Goal: Task Accomplishment & Management: Manage account settings

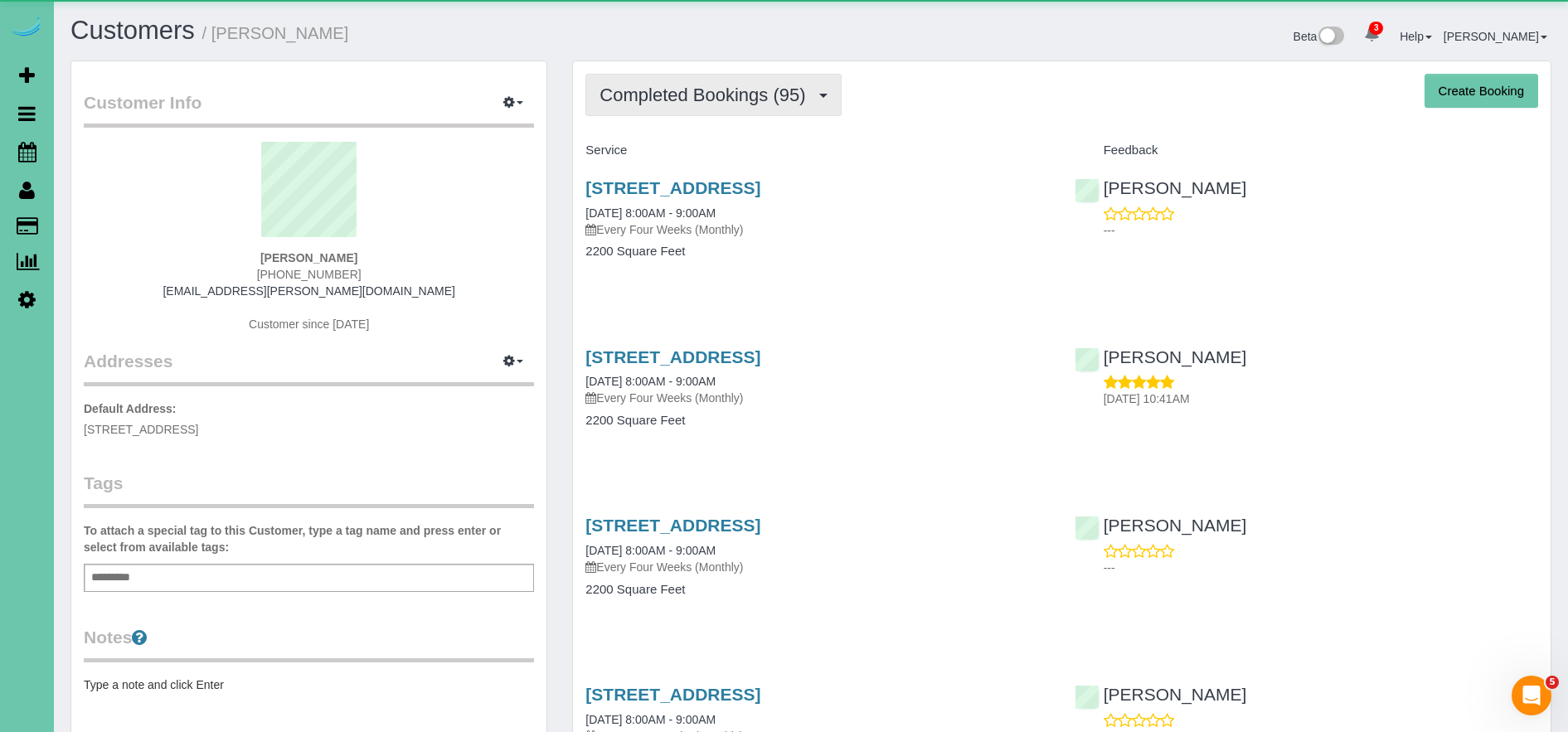
click at [698, 86] on span "Completed Bookings (95)" at bounding box center [706, 95] width 214 height 21
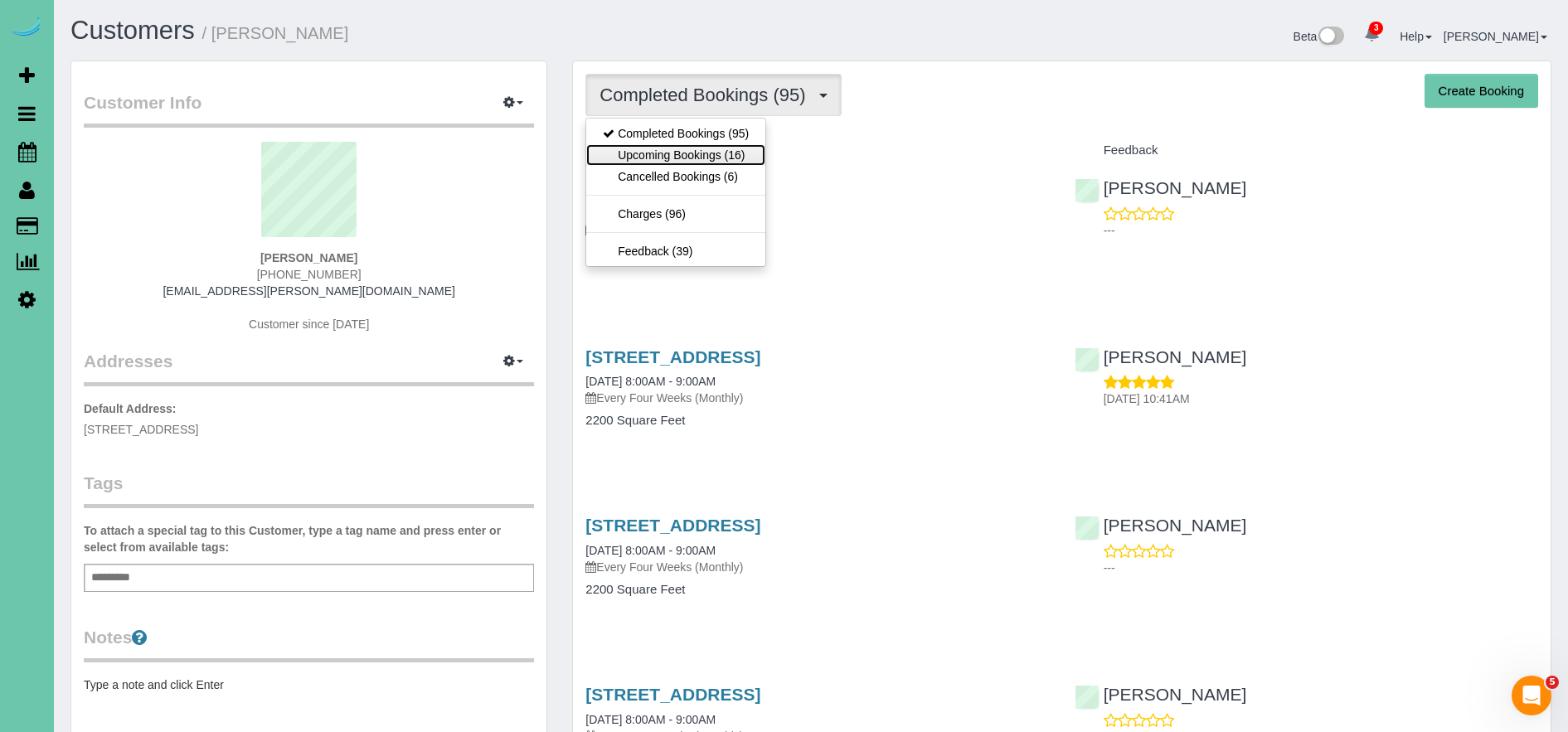
click at [712, 154] on link "Upcoming Bookings (16)" at bounding box center [676, 154] width 179 height 22
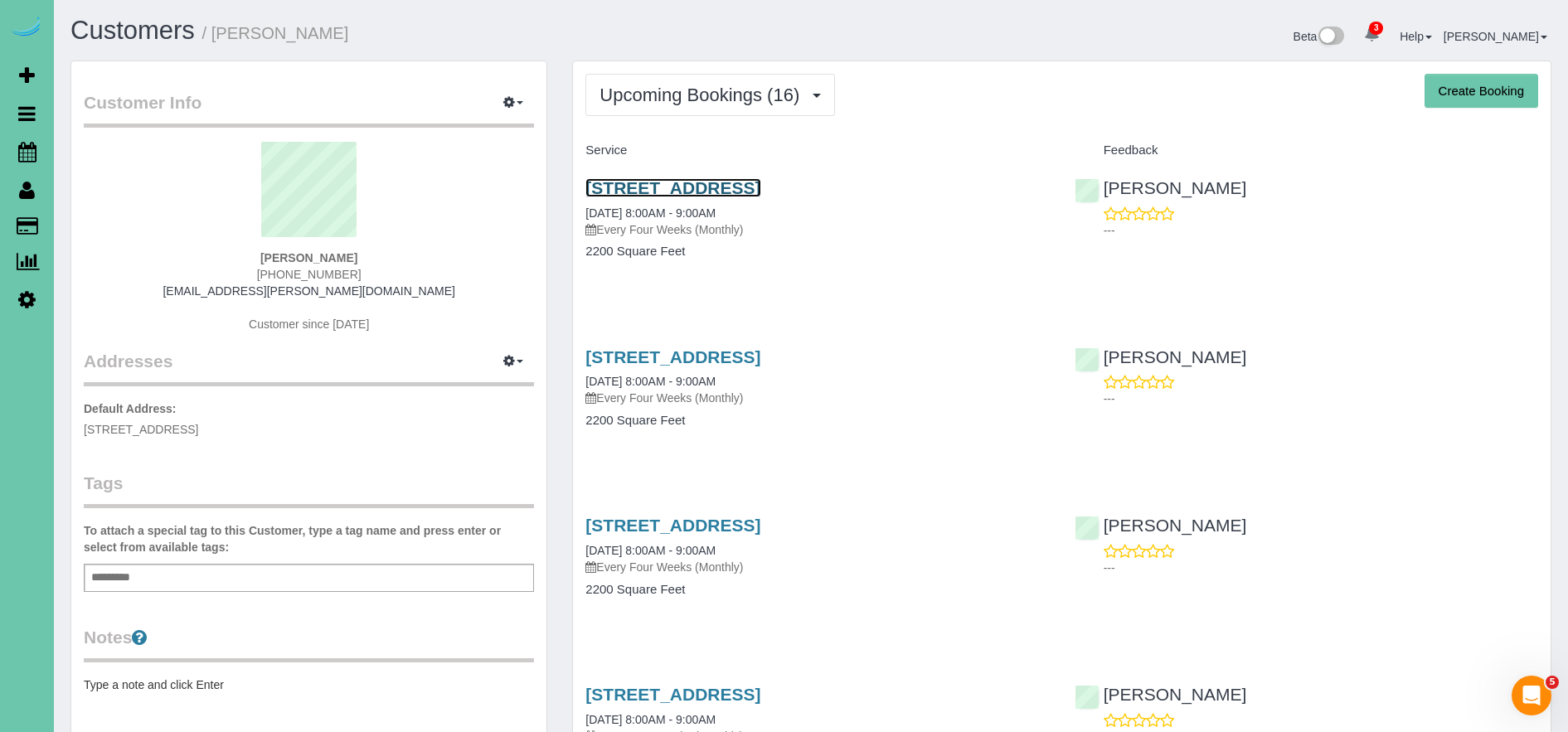
click at [714, 188] on link "[STREET_ADDRESS]" at bounding box center [673, 187] width 175 height 19
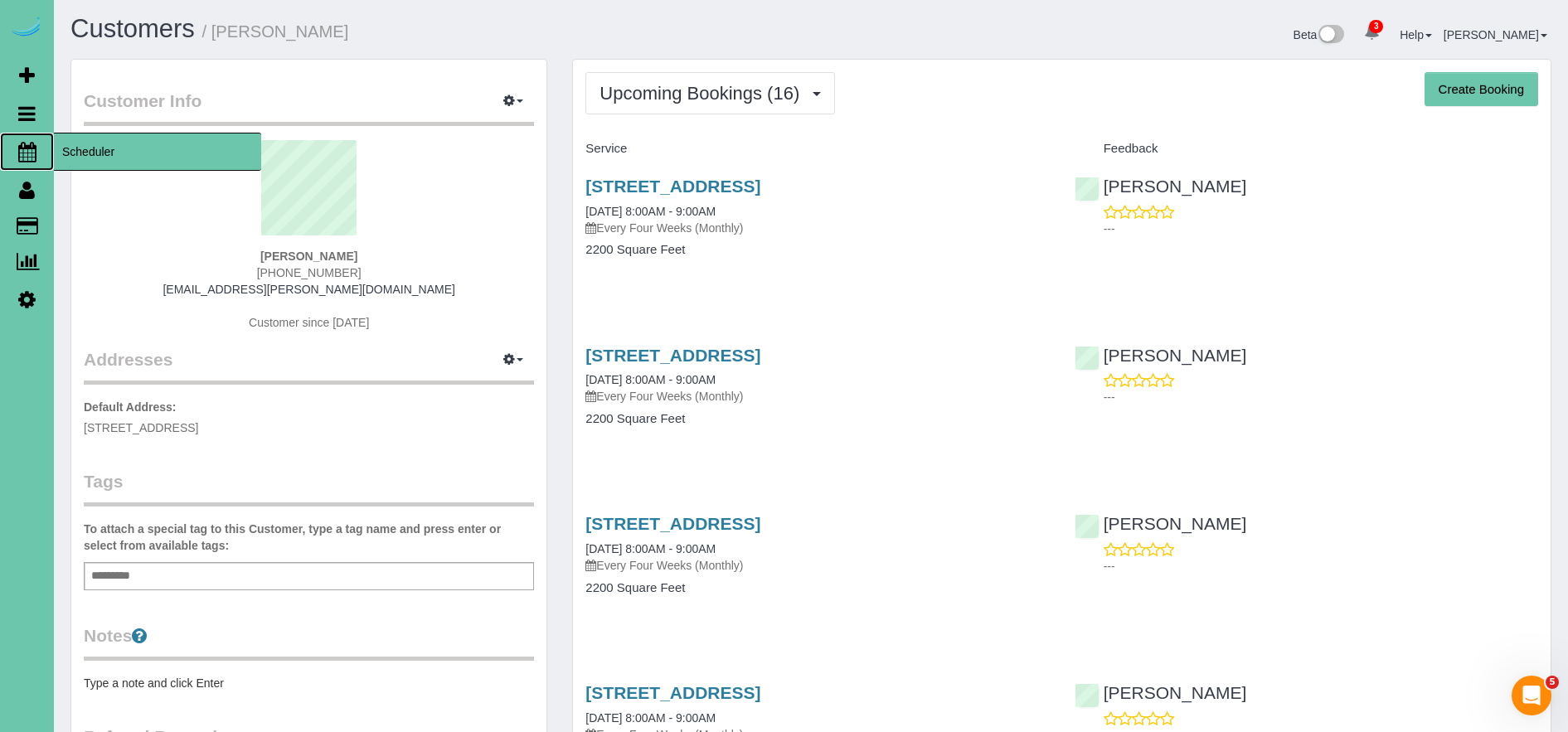
click at [89, 148] on span "Scheduler" at bounding box center [157, 152] width 207 height 38
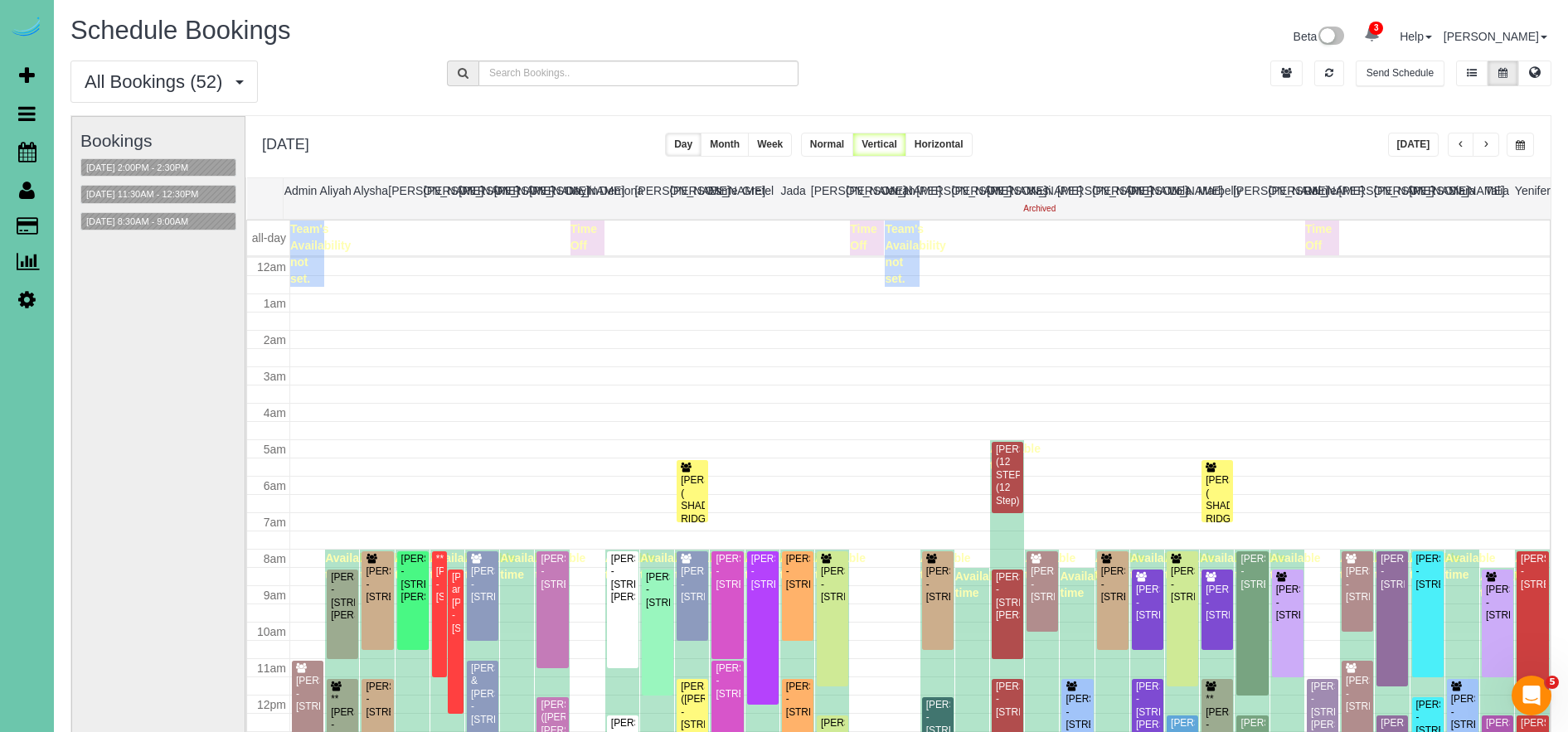
scroll to position [219, 0]
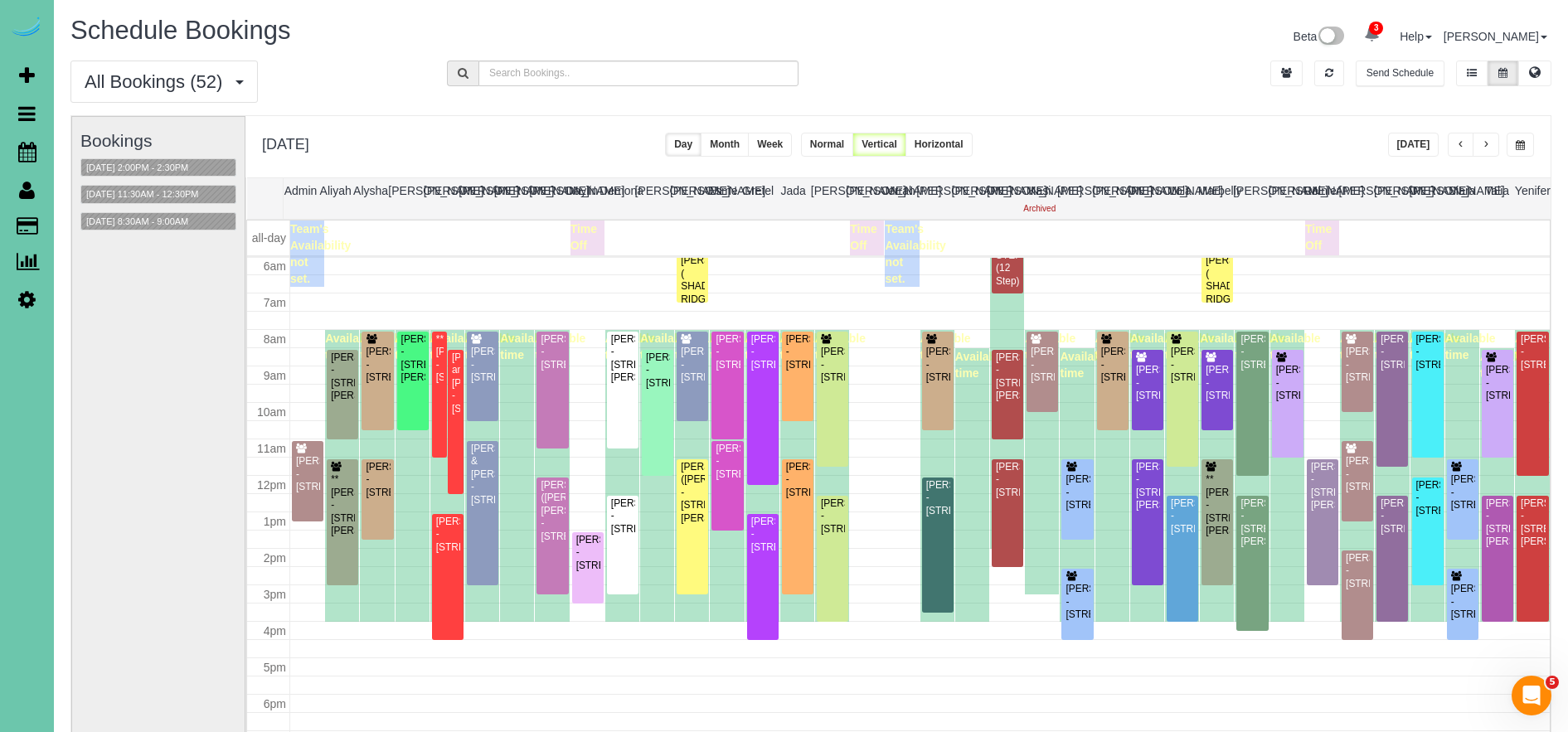
click at [1516, 140] on span "button" at bounding box center [1520, 144] width 10 height 10
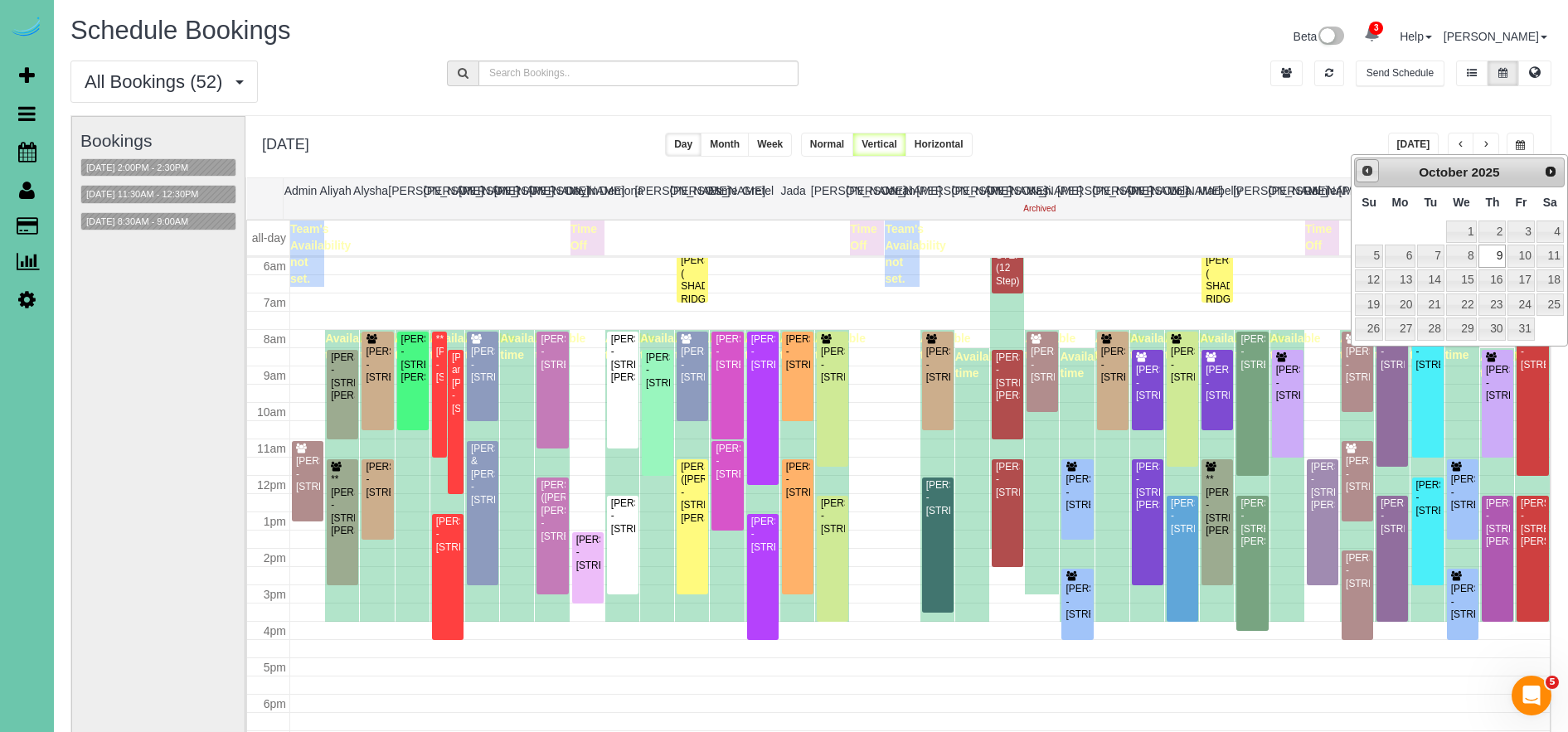
click at [1368, 168] on span "Prev" at bounding box center [1367, 170] width 13 height 13
click at [1401, 338] on link "29" at bounding box center [1400, 329] width 30 height 23
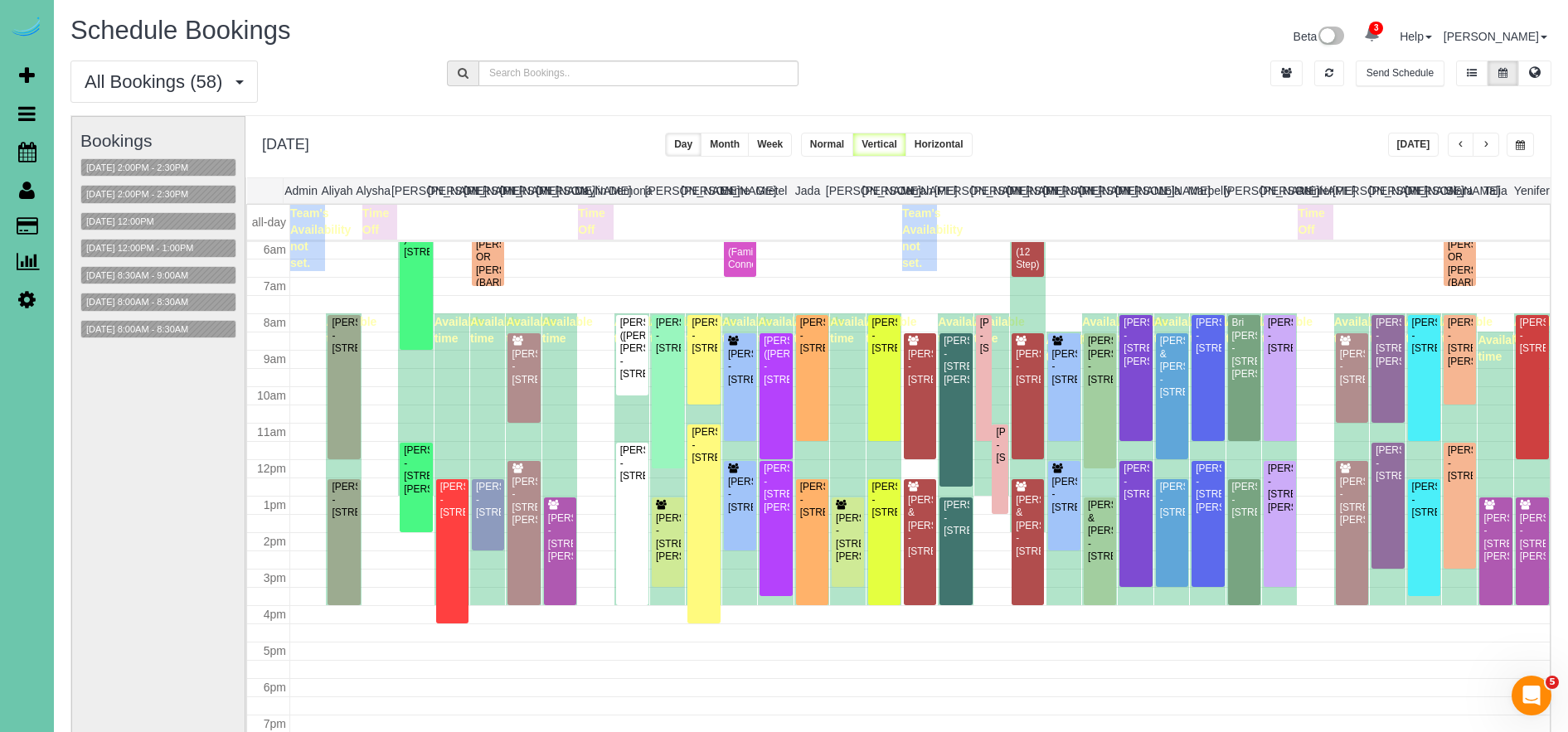
click at [1489, 144] on button "button" at bounding box center [1486, 145] width 27 height 24
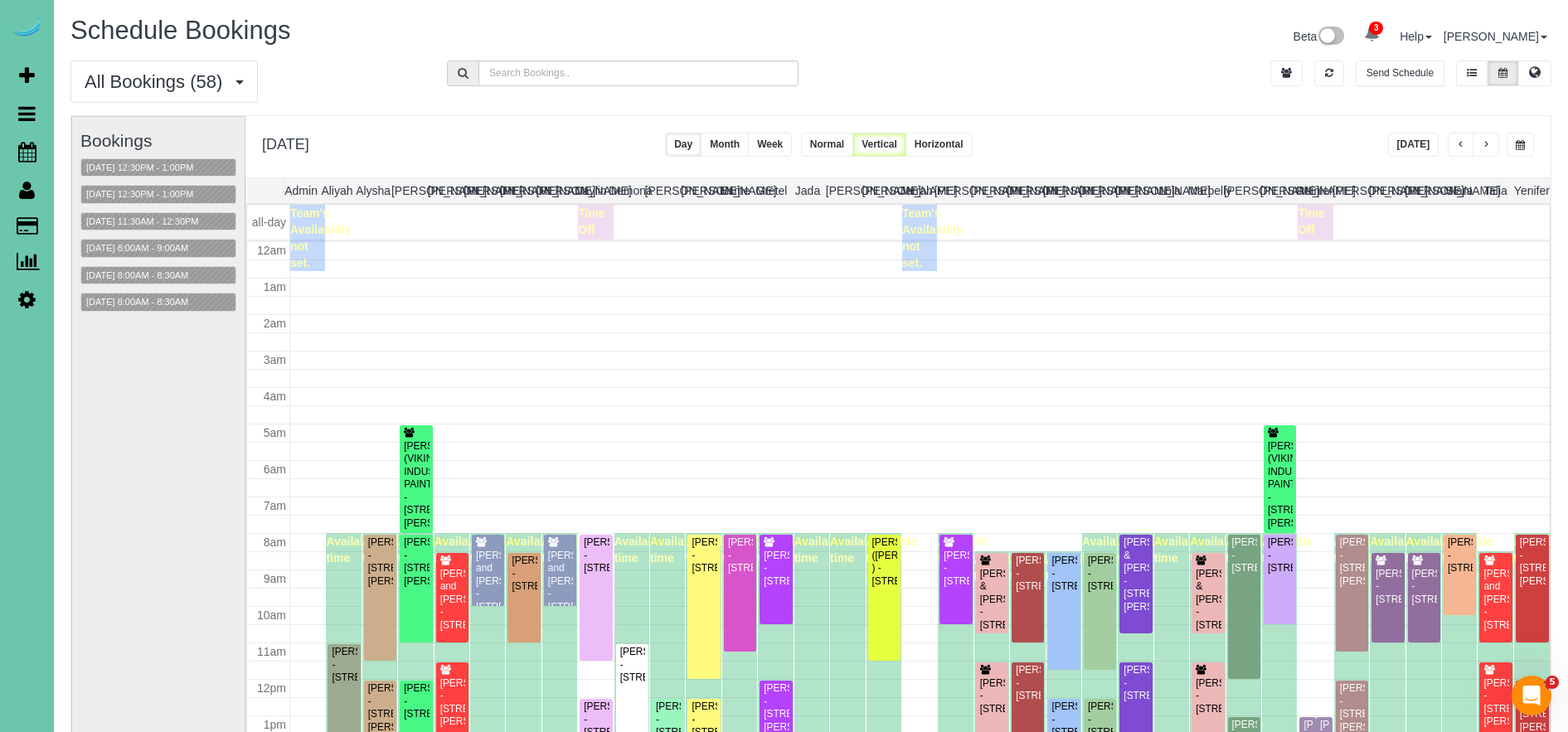
click at [1492, 143] on button "button" at bounding box center [1486, 145] width 27 height 24
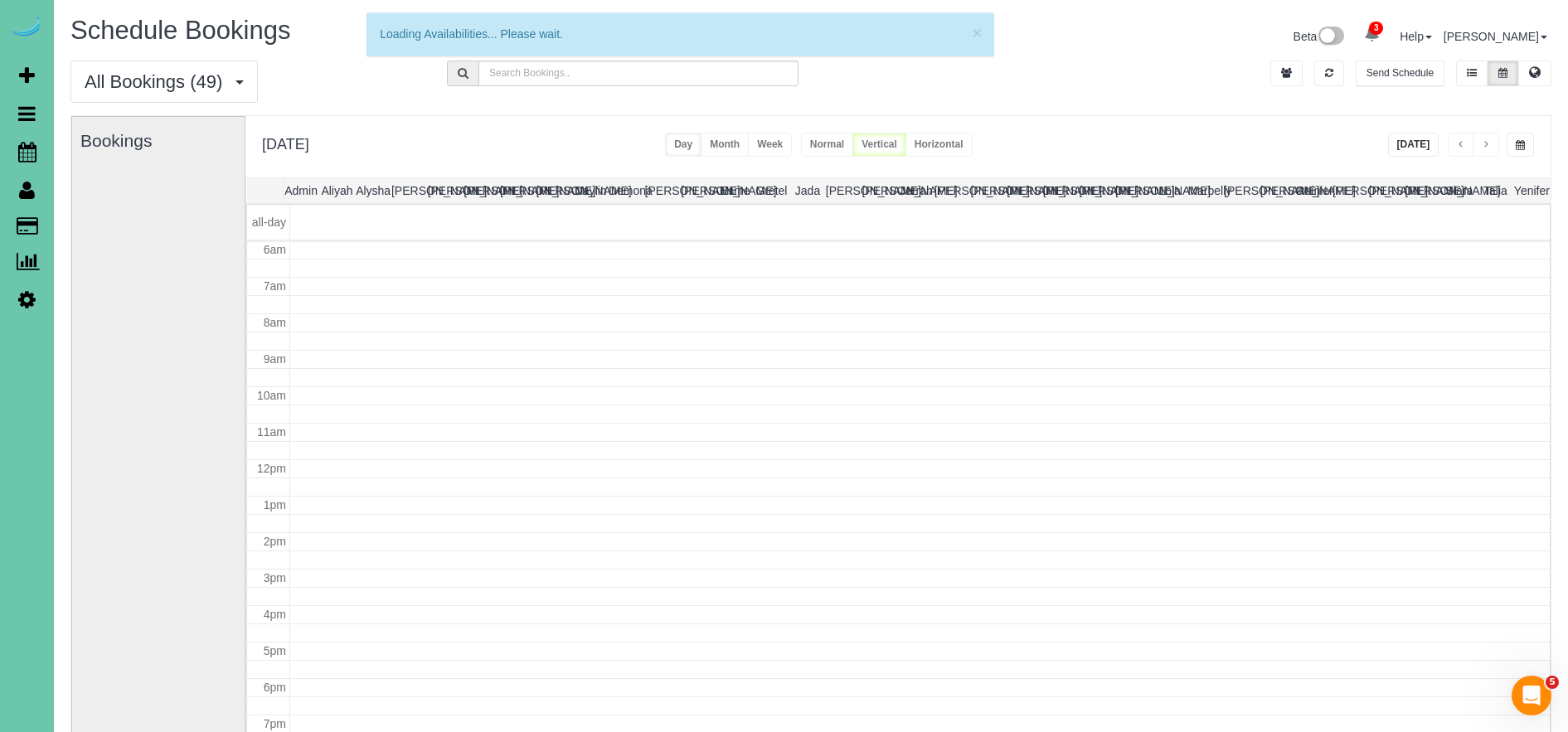
click at [1492, 143] on button "button" at bounding box center [1486, 145] width 27 height 24
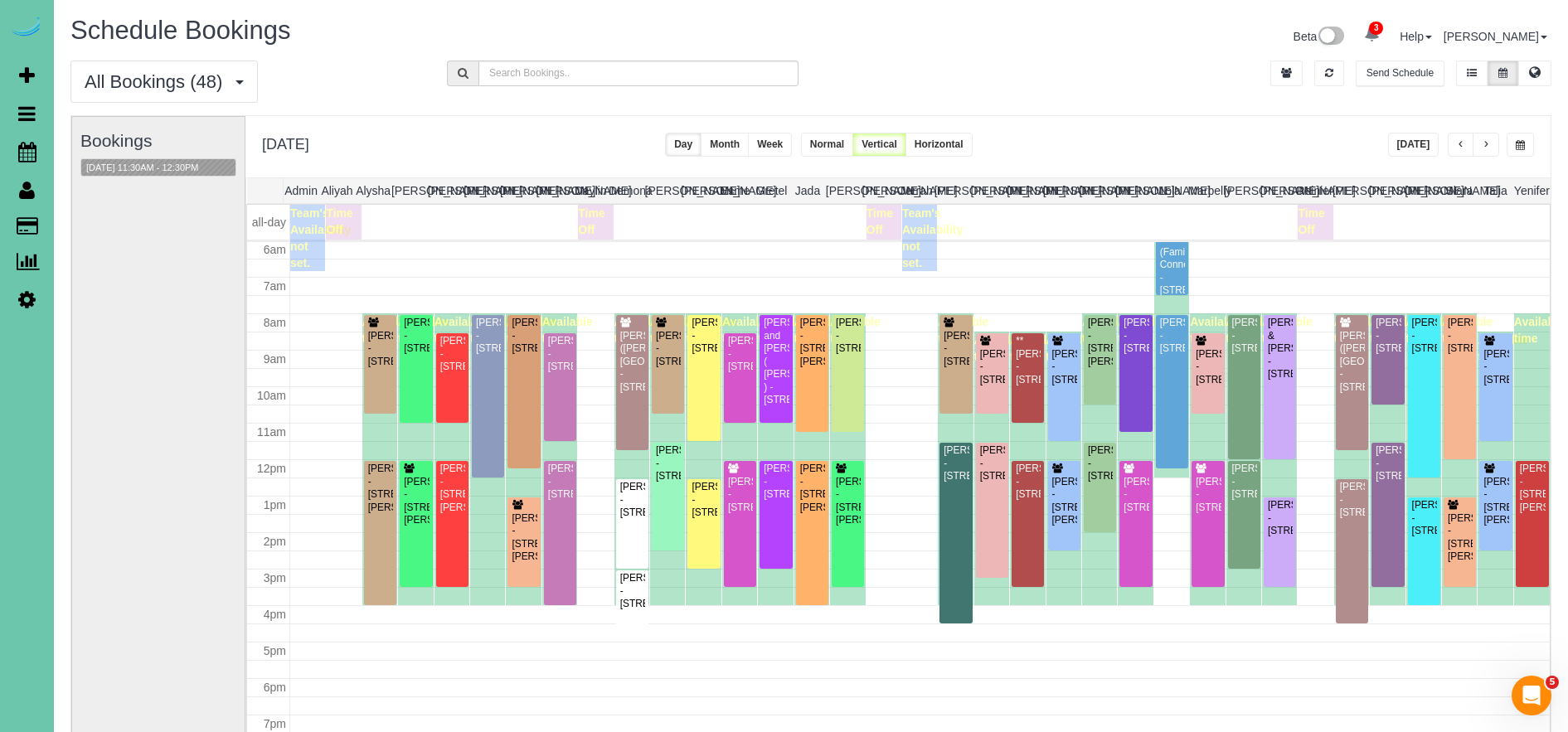
click at [1520, 143] on span "button" at bounding box center [1520, 144] width 10 height 10
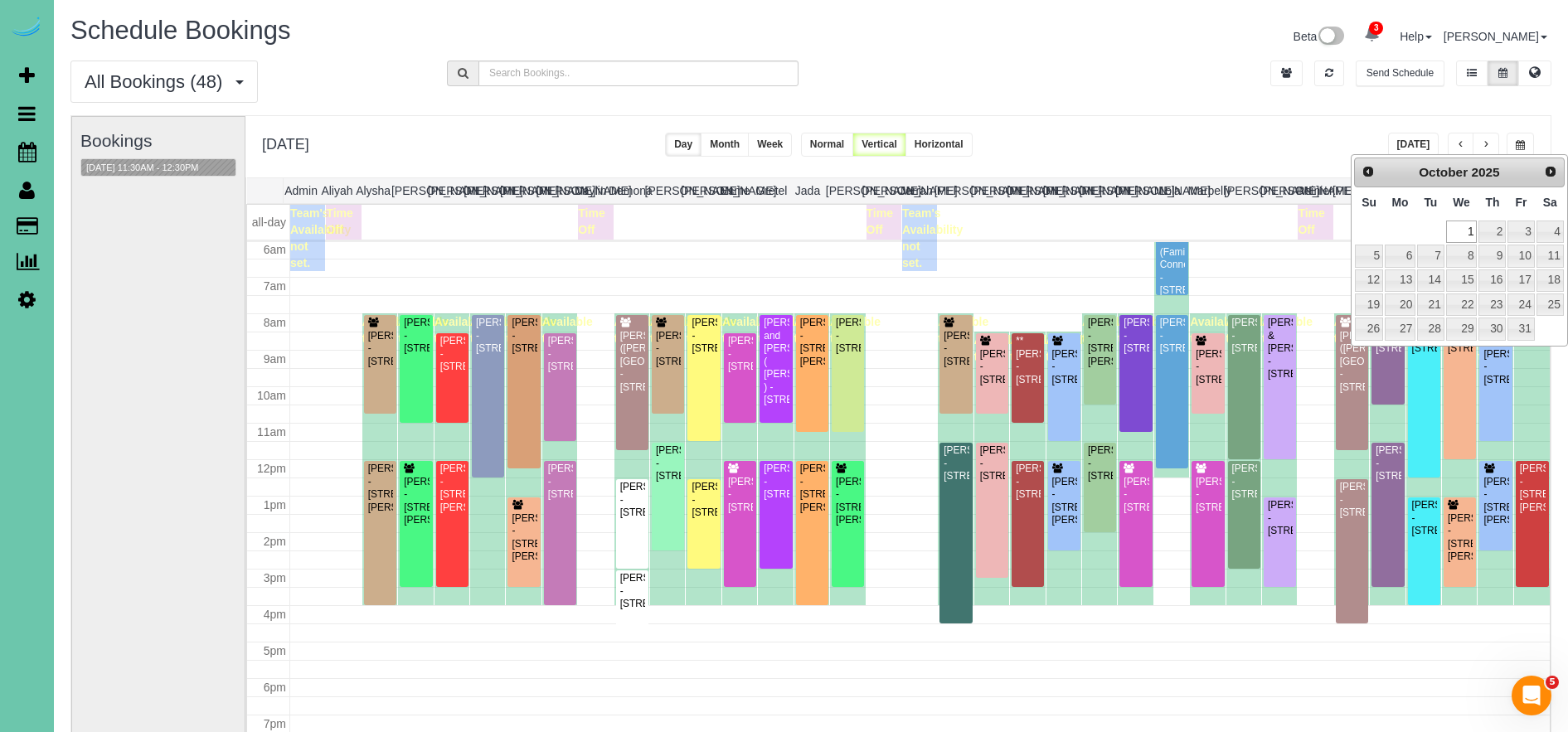
click at [1168, 129] on div "**********" at bounding box center [898, 147] width 1305 height 62
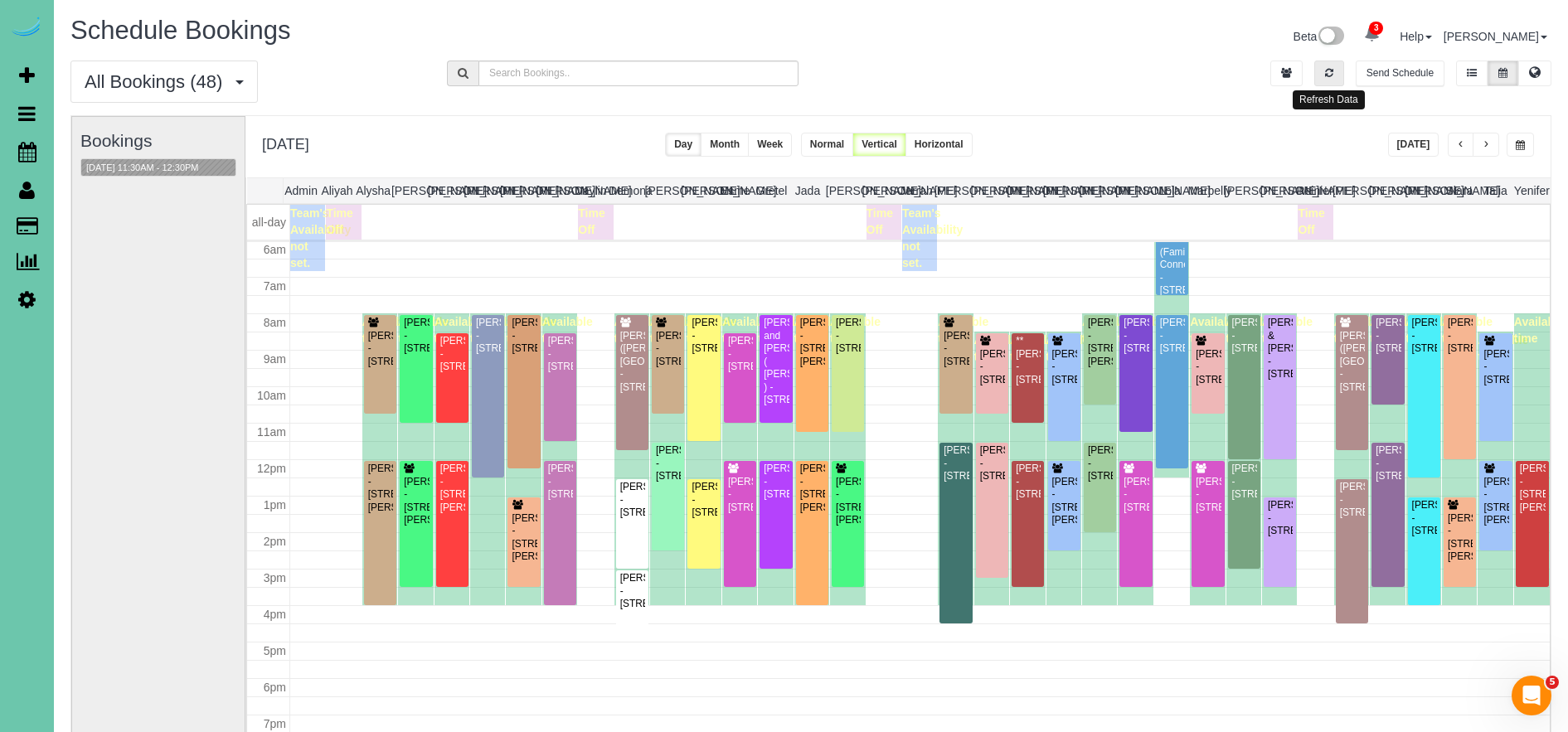
drag, startPoint x: 1328, startPoint y: 72, endPoint x: 1422, endPoint y: 139, distance: 115.4
click at [1328, 72] on icon "button" at bounding box center [1329, 72] width 9 height 10
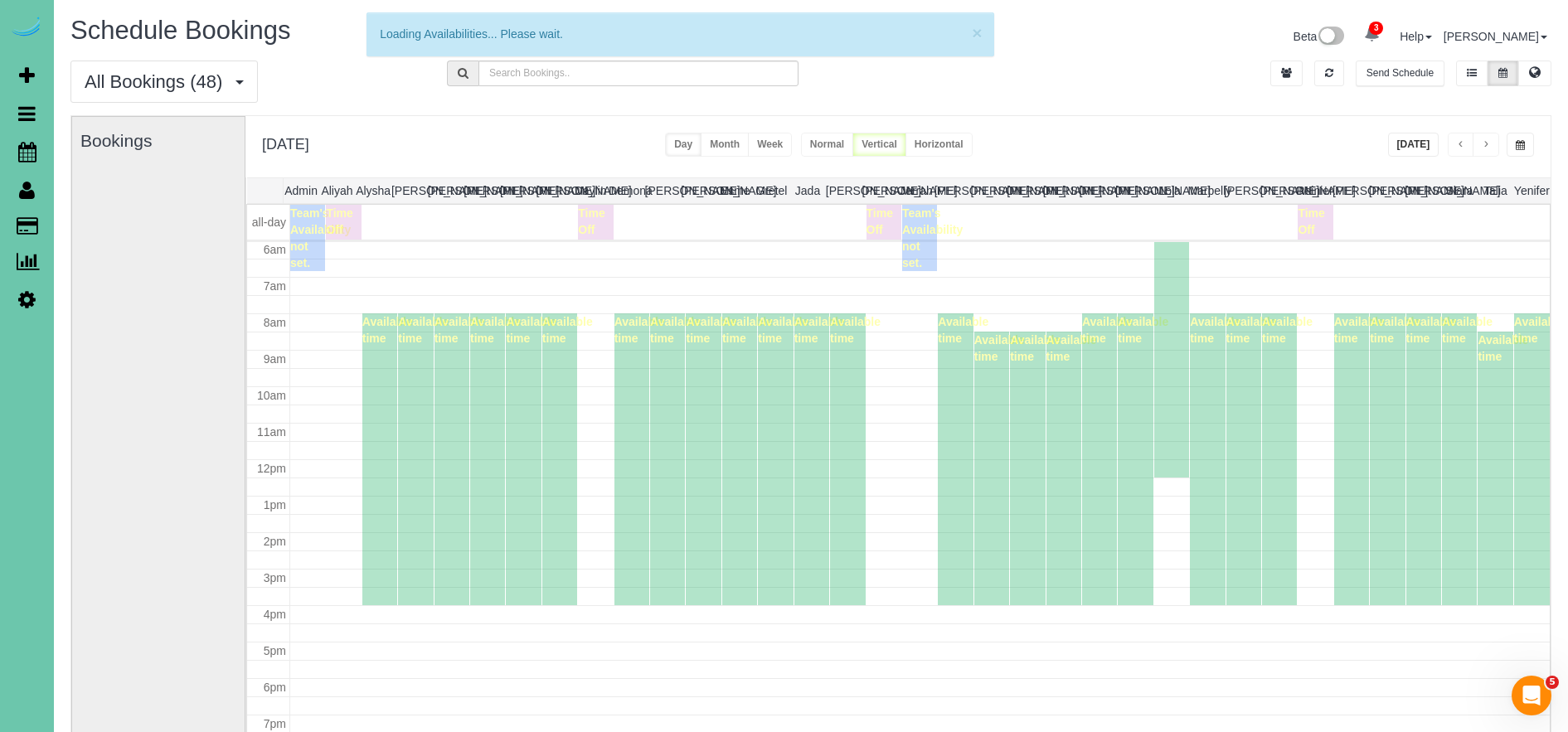
click at [1517, 145] on span "button" at bounding box center [1520, 144] width 10 height 10
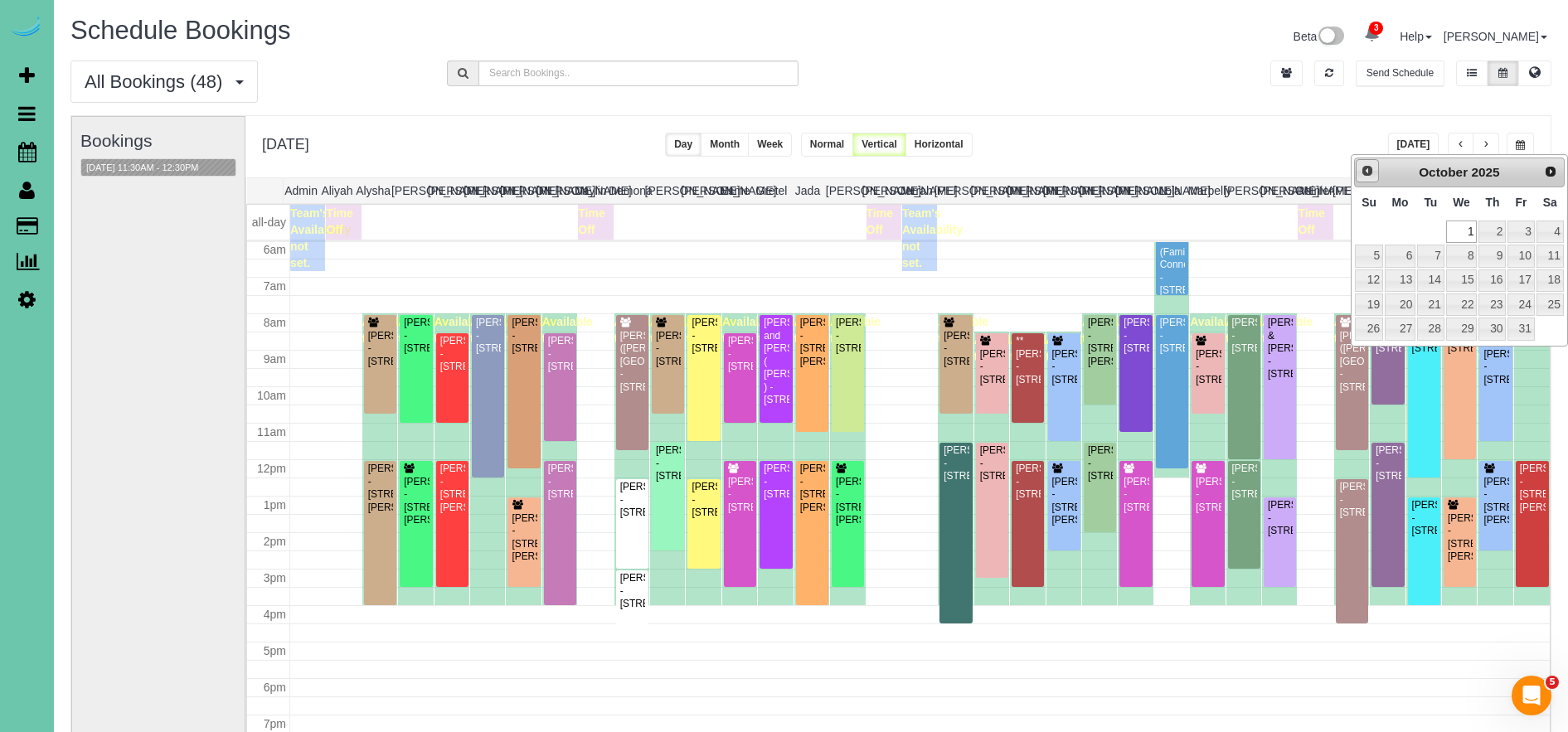
click at [1366, 173] on span "Prev" at bounding box center [1367, 170] width 13 height 13
click at [1408, 330] on link "29" at bounding box center [1400, 329] width 30 height 23
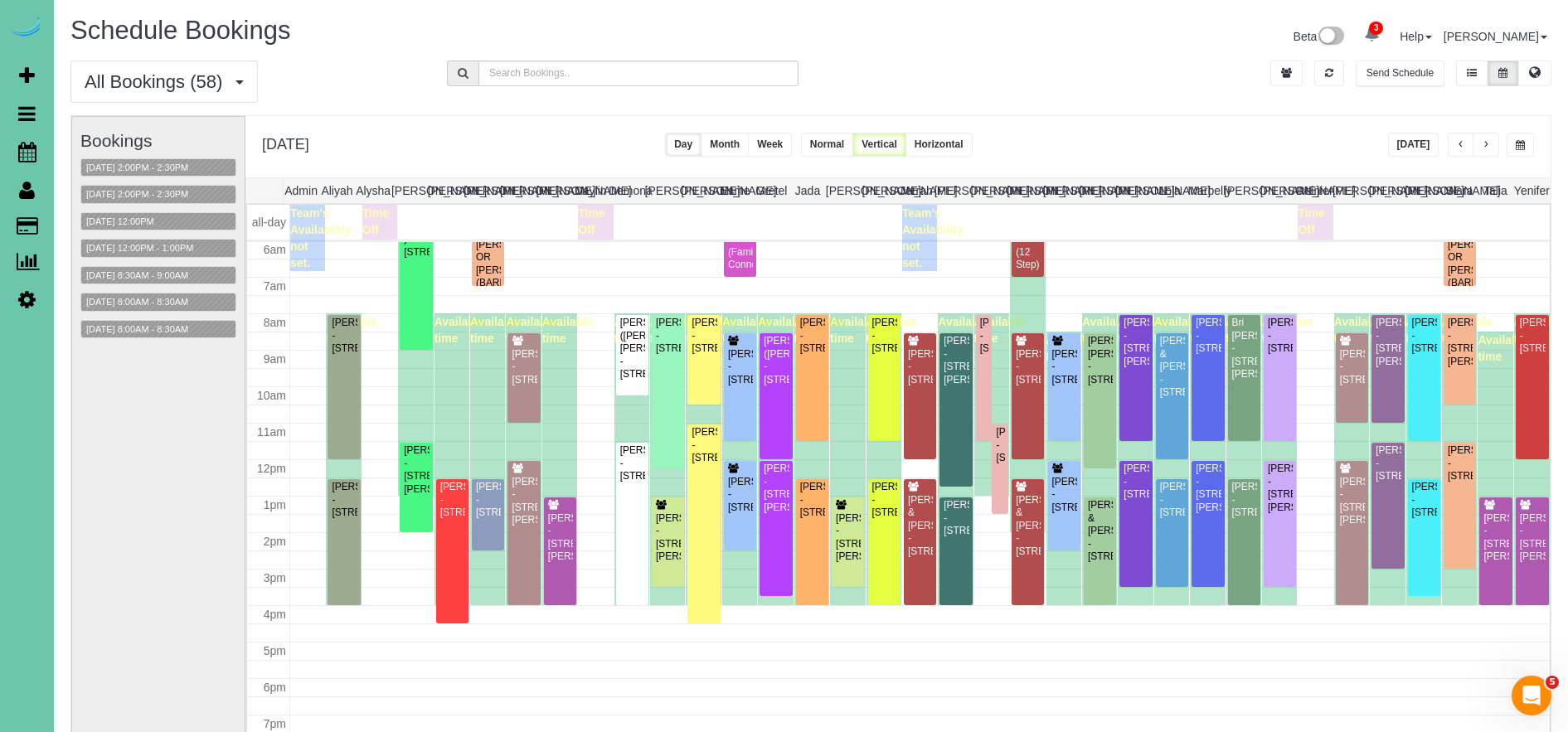
click at [1487, 154] on button "button" at bounding box center [1486, 145] width 27 height 24
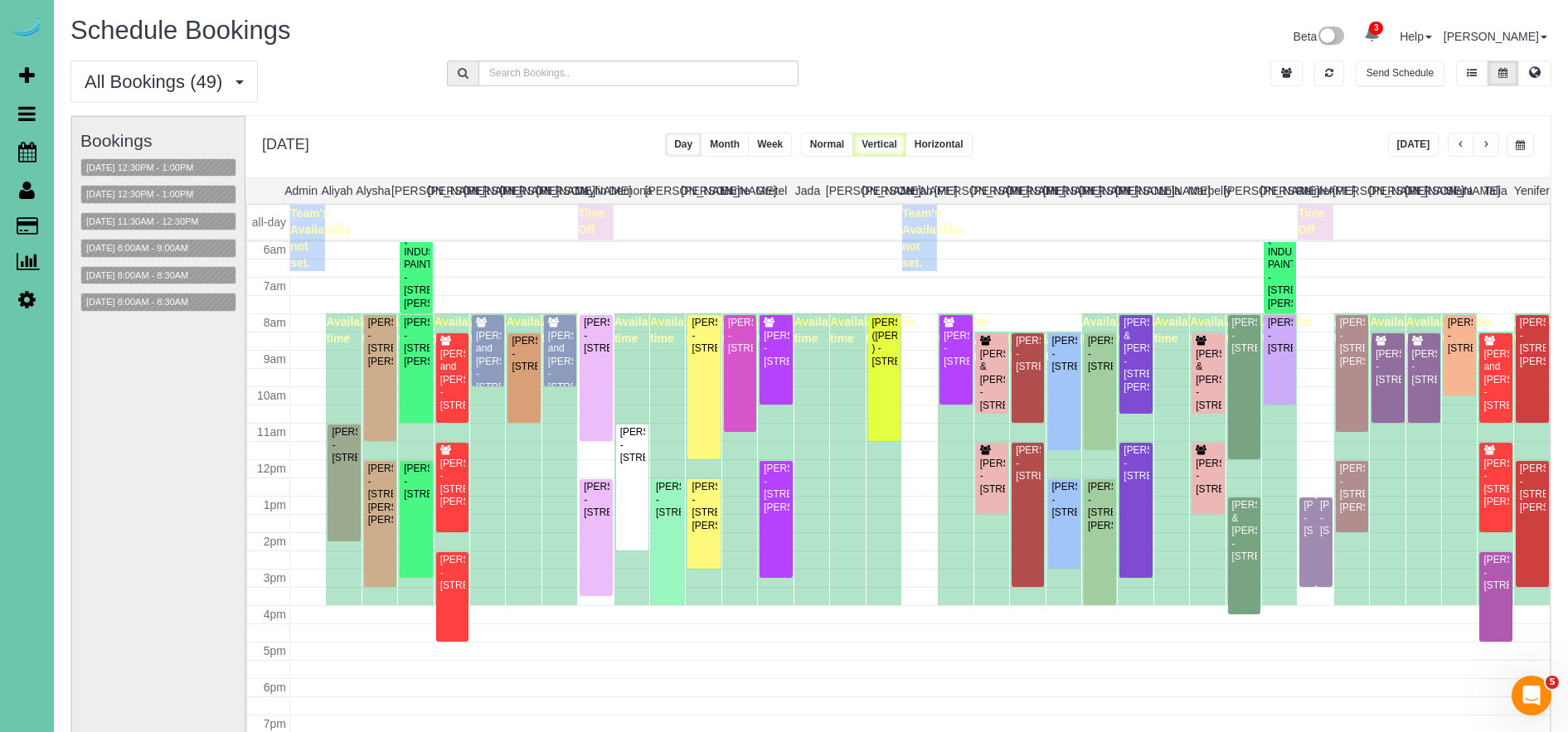
click at [1488, 153] on button "button" at bounding box center [1486, 145] width 27 height 24
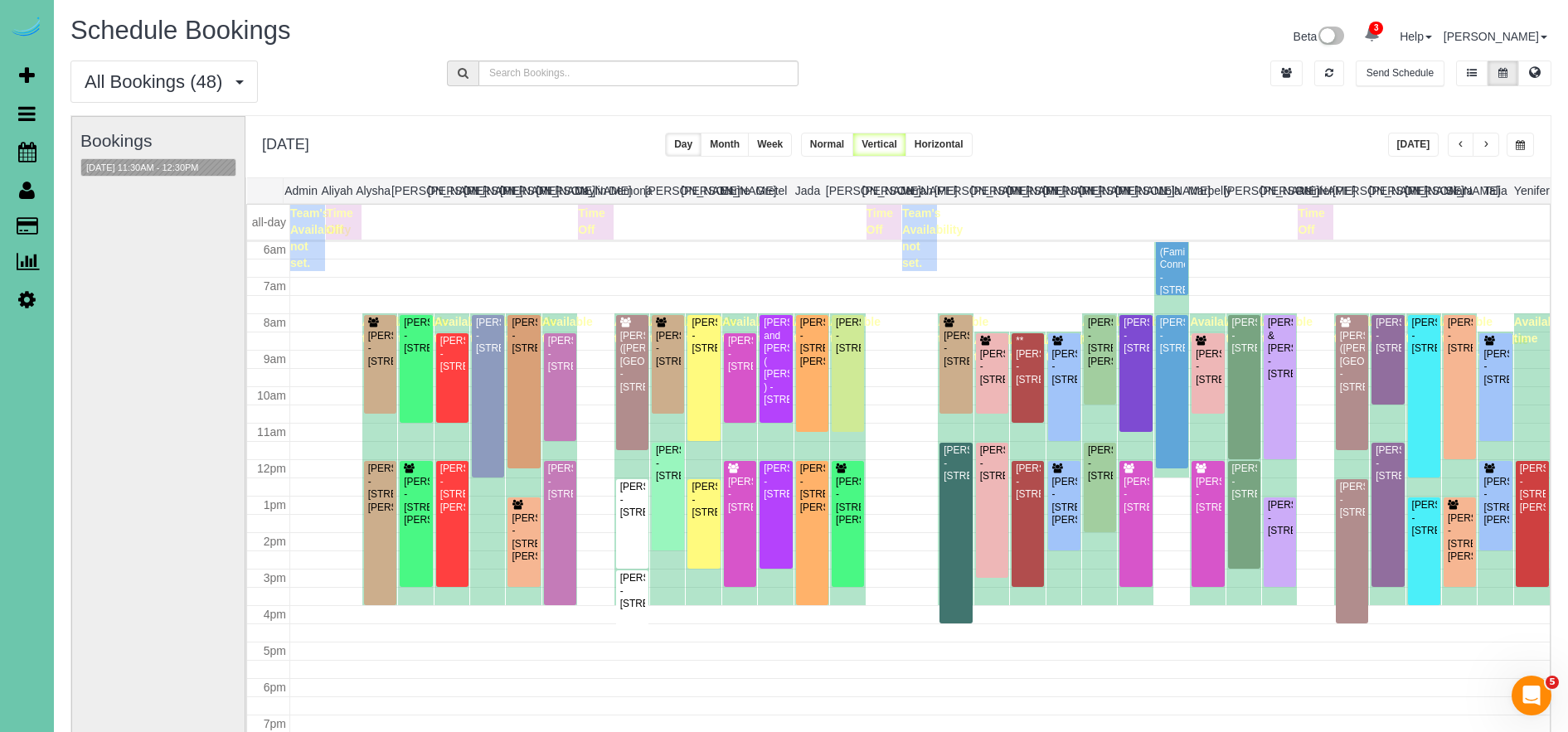
click at [1511, 148] on button "button" at bounding box center [1520, 145] width 28 height 24
type input "**********"
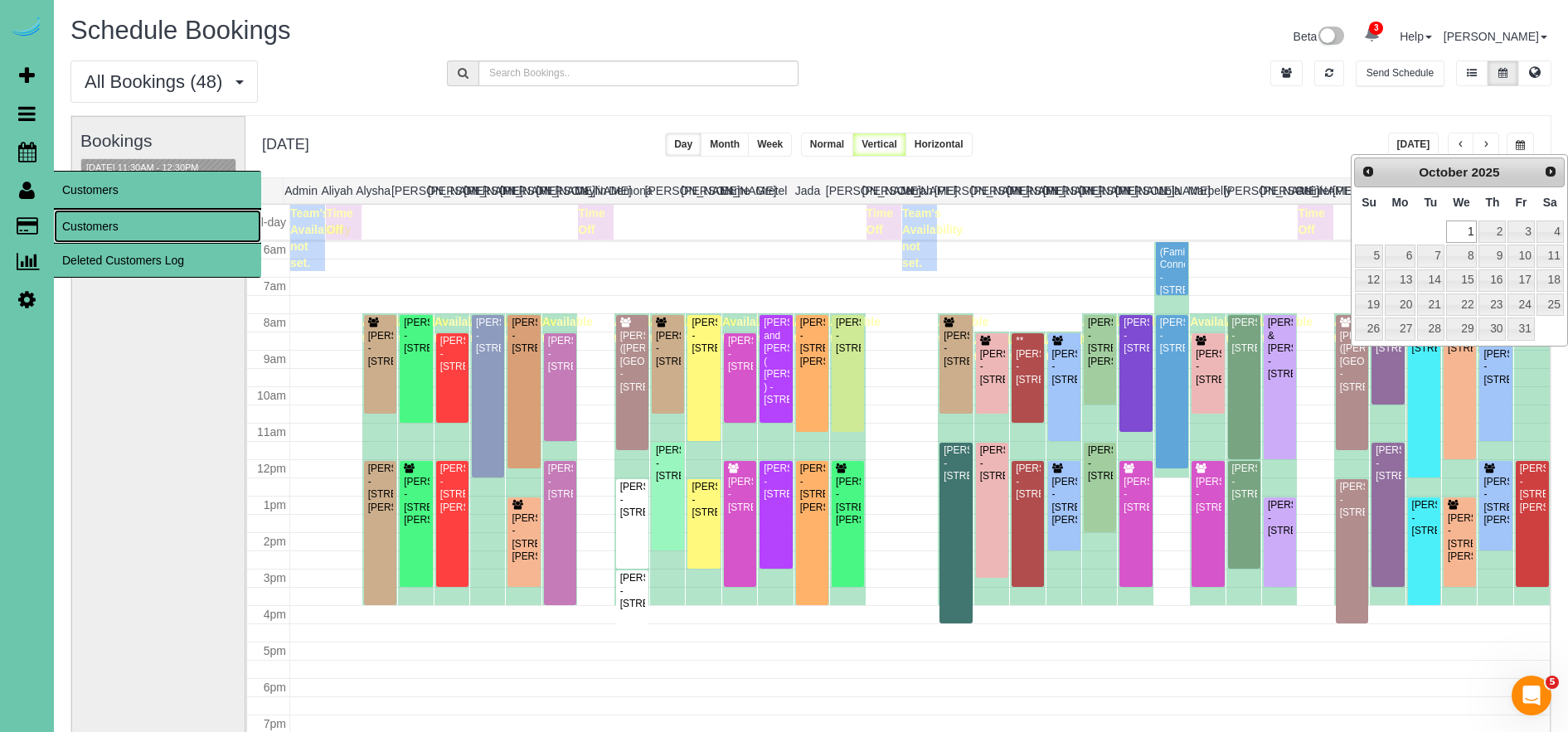
click at [121, 228] on link "Customers" at bounding box center [157, 226] width 207 height 33
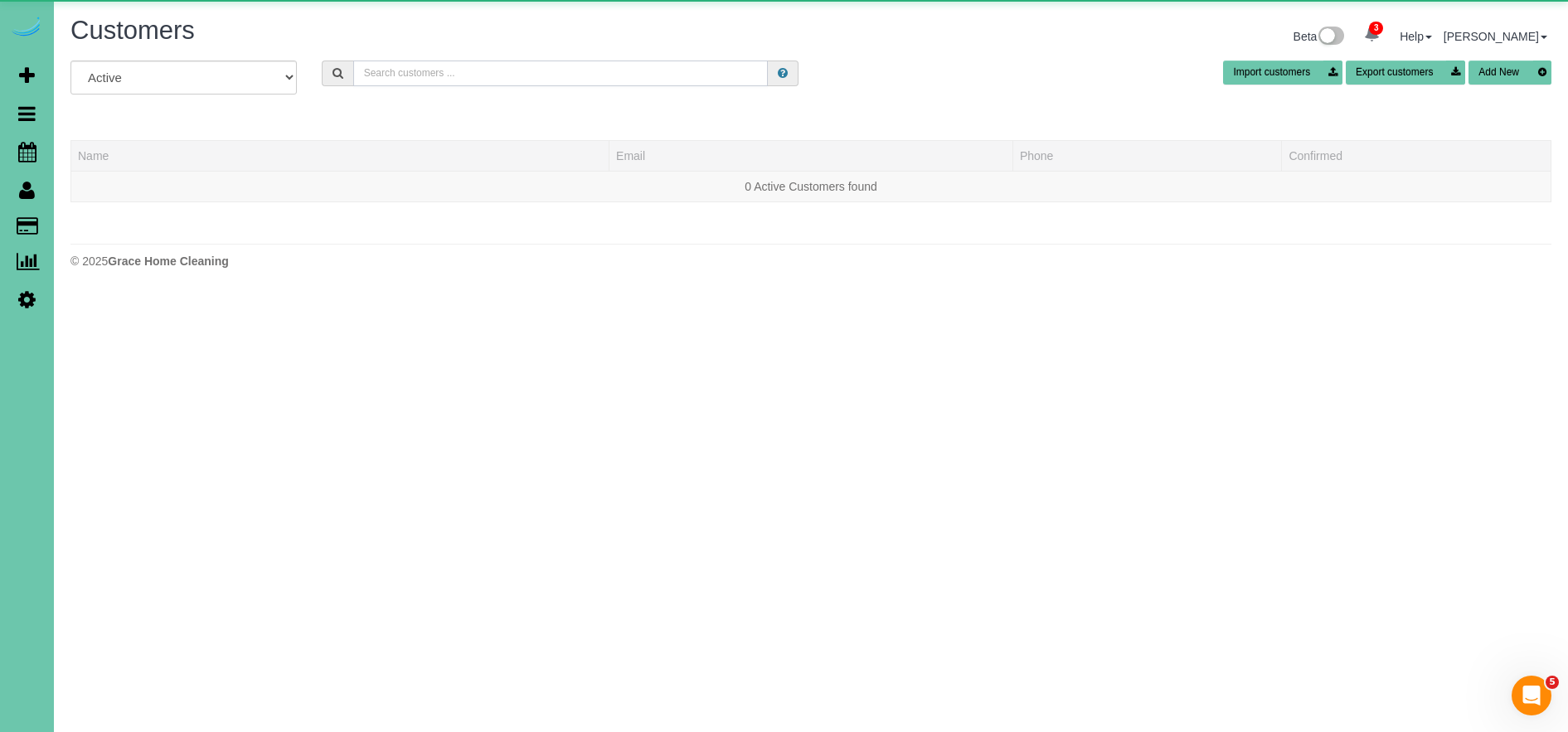
click at [495, 77] on input "text" at bounding box center [561, 74] width 415 height 26
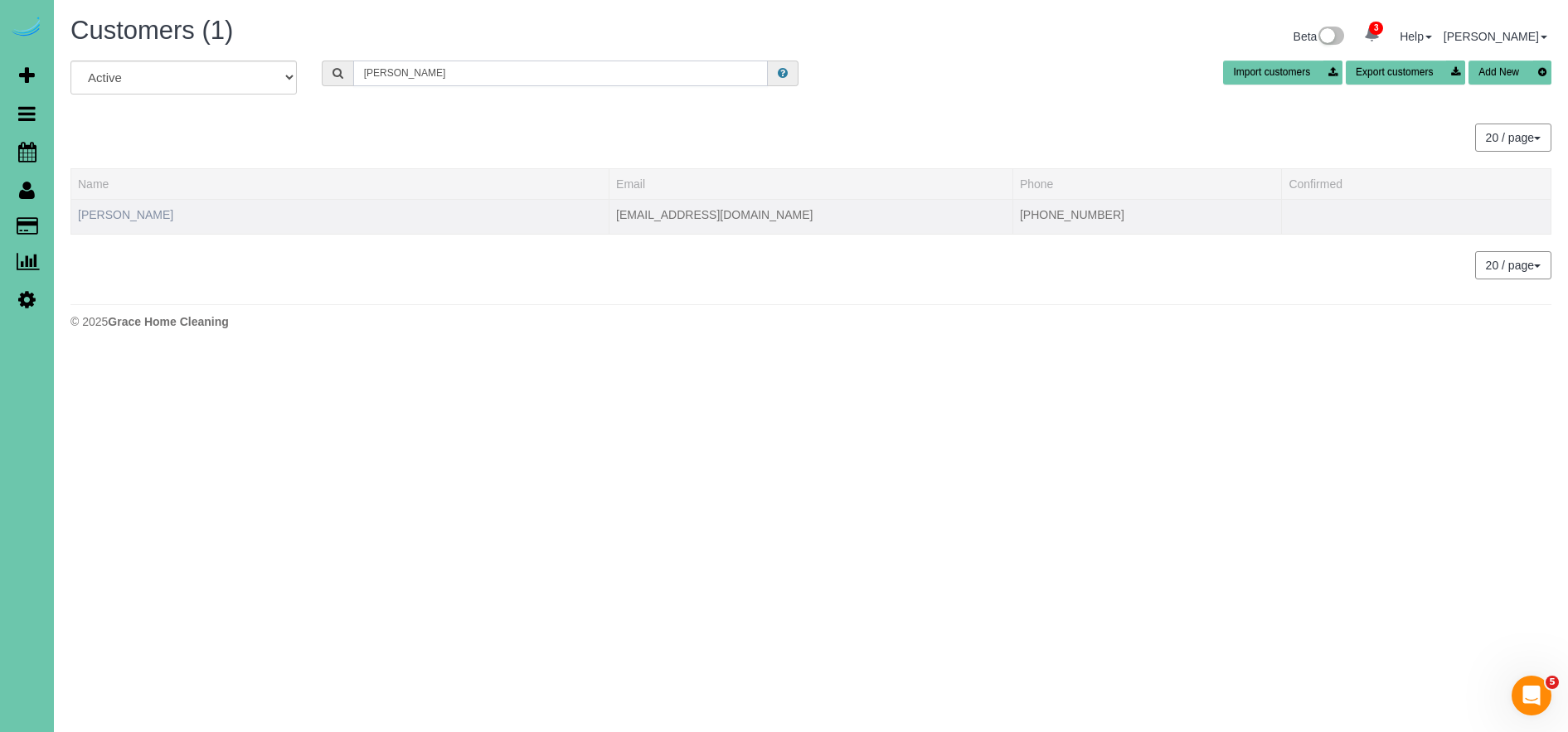
type input "[PERSON_NAME]"
click at [121, 213] on link "[PERSON_NAME]" at bounding box center [126, 214] width 95 height 13
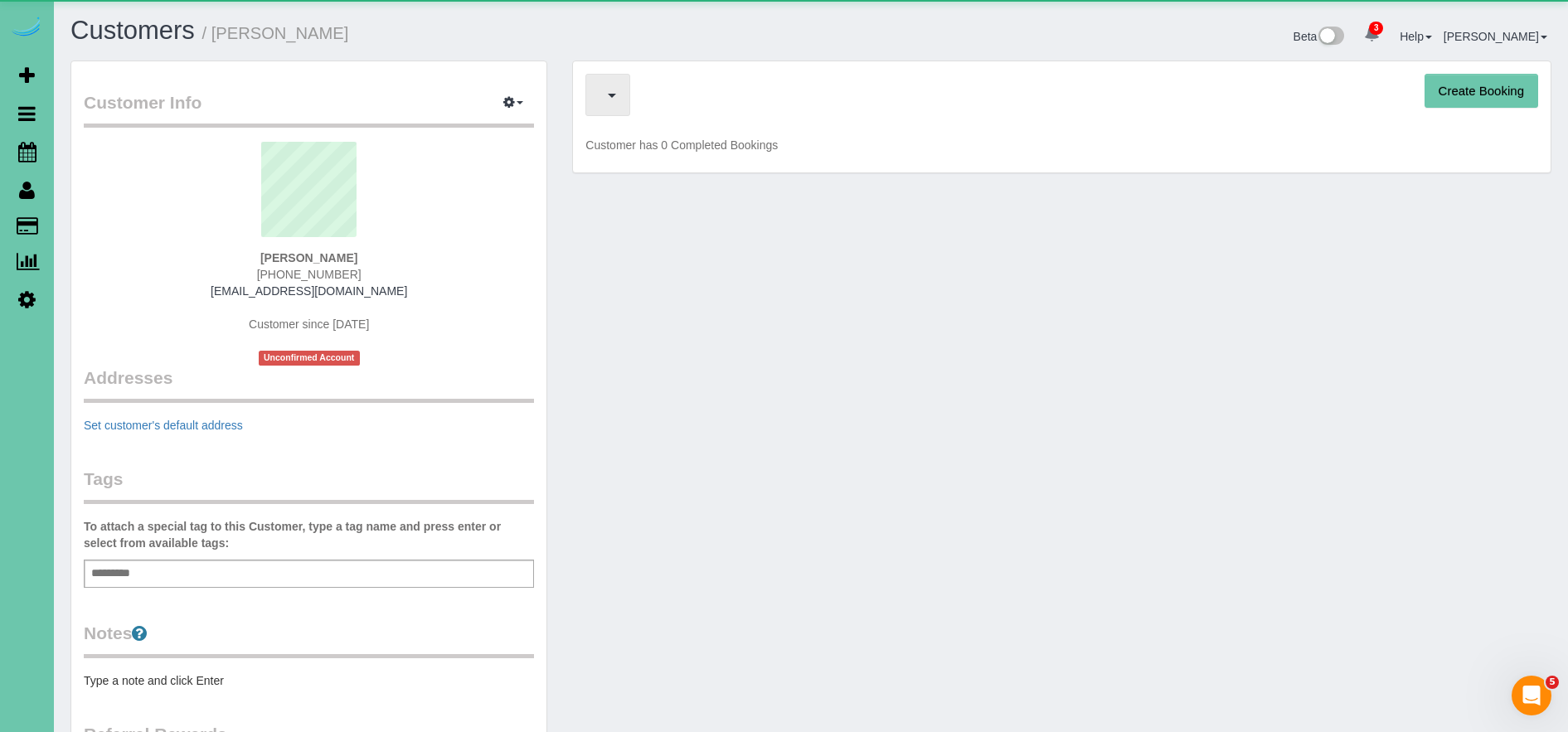
scroll to position [1, 0]
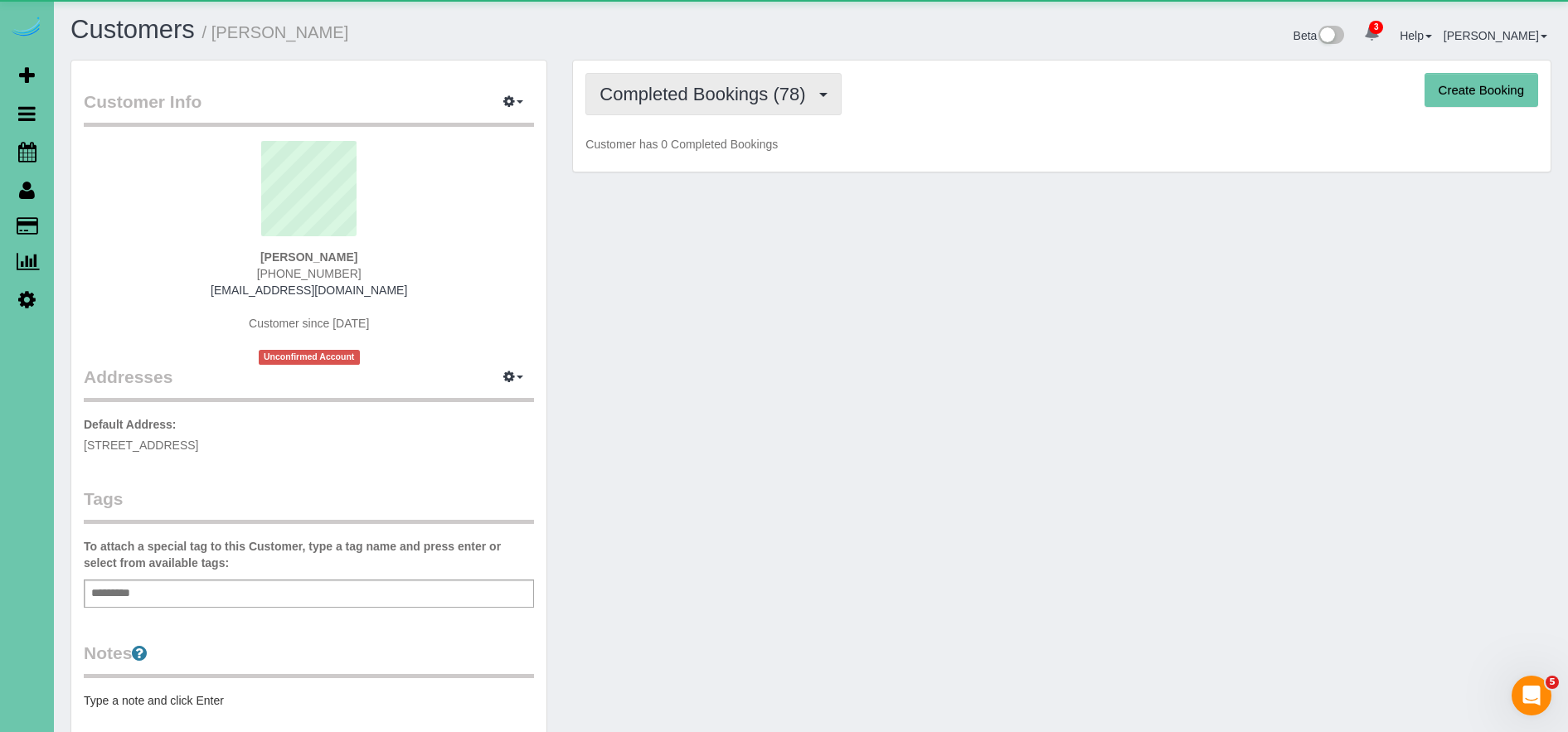
click at [674, 112] on button "Completed Bookings (78)" at bounding box center [713, 94] width 255 height 42
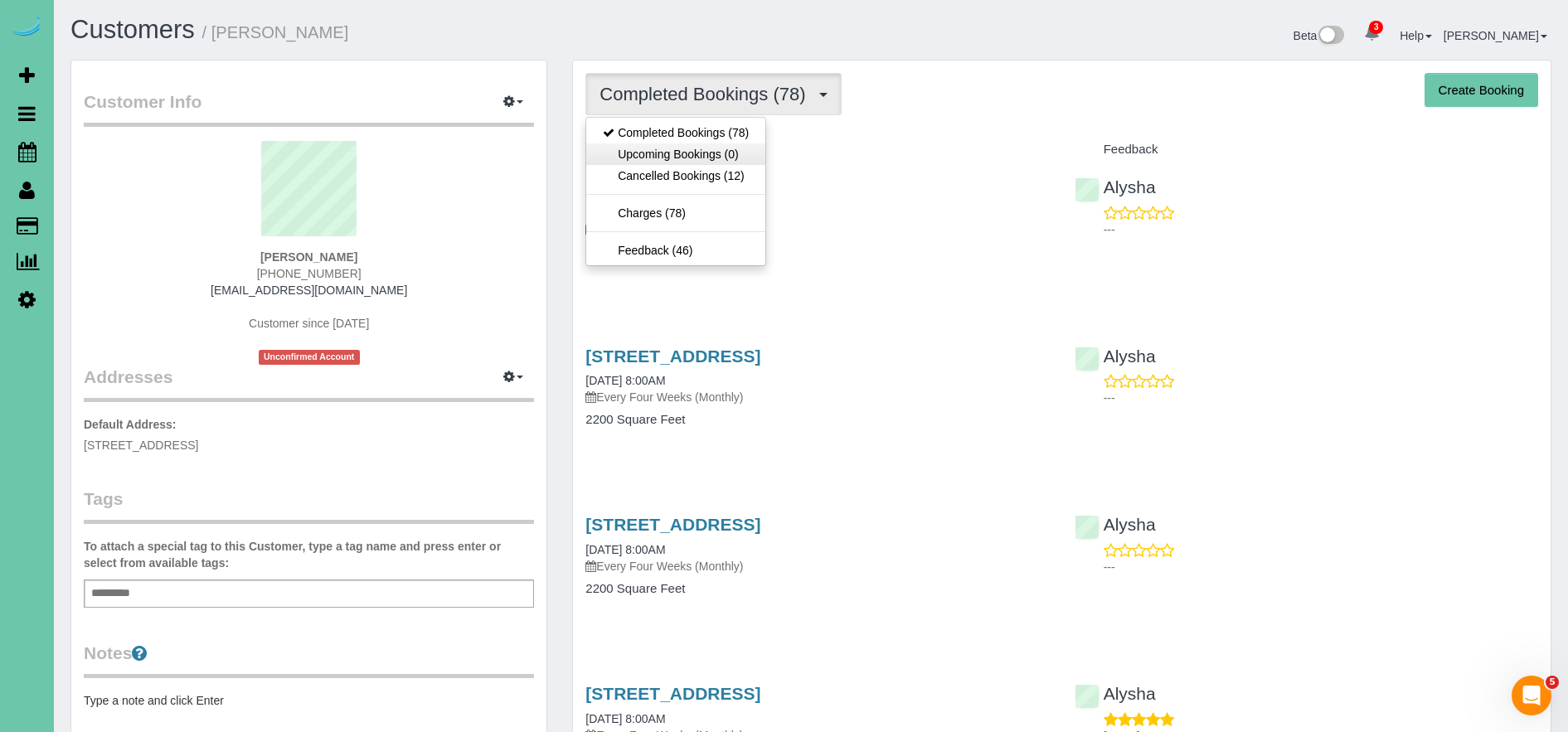
scroll to position [0, 0]
click at [987, 169] on div "[STREET_ADDRESS] [DATE] 8:00AM Every Four Weeks (Monthly) 2200 Square Feet" at bounding box center [817, 227] width 489 height 127
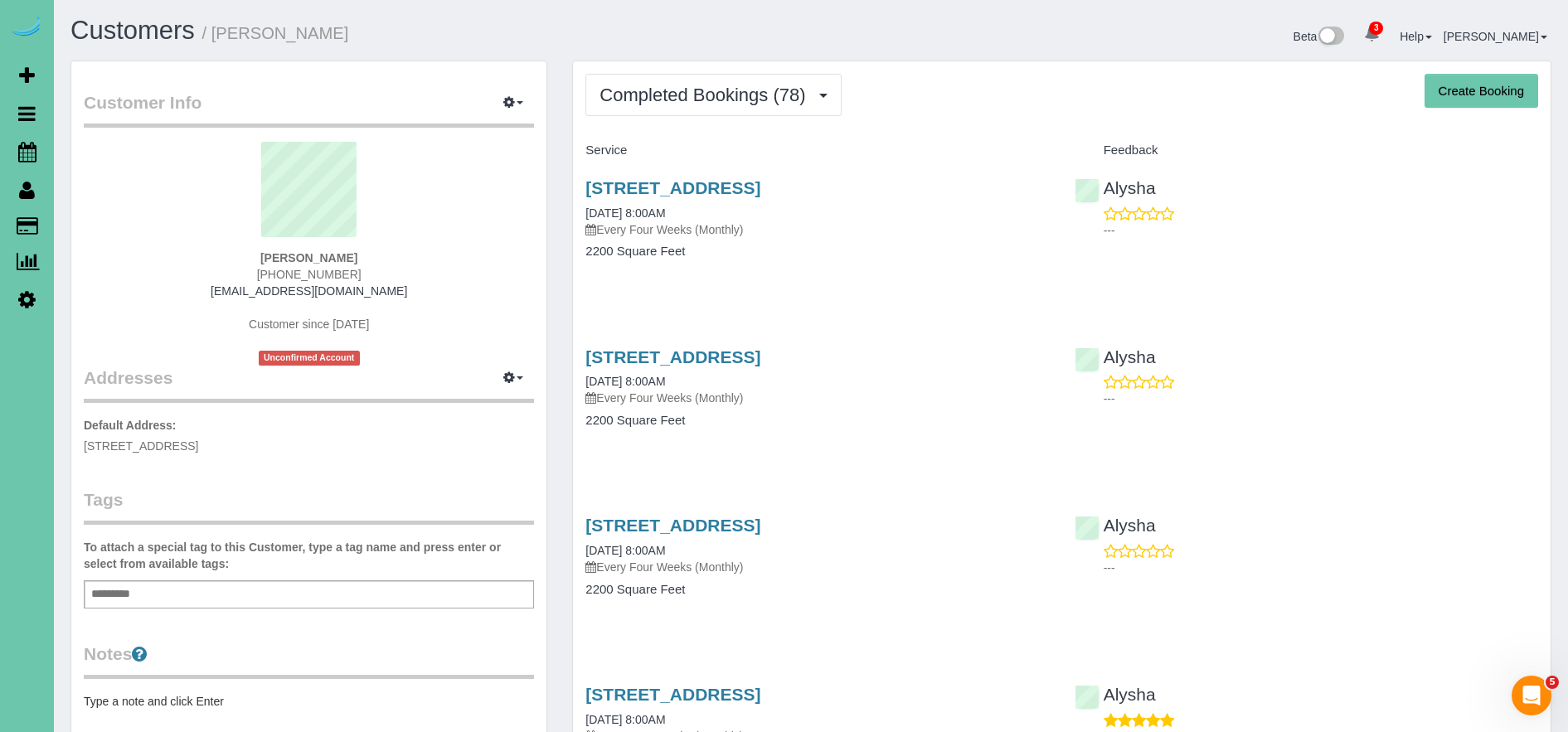
scroll to position [2, 0]
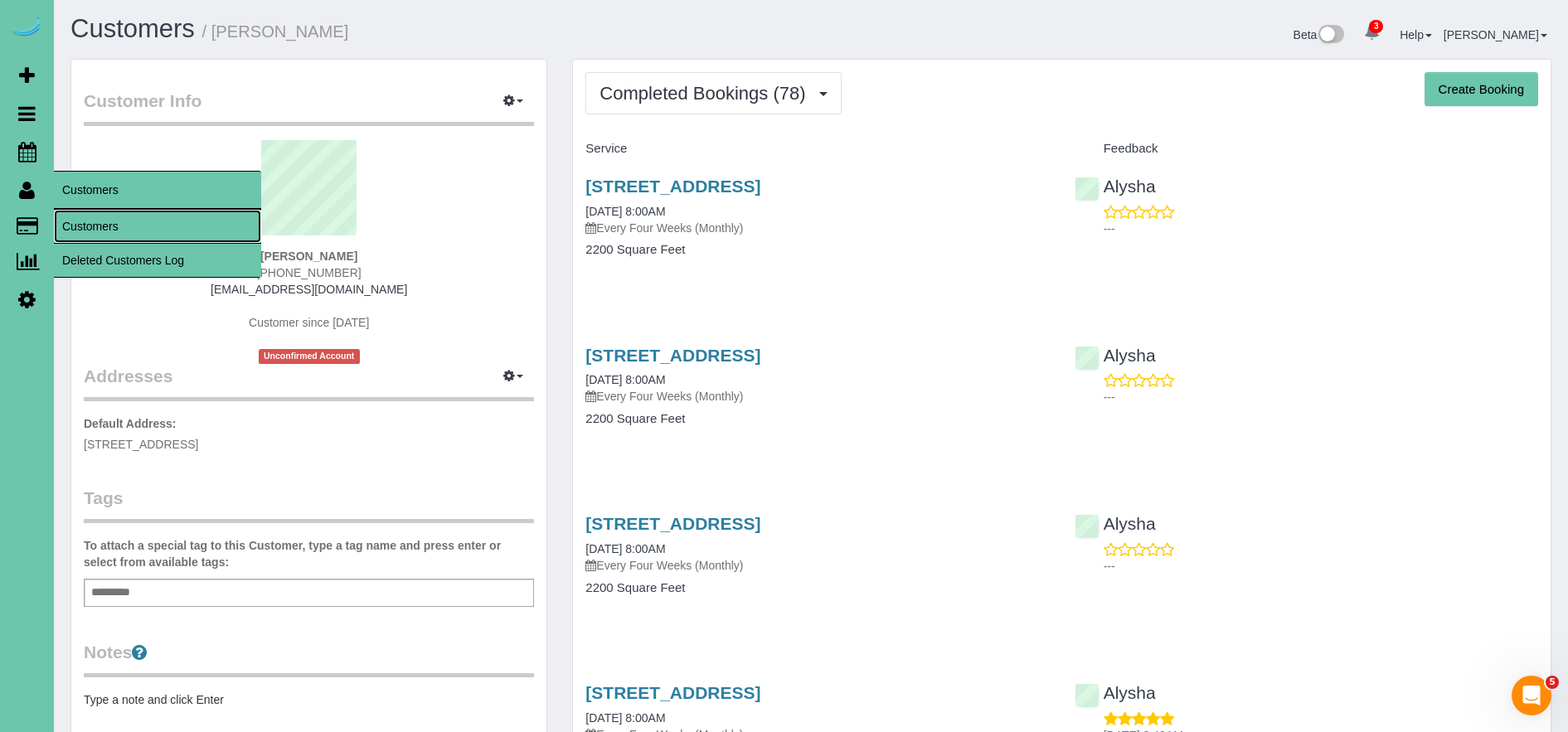
click at [92, 222] on link "Customers" at bounding box center [157, 226] width 207 height 33
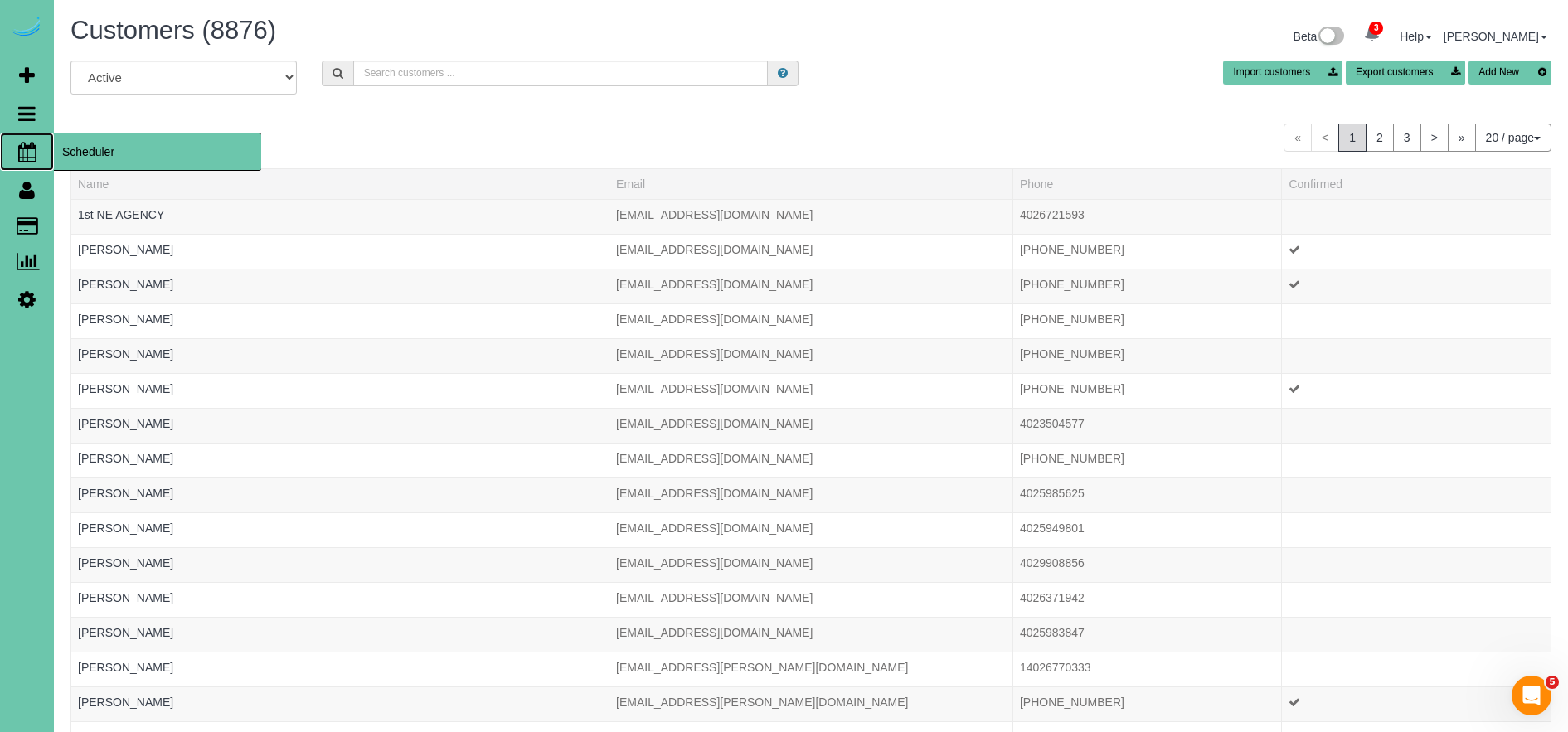
click at [110, 162] on span "Scheduler" at bounding box center [157, 152] width 207 height 38
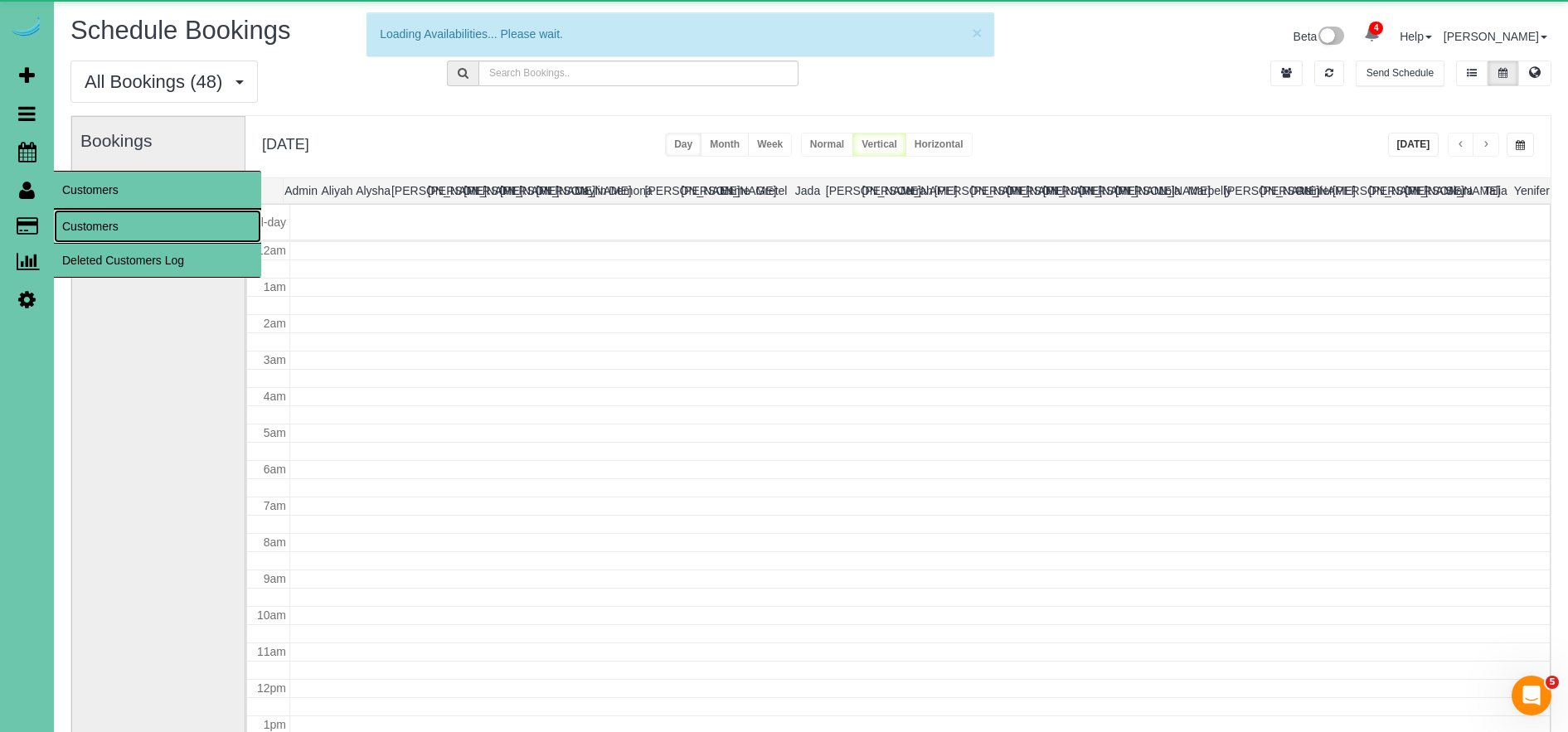
click at [106, 217] on link "Customers" at bounding box center [157, 226] width 207 height 33
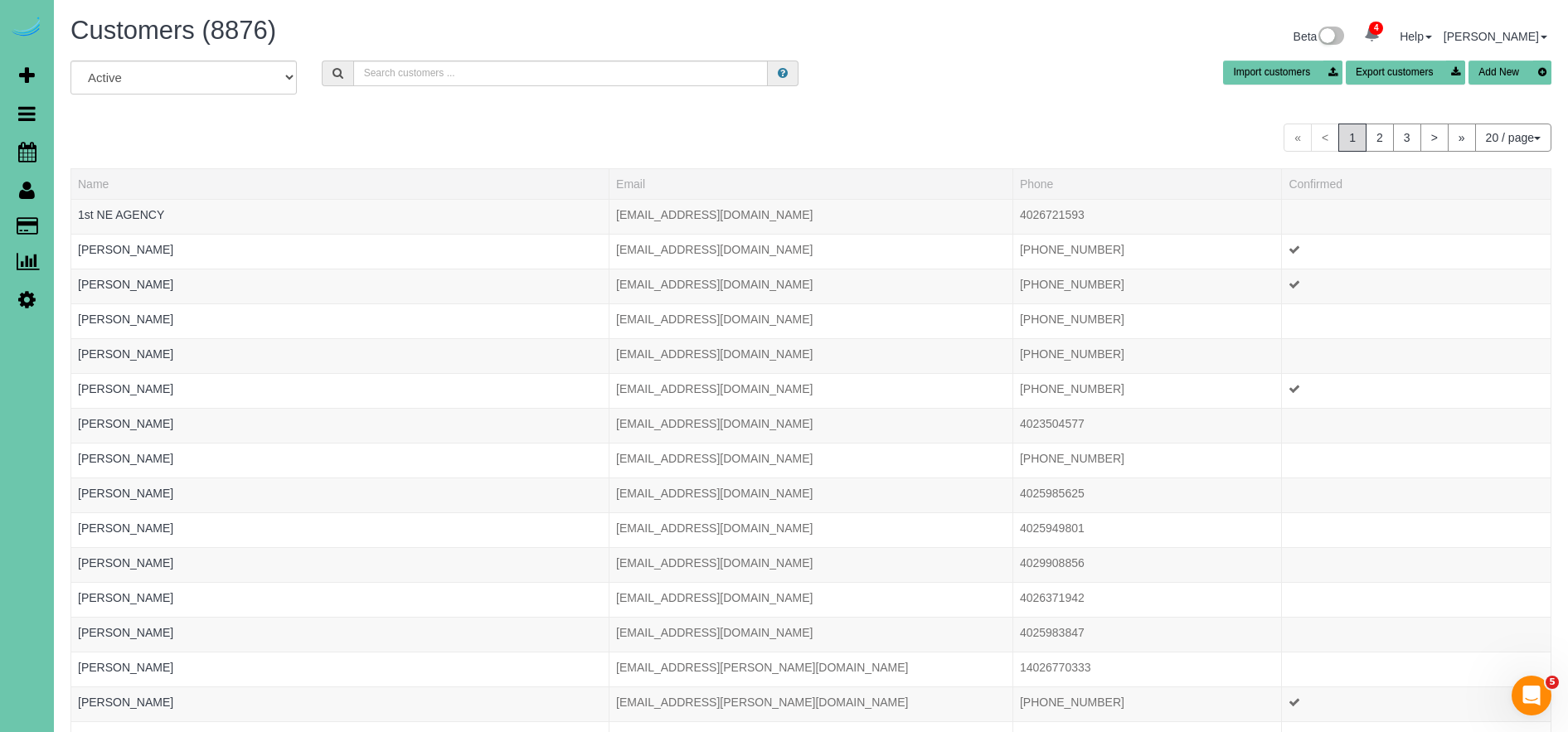
click at [1491, 78] on button "Add New" at bounding box center [1510, 73] width 83 height 24
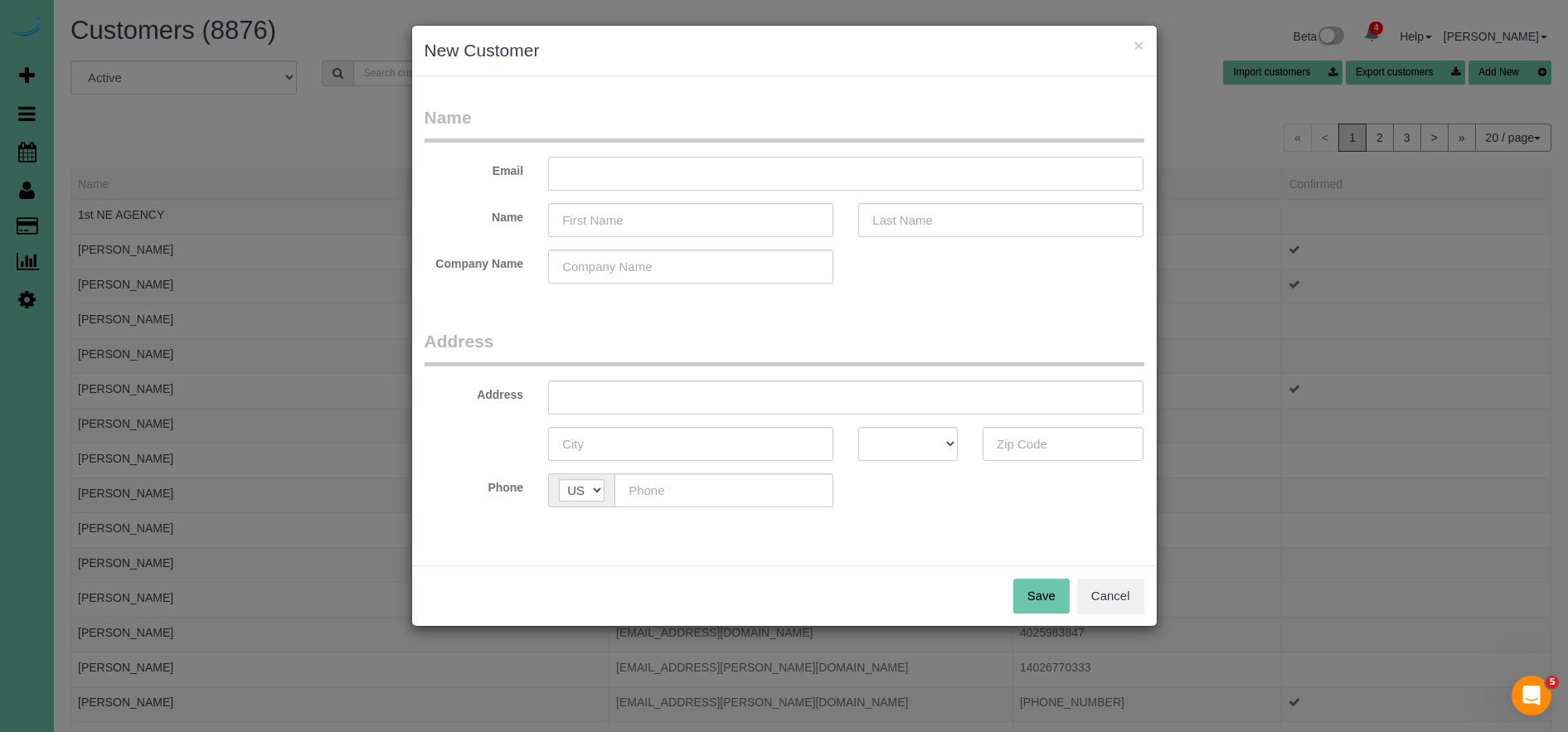
click at [747, 188] on input "text" at bounding box center [846, 173] width 595 height 34
type input "[EMAIL_ADDRESS][DOMAIN_NAME]"
click at [738, 223] on input "text" at bounding box center [691, 219] width 285 height 34
type input "Sky"
type input "Boteman"
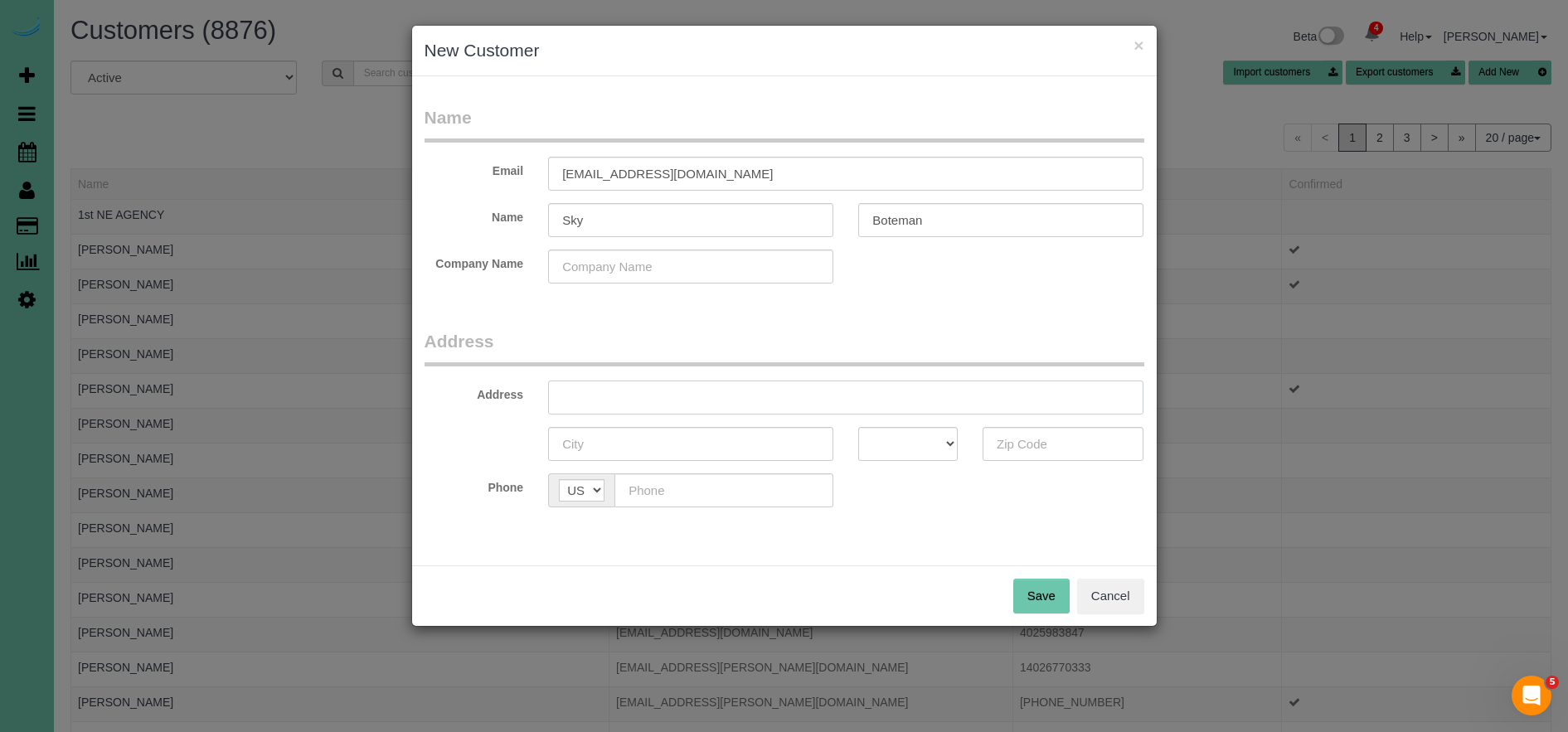
click at [575, 401] on input "text" at bounding box center [846, 397] width 595 height 34
type input "[STREET_ADDRESS]"
click at [1138, 604] on button "Cancel" at bounding box center [1110, 596] width 67 height 35
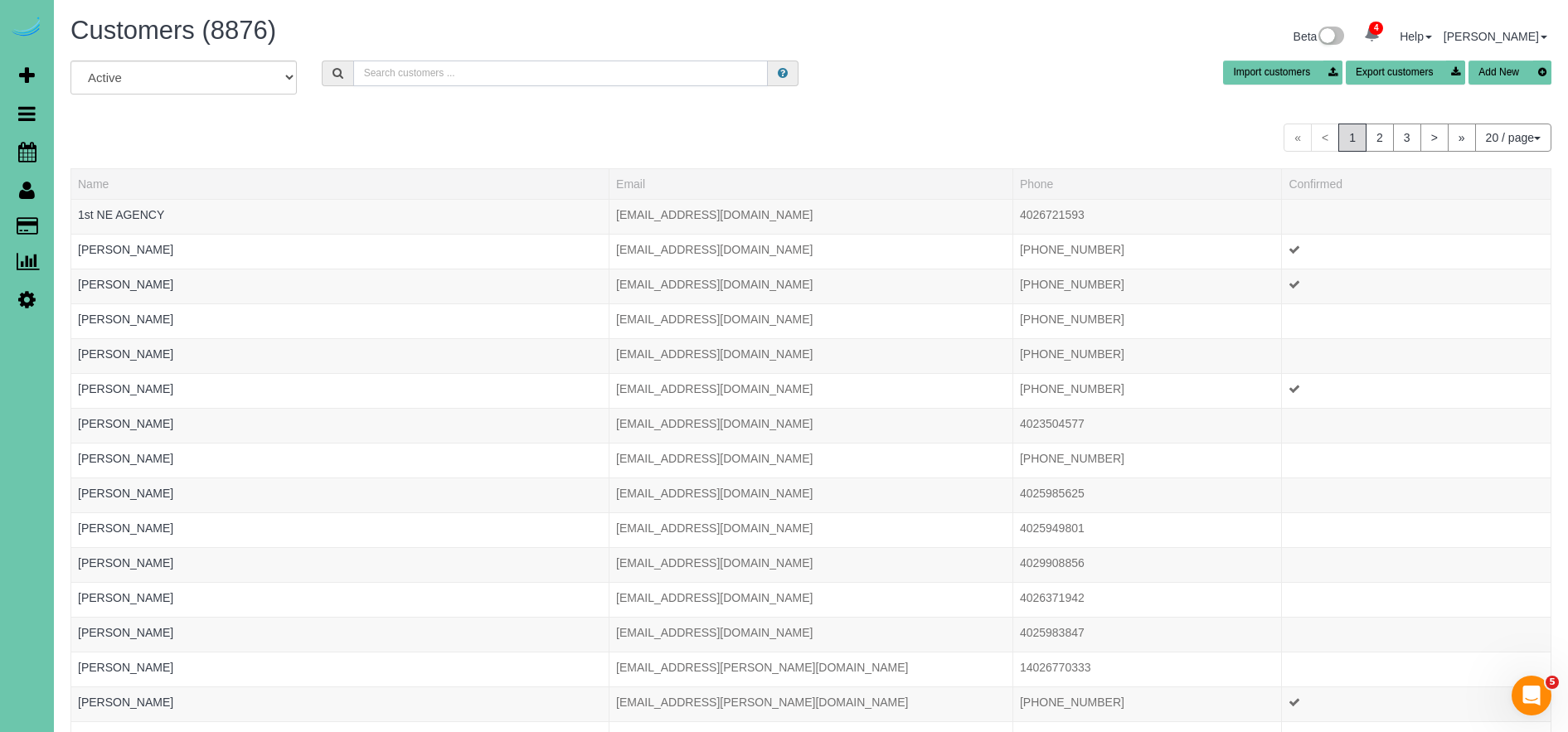
click at [514, 75] on input "text" at bounding box center [561, 74] width 415 height 26
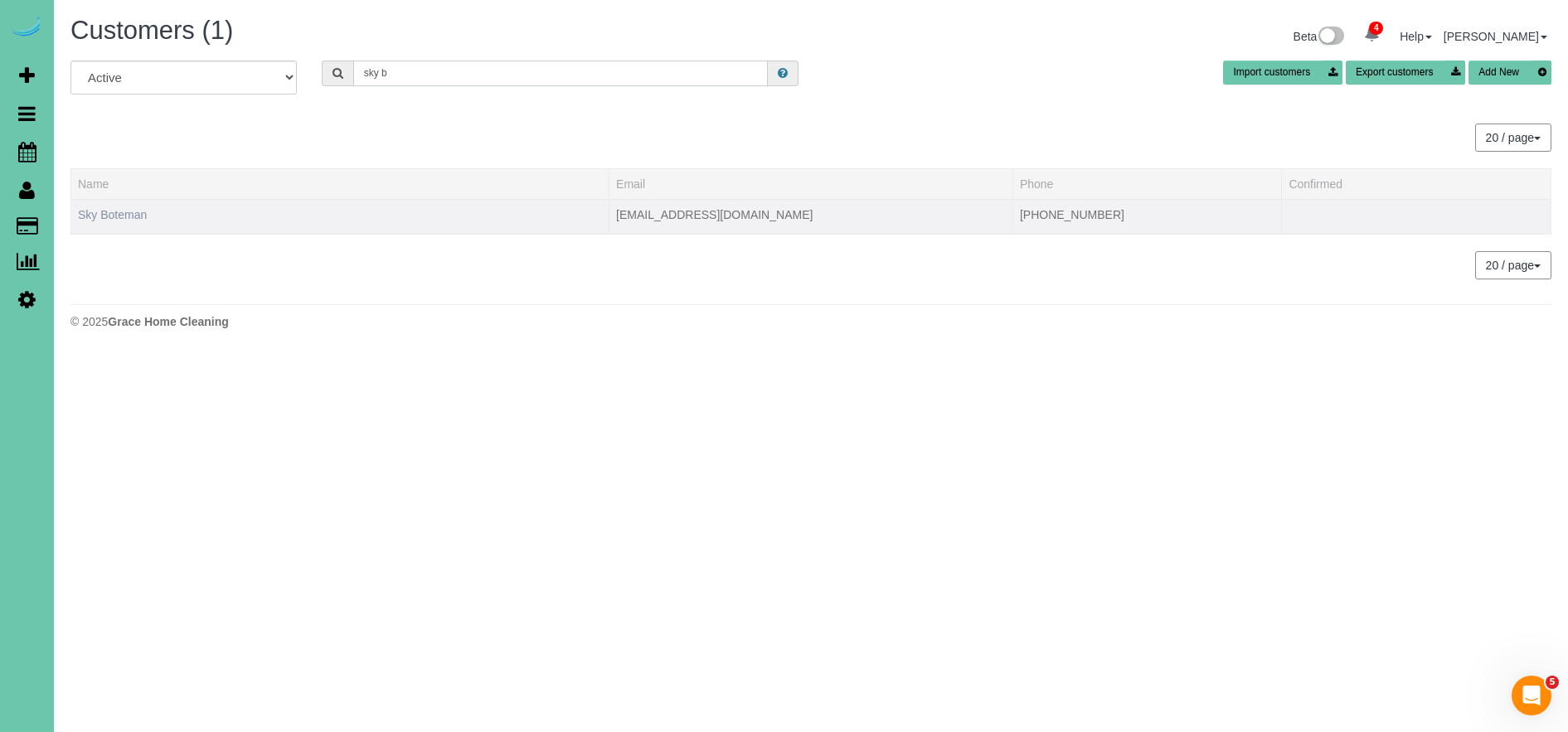
type input "sky b"
click at [136, 215] on link "Sky Boteman" at bounding box center [112, 214] width 69 height 13
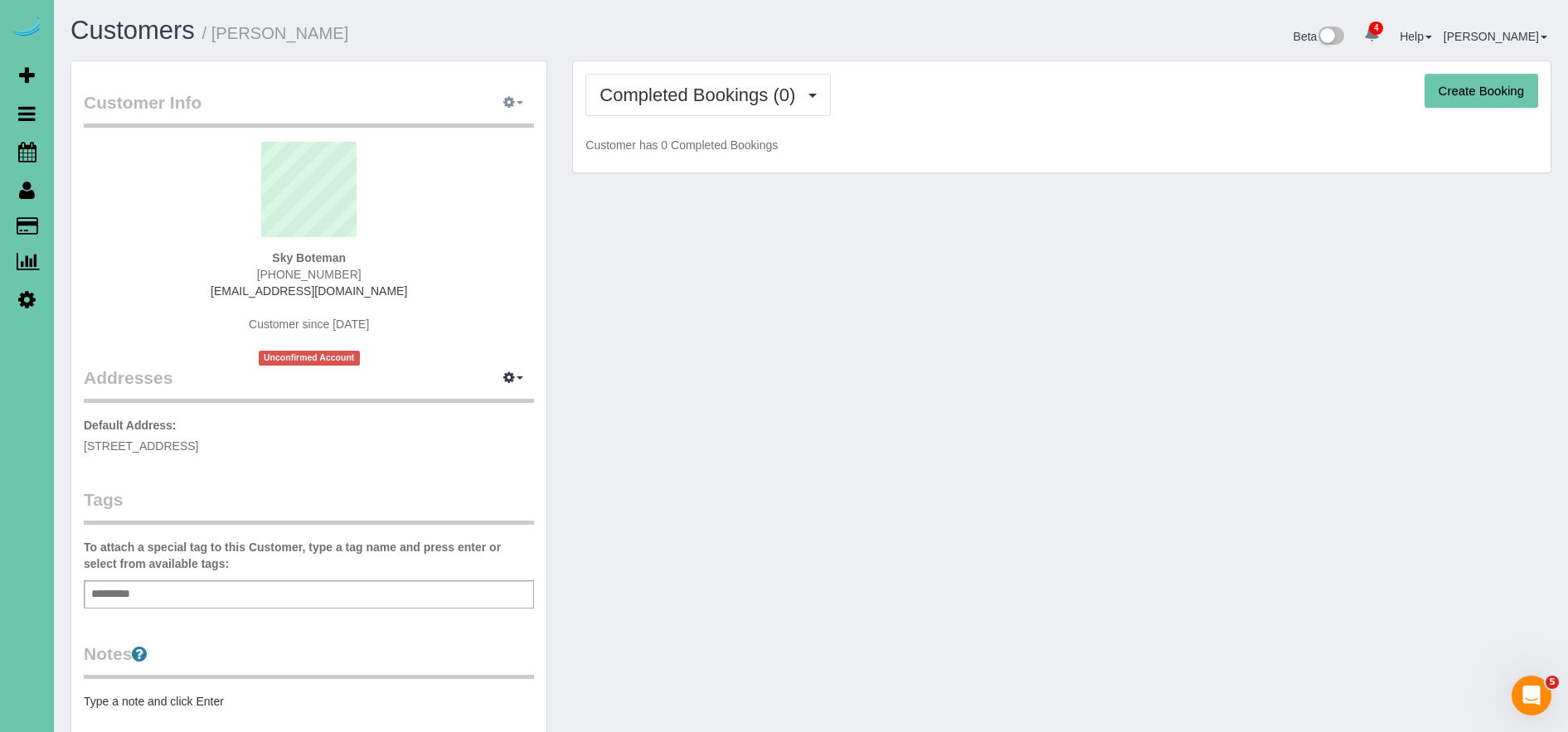
click at [513, 97] on icon "button" at bounding box center [508, 101] width 11 height 10
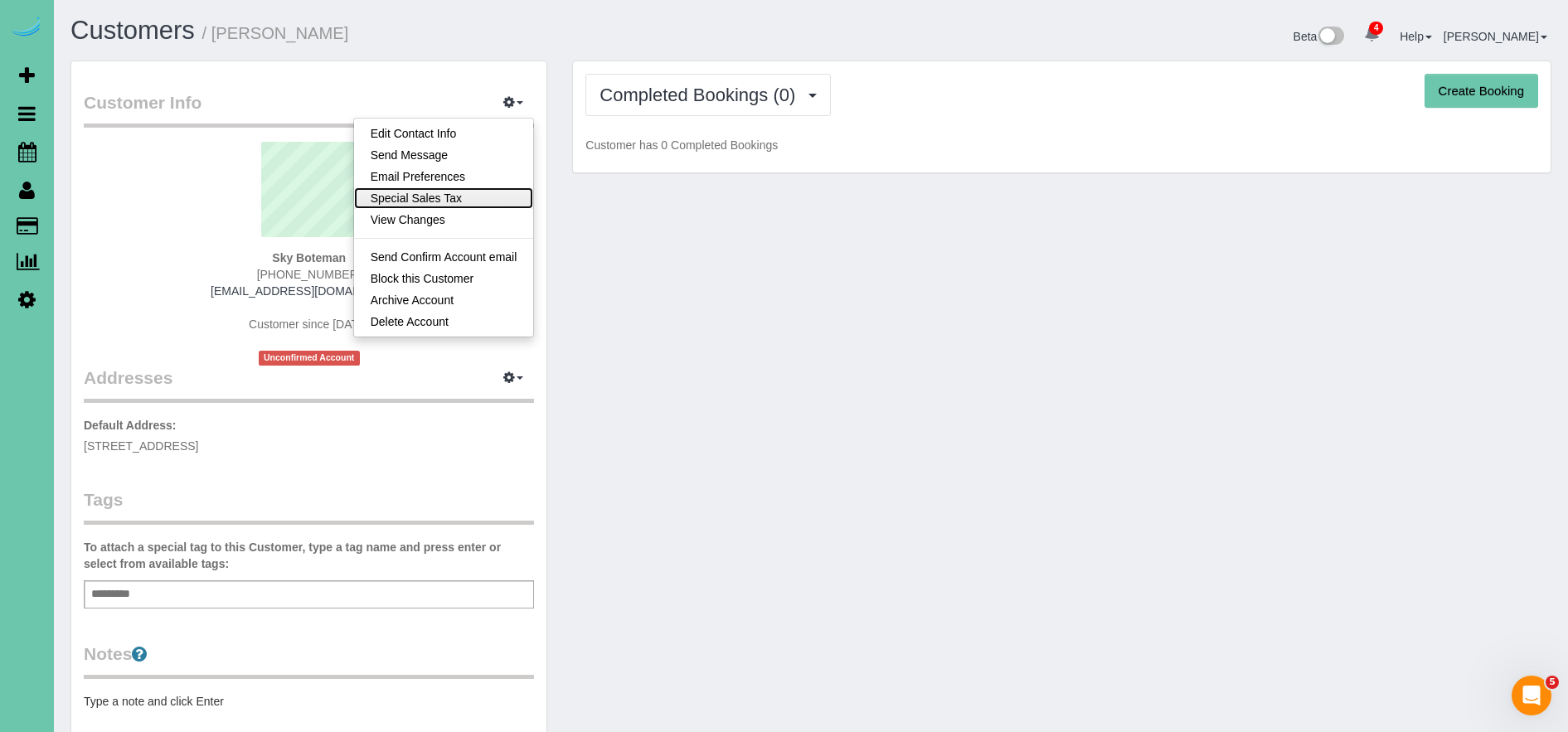
click at [444, 199] on link "Special Sales Tax" at bounding box center [443, 198] width 180 height 22
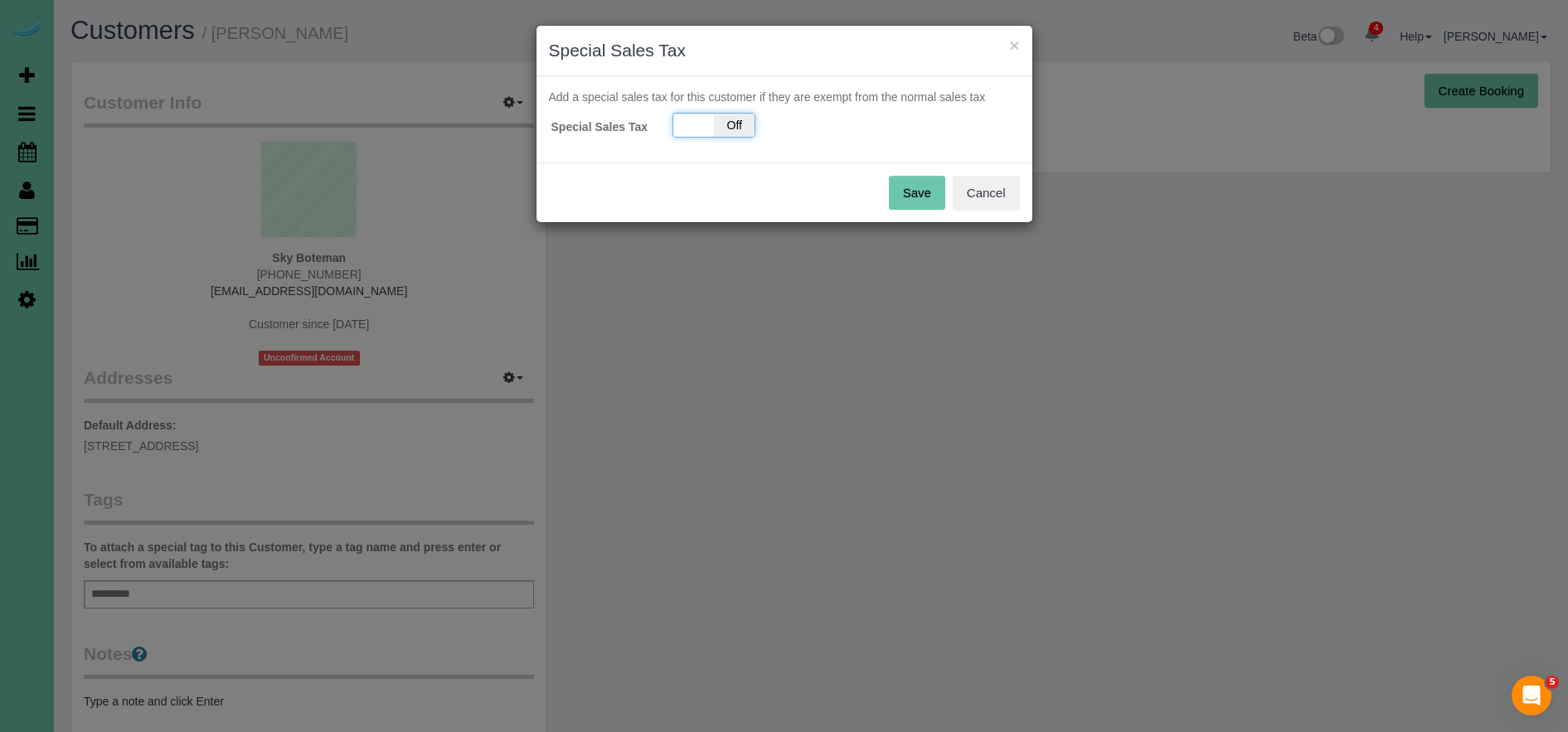
click at [732, 119] on span "Off" at bounding box center [734, 125] width 41 height 23
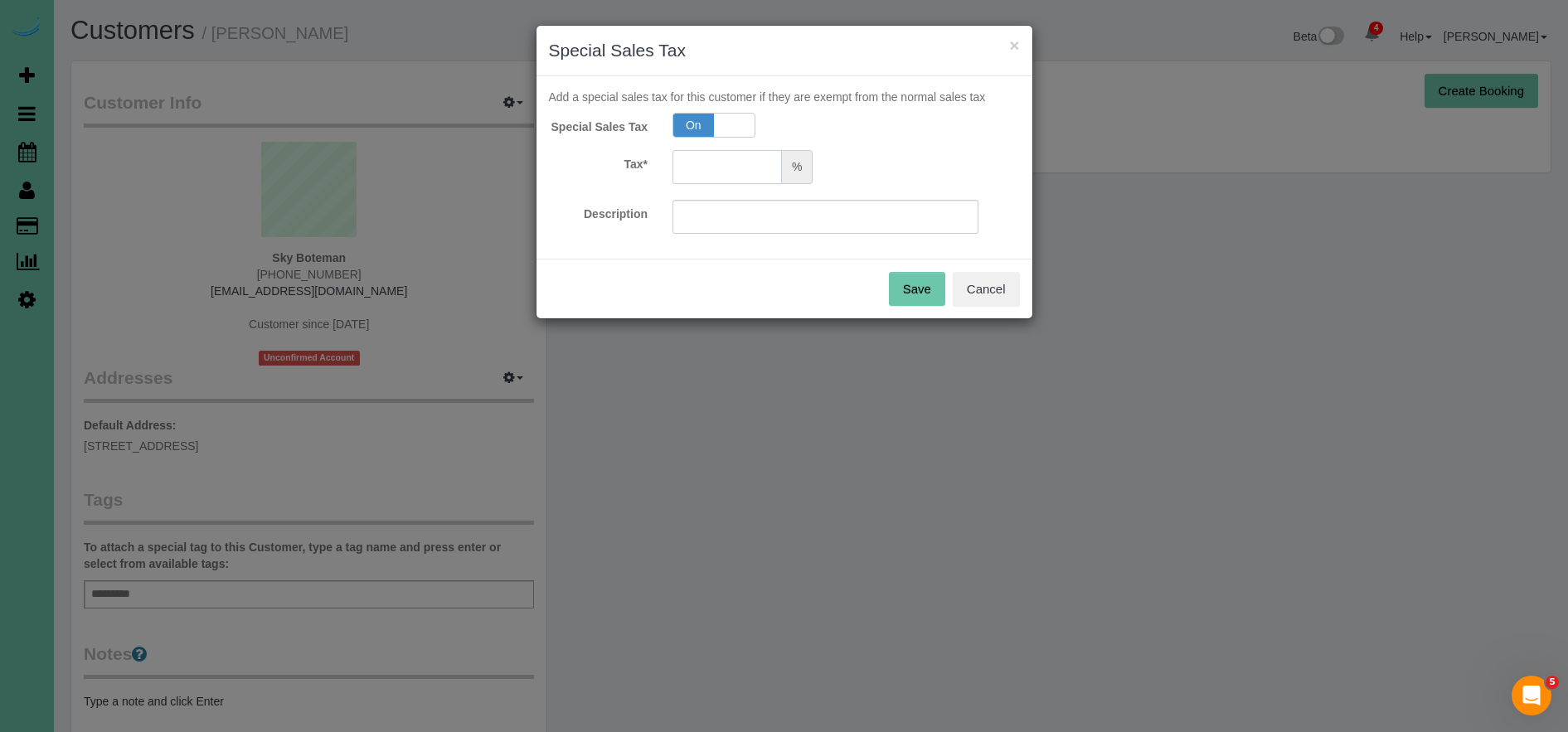
click at [718, 165] on input "text" at bounding box center [727, 167] width 109 height 34
type input "7.5"
click at [722, 210] on input "text" at bounding box center [825, 216] width 306 height 34
type input "7.5"
click at [912, 287] on button "Save" at bounding box center [916, 289] width 56 height 35
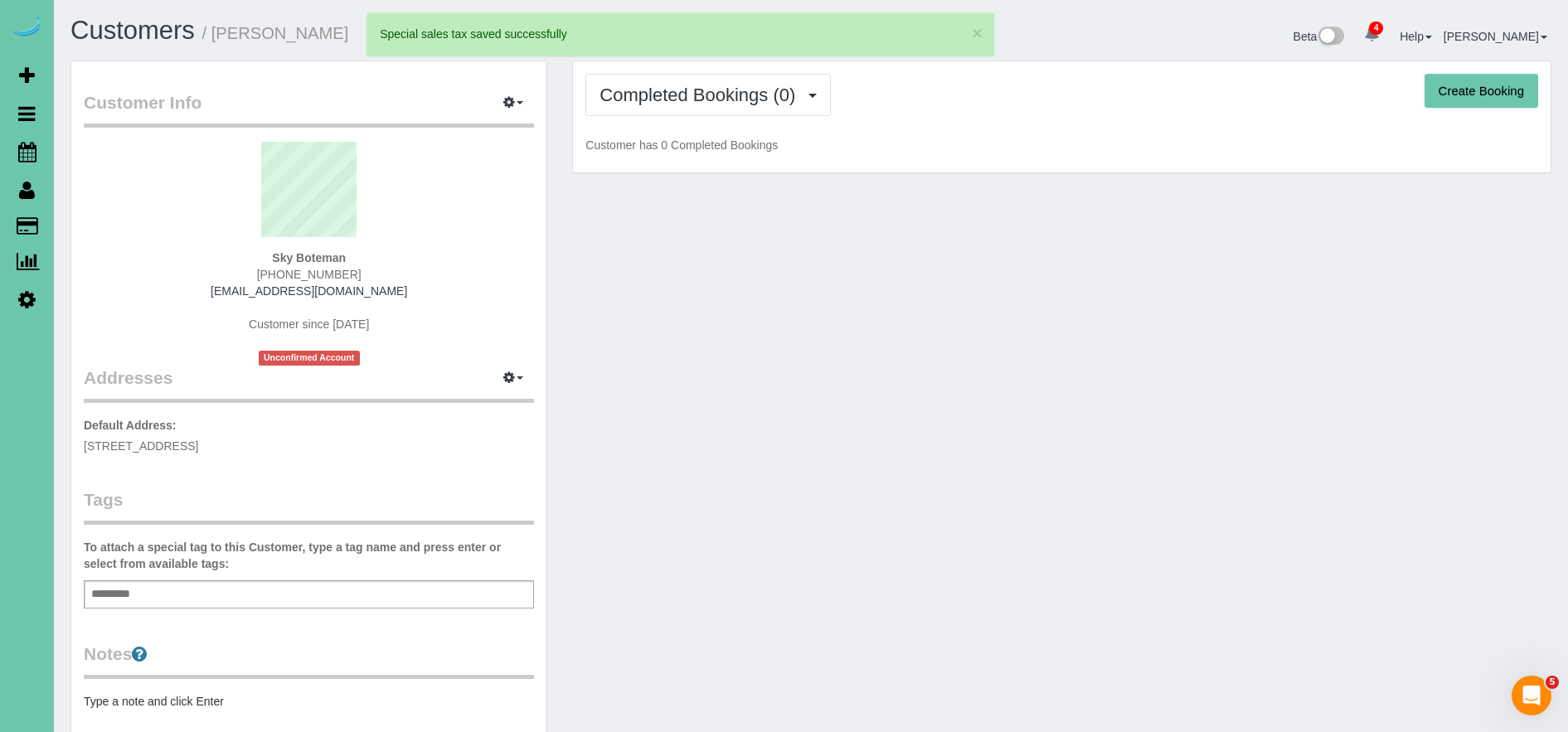
click at [1493, 84] on button "Create Booking" at bounding box center [1481, 91] width 114 height 35
select select "NE"
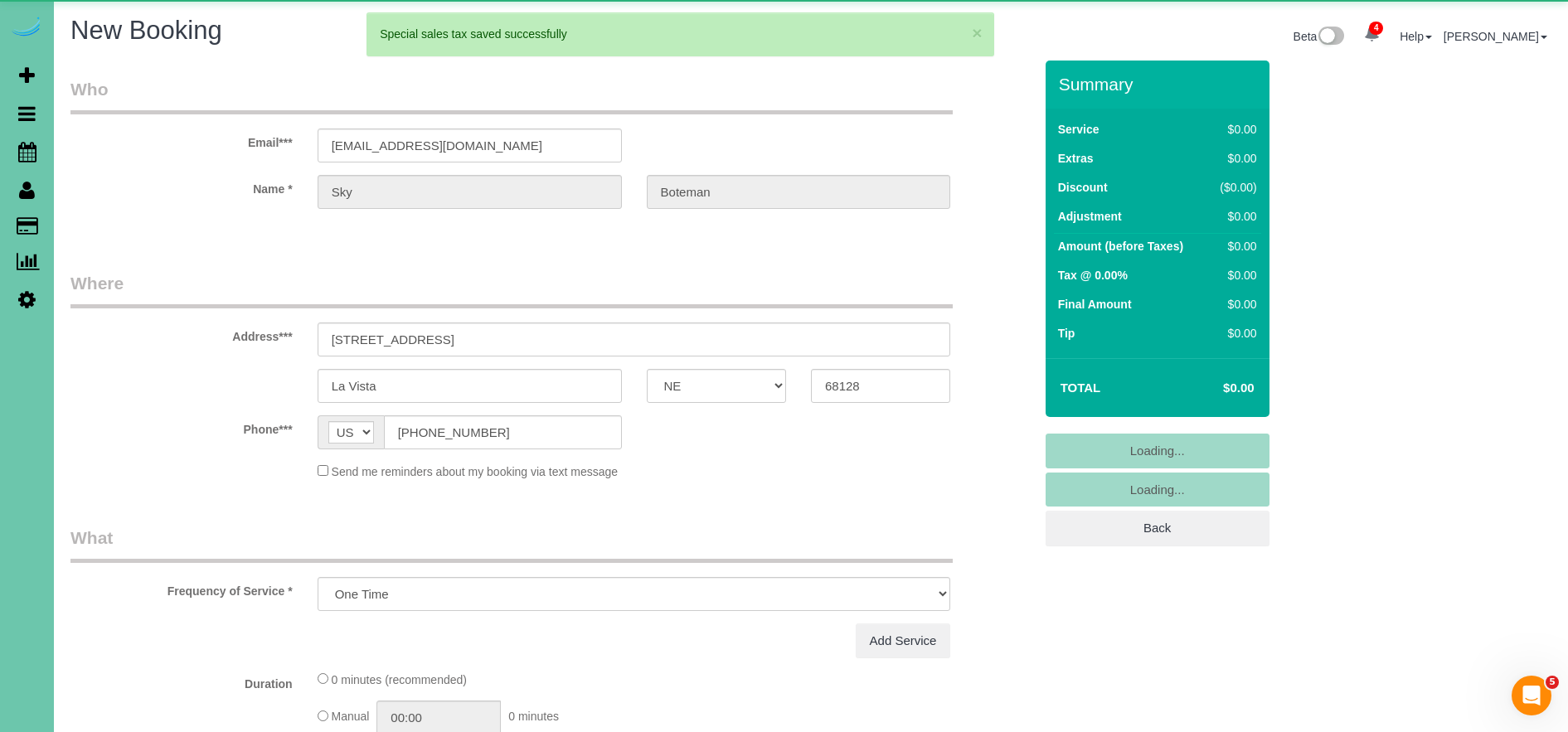
select select "string:fspay-41db8cd2-113c-4e87-8b4e-863aa00779d8"
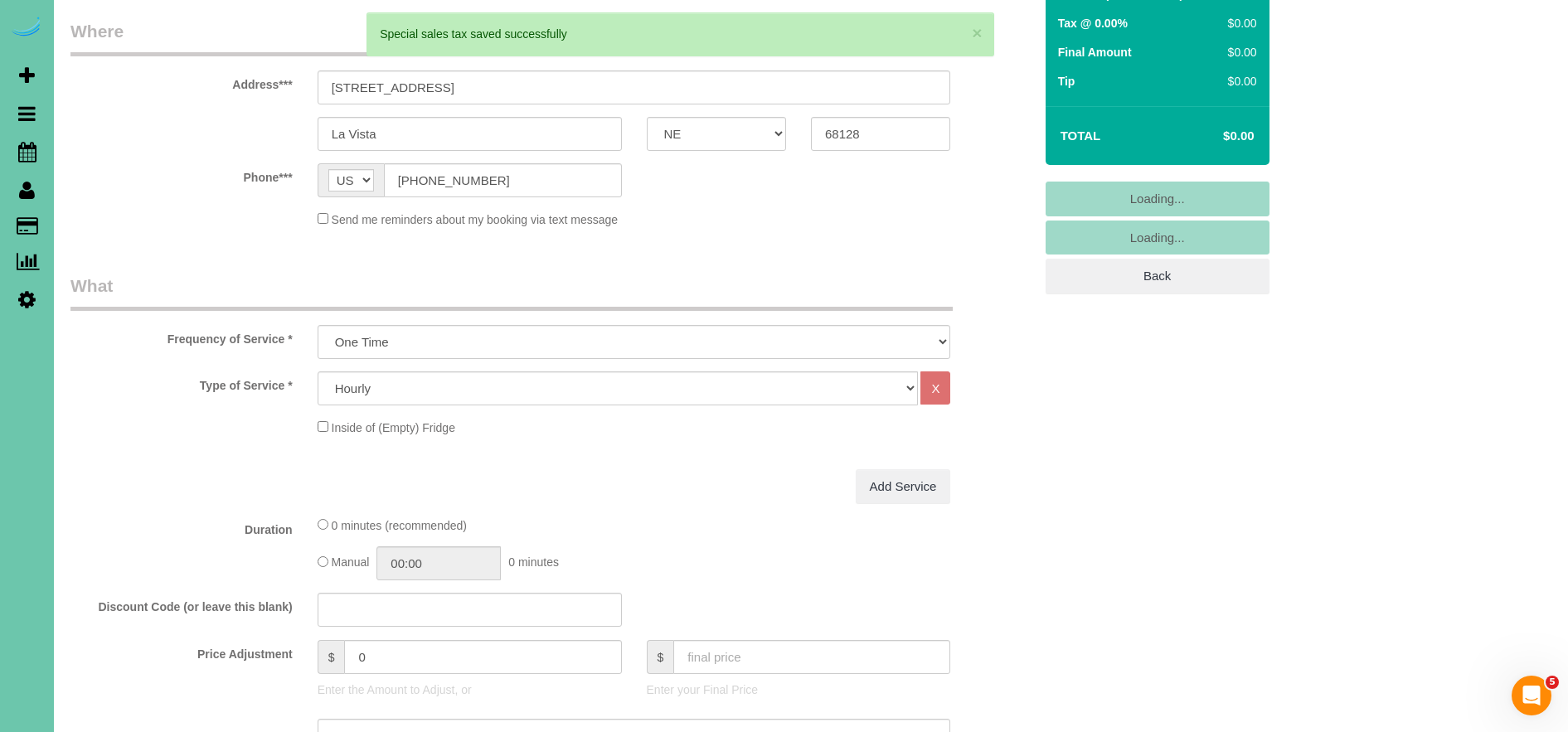
scroll to position [338, 0]
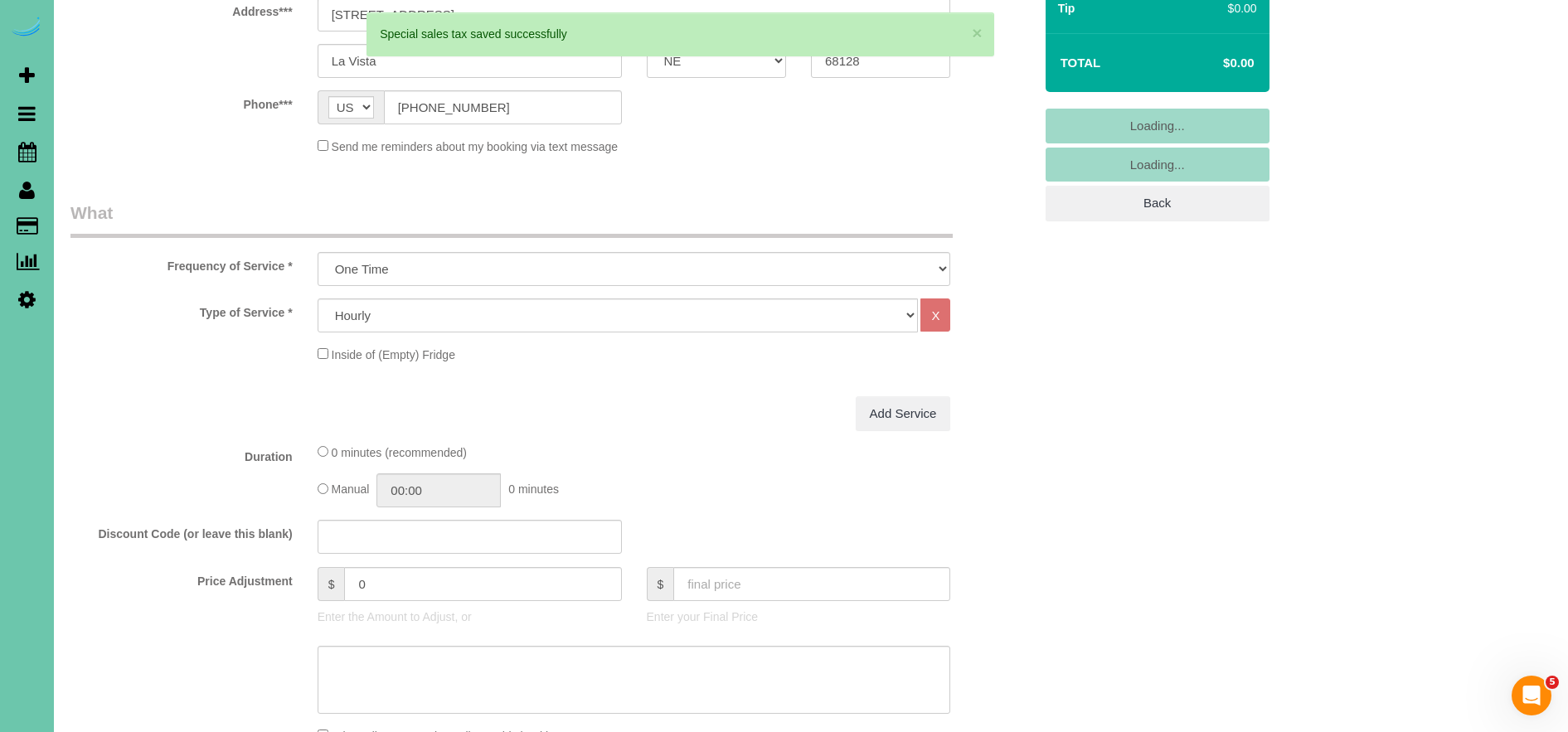
select select "object:72019"
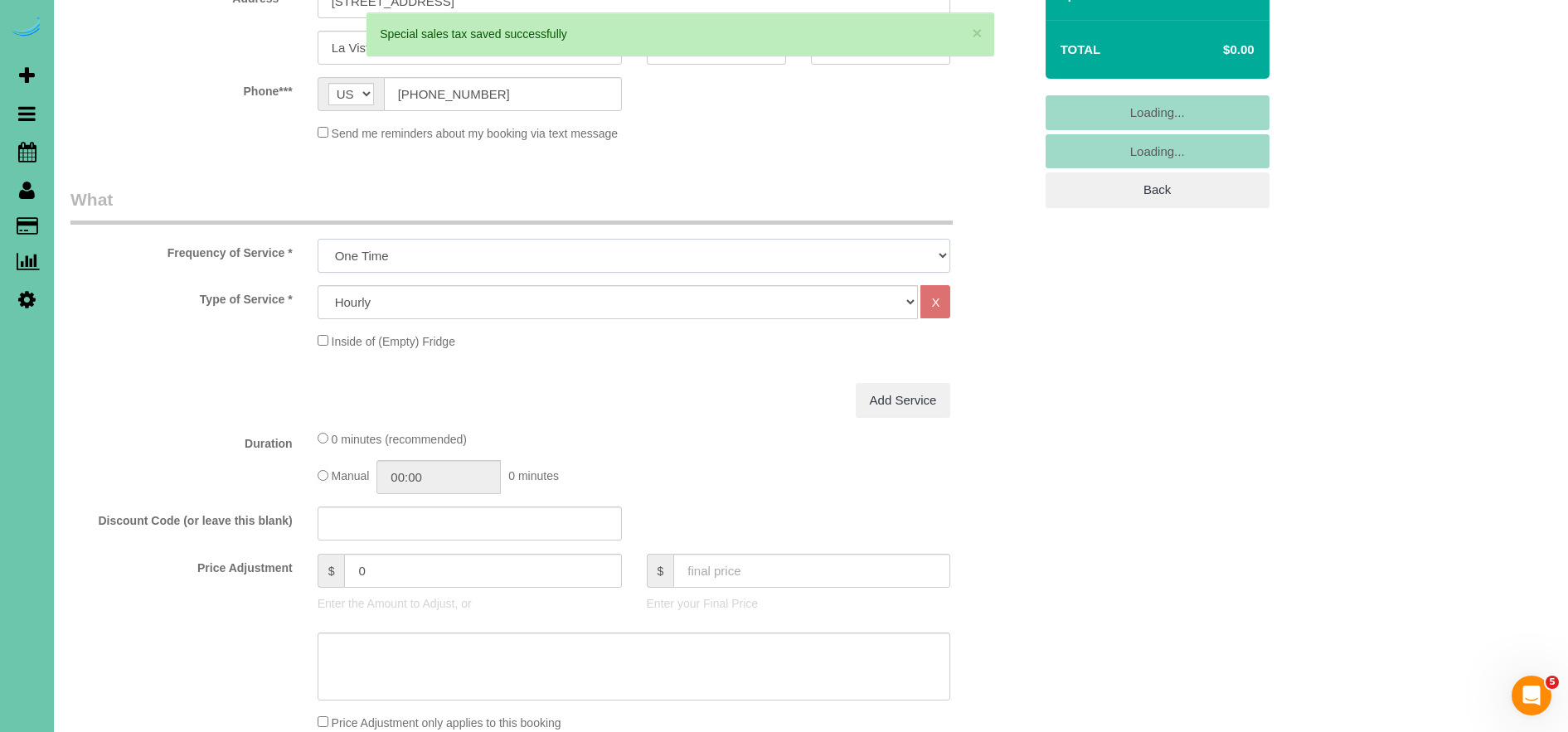
click at [393, 251] on select "One Time Weekly (0% for the First Booking) Bi-Weekly (0% for the First Booking)…" at bounding box center [634, 255] width 633 height 34
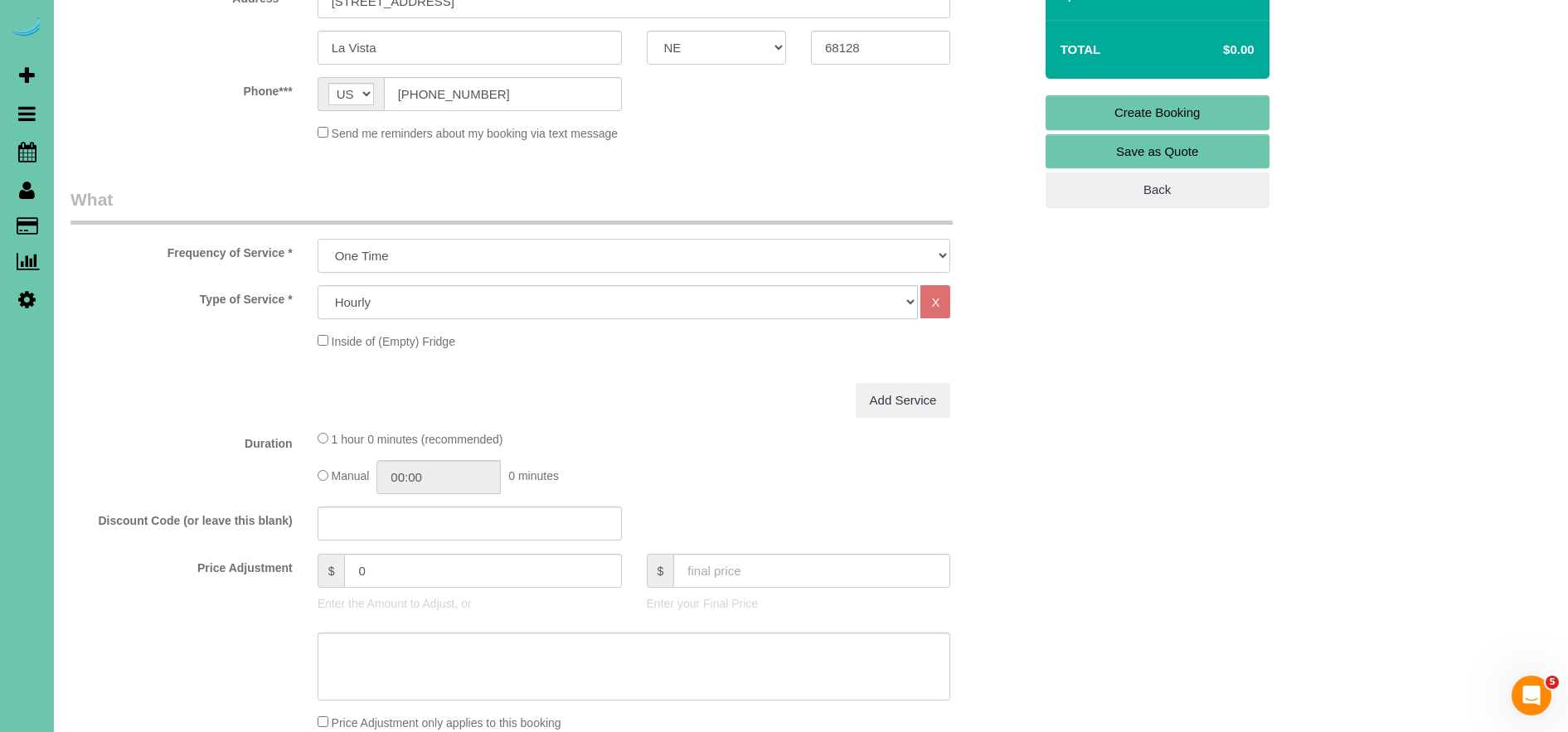
click at [318, 239] on select "One Time Weekly (0% for the First Booking) Bi-Weekly (0% for the First Booking)…" at bounding box center [634, 255] width 633 height 34
click at [373, 304] on select "Hourly 2.5 Hour Custom Clean 3.5 Hour Custom Clean commercial 1000 Square Feet …" at bounding box center [618, 302] width 601 height 34
select select "160"
click at [318, 285] on select "Hourly 2.5 Hour Custom Clean 3.5 Hour Custom Clean commercial 1000 Square Feet …" at bounding box center [618, 302] width 601 height 34
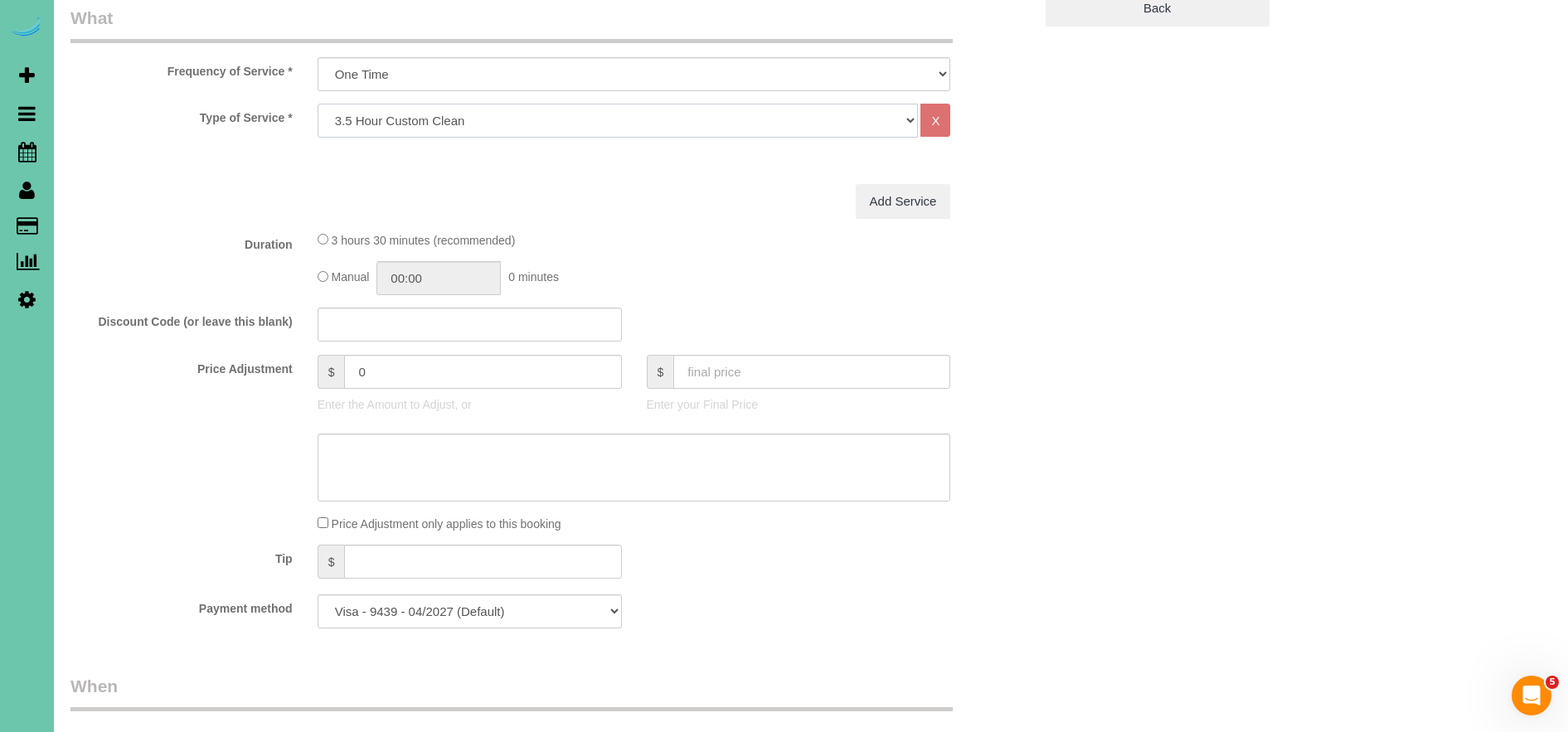
scroll to position [607, 0]
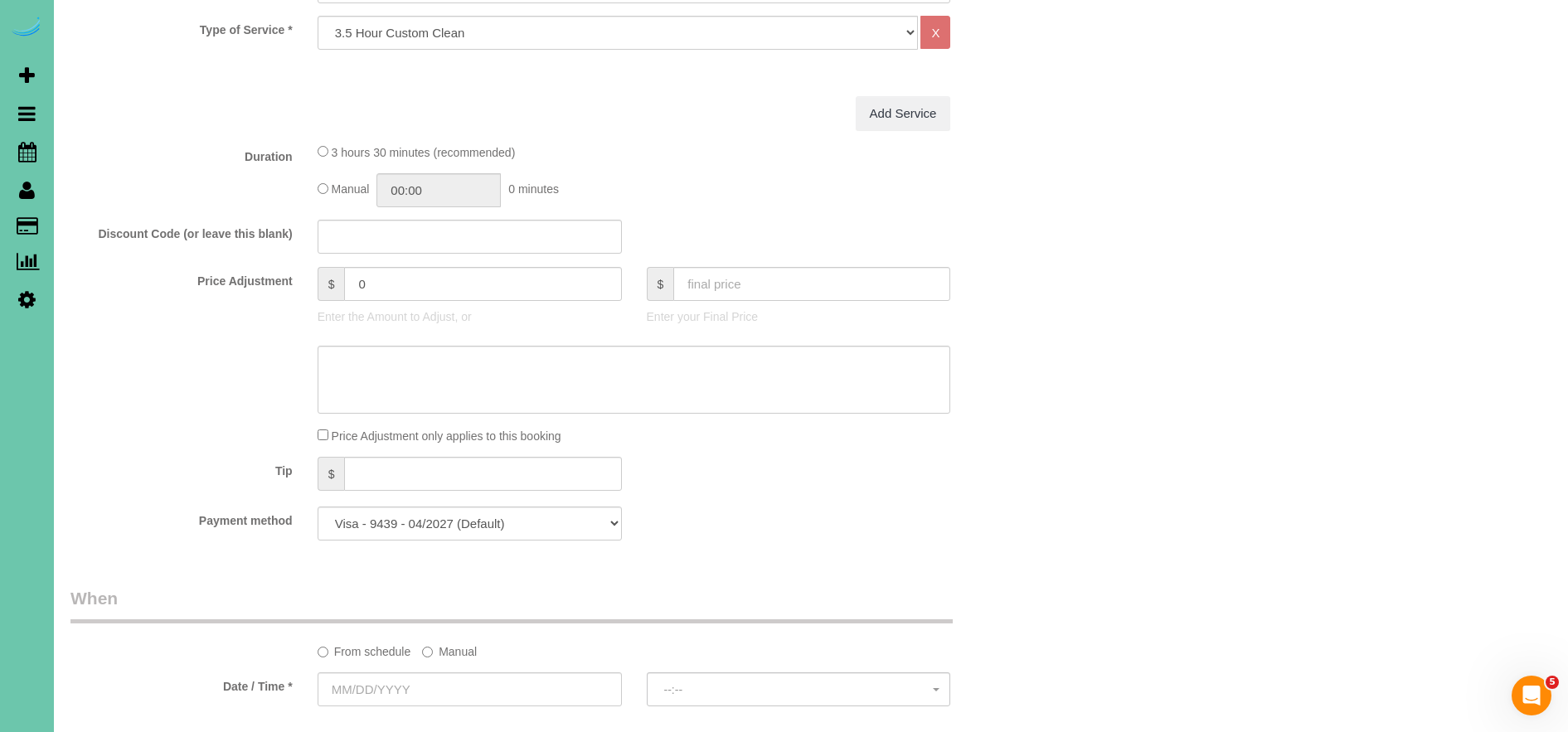
click at [450, 646] on label "Manual" at bounding box center [449, 649] width 55 height 23
drag, startPoint x: 338, startPoint y: 685, endPoint x: 348, endPoint y: 682, distance: 10.4
click at [338, 685] on input "[DATE] 8:00AM" at bounding box center [552, 689] width 469 height 34
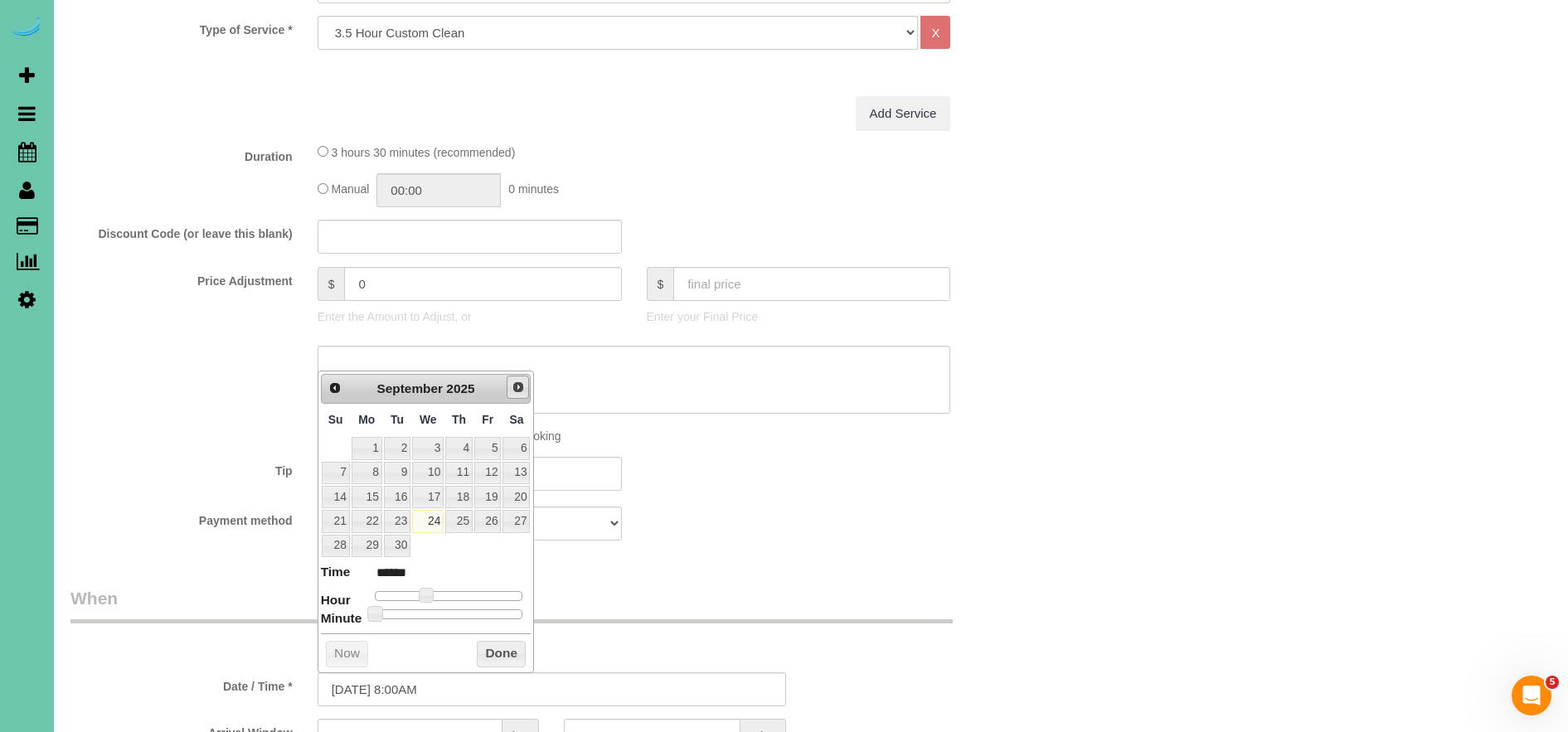
click at [520, 388] on span "Next" at bounding box center [518, 387] width 13 height 13
click at [464, 498] on link "16" at bounding box center [459, 497] width 28 height 23
type input "[DATE] 8:00AM"
click at [493, 650] on button "Done" at bounding box center [501, 654] width 49 height 27
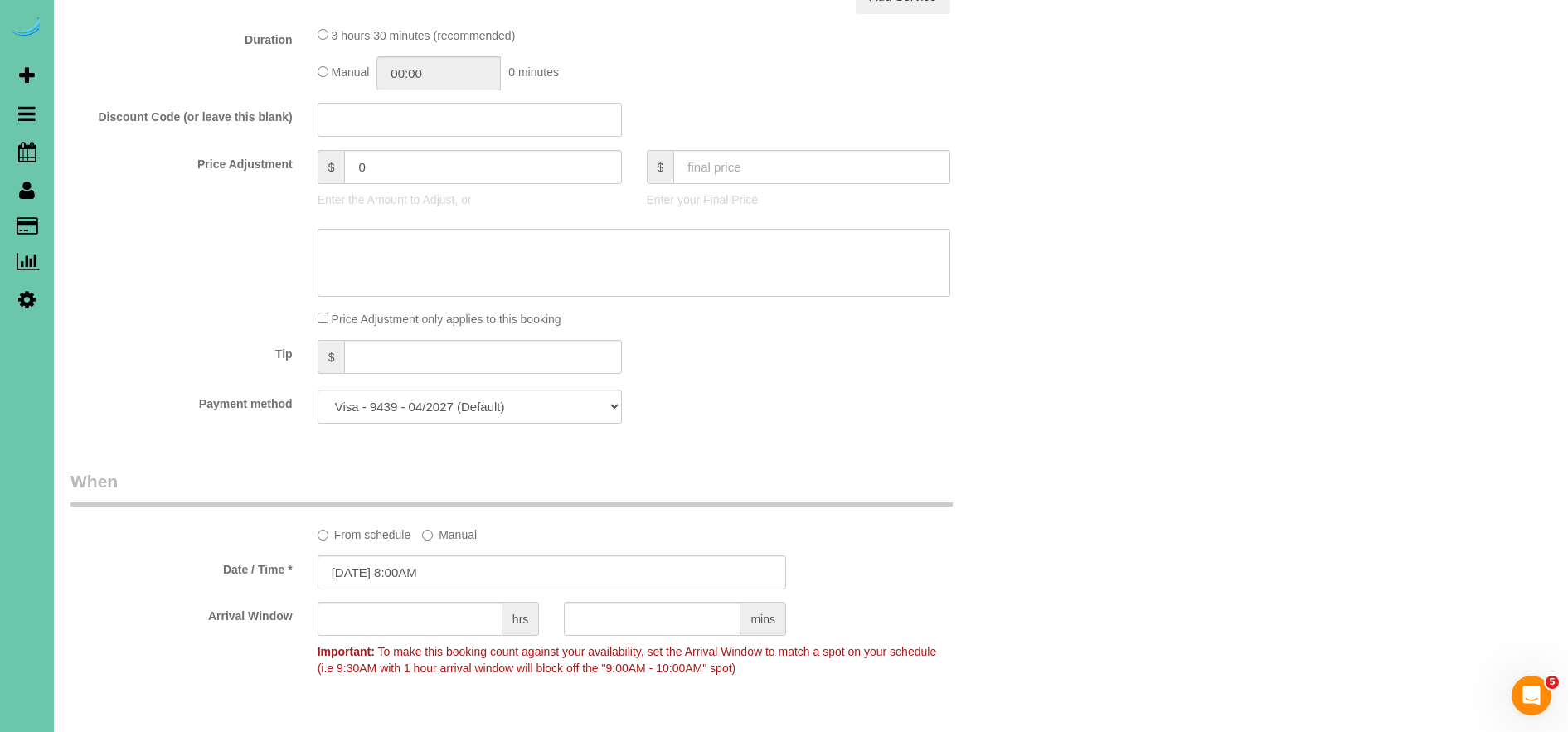
scroll to position [809, 0]
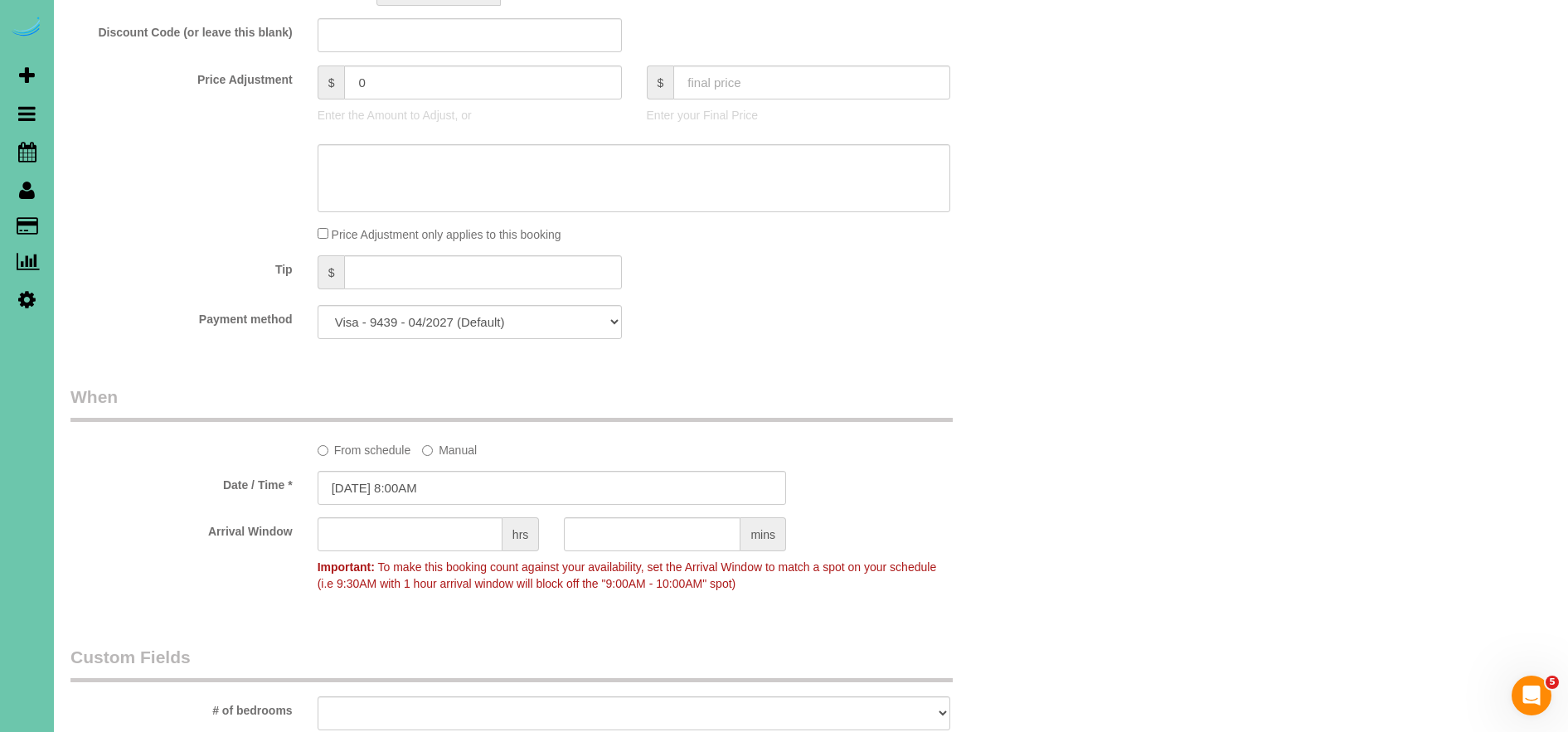
click at [634, 514] on sui-booking-spot "From schedule Manual Date / Time * [DATE] 8:00AM Arrival Window hrs mins Import…" at bounding box center [551, 491] width 962 height 214
click at [630, 532] on input "text" at bounding box center [653, 533] width 177 height 34
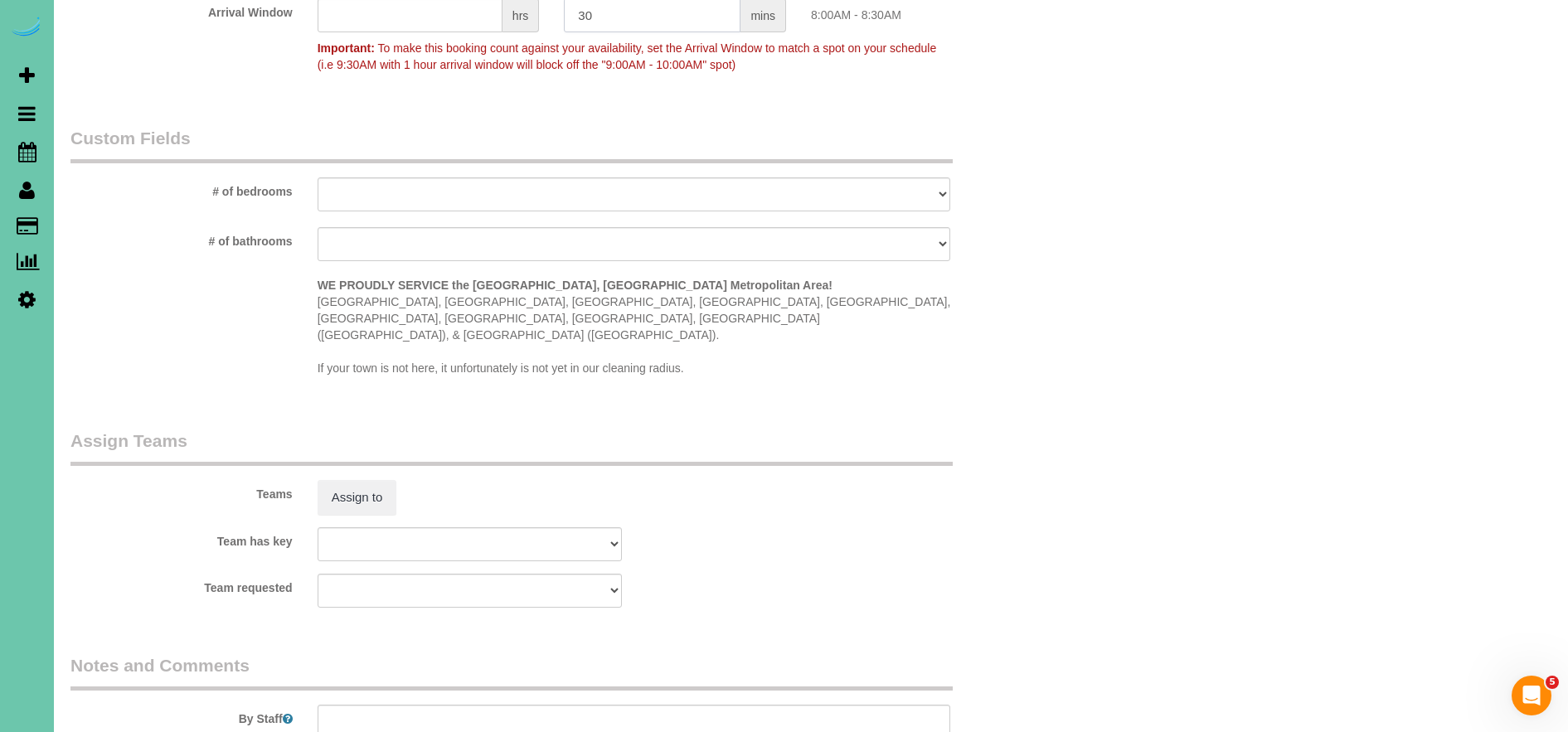
scroll to position [1341, 0]
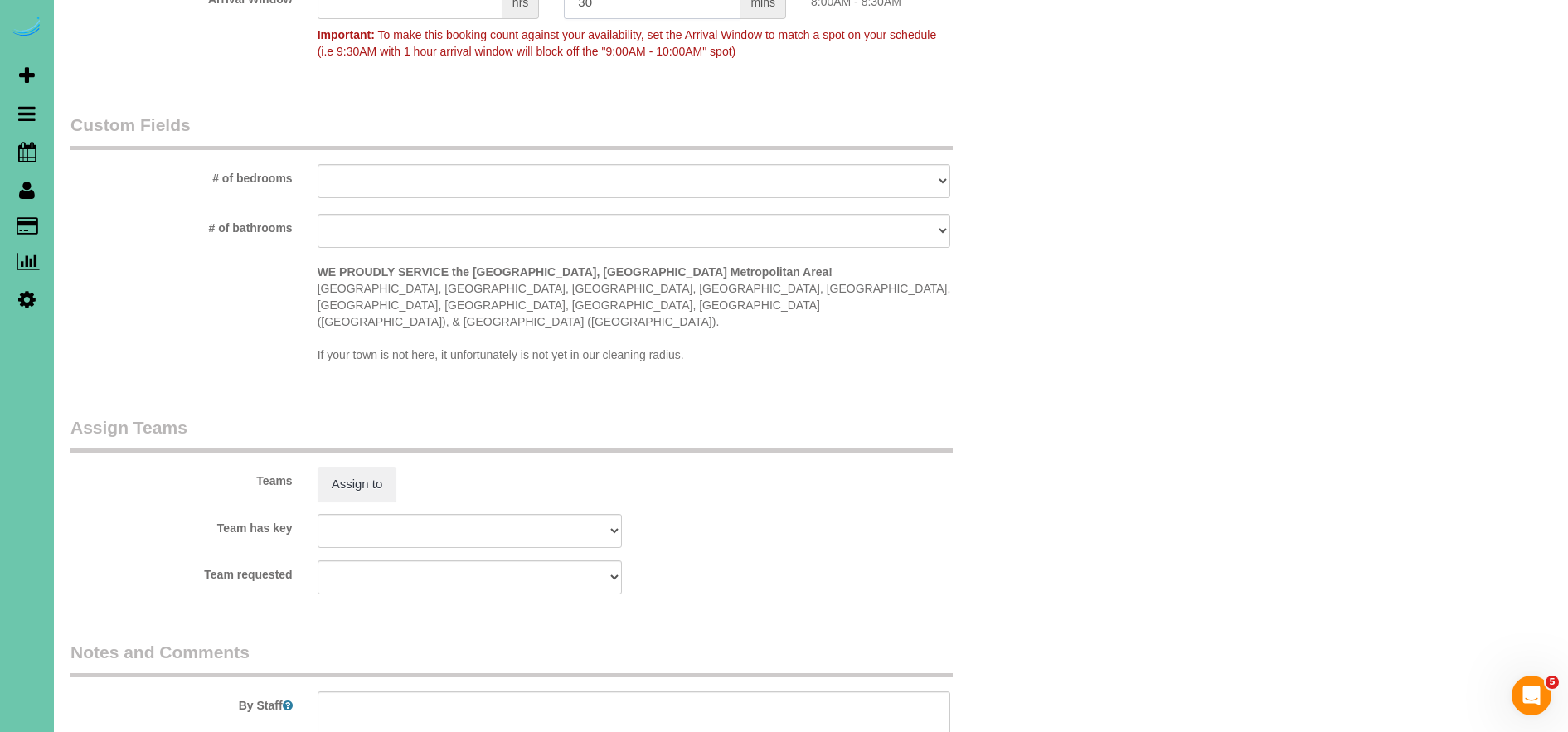
type input "30"
click at [402, 701] on textarea at bounding box center [634, 725] width 633 height 68
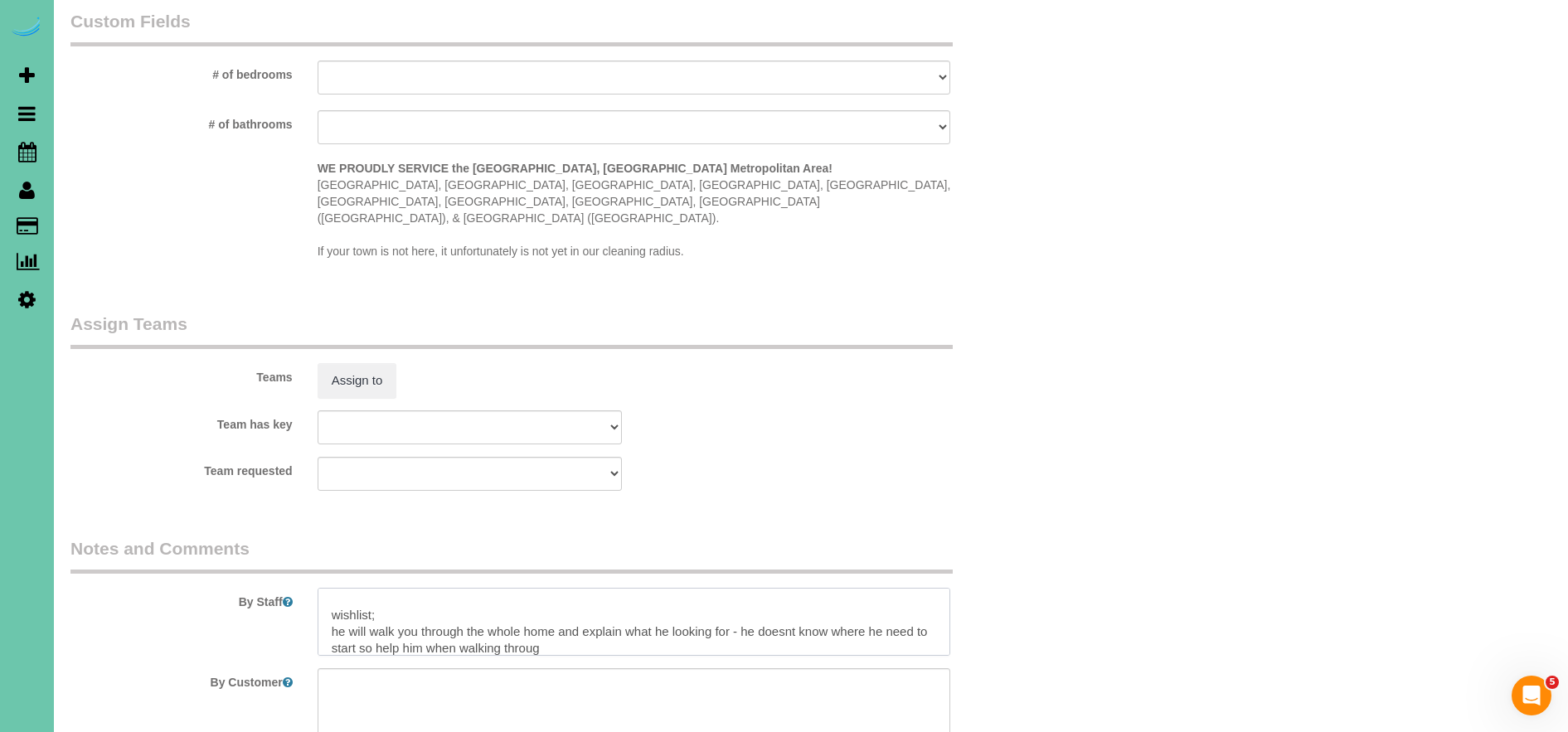
scroll to position [132, 0]
drag, startPoint x: 582, startPoint y: 615, endPoint x: 360, endPoint y: 607, distance: 222.1
click at [360, 607] on textarea at bounding box center [634, 621] width 633 height 68
type textarea "1. credit 2. client home 3. one time clean - 3.5 custom clean - new client 4. o…"
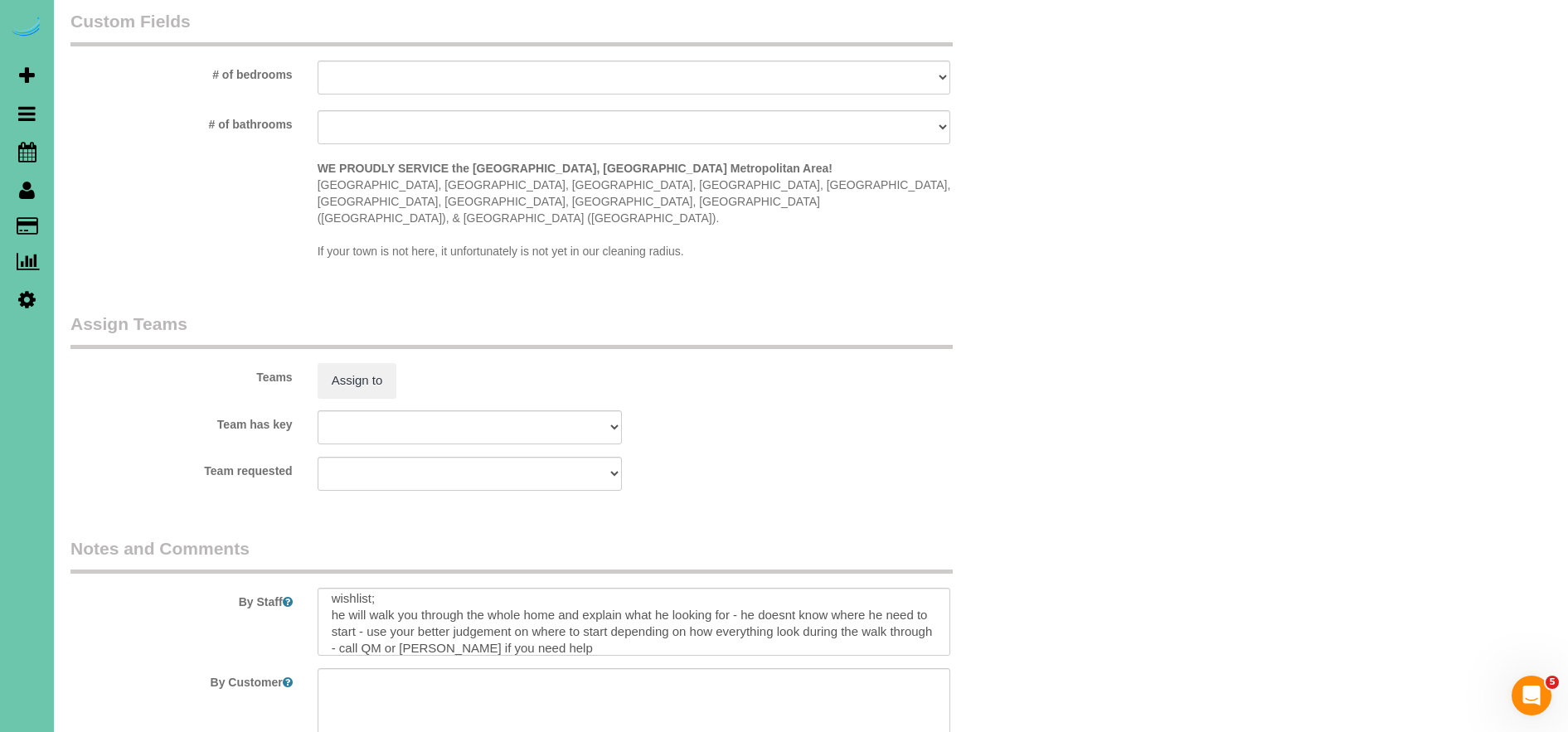
click at [551, 548] on fieldset "Notes and Comments By Staff By Customer Customer Profile Notes Add a note" at bounding box center [551, 660] width 962 height 248
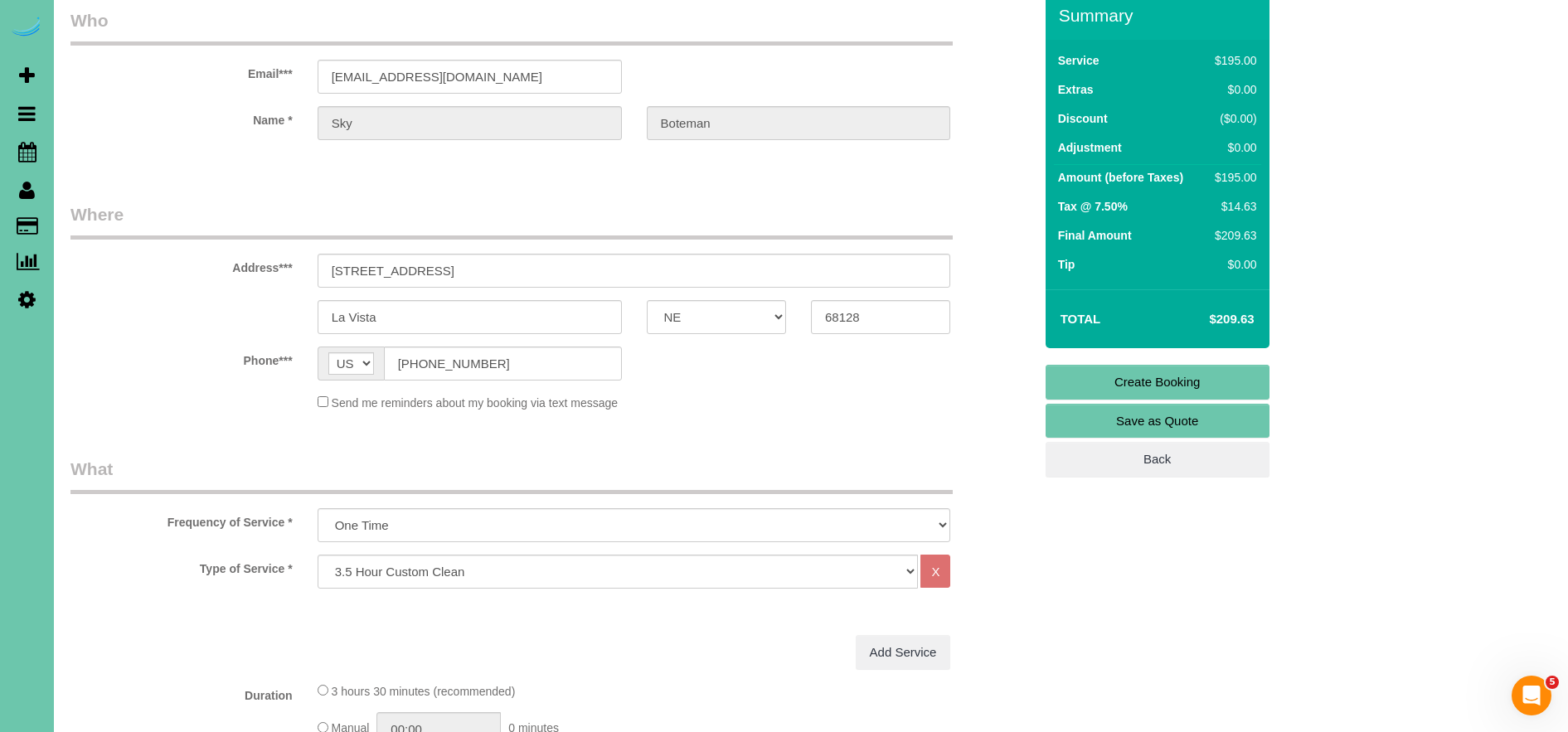
scroll to position [0, 0]
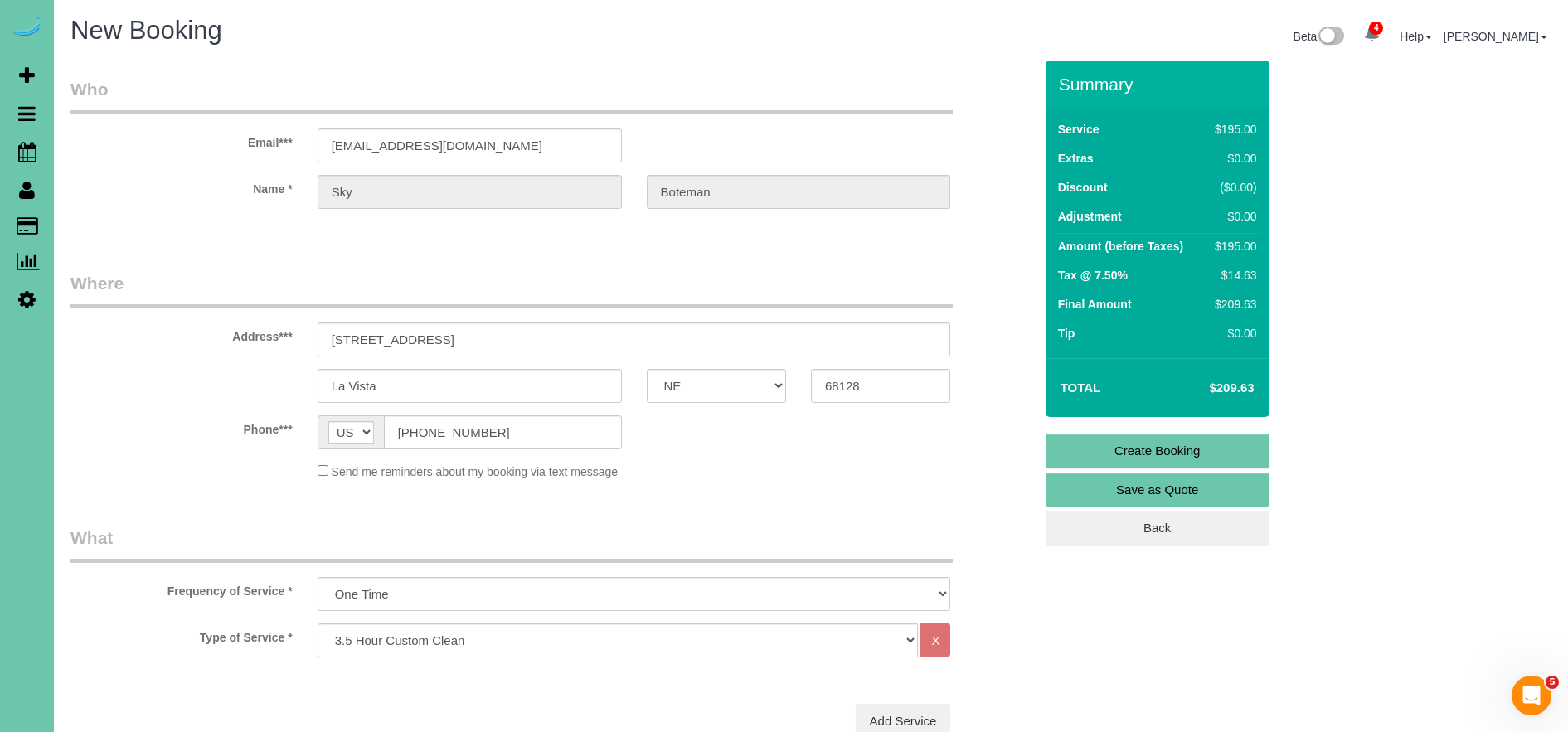
click at [1179, 449] on link "Create Booking" at bounding box center [1158, 451] width 224 height 35
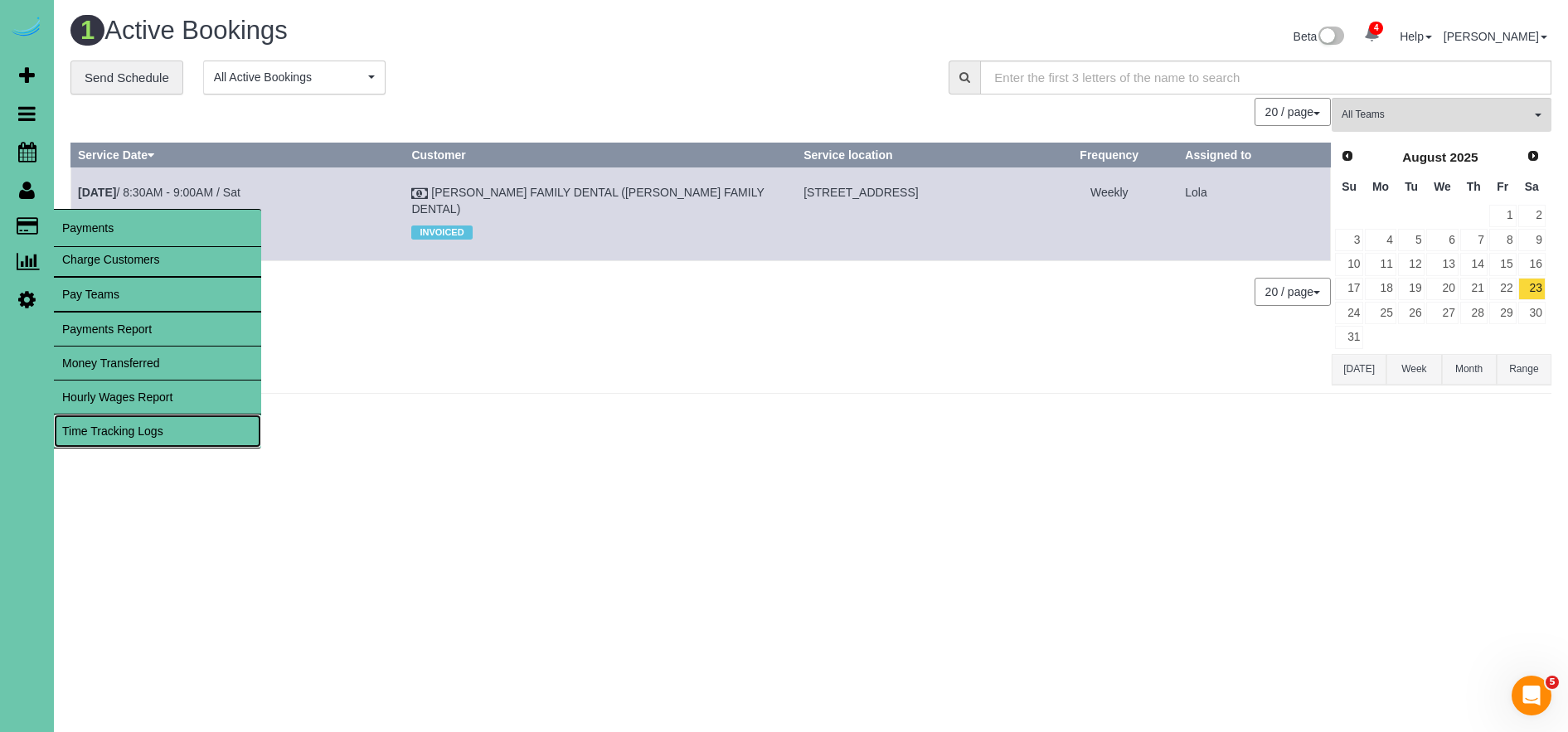
click at [118, 432] on link "Time Tracking Logs" at bounding box center [157, 431] width 207 height 33
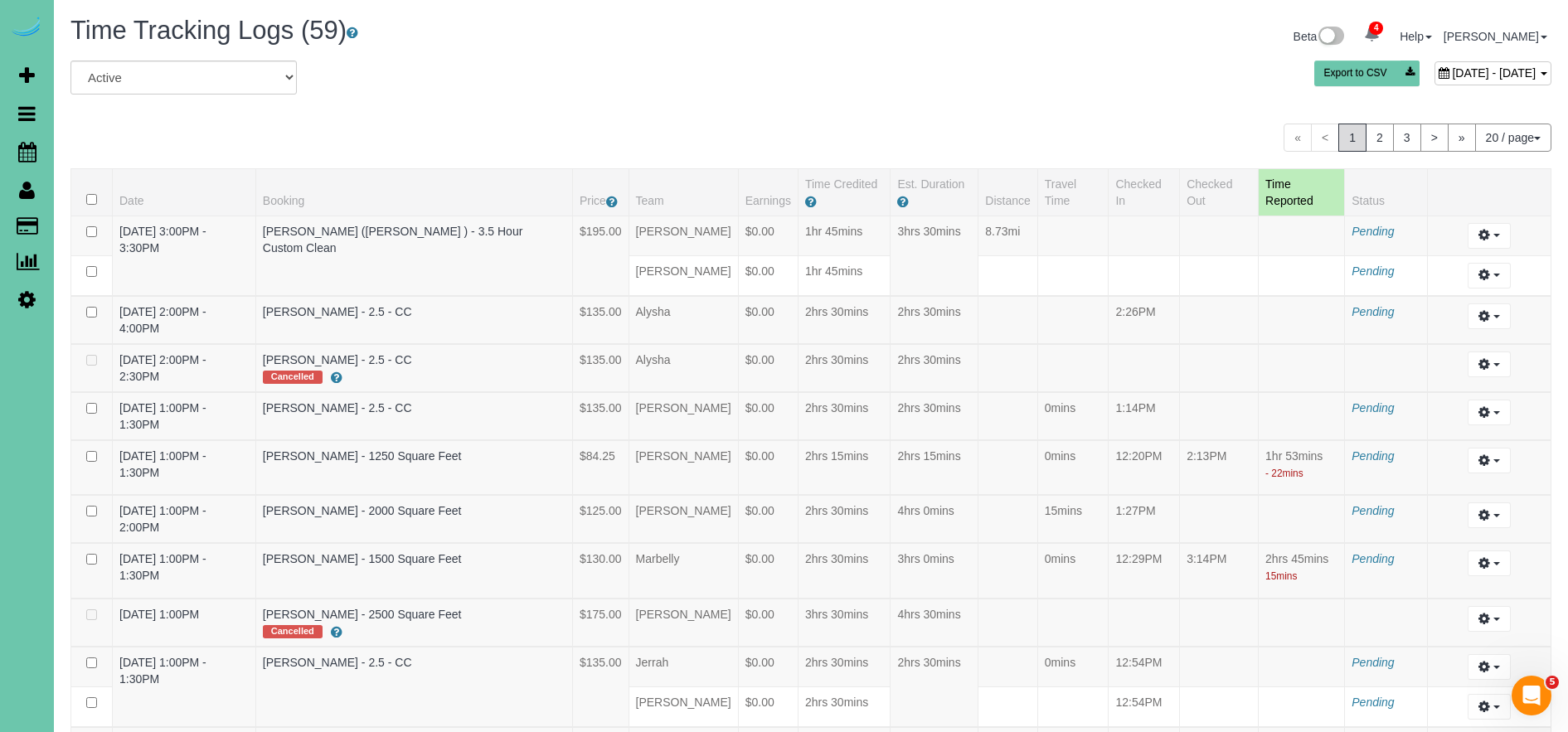
click at [1452, 77] on span "[DATE] - [DATE]" at bounding box center [1493, 72] width 84 height 13
type input "**********"
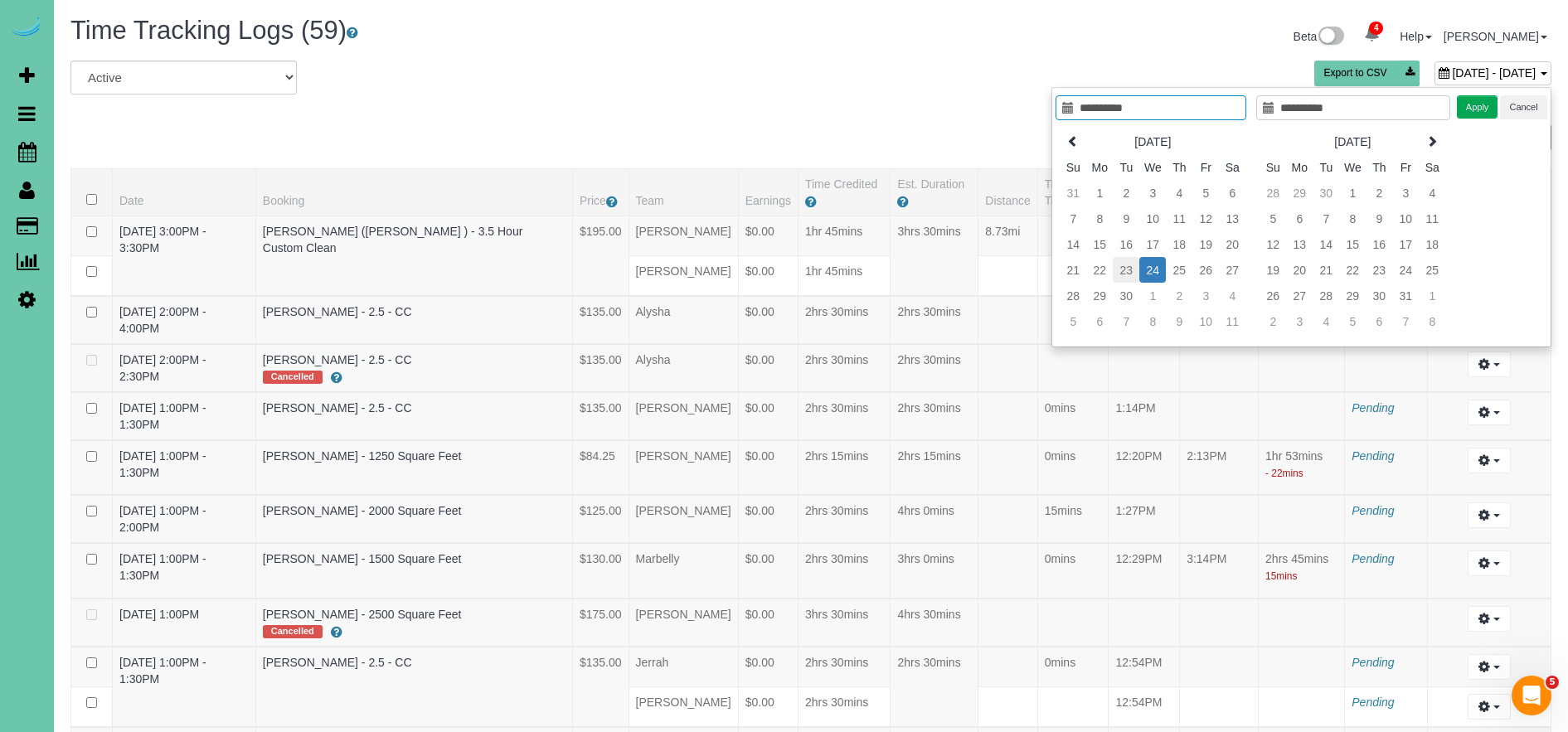
type input "**********"
click at [1126, 267] on td "23" at bounding box center [1125, 270] width 27 height 26
type input "**********"
click at [1125, 268] on td "23" at bounding box center [1125, 270] width 27 height 26
type input "**********"
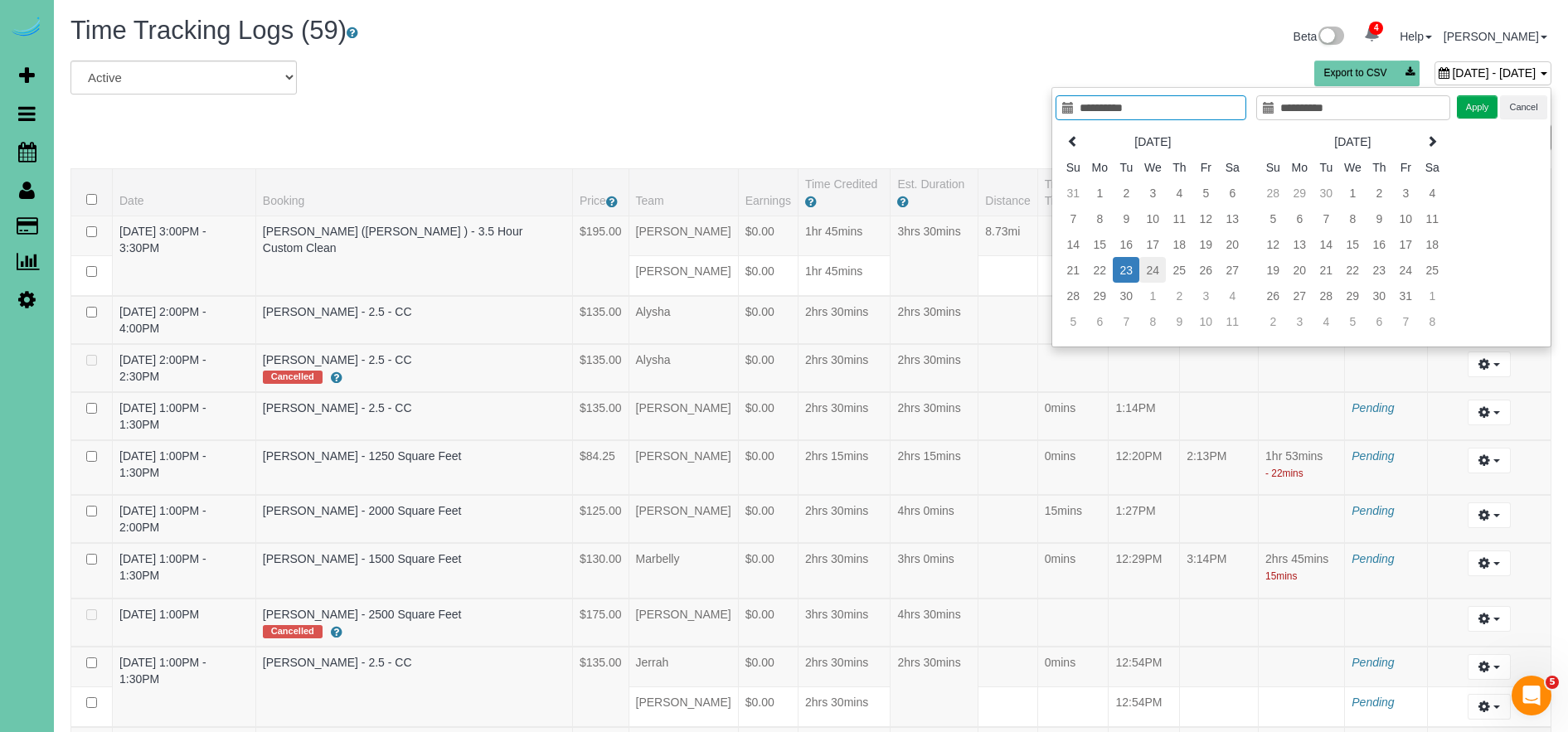
click at [1158, 270] on td "24" at bounding box center [1152, 270] width 27 height 26
type input "**********"
click at [1477, 109] on button "Apply" at bounding box center [1478, 108] width 42 height 24
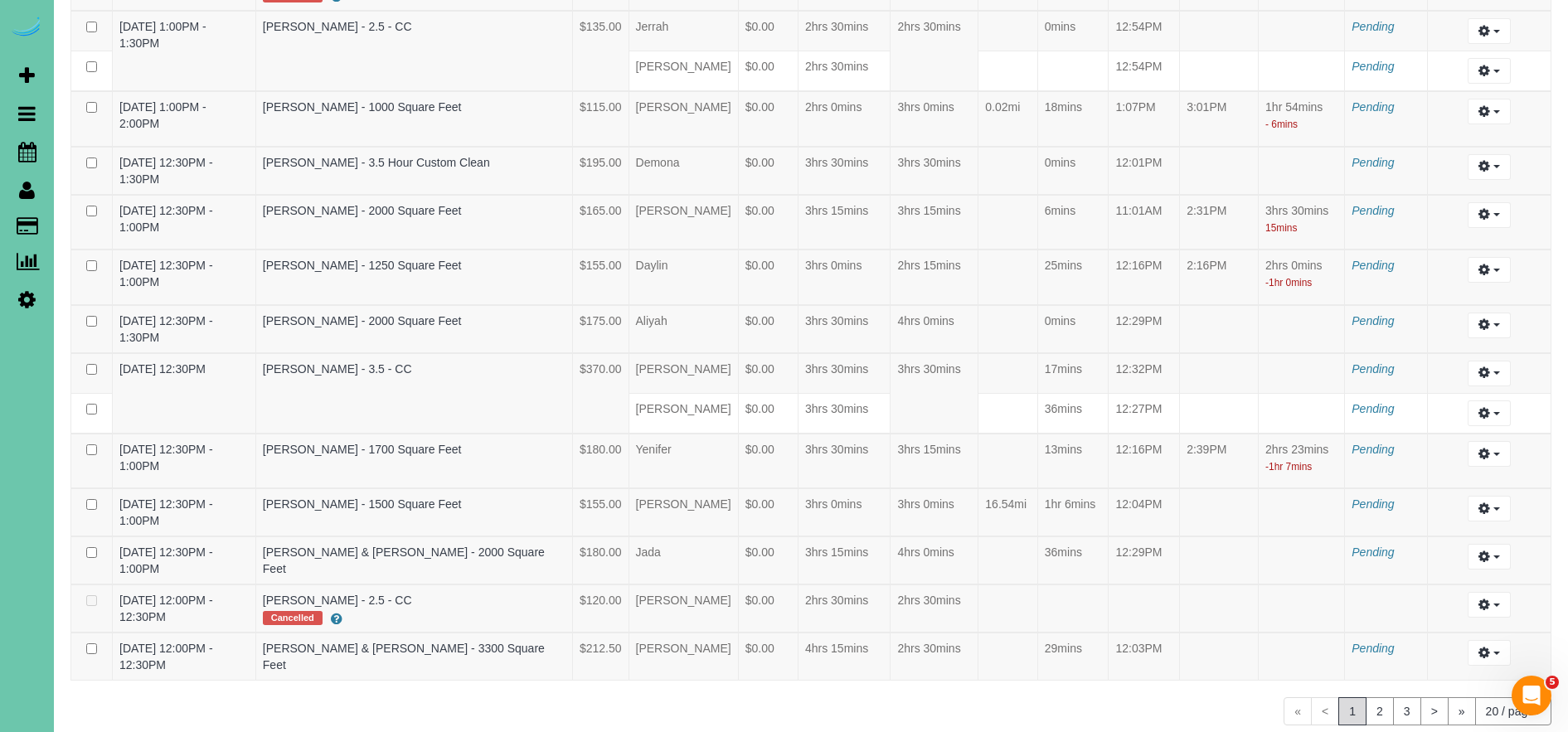
scroll to position [703, 0]
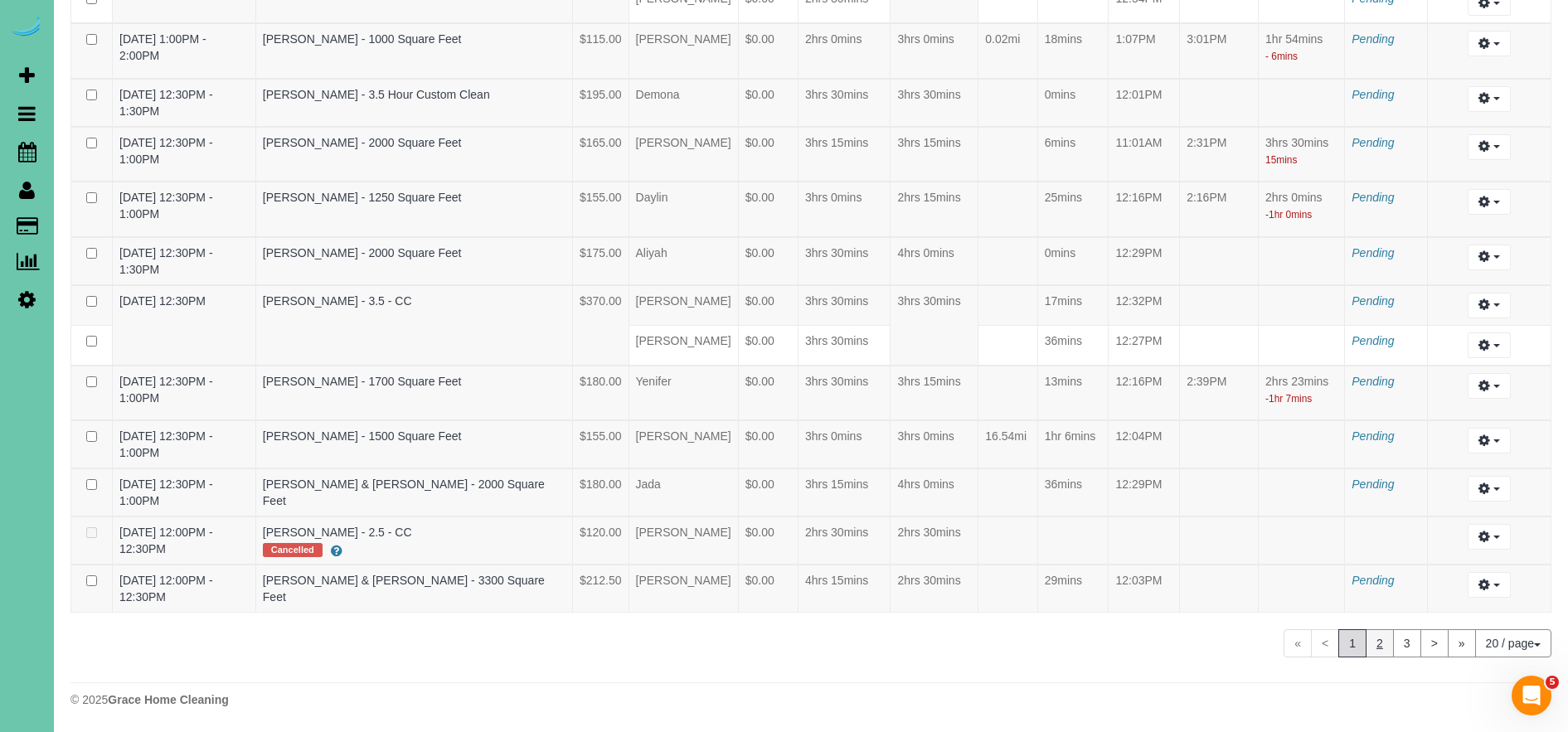
click at [1383, 650] on link "2" at bounding box center [1380, 643] width 28 height 28
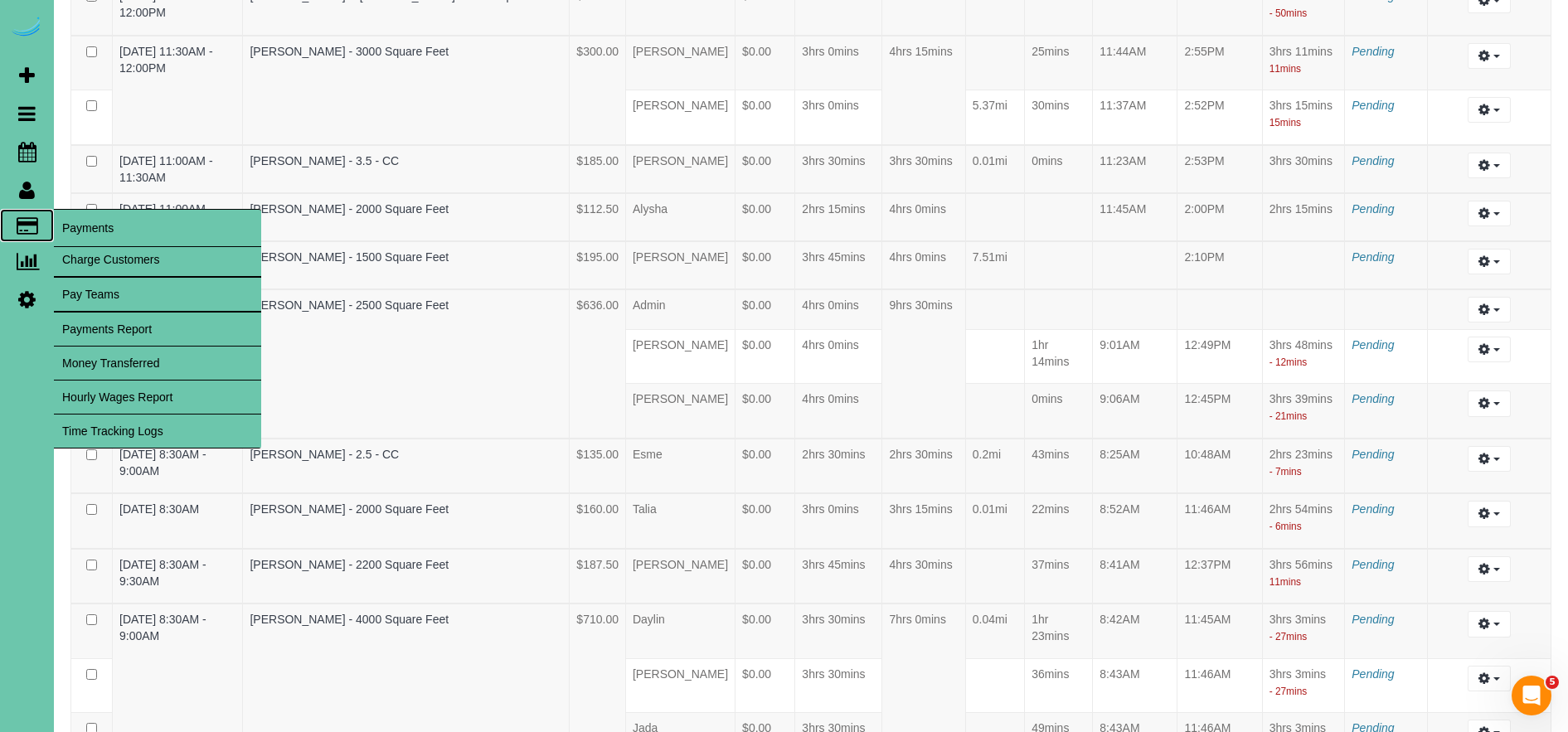
click at [116, 233] on span "Payments" at bounding box center [157, 228] width 207 height 38
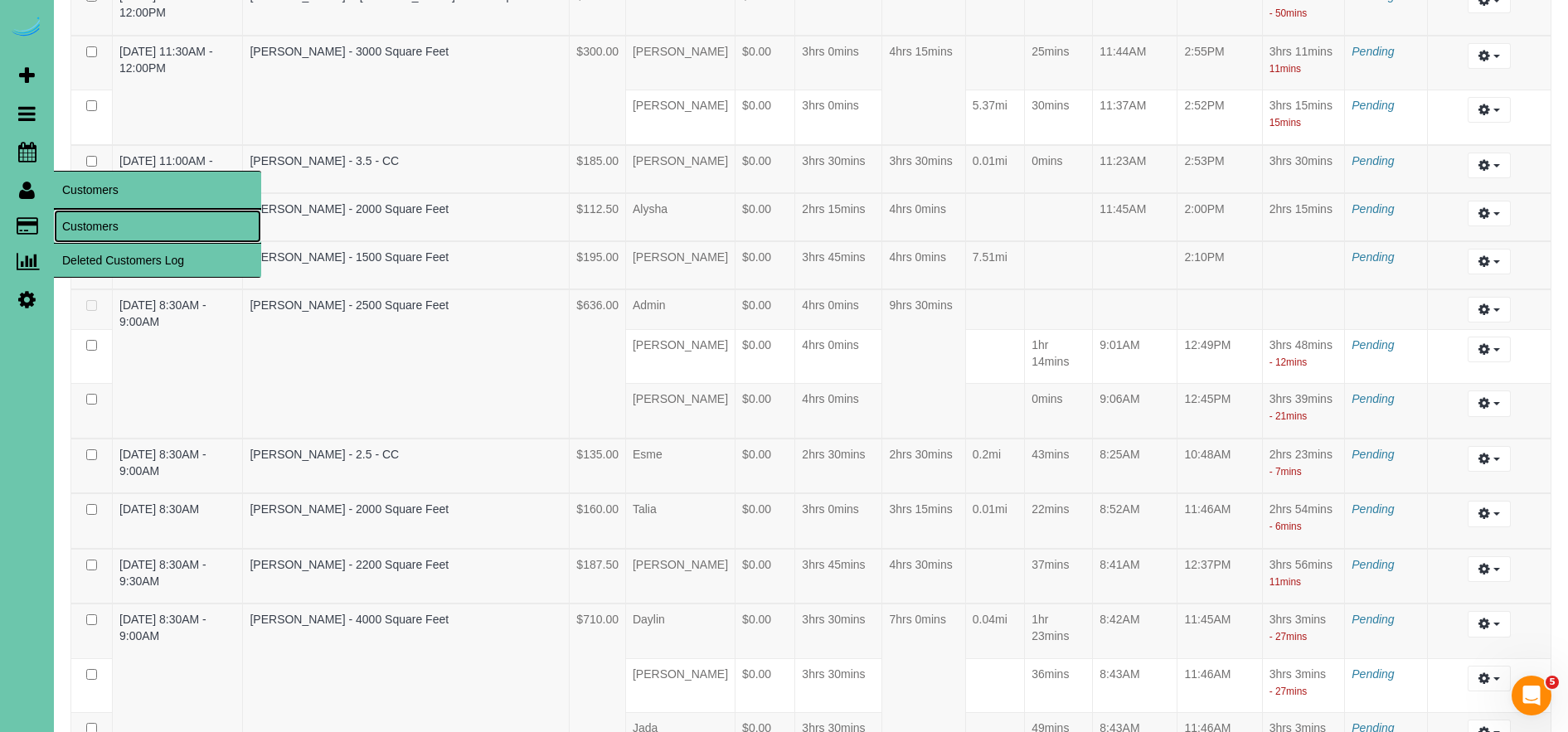
click at [115, 232] on link "Customers" at bounding box center [157, 226] width 207 height 33
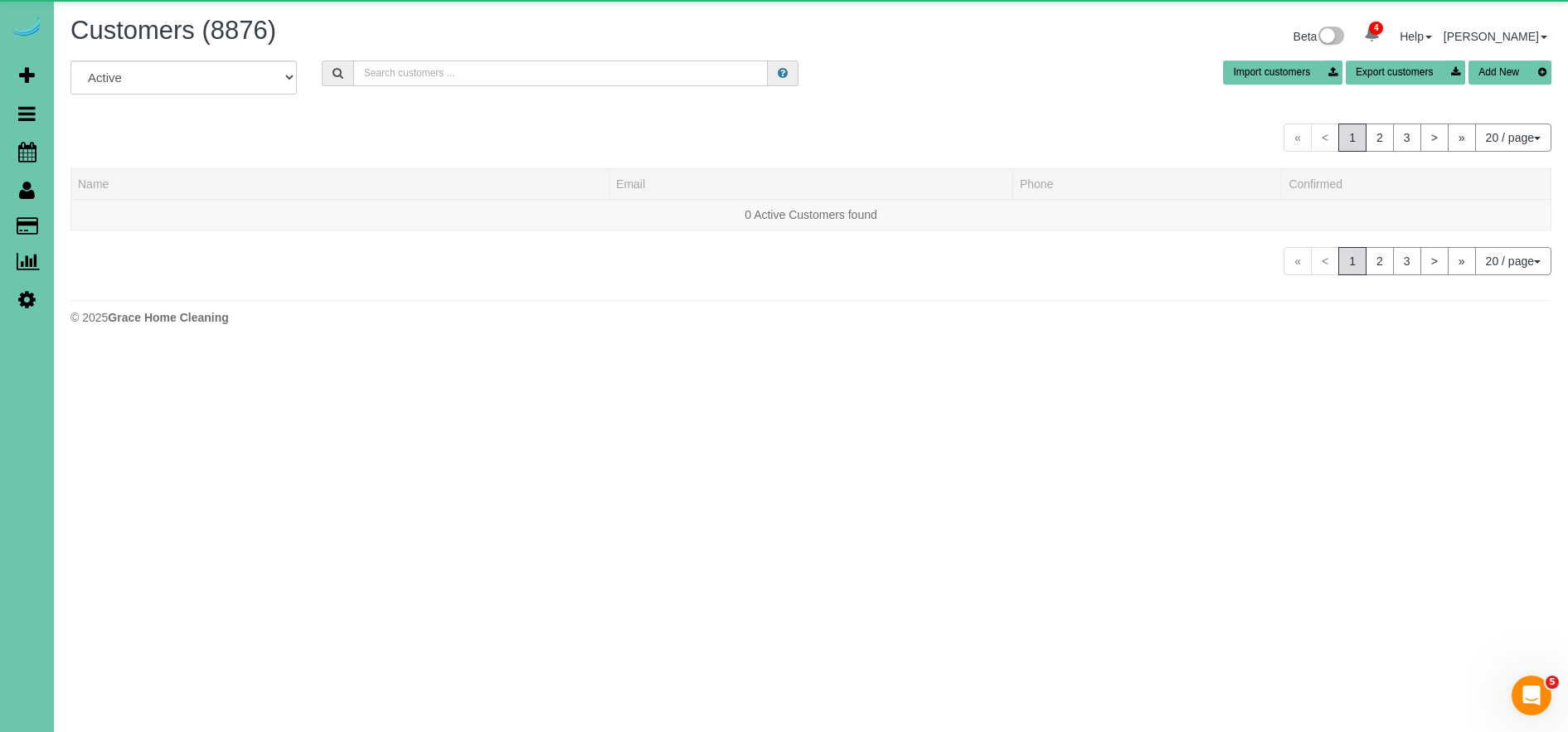
click at [513, 65] on input "text" at bounding box center [561, 74] width 415 height 26
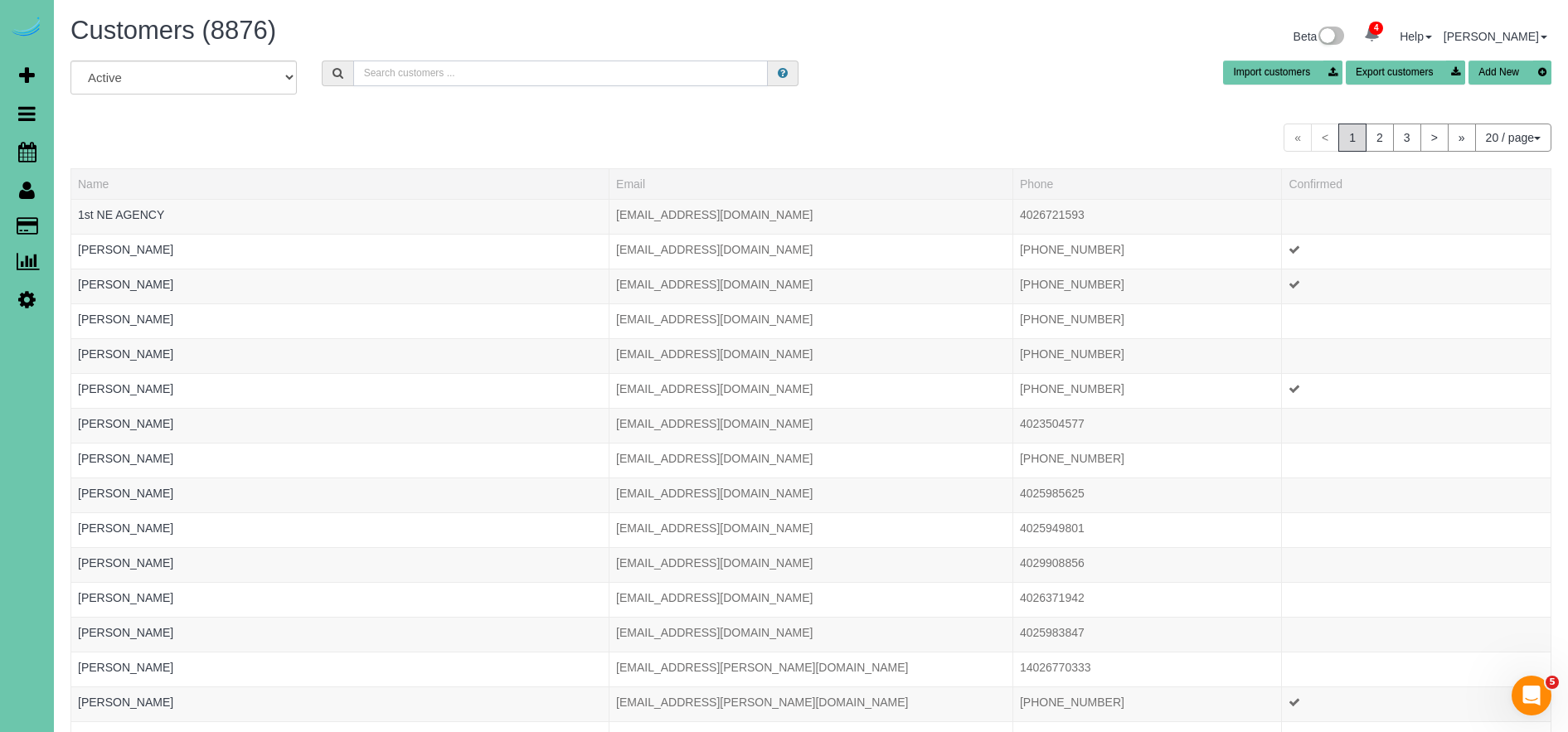
click at [448, 77] on input "text" at bounding box center [561, 74] width 415 height 26
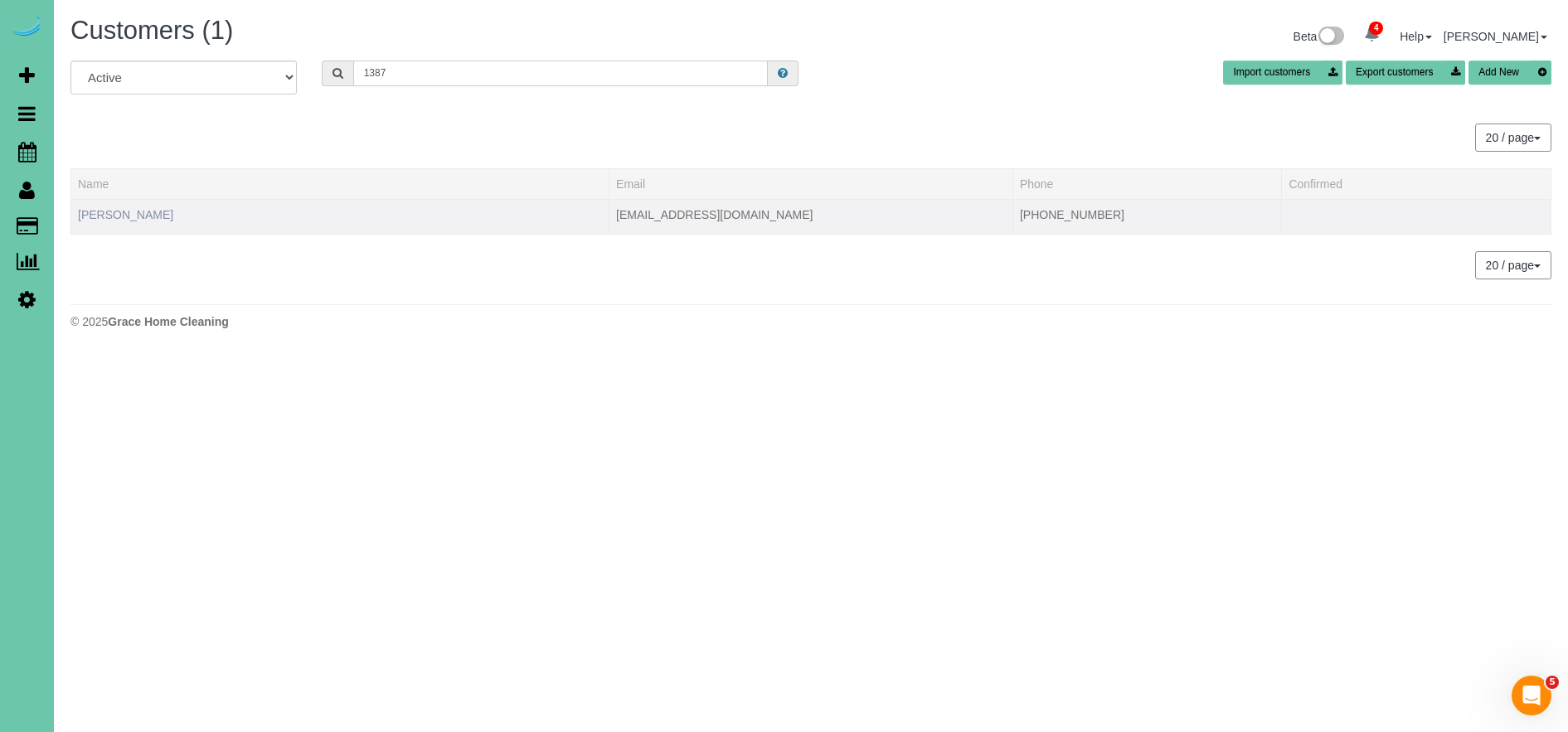
type input "1387"
click at [158, 218] on link "[PERSON_NAME]" at bounding box center [126, 214] width 95 height 13
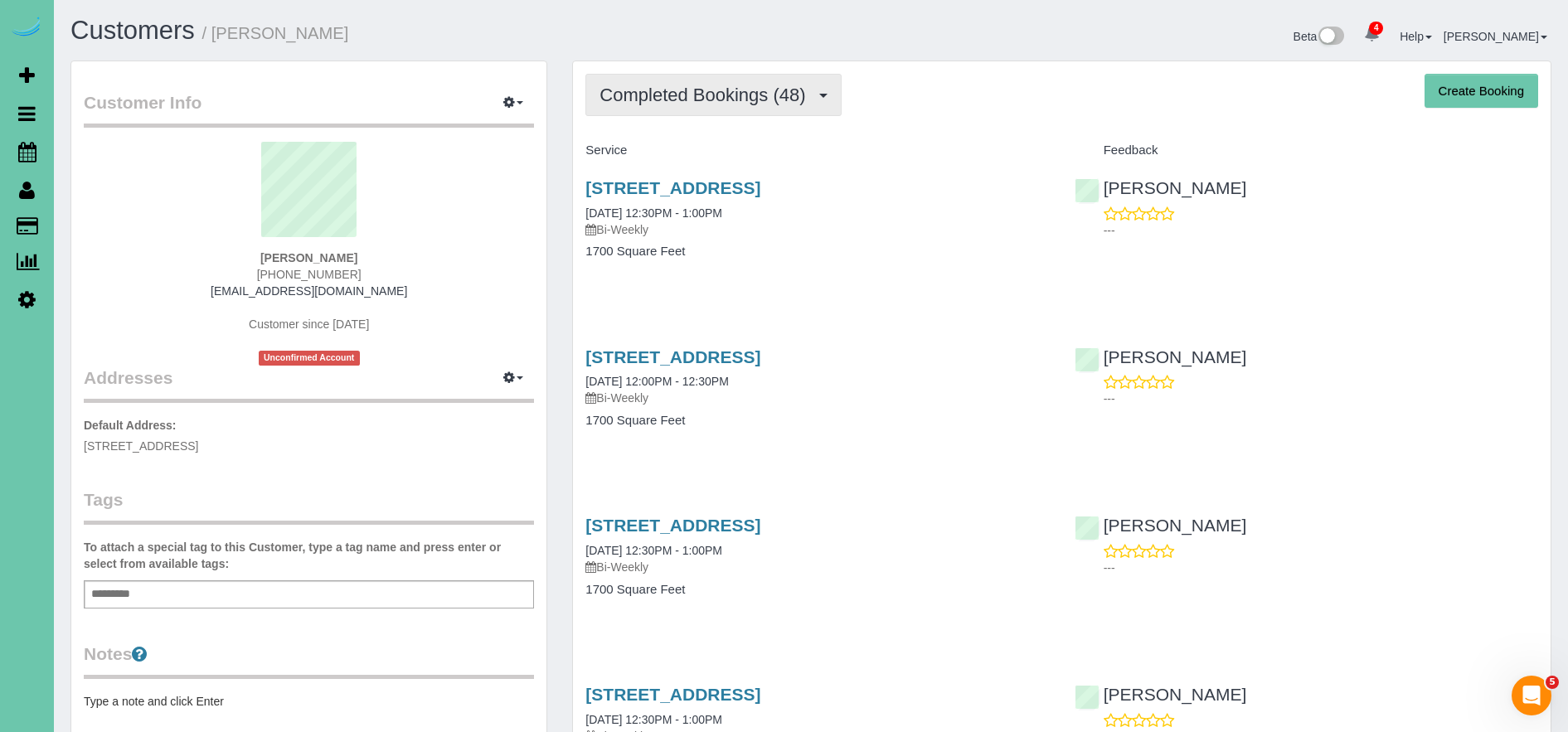
click at [646, 108] on button "Completed Bookings (48)" at bounding box center [713, 95] width 255 height 42
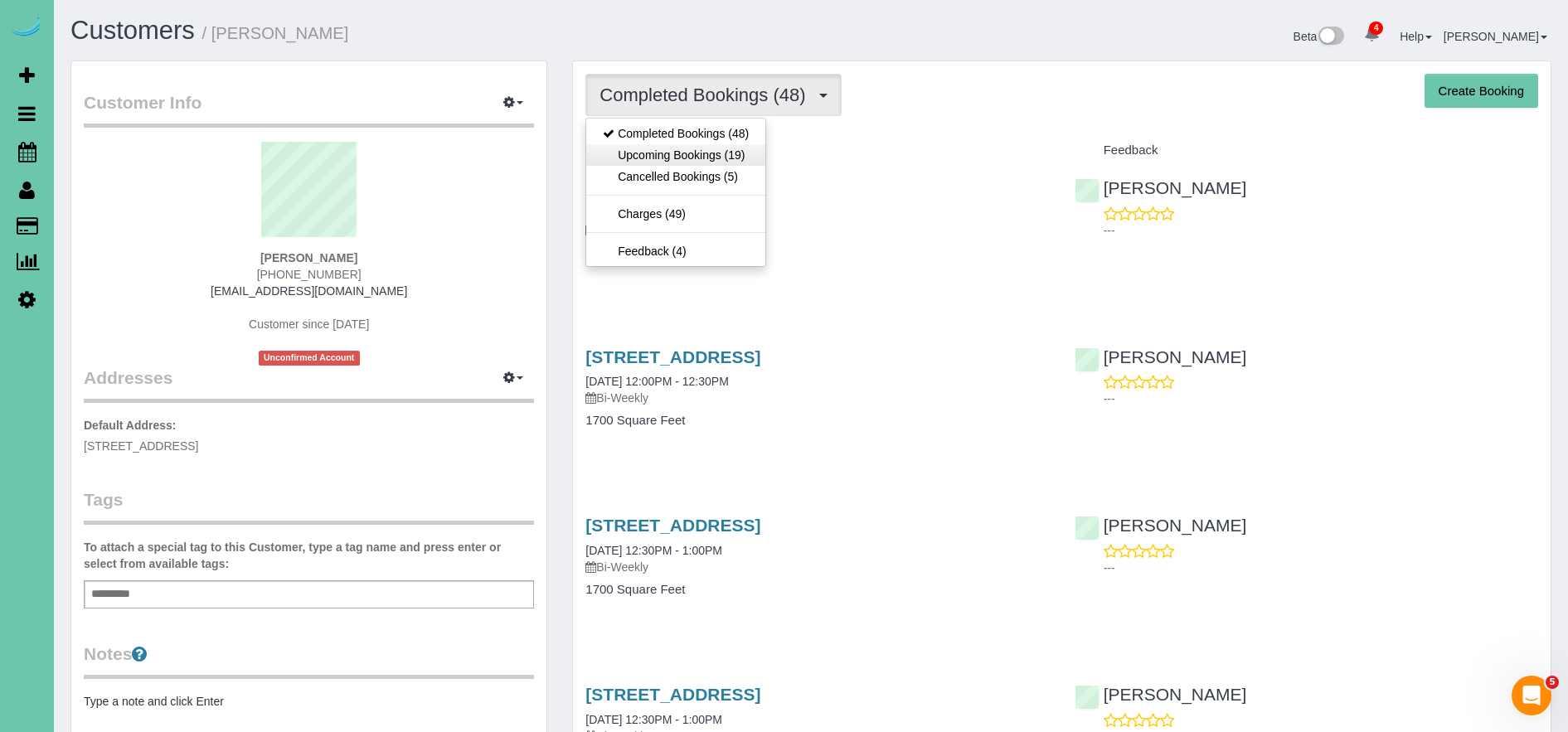
scroll to position [1, 0]
click at [675, 154] on link "Upcoming Bookings (19)" at bounding box center [676, 154] width 179 height 22
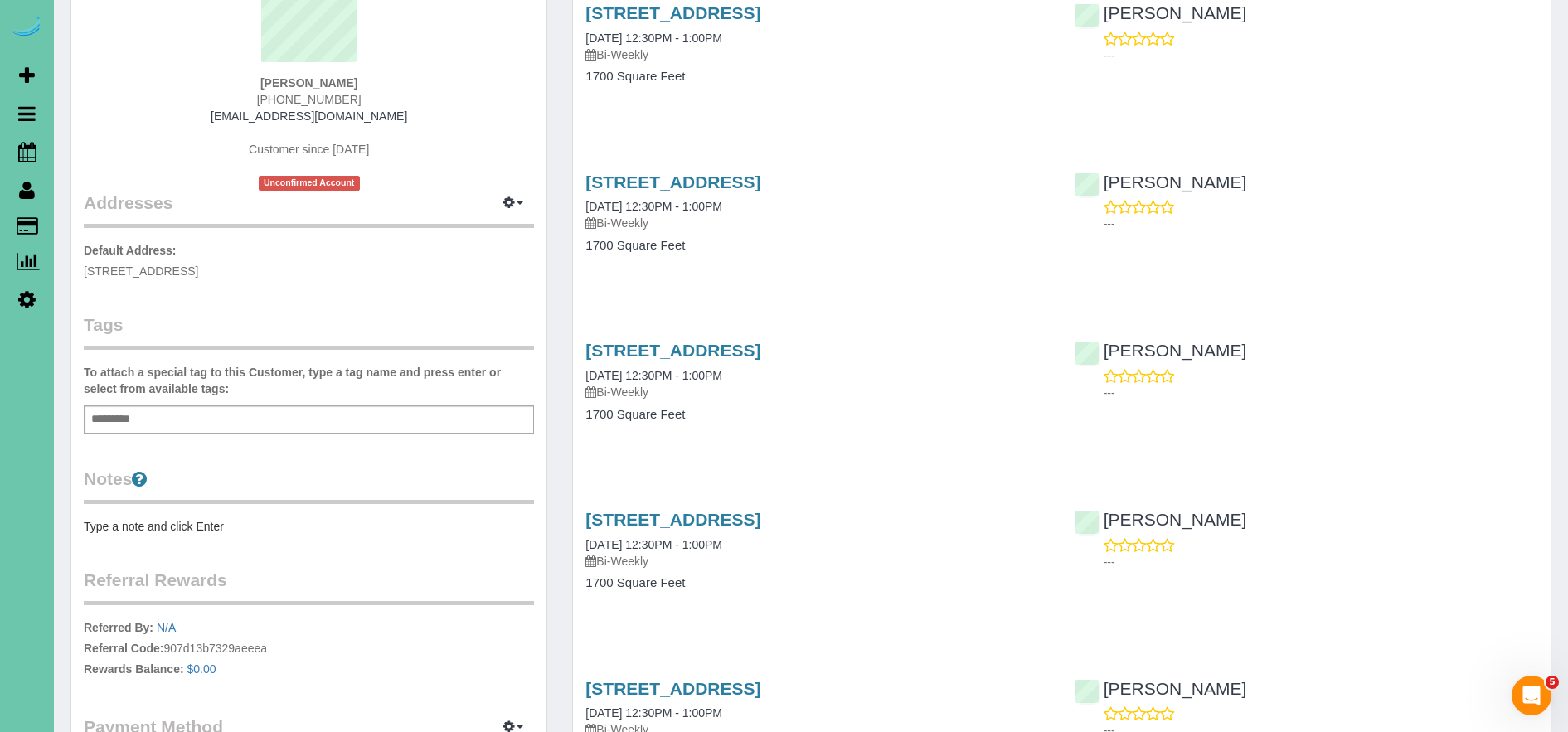
scroll to position [0, 0]
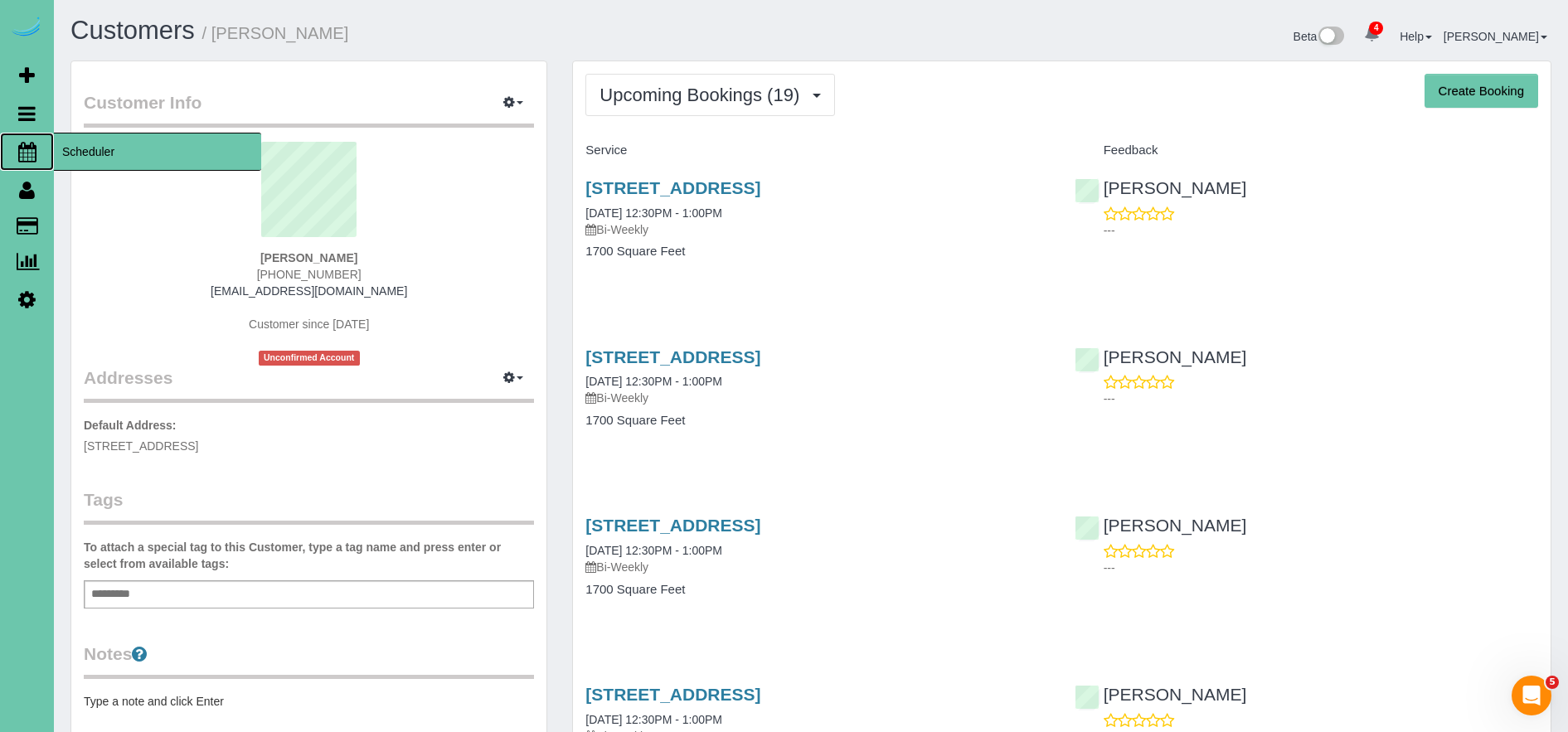
click at [70, 159] on span "Scheduler" at bounding box center [157, 152] width 207 height 38
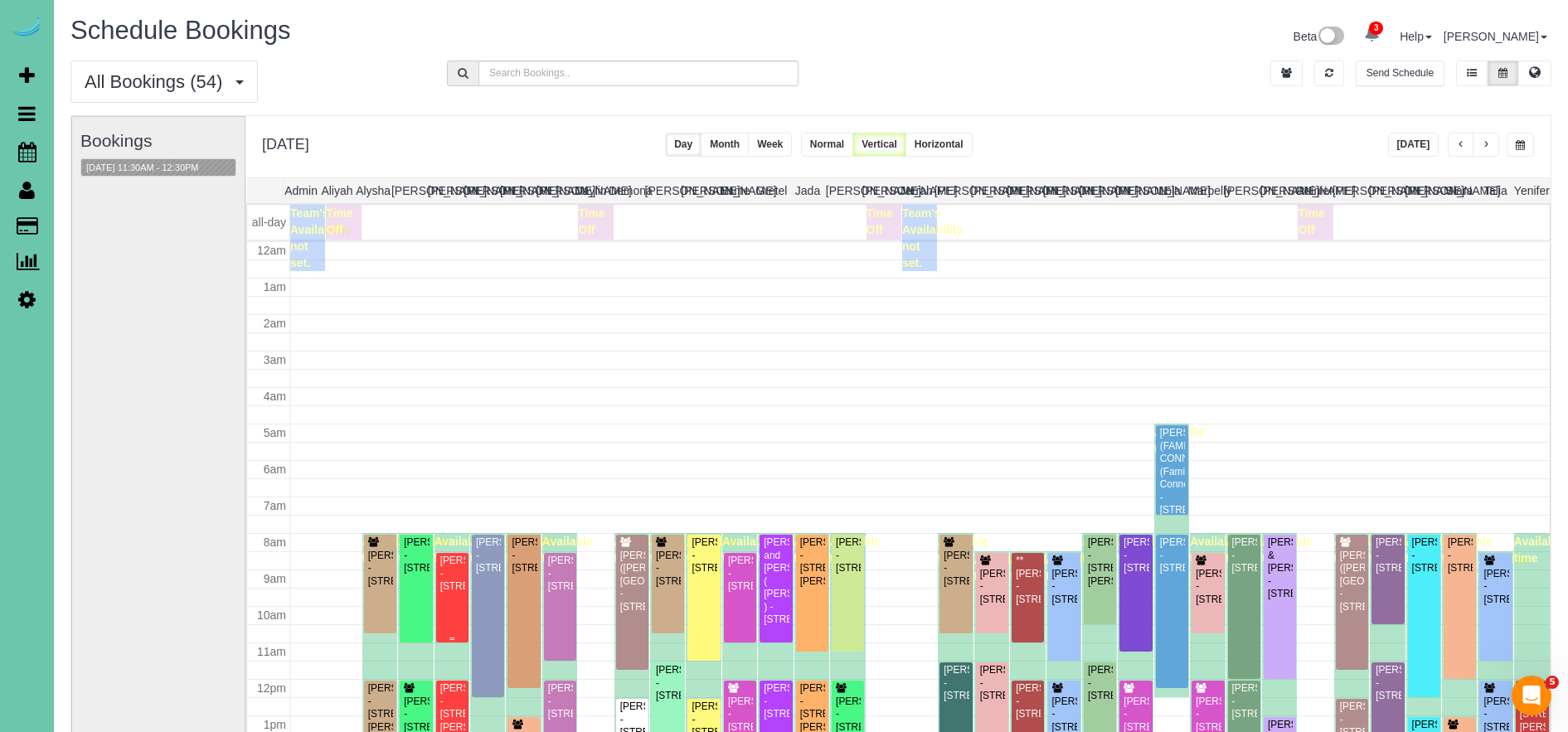
scroll to position [219, 0]
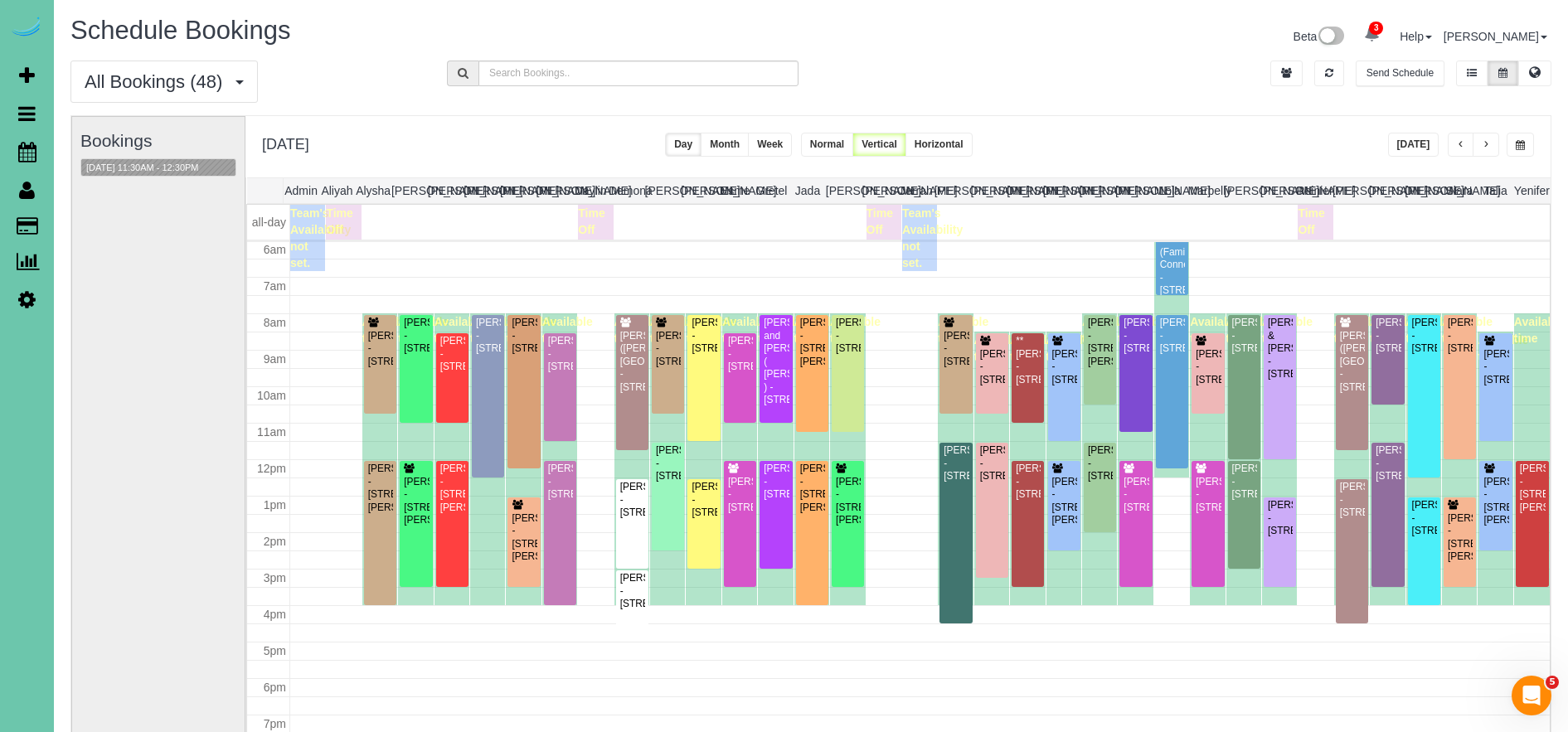
click at [1418, 144] on button "[DATE]" at bounding box center [1414, 145] width 51 height 24
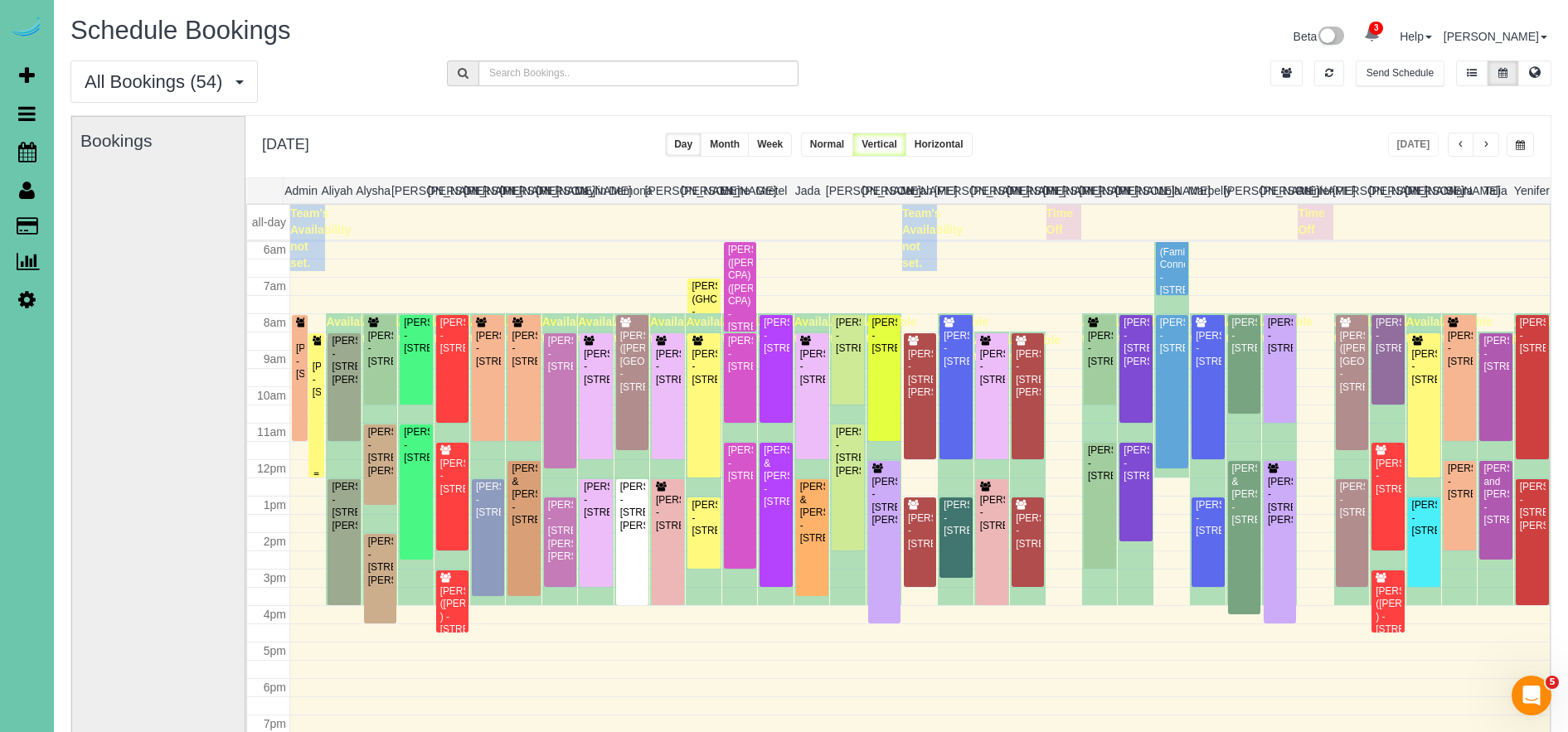
click at [315, 391] on div "[PERSON_NAME] - [STREET_ADDRESS]" at bounding box center [316, 380] width 10 height 38
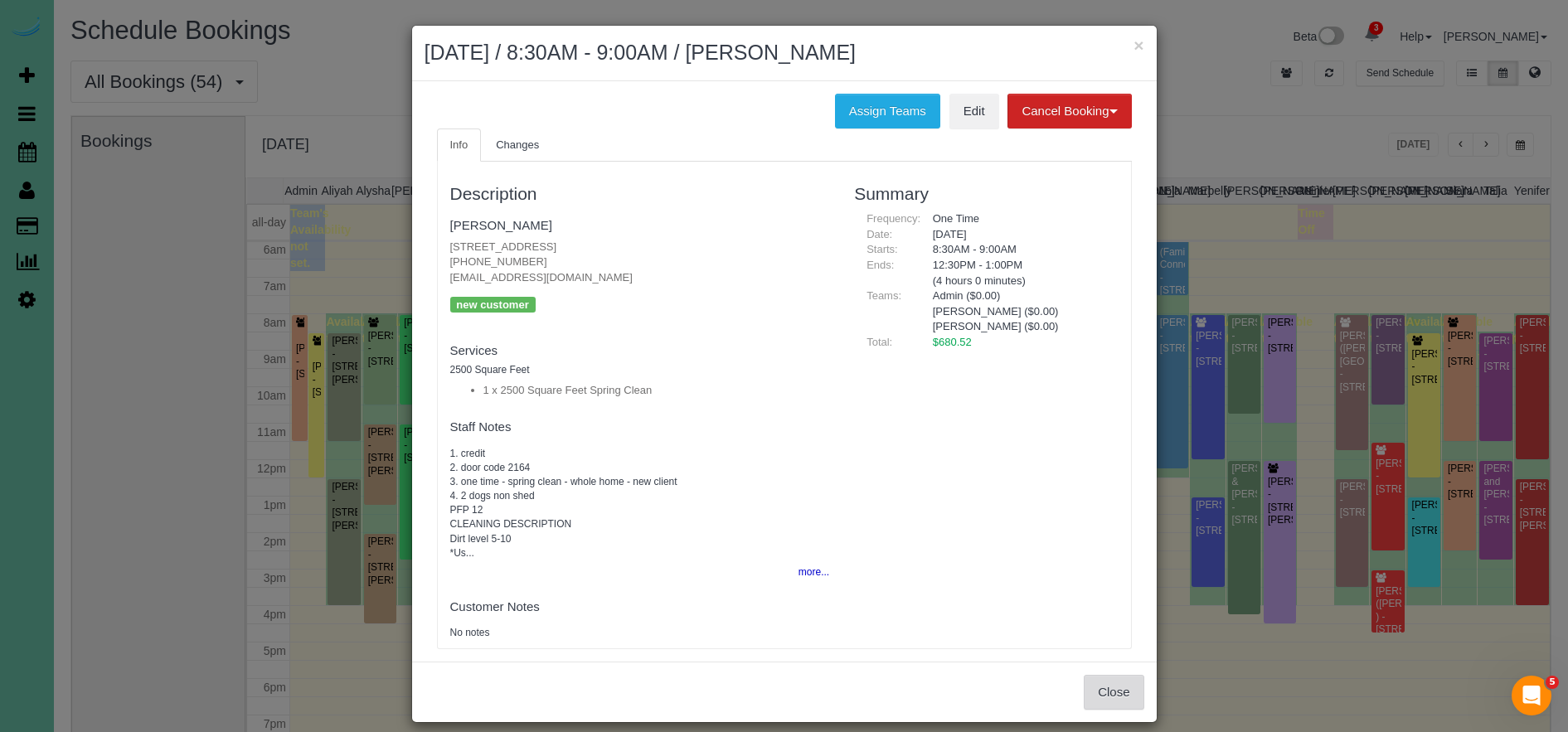
click at [1114, 687] on button "Close" at bounding box center [1113, 692] width 60 height 35
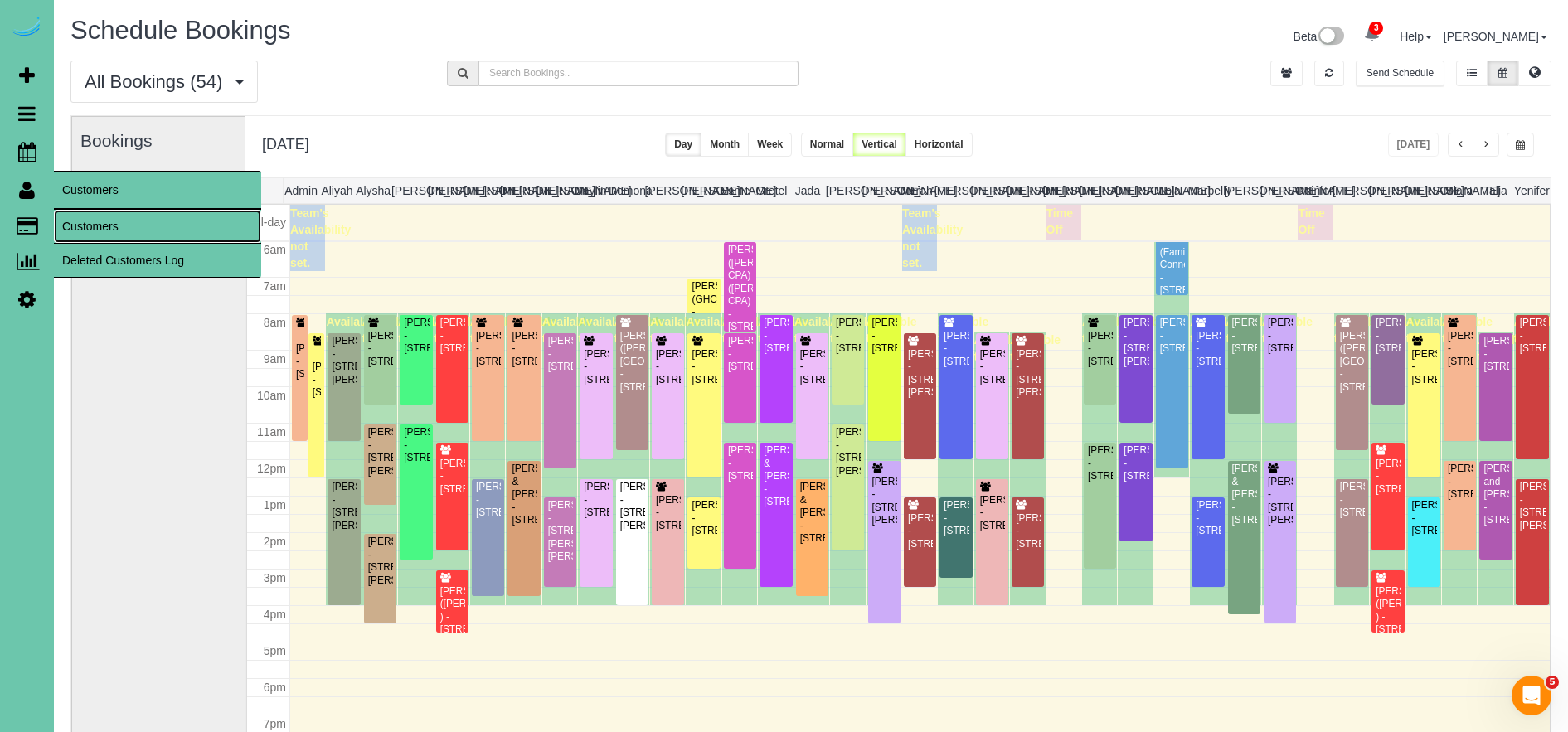
click at [105, 220] on link "Customers" at bounding box center [157, 226] width 207 height 33
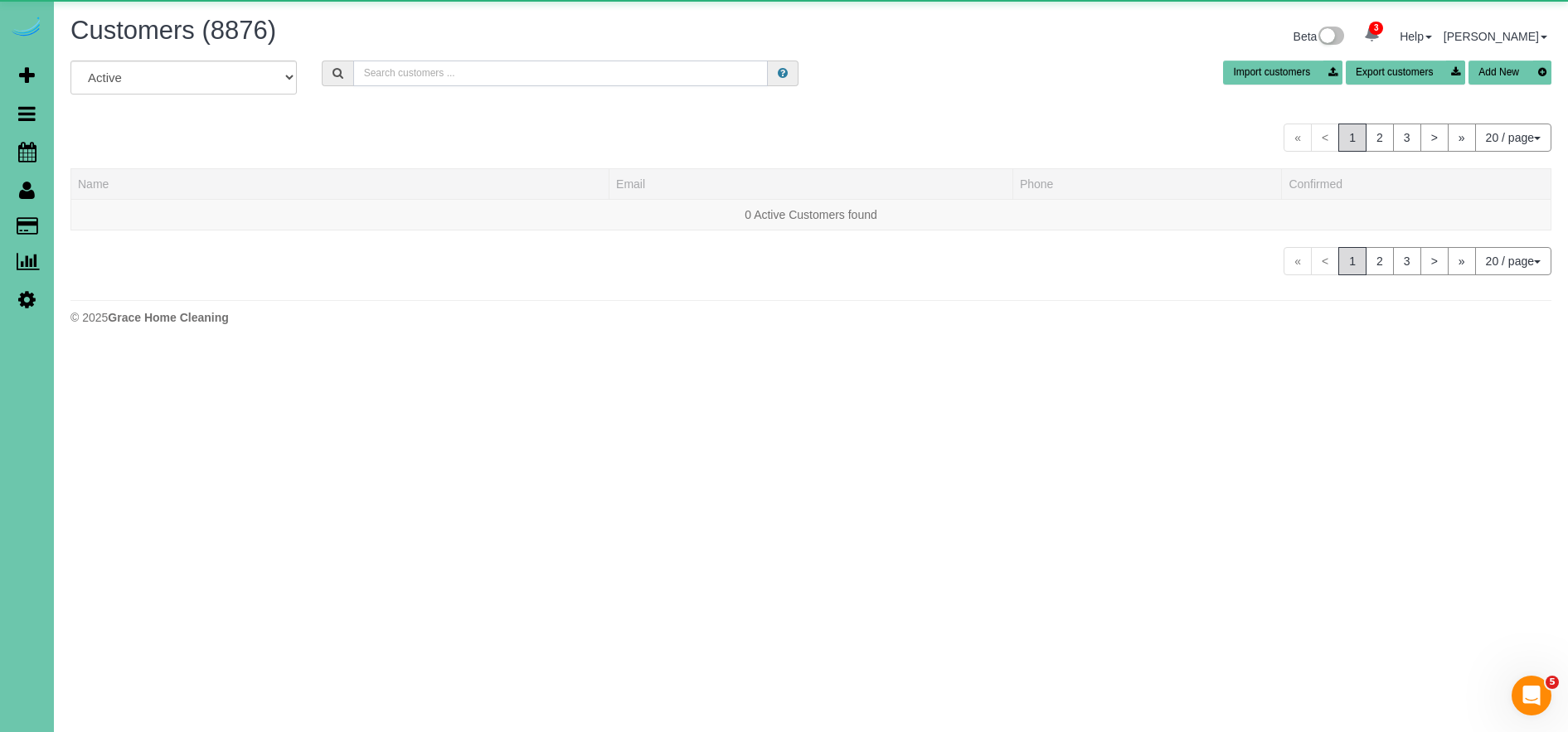
click at [484, 69] on input "text" at bounding box center [561, 74] width 415 height 26
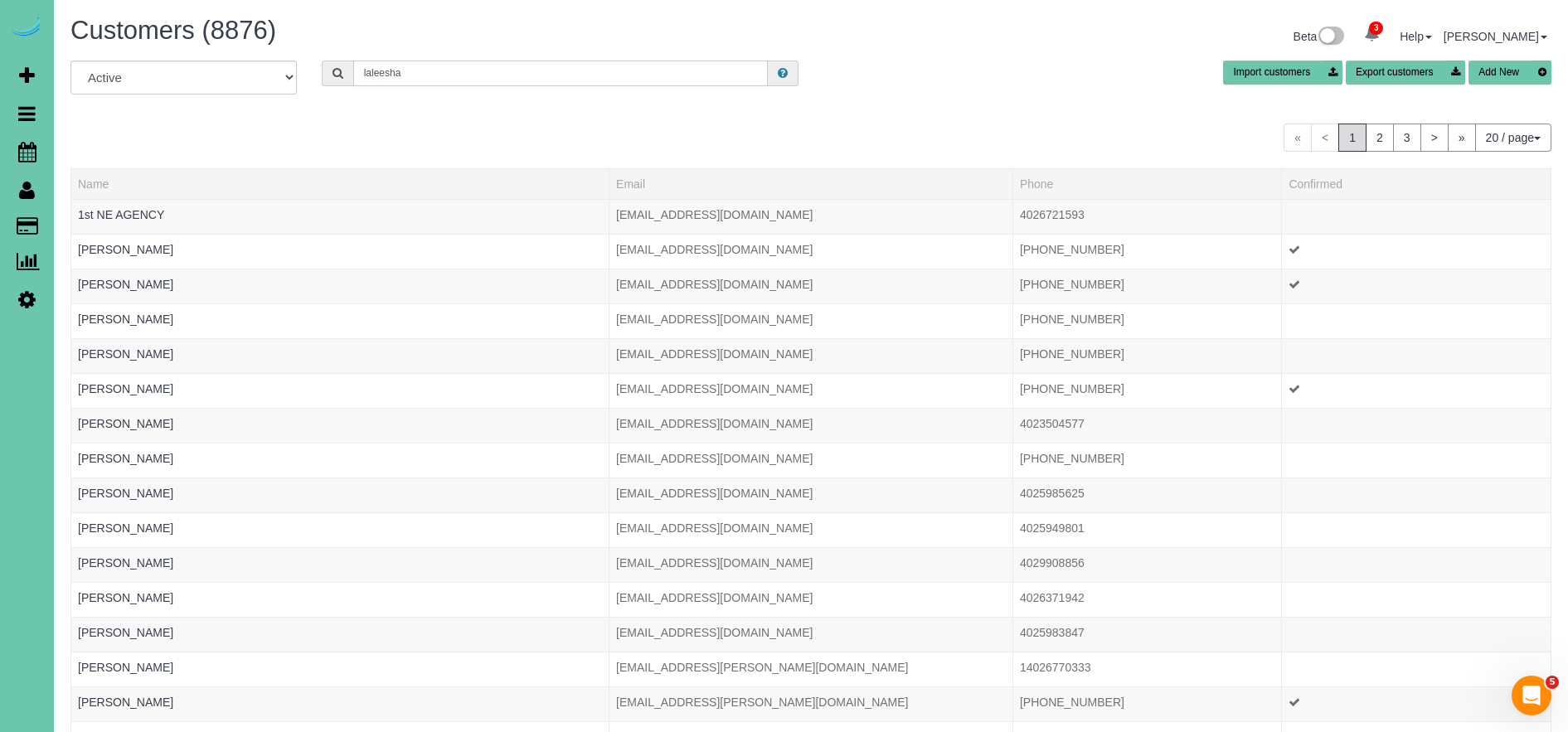
type input "laleesha"
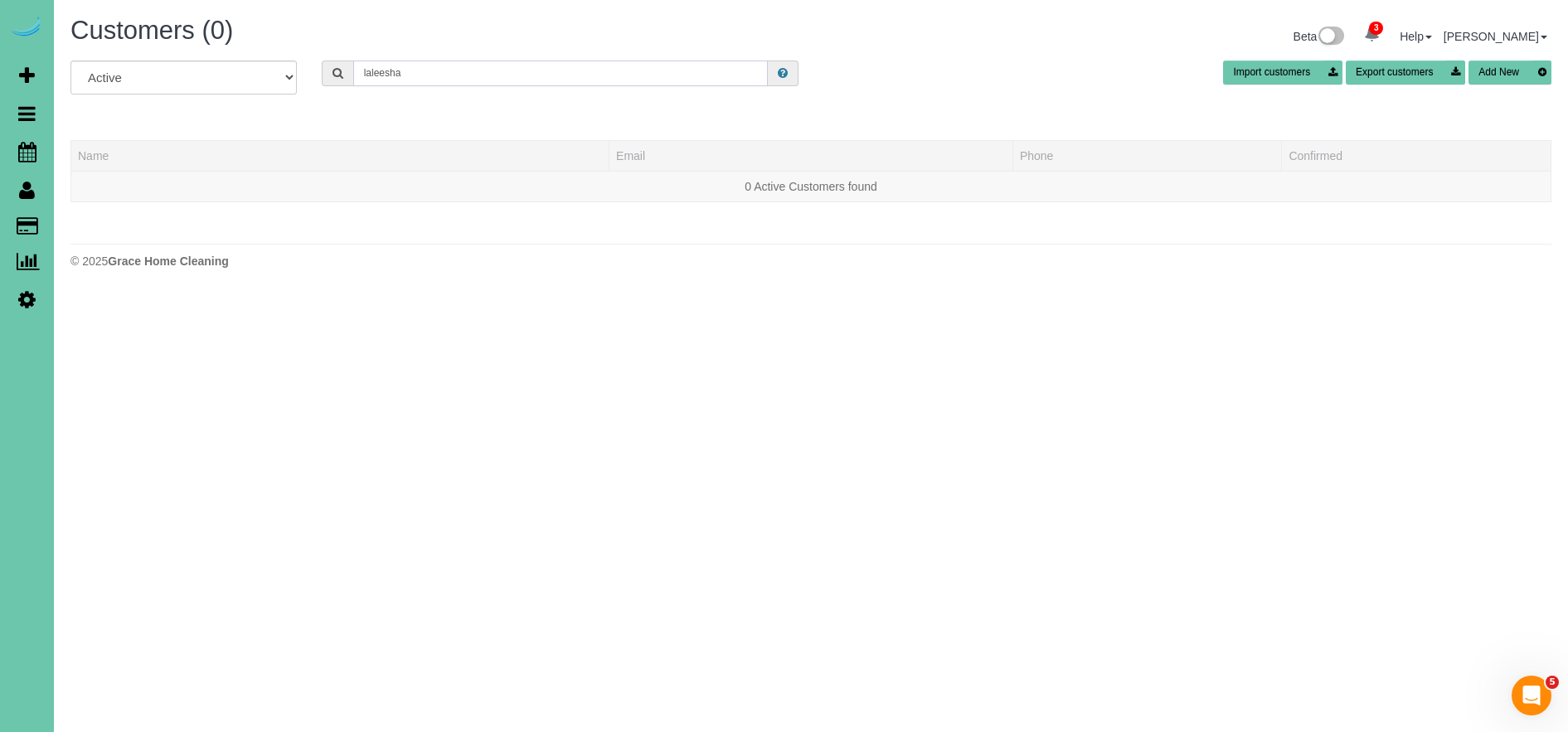
drag, startPoint x: 435, startPoint y: 75, endPoint x: 299, endPoint y: 78, distance: 136.0
click at [299, 78] on div "All Active Archived laleesha Import customers Export customers Add New" at bounding box center [810, 84] width 1506 height 47
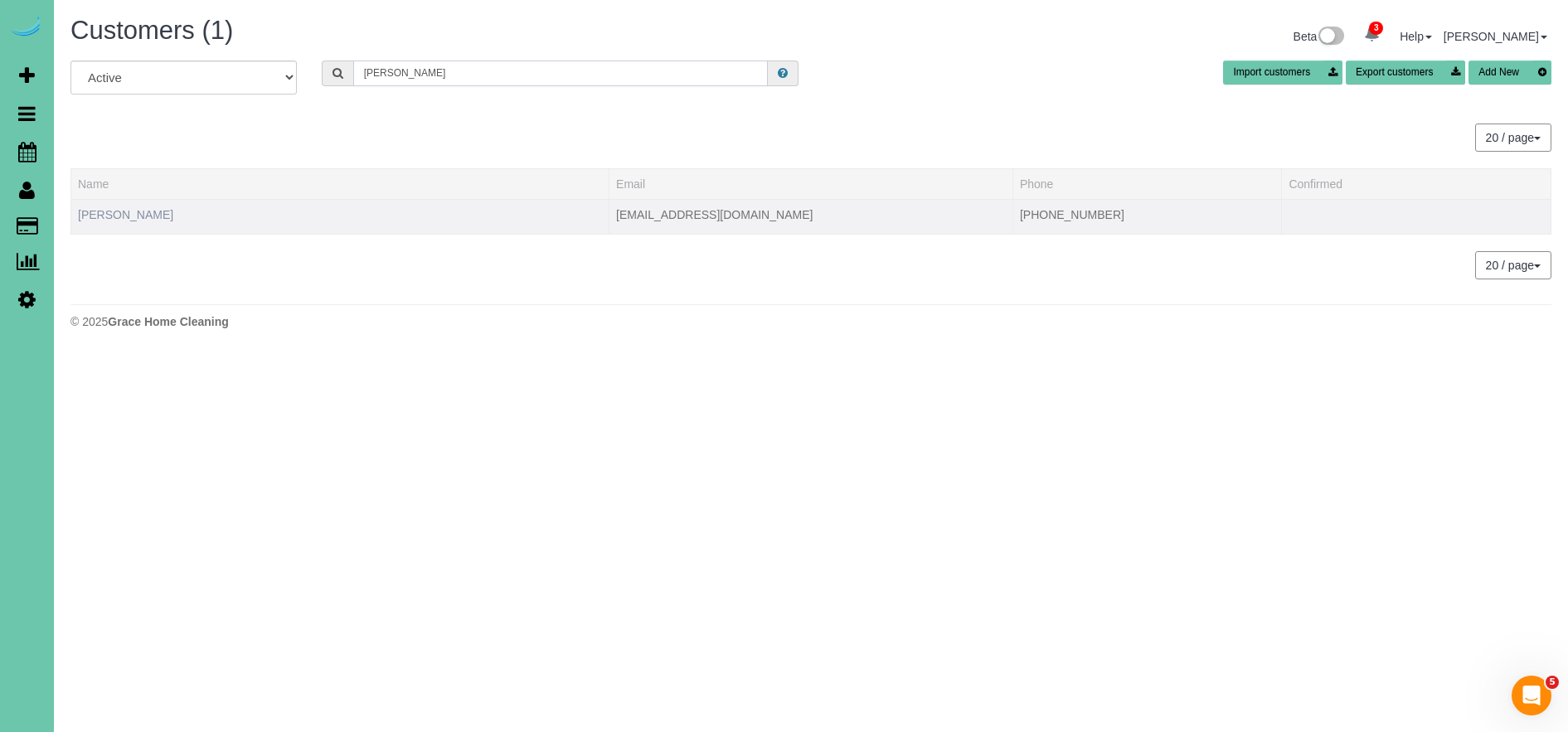
type input "[PERSON_NAME]"
click at [149, 215] on link "[PERSON_NAME]" at bounding box center [126, 214] width 95 height 13
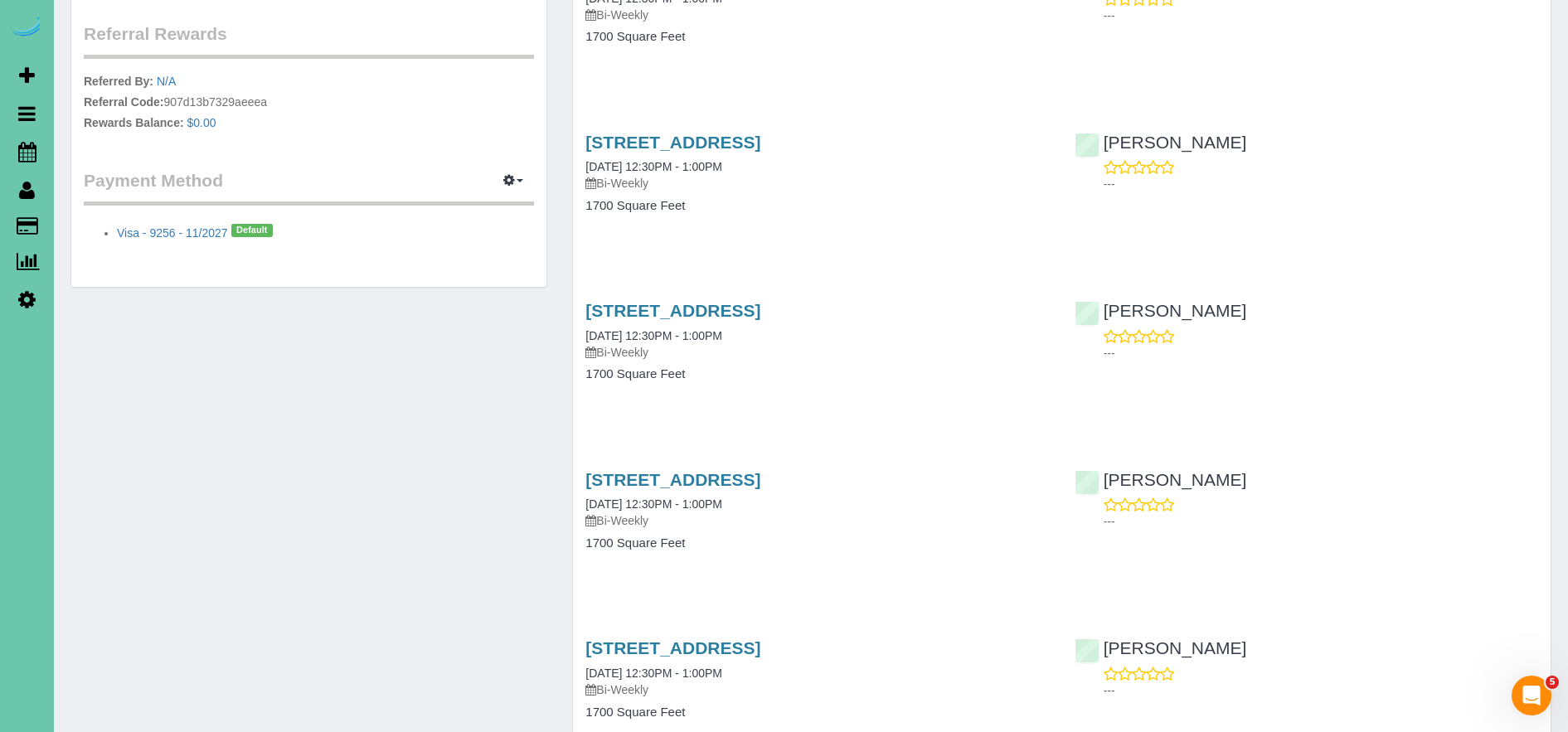
scroll to position [492, 0]
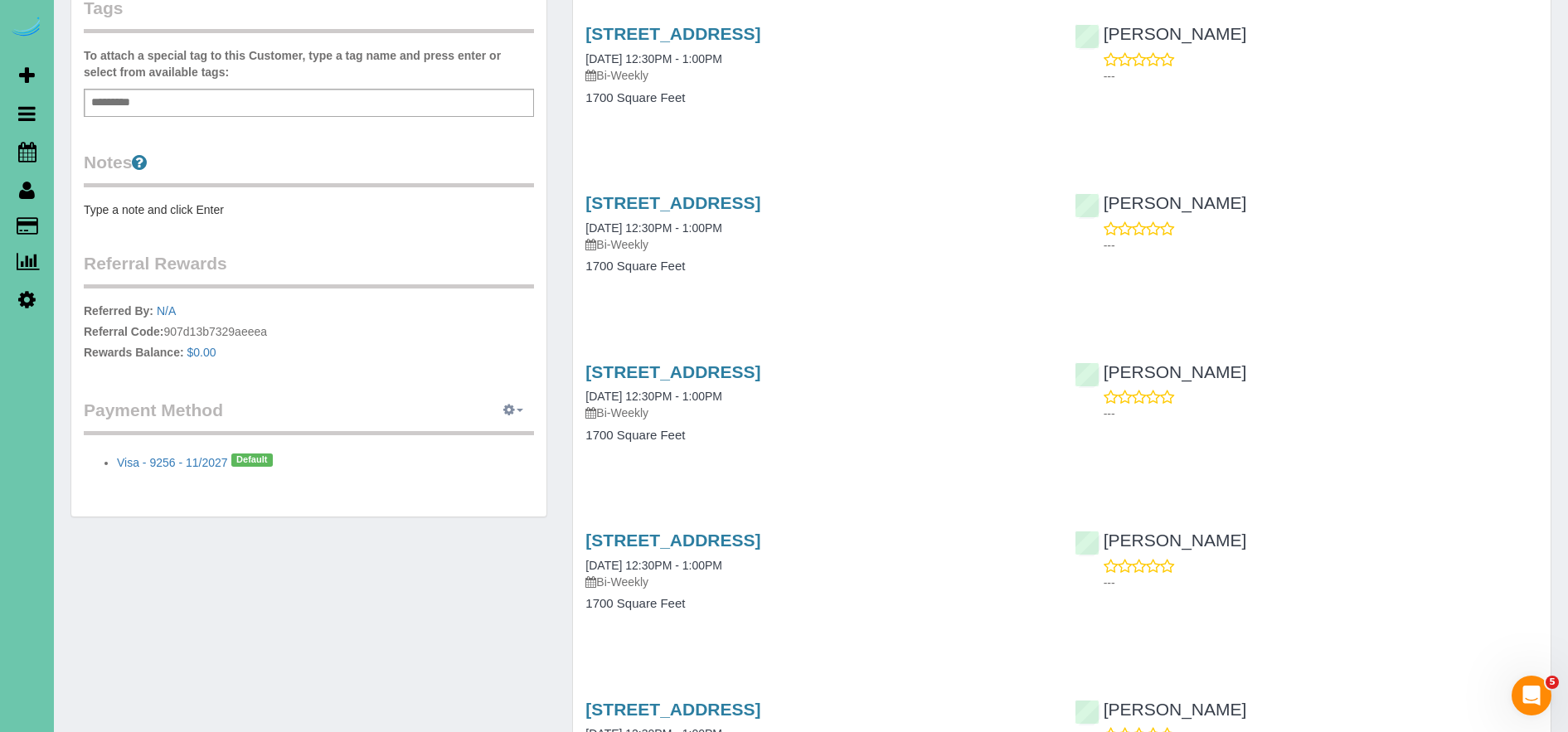
click at [521, 409] on span "button" at bounding box center [520, 410] width 7 height 3
click at [469, 441] on link "View Payment Methods" at bounding box center [456, 441] width 155 height 22
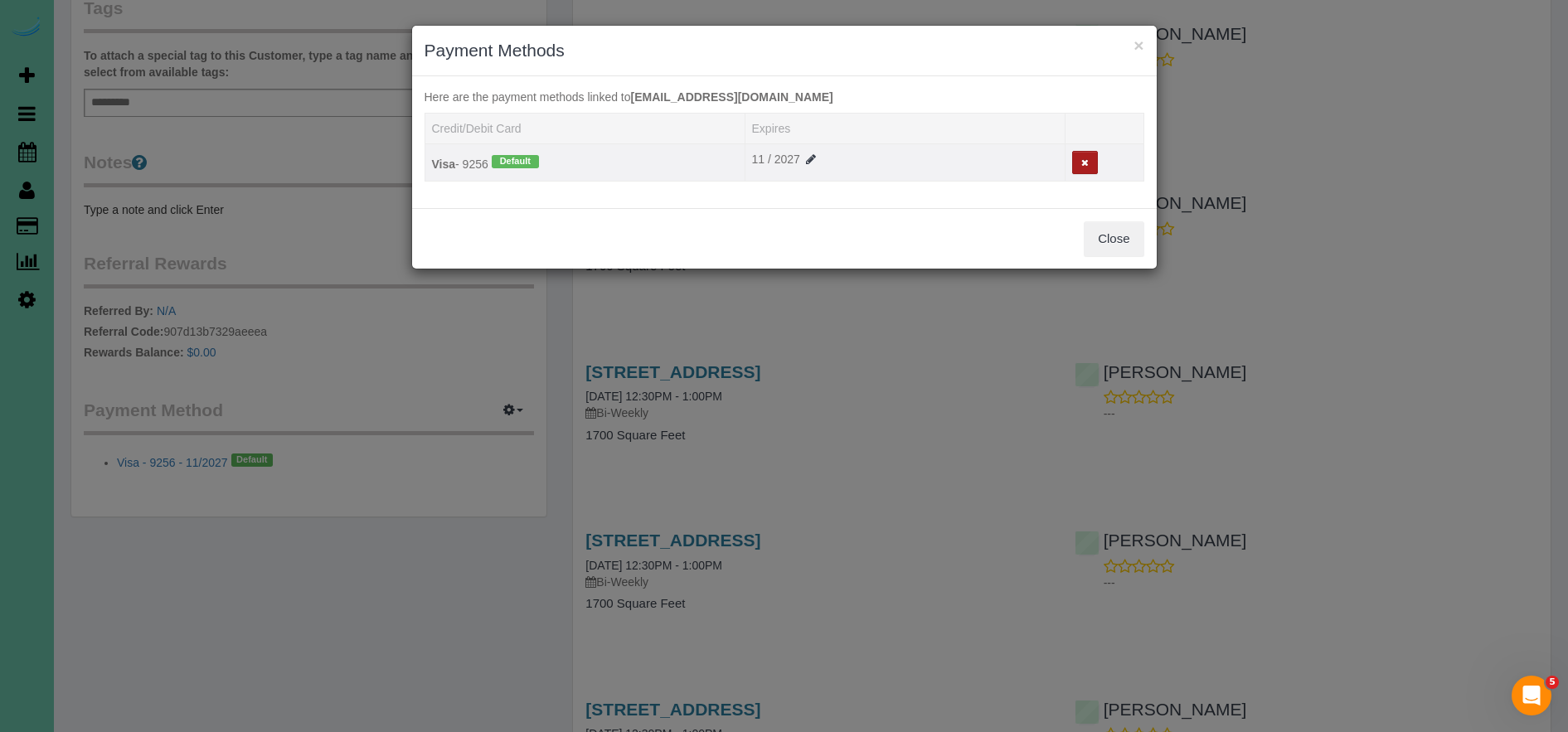
click at [1086, 157] on button at bounding box center [1085, 163] width 26 height 24
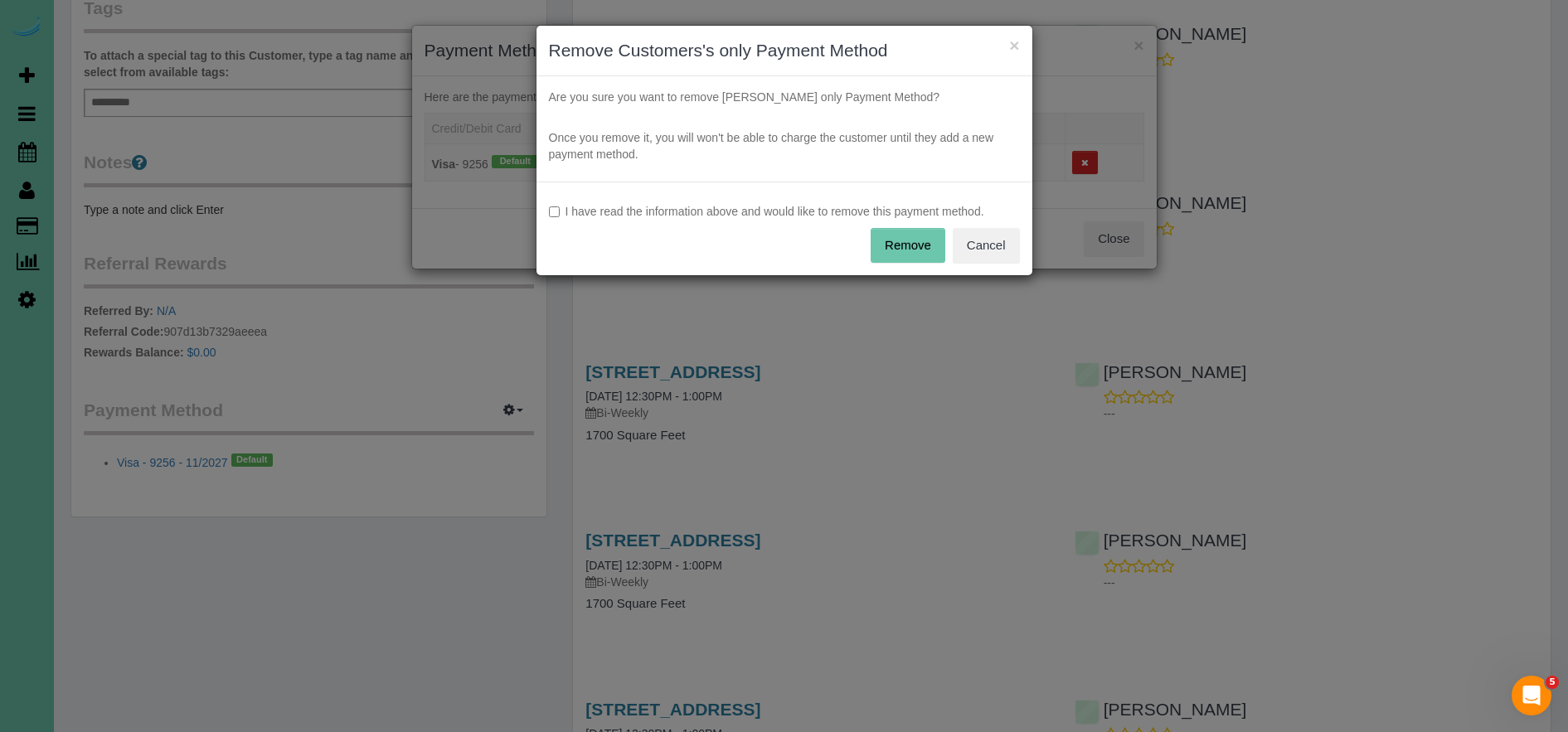
click at [709, 206] on label "I have read the information above and would like to remove this payment method." at bounding box center [784, 211] width 471 height 16
drag, startPoint x: 659, startPoint y: 210, endPoint x: 620, endPoint y: 212, distance: 39.1
click at [659, 210] on label "I have read the information above and would like to remove this payment method." at bounding box center [784, 211] width 471 height 16
click at [919, 245] on button "Remove" at bounding box center [908, 245] width 75 height 35
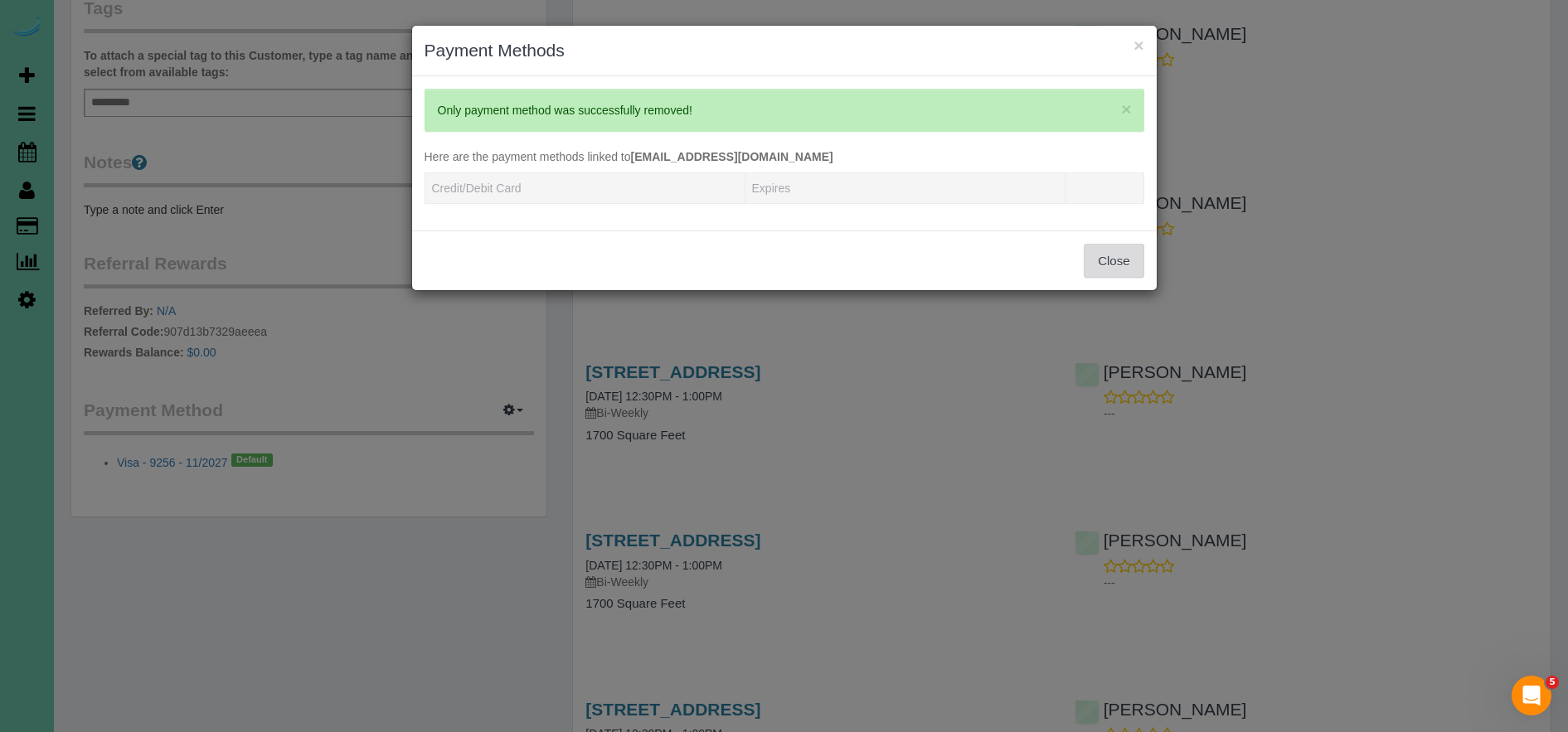
click at [1139, 255] on button "Close" at bounding box center [1113, 261] width 60 height 35
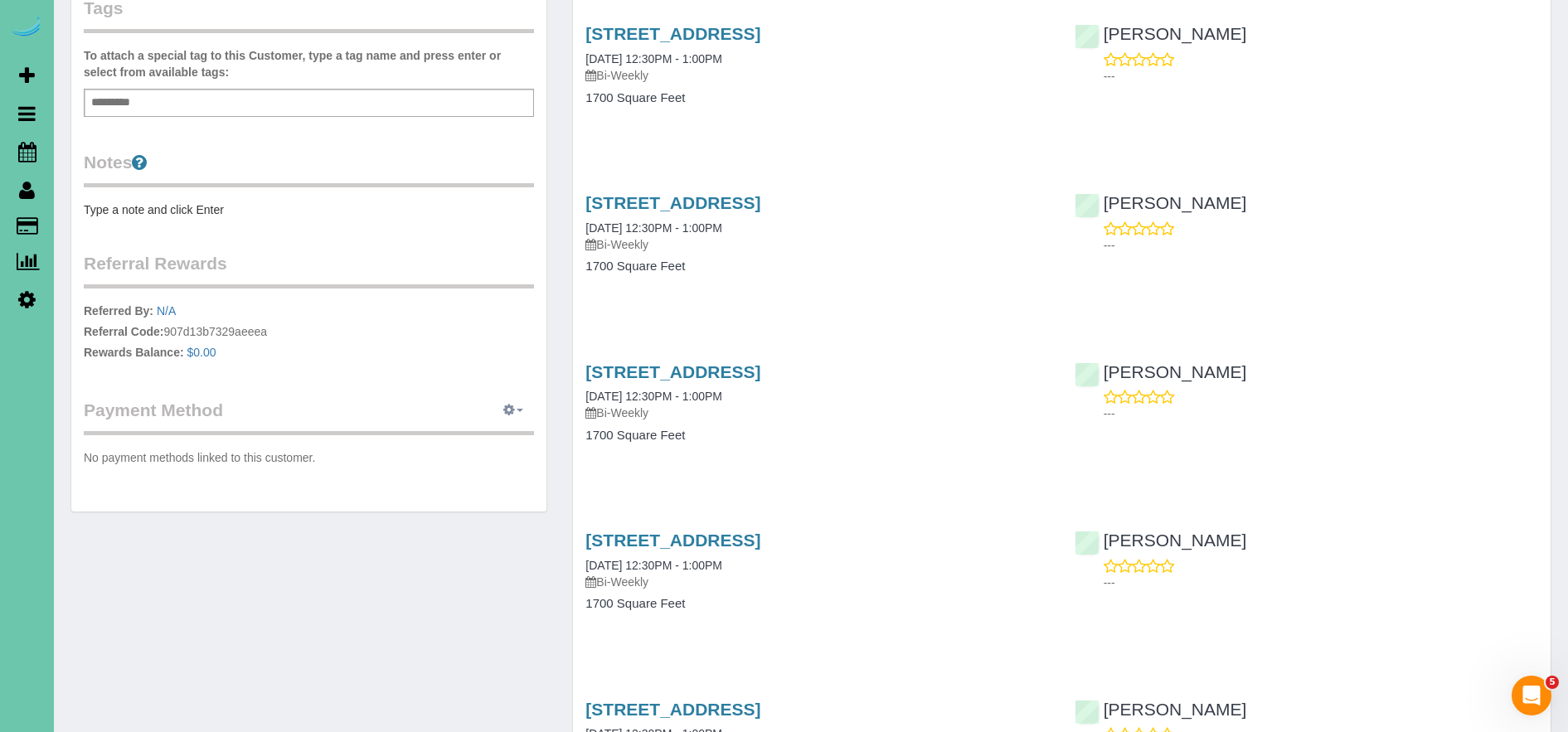
click at [508, 405] on icon "button" at bounding box center [508, 408] width 11 height 10
click at [502, 461] on link "Add Credit/Debit Card" at bounding box center [456, 462] width 155 height 22
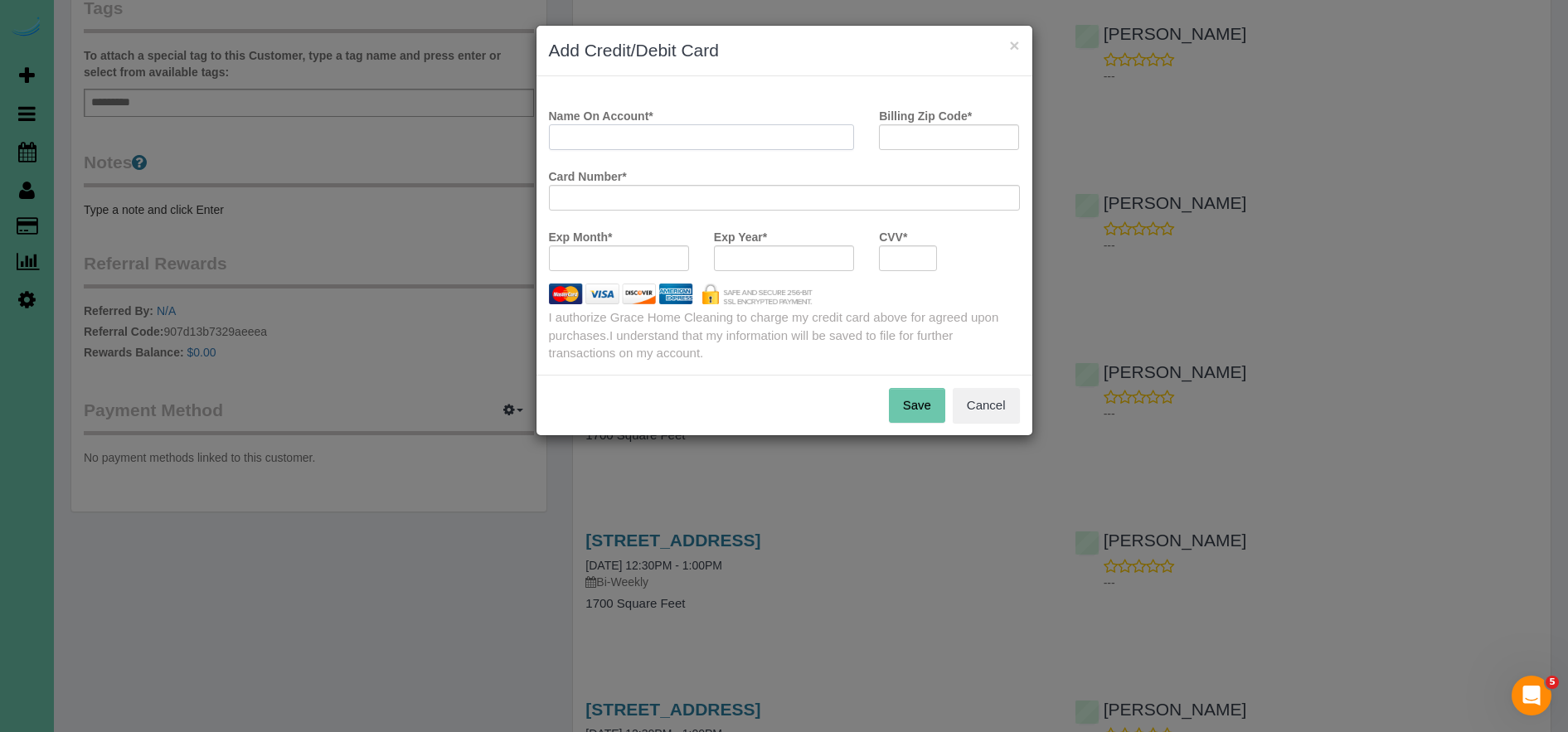
click at [610, 131] on input "Name On Account *" at bounding box center [702, 137] width 306 height 26
type input "[PERSON_NAME]"
click at [941, 144] on input "Billing Zip Code *" at bounding box center [948, 137] width 140 height 26
type input "68137"
click at [892, 265] on div at bounding box center [908, 258] width 58 height 26
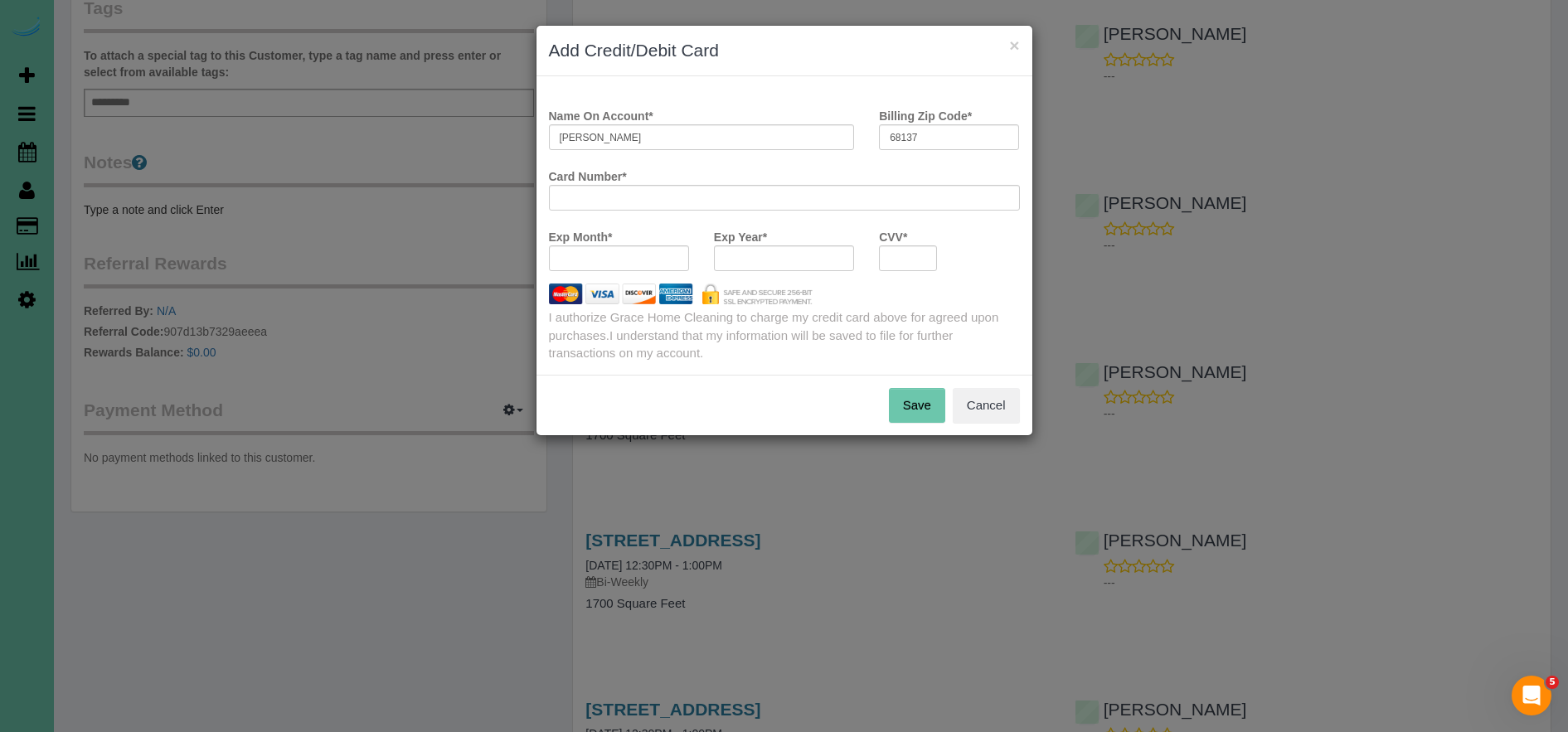
click at [901, 401] on button "Save" at bounding box center [916, 405] width 56 height 35
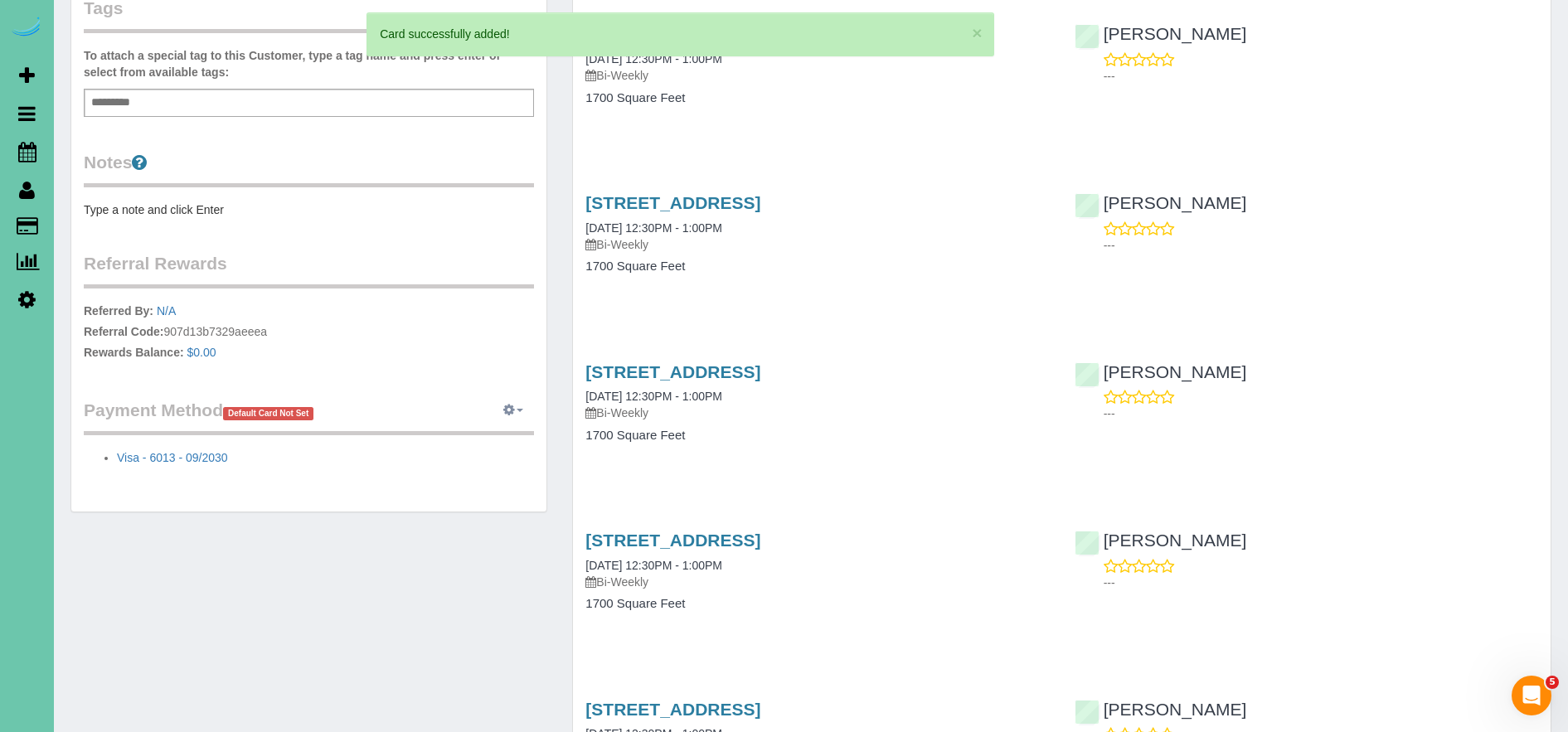
click at [510, 404] on icon "button" at bounding box center [508, 408] width 11 height 10
click at [472, 443] on link "View Payment Methods" at bounding box center [456, 441] width 155 height 22
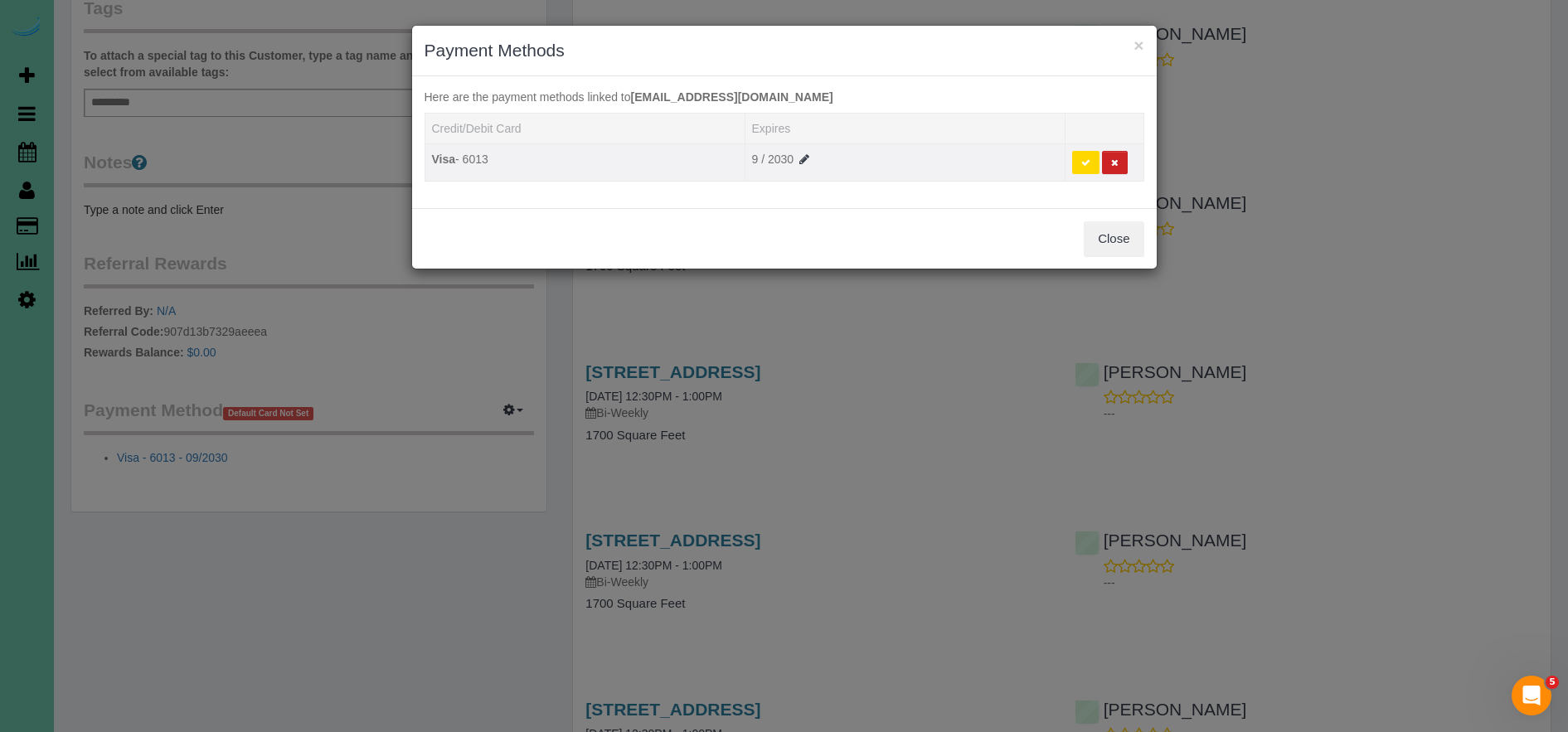
click at [1084, 164] on icon at bounding box center [1086, 163] width 10 height 10
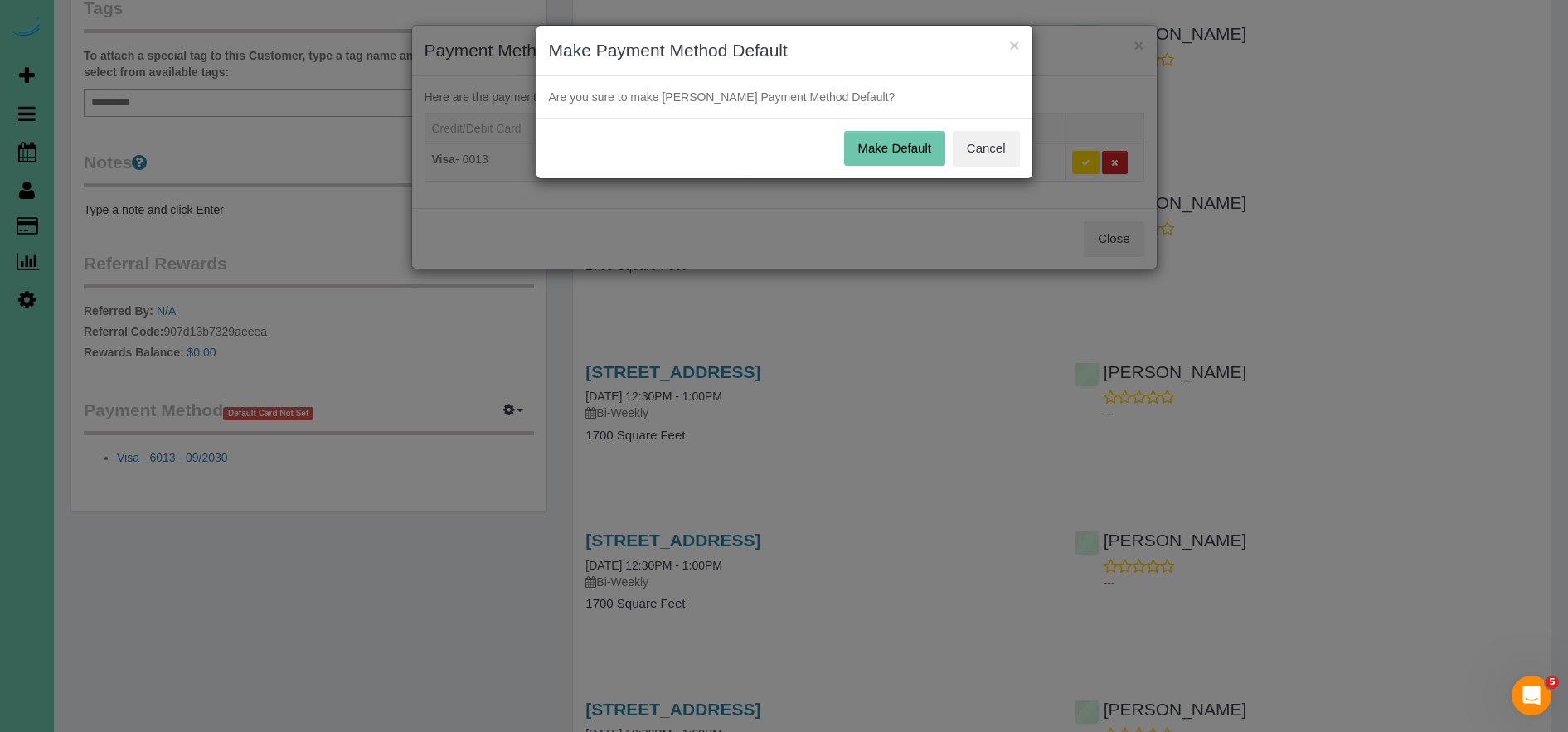
click at [856, 143] on button "Make Default" at bounding box center [895, 148] width 102 height 35
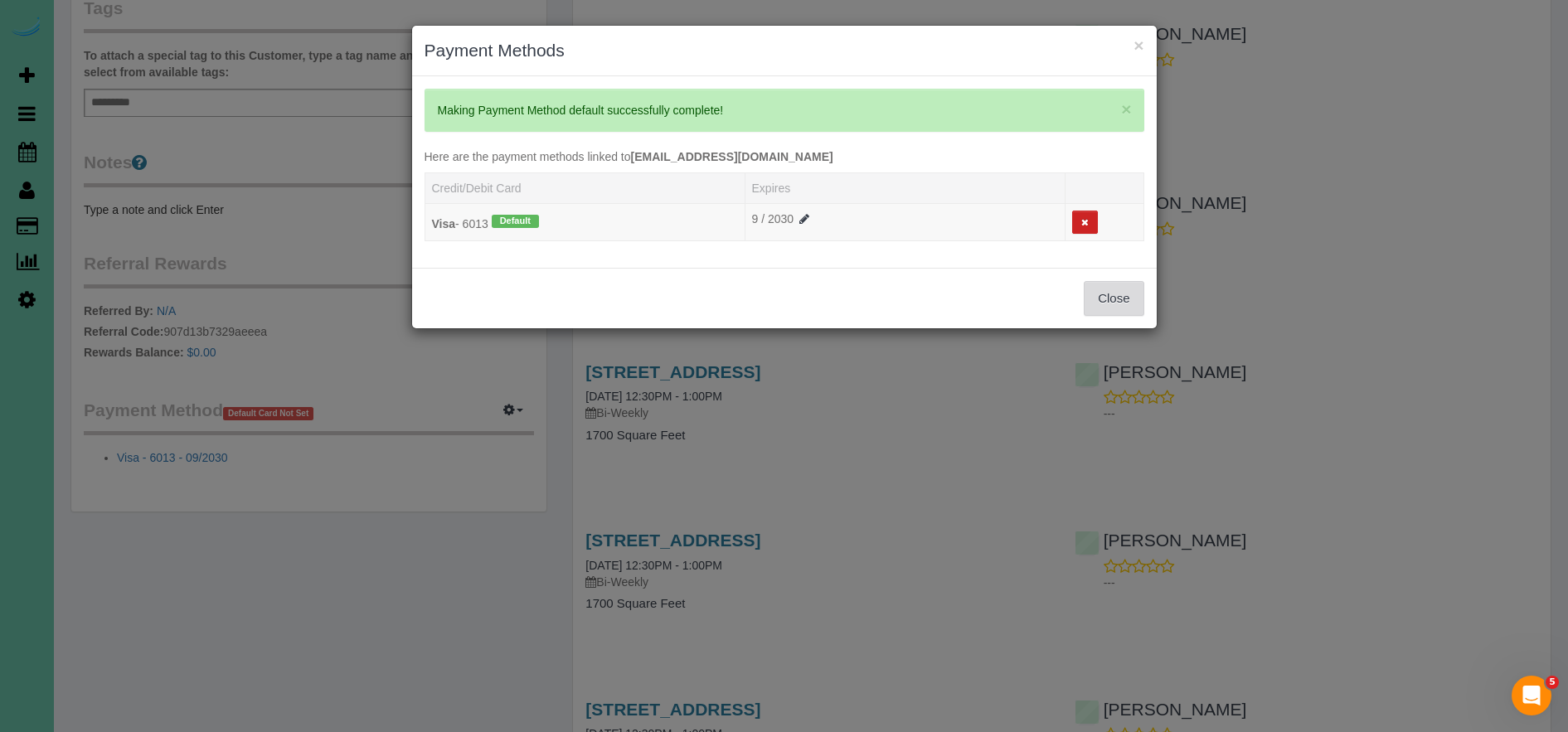
click at [1108, 307] on button "Close" at bounding box center [1113, 298] width 60 height 35
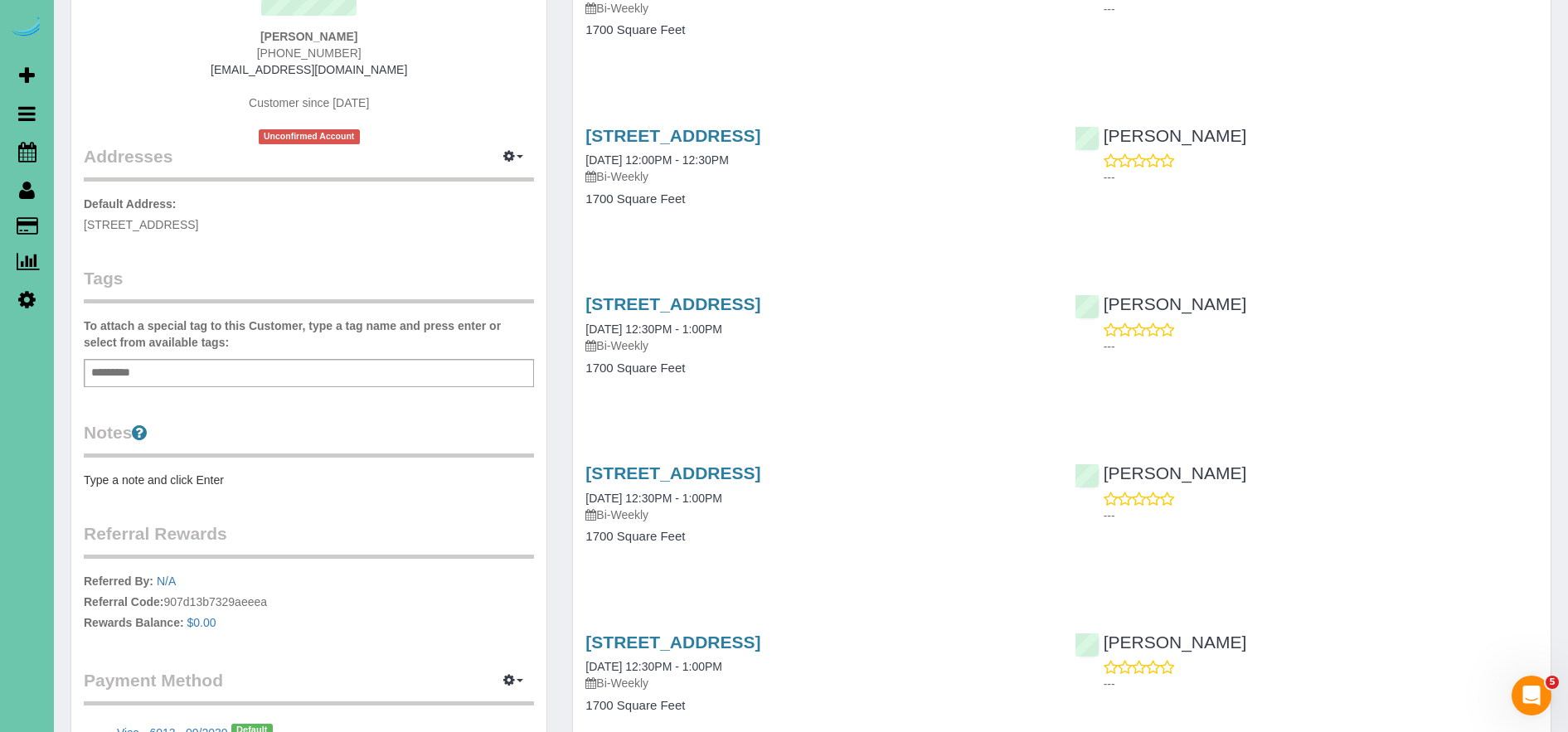
scroll to position [0, 0]
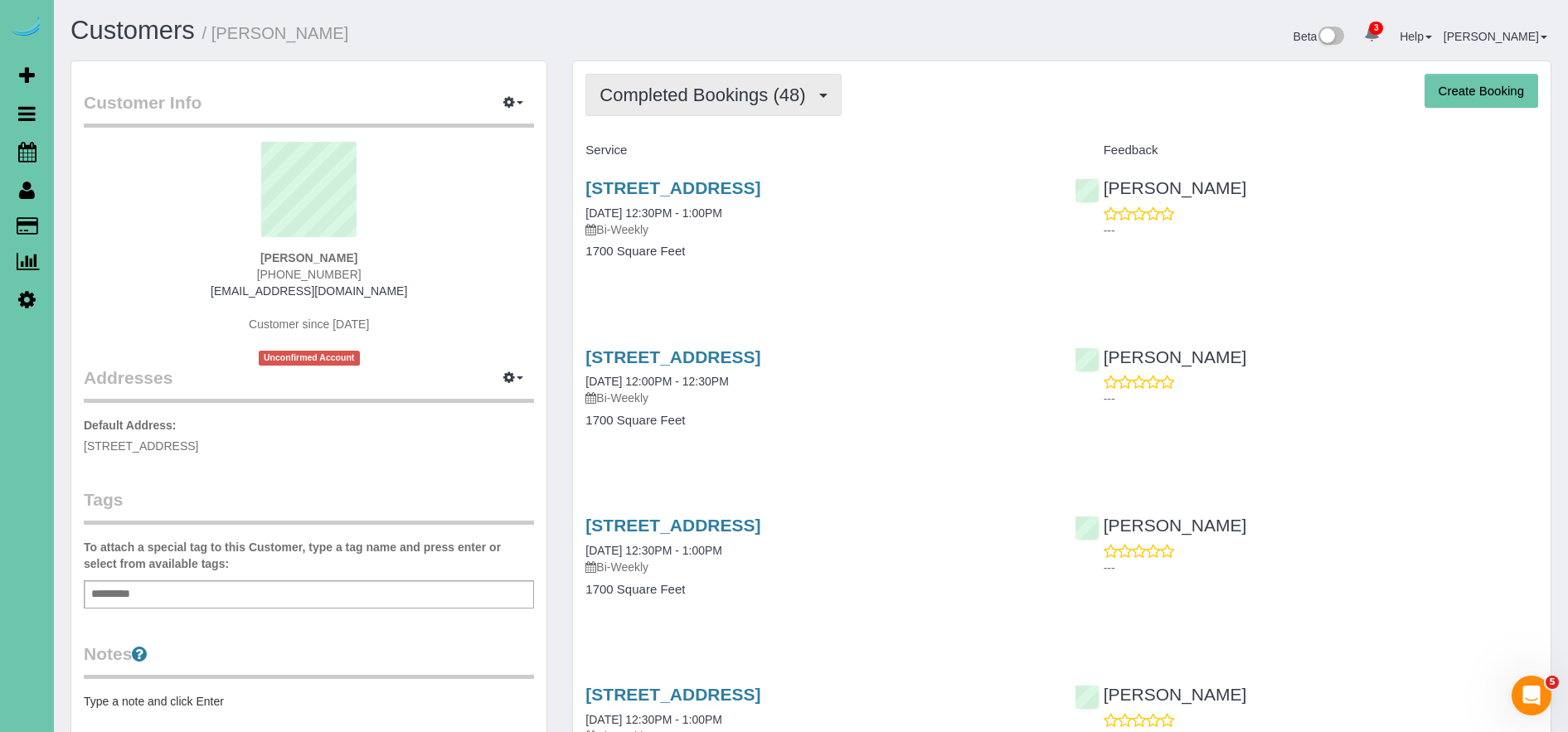
click at [692, 103] on span "Completed Bookings (48)" at bounding box center [706, 95] width 214 height 21
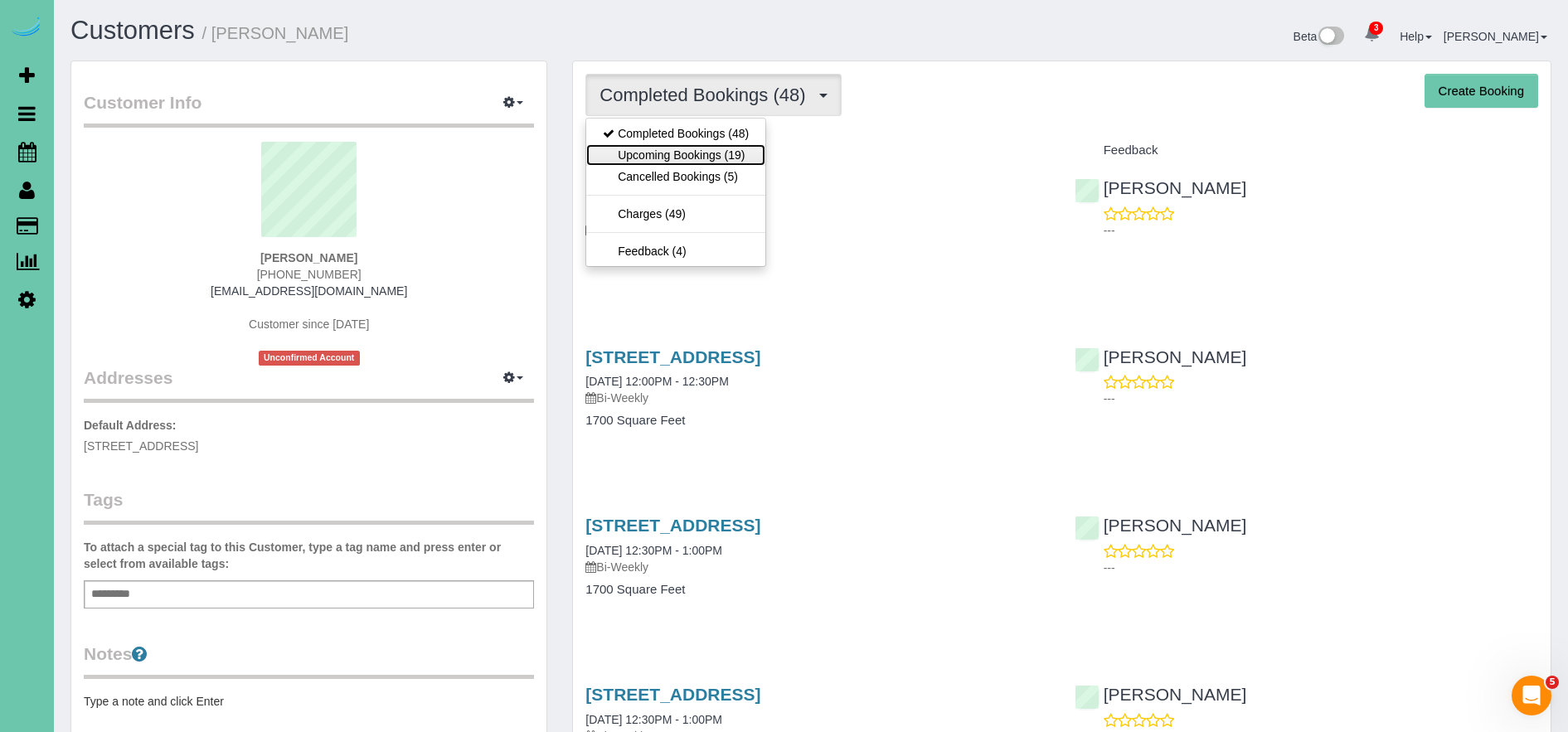
click at [710, 155] on link "Upcoming Bookings (19)" at bounding box center [676, 154] width 179 height 22
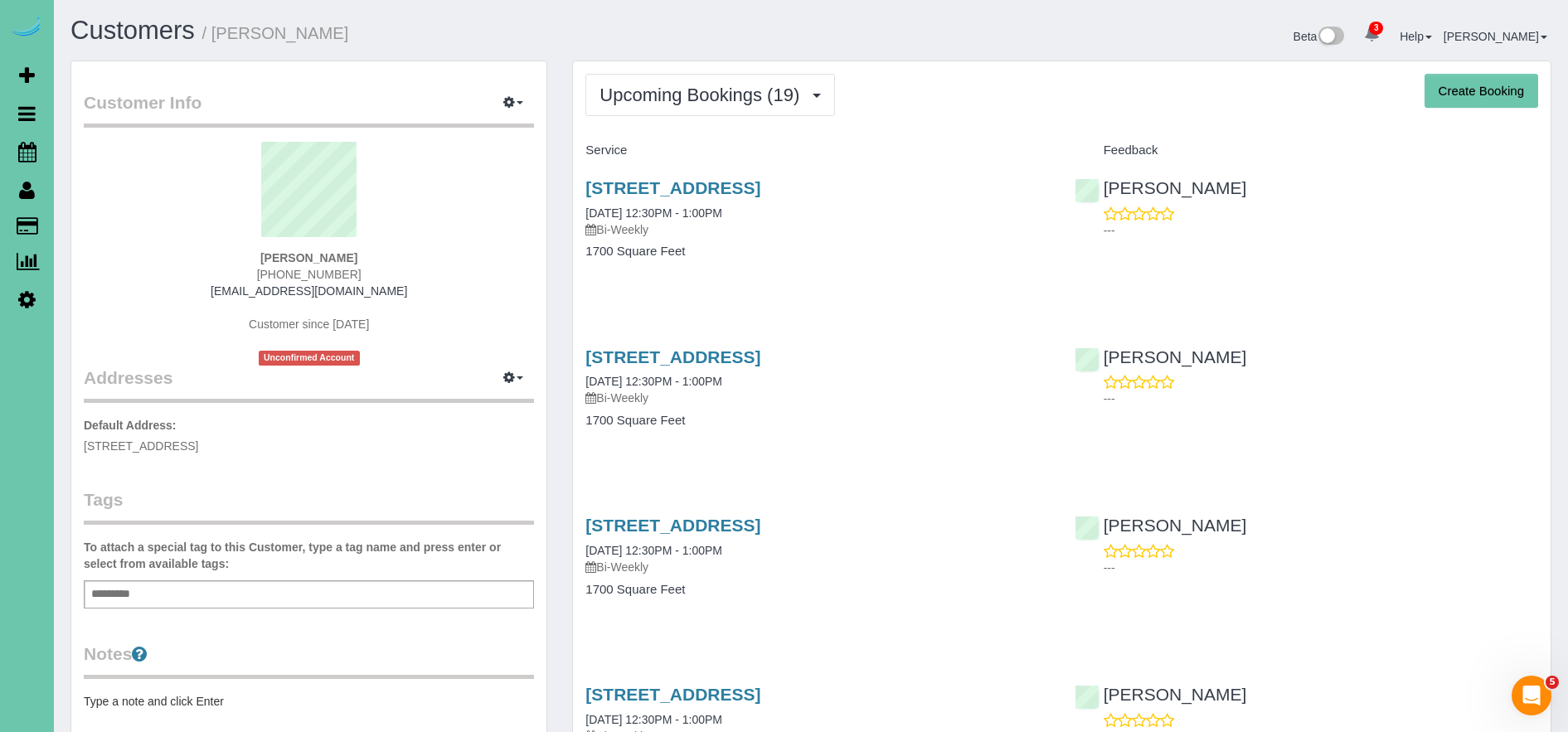
click at [82, 154] on span "Scheduler" at bounding box center [157, 152] width 207 height 38
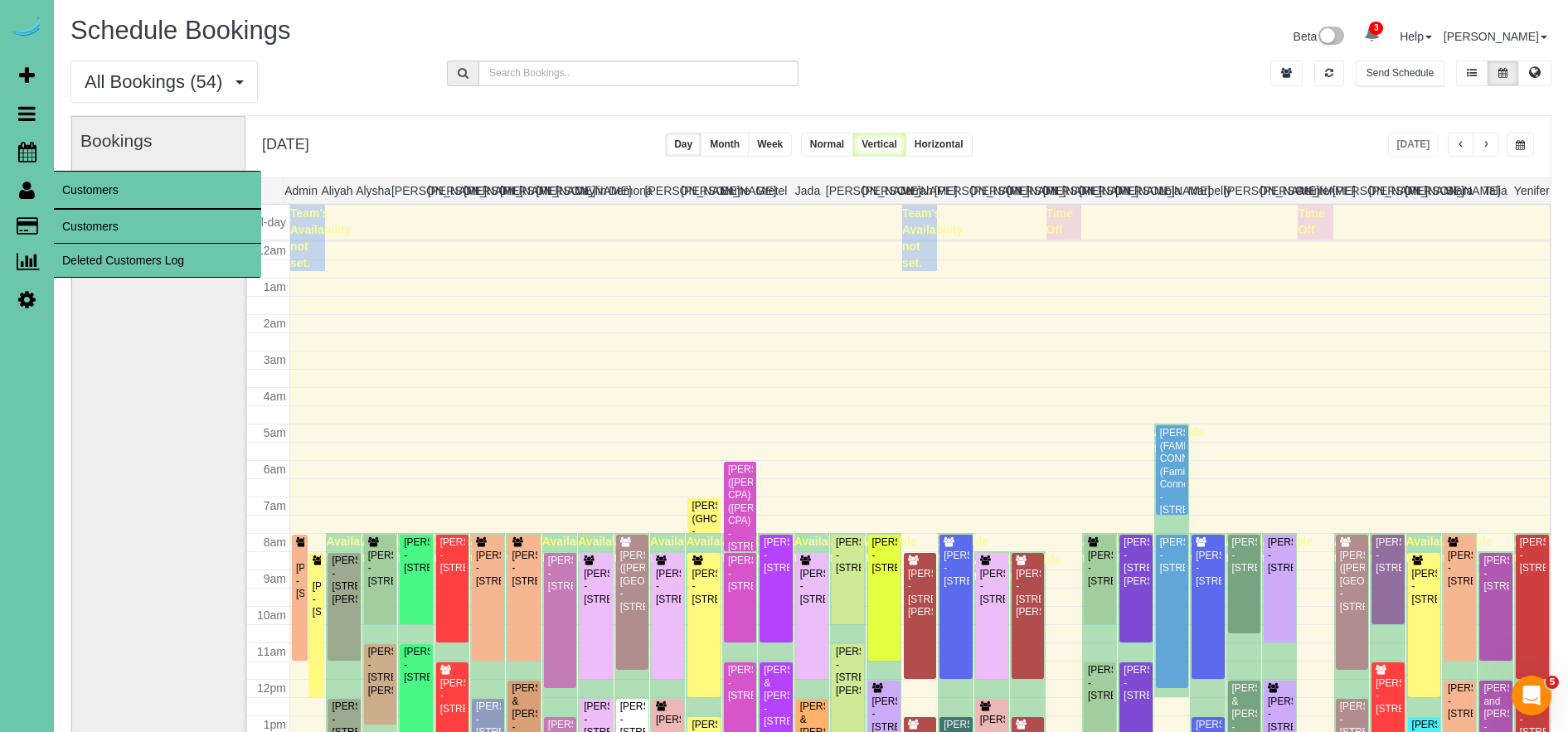
scroll to position [219, 0]
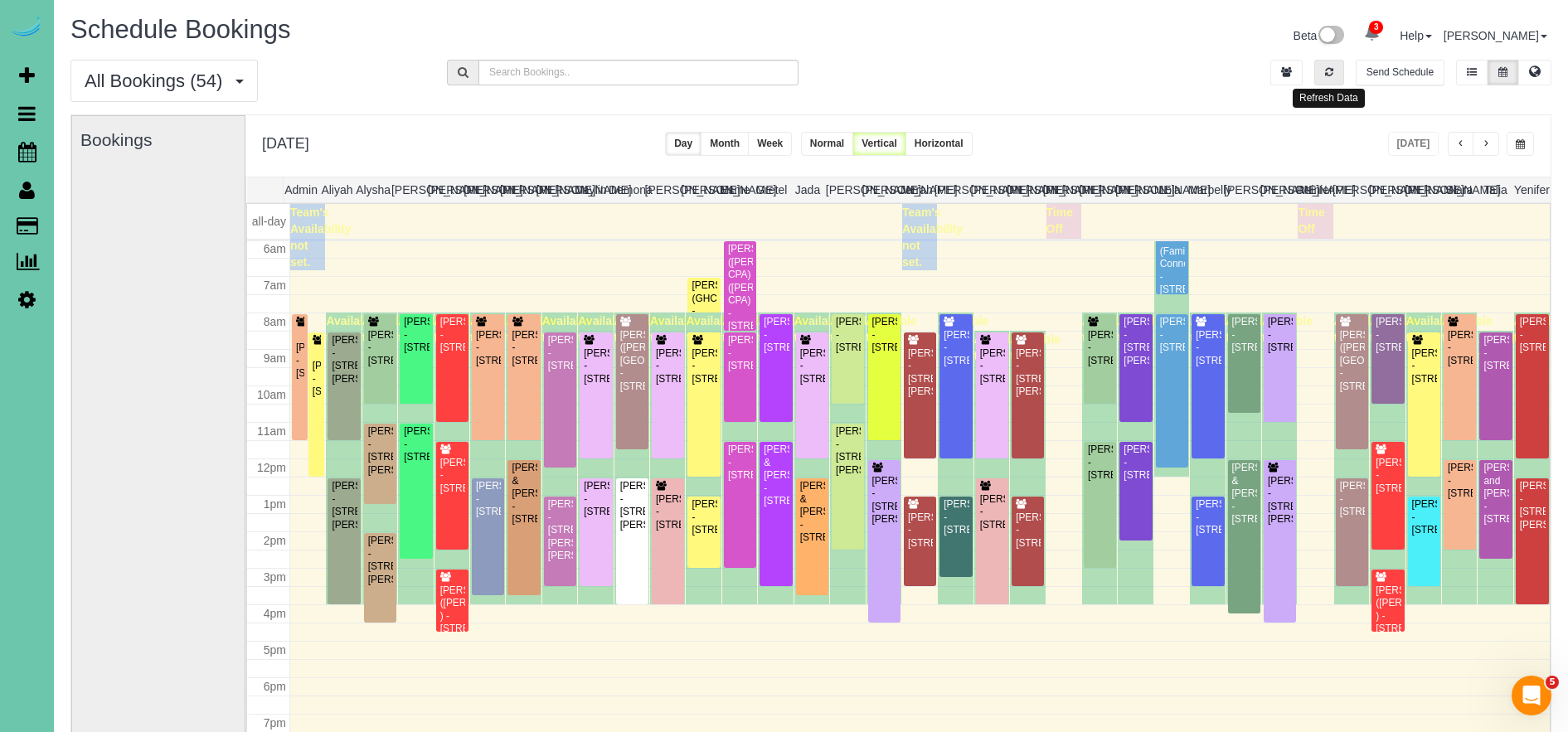
click at [1318, 64] on button "button" at bounding box center [1329, 73] width 30 height 26
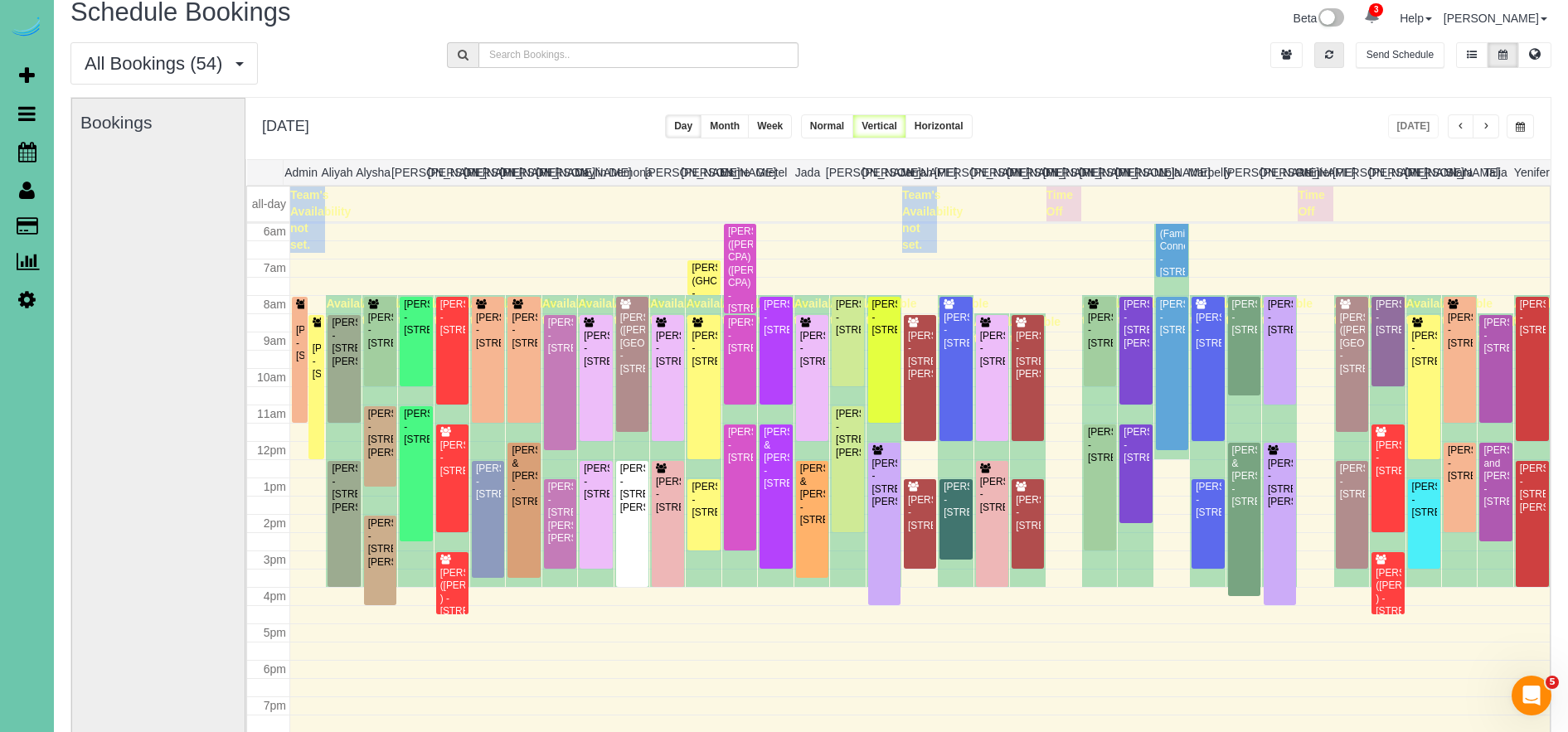
scroll to position [21, 0]
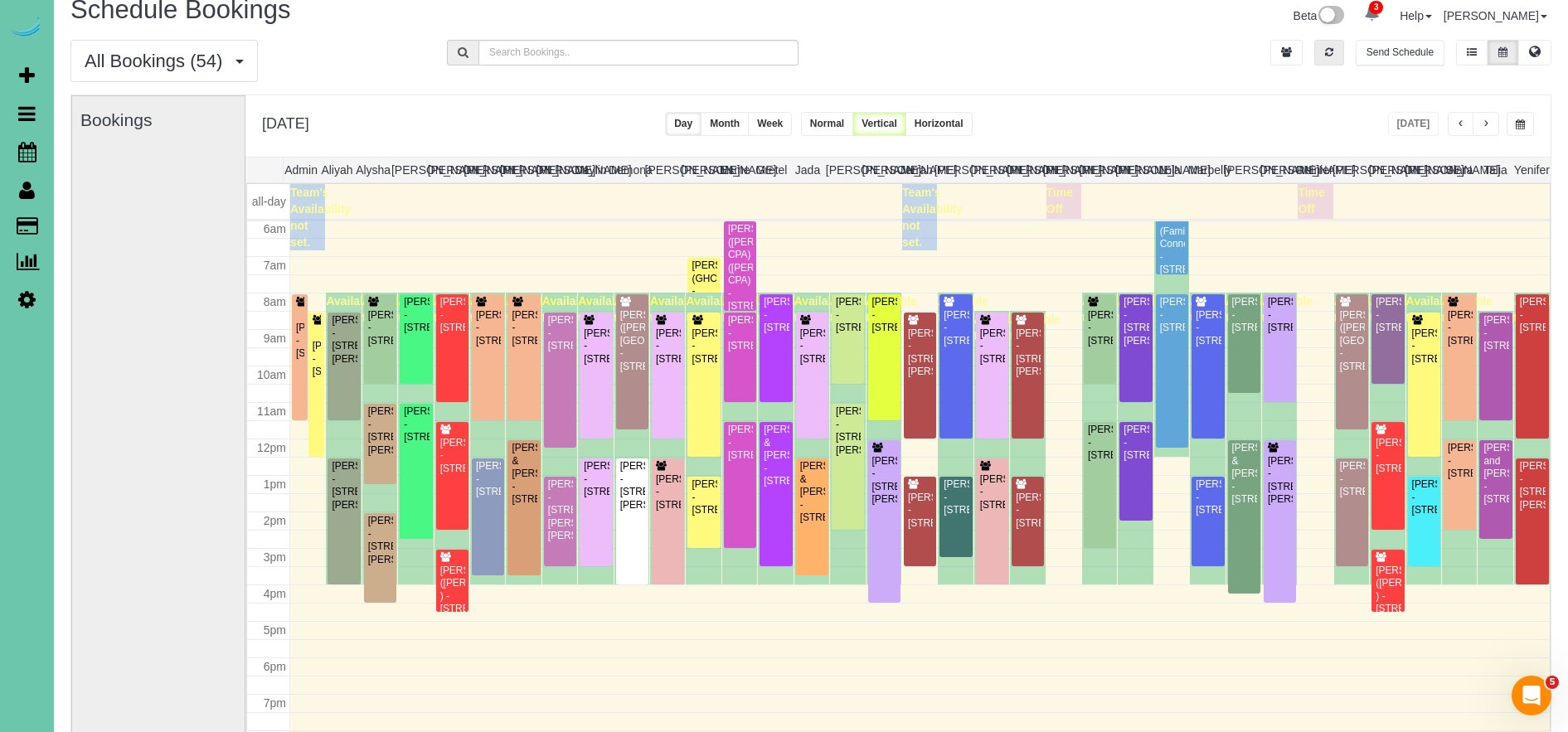
click at [1331, 62] on button "button" at bounding box center [1329, 53] width 30 height 26
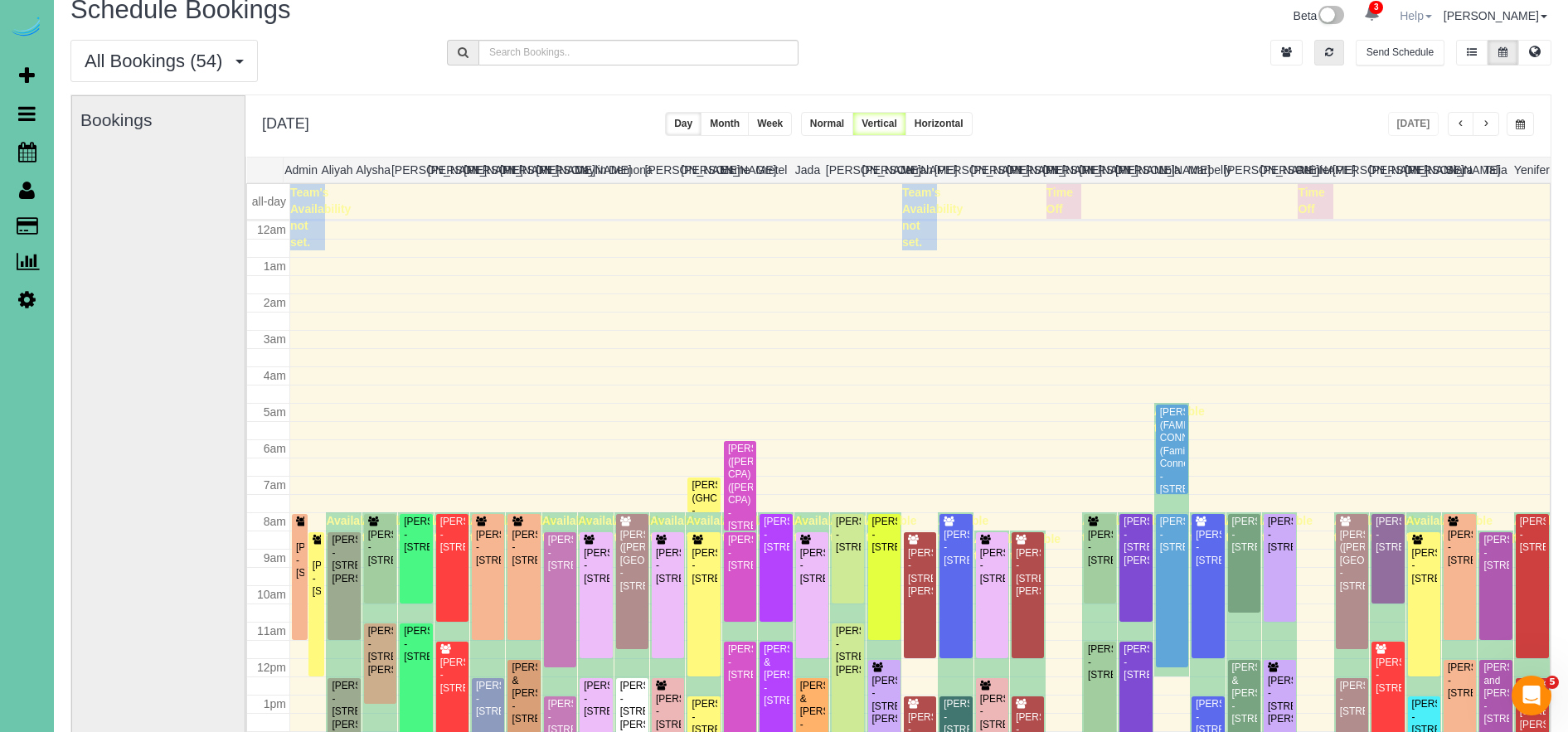
scroll to position [219, 0]
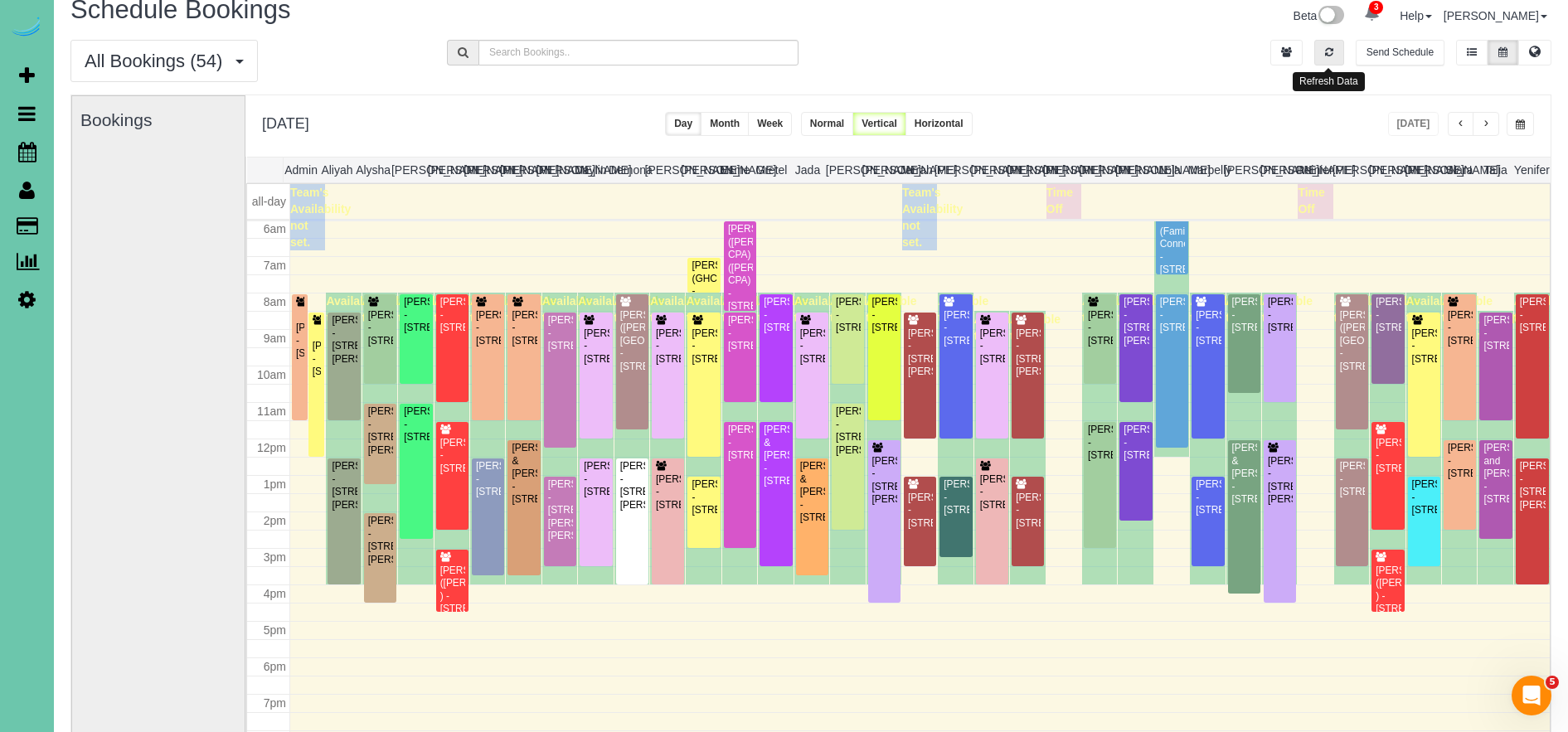
click at [1329, 48] on icon "button" at bounding box center [1329, 51] width 9 height 10
click at [1328, 49] on icon "button" at bounding box center [1329, 51] width 9 height 10
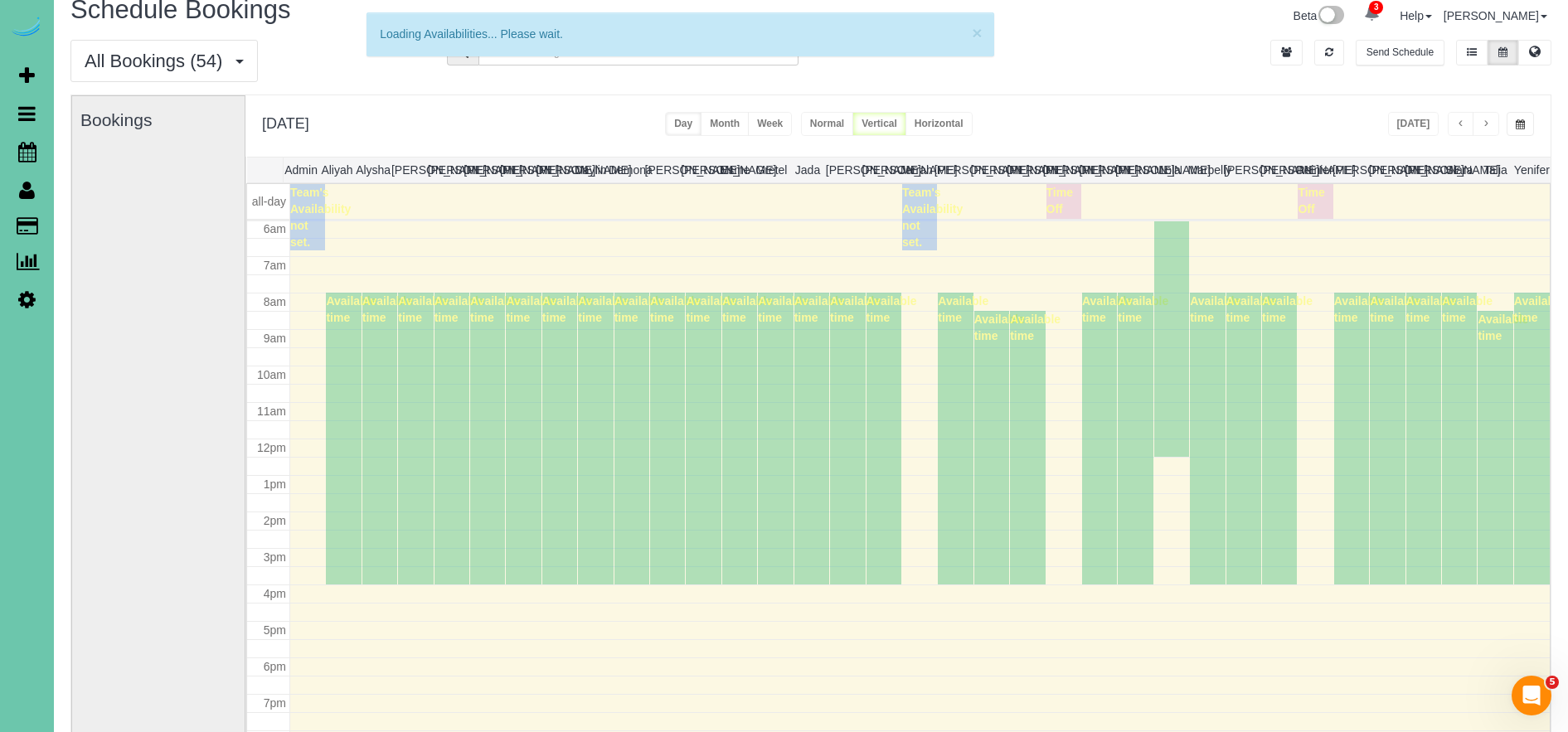
click at [1514, 121] on button "button" at bounding box center [1520, 124] width 28 height 24
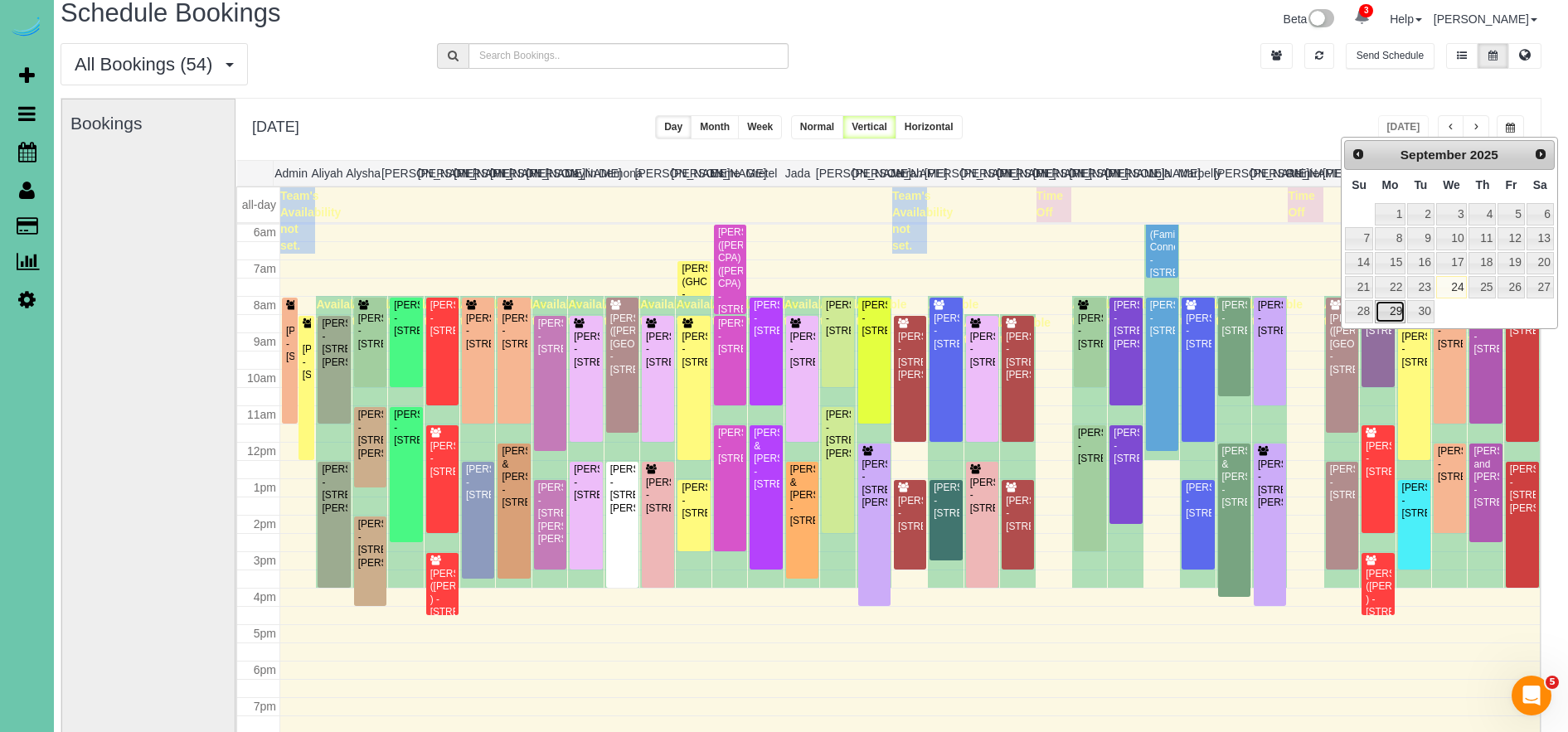
click at [1387, 316] on link "29" at bounding box center [1389, 311] width 30 height 23
type input "**********"
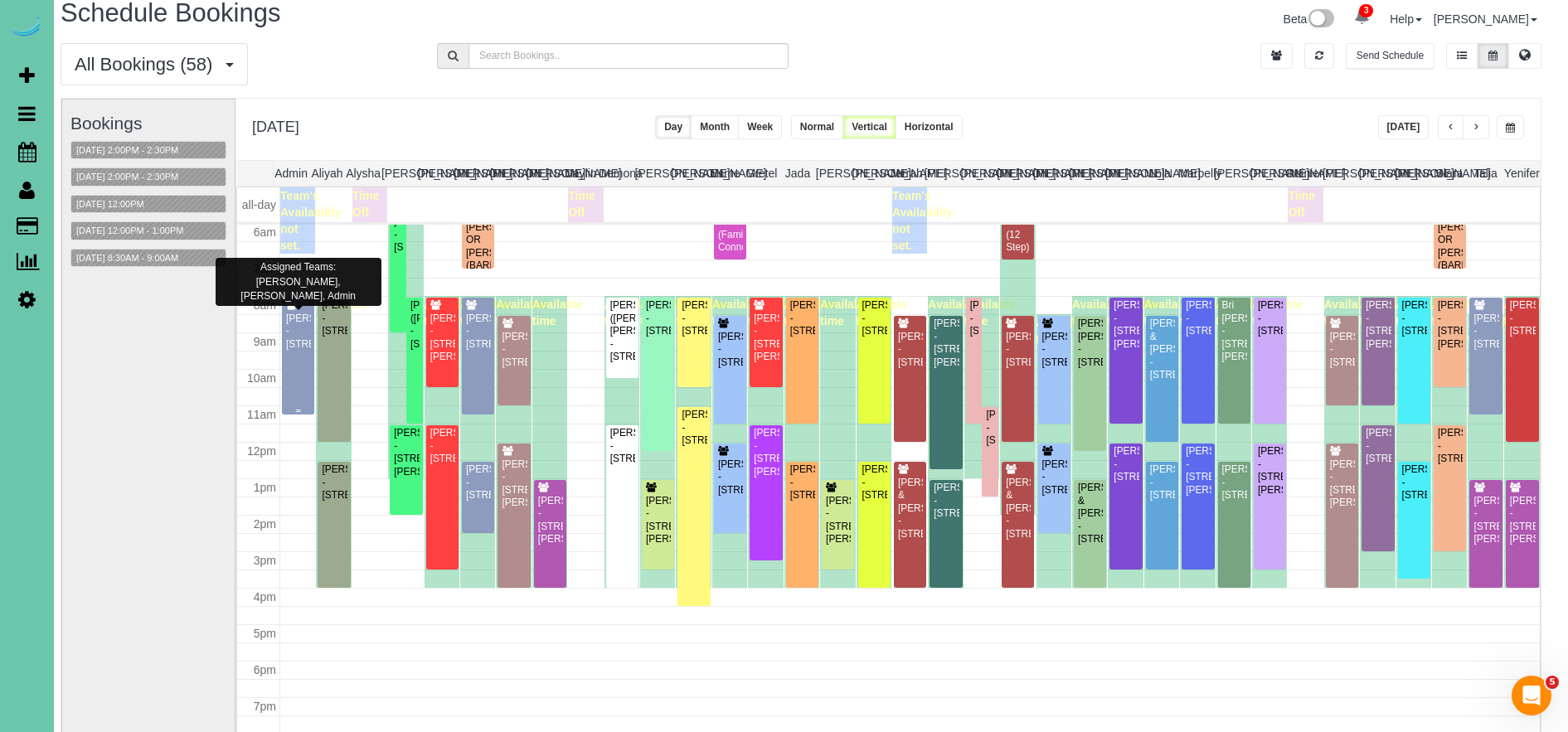
click at [302, 341] on div "[PERSON_NAME] - [STREET_ADDRESS]" at bounding box center [299, 331] width 26 height 38
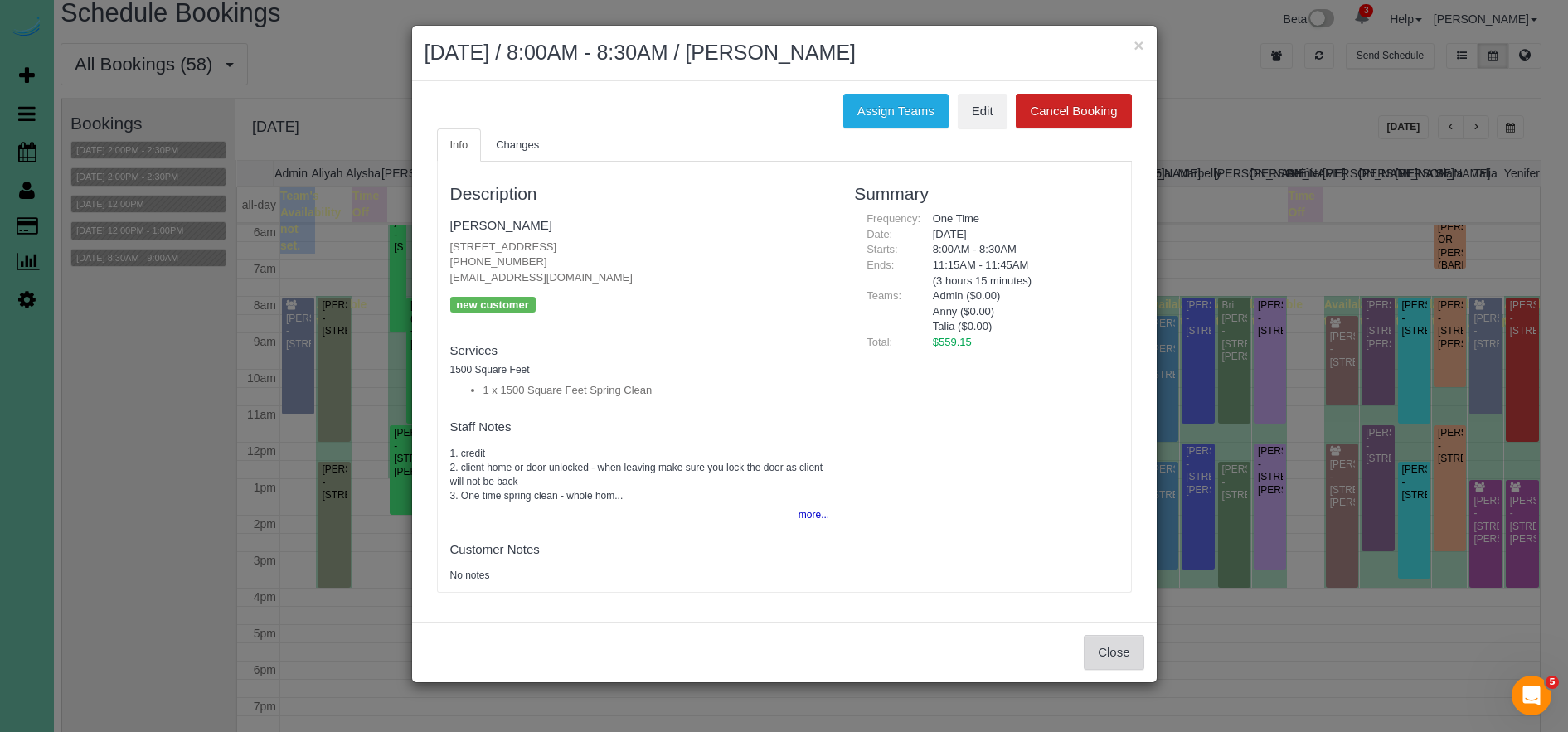
click at [1110, 667] on button "Close" at bounding box center [1113, 652] width 60 height 35
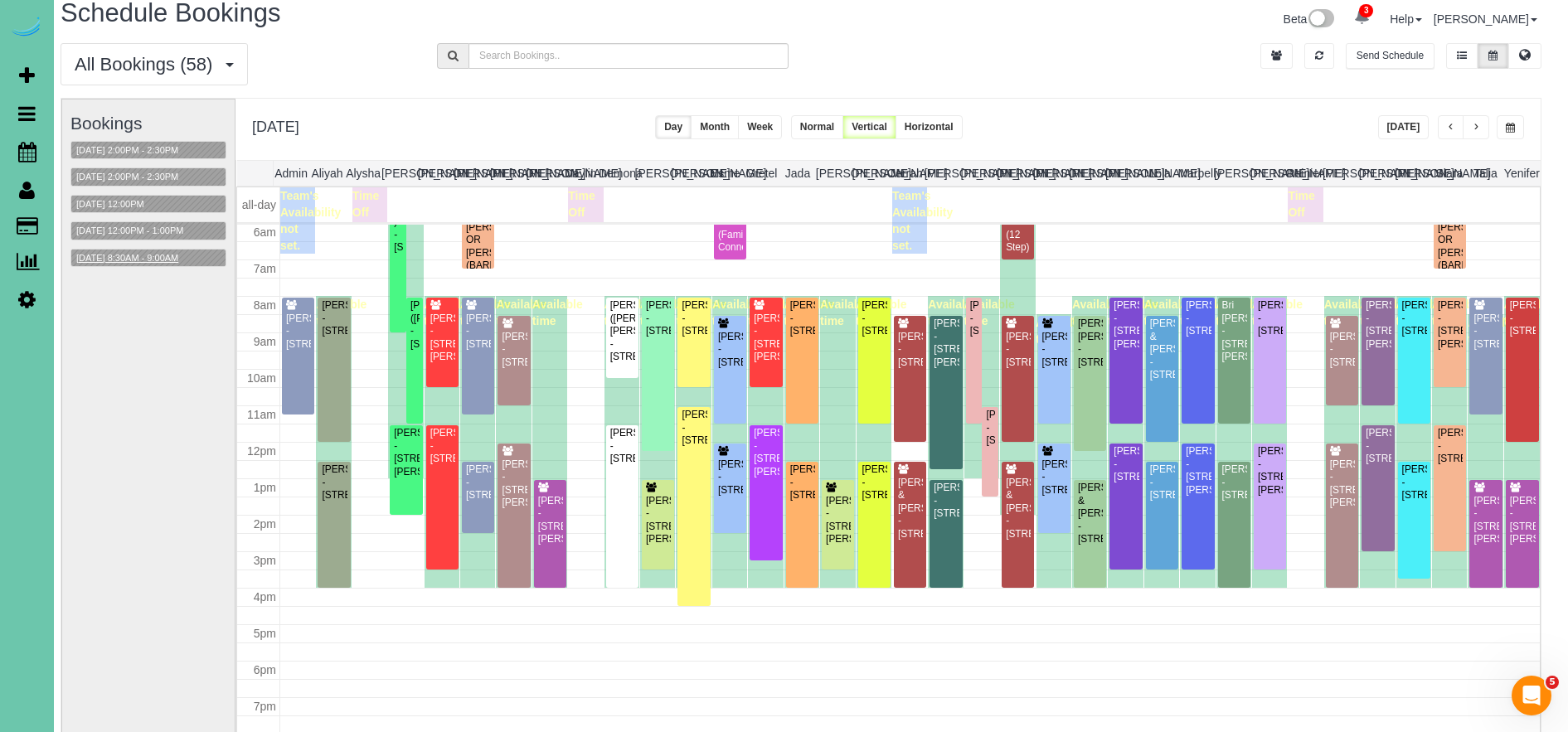
click at [179, 257] on button "[DATE] 8:30AM - 9:00AM" at bounding box center [127, 258] width 112 height 17
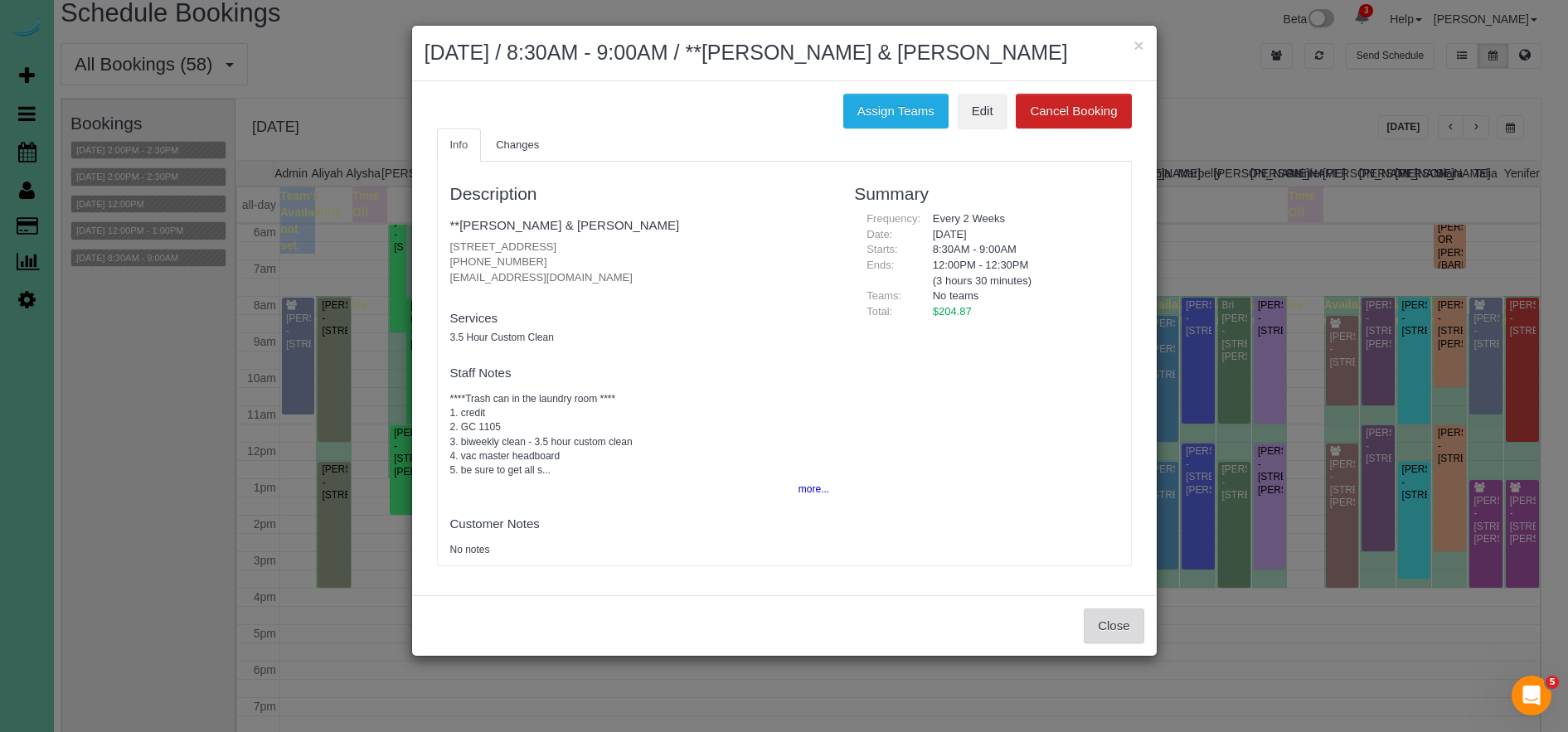
click at [1129, 632] on button "Close" at bounding box center [1113, 625] width 60 height 35
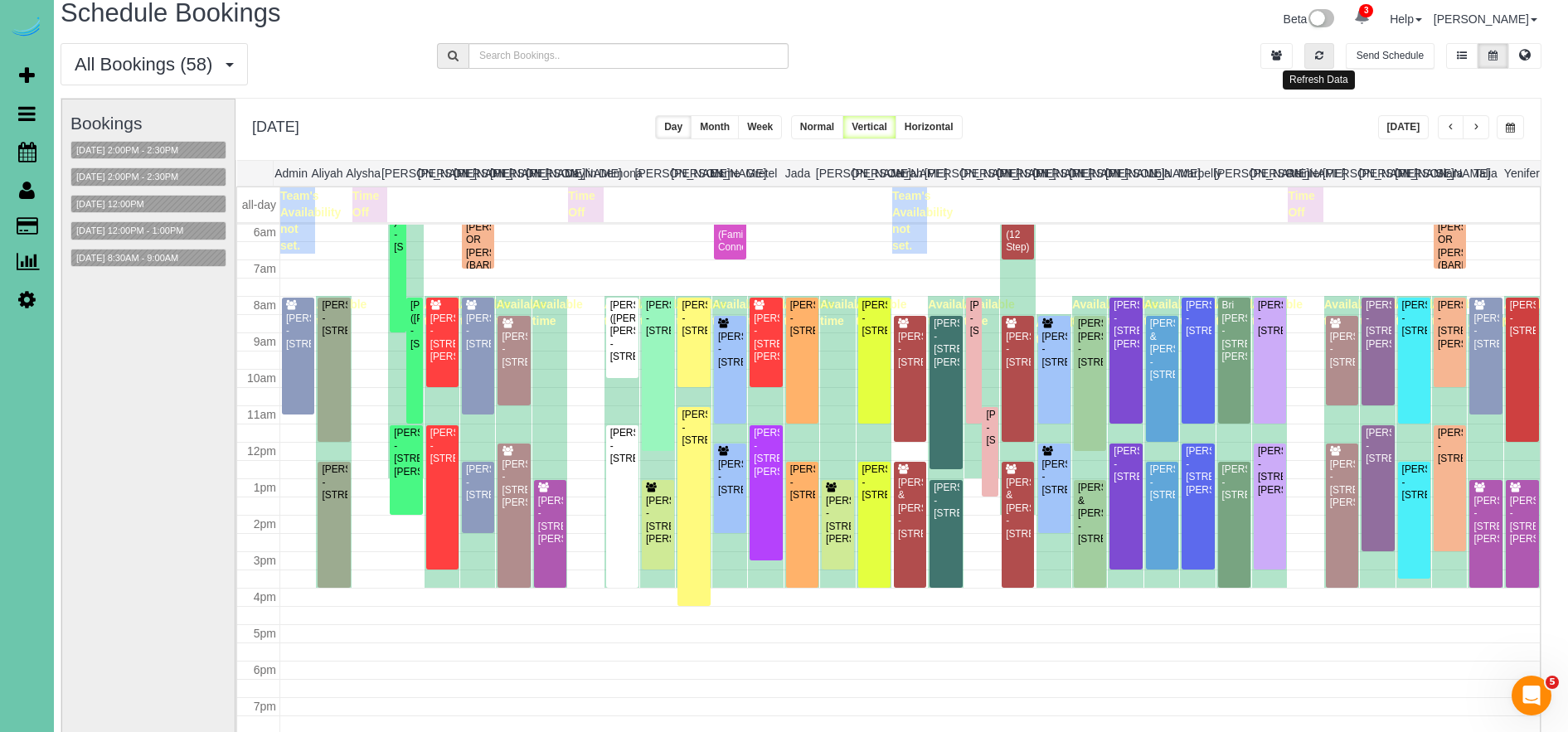
click at [1319, 50] on icon "button" at bounding box center [1319, 55] width 9 height 10
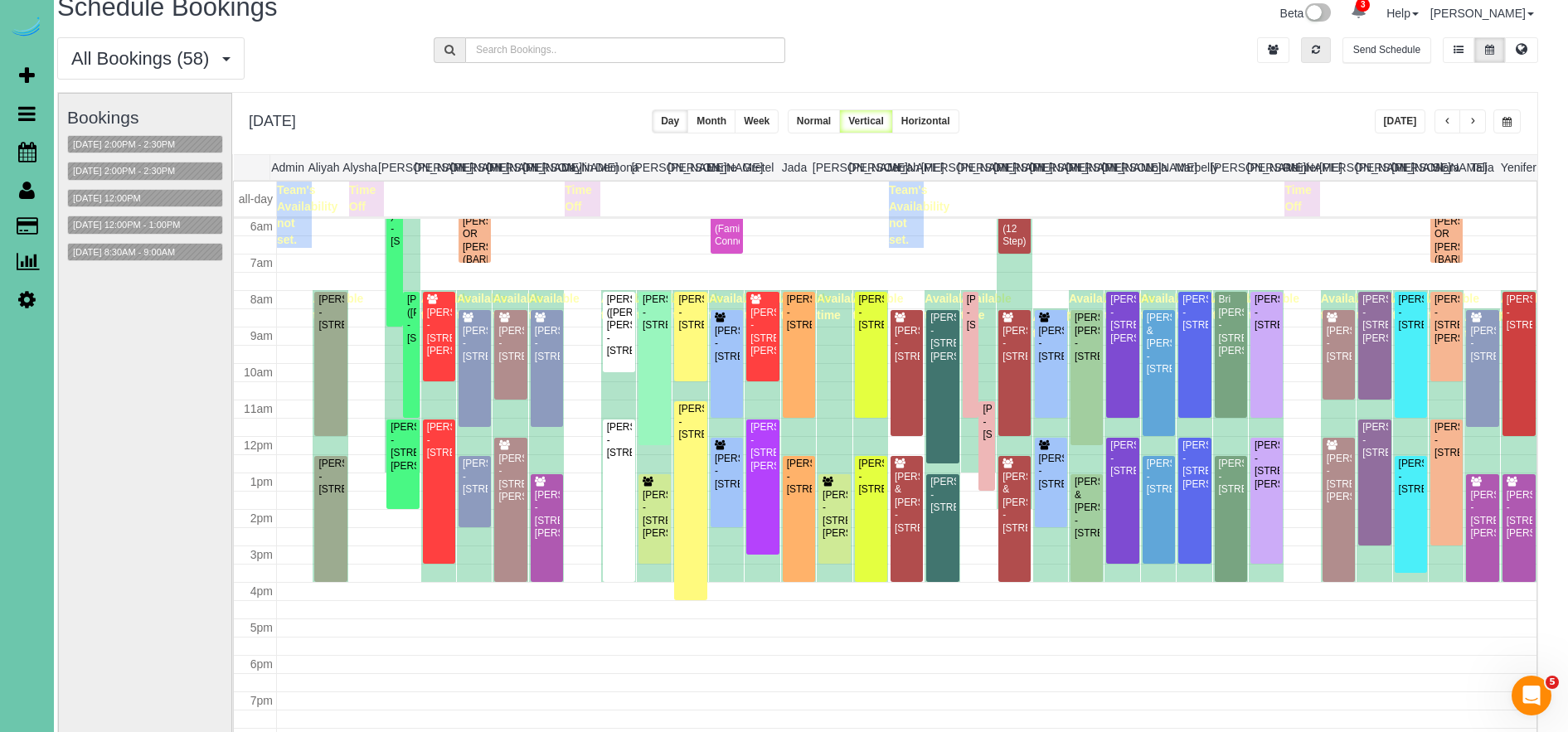
scroll to position [23, 6]
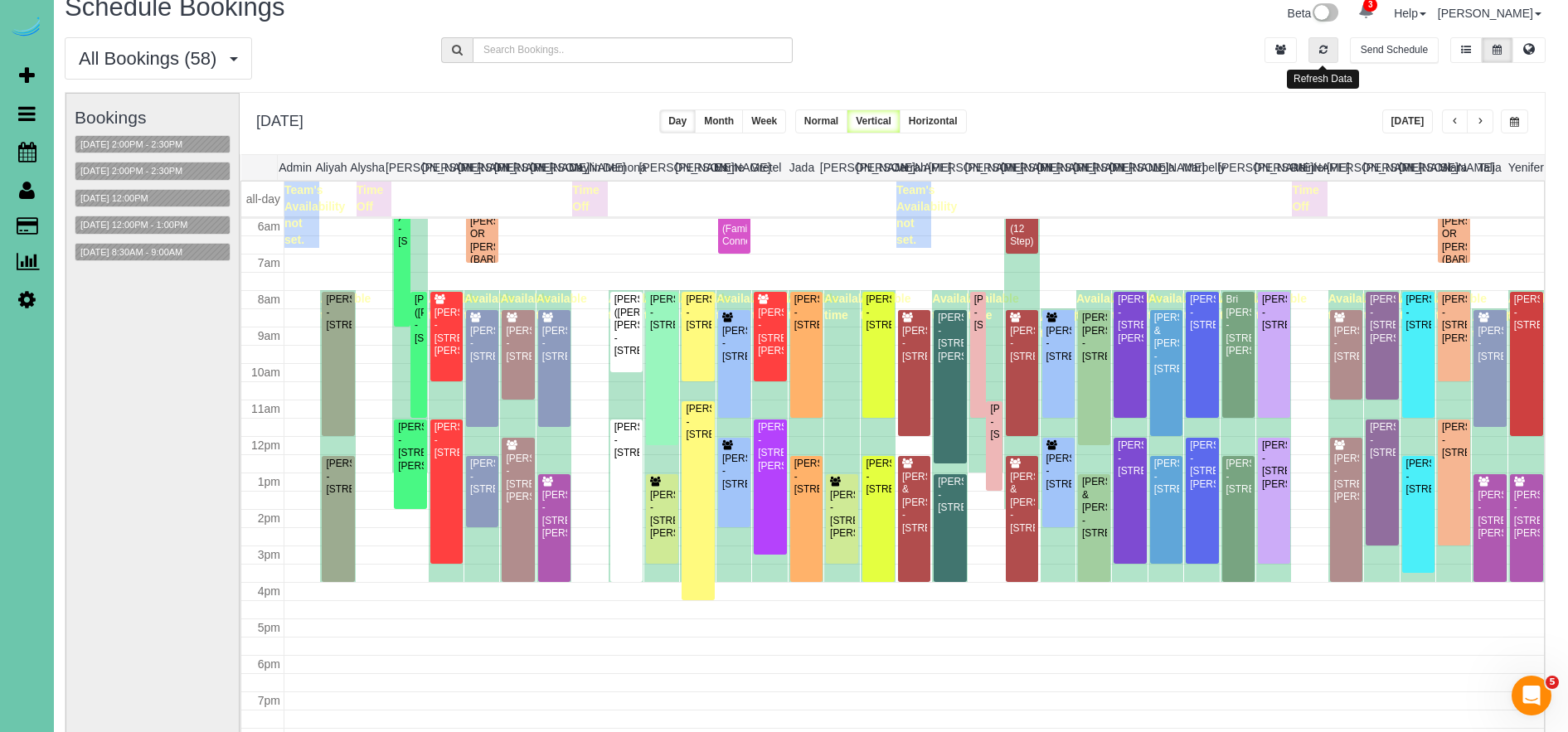
click at [1321, 49] on icon "button" at bounding box center [1323, 49] width 9 height 10
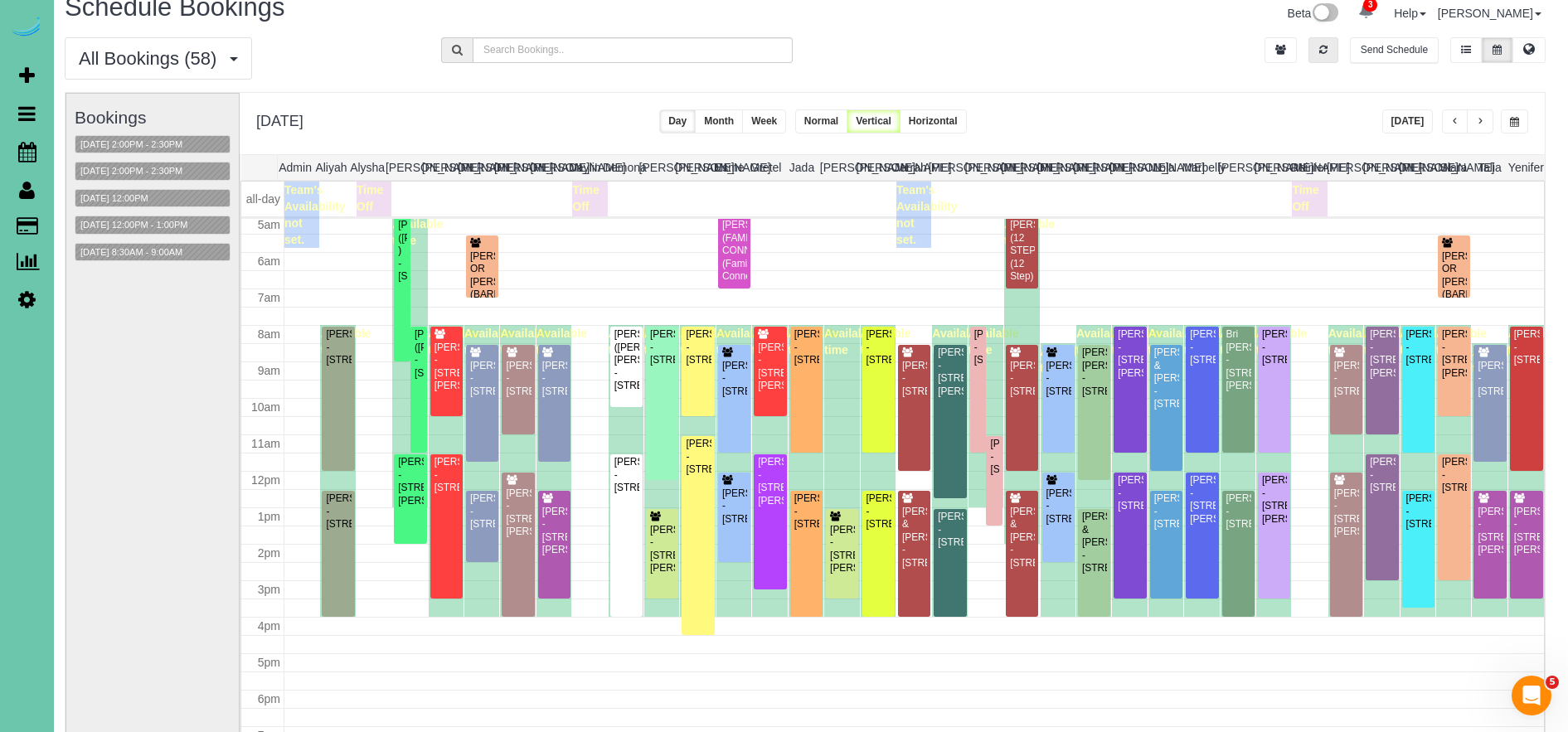
scroll to position [186, 0]
click at [417, 363] on div "[PERSON_NAME] ([PERSON_NAME]) - [STREET_ADDRESS]" at bounding box center [418, 351] width 10 height 51
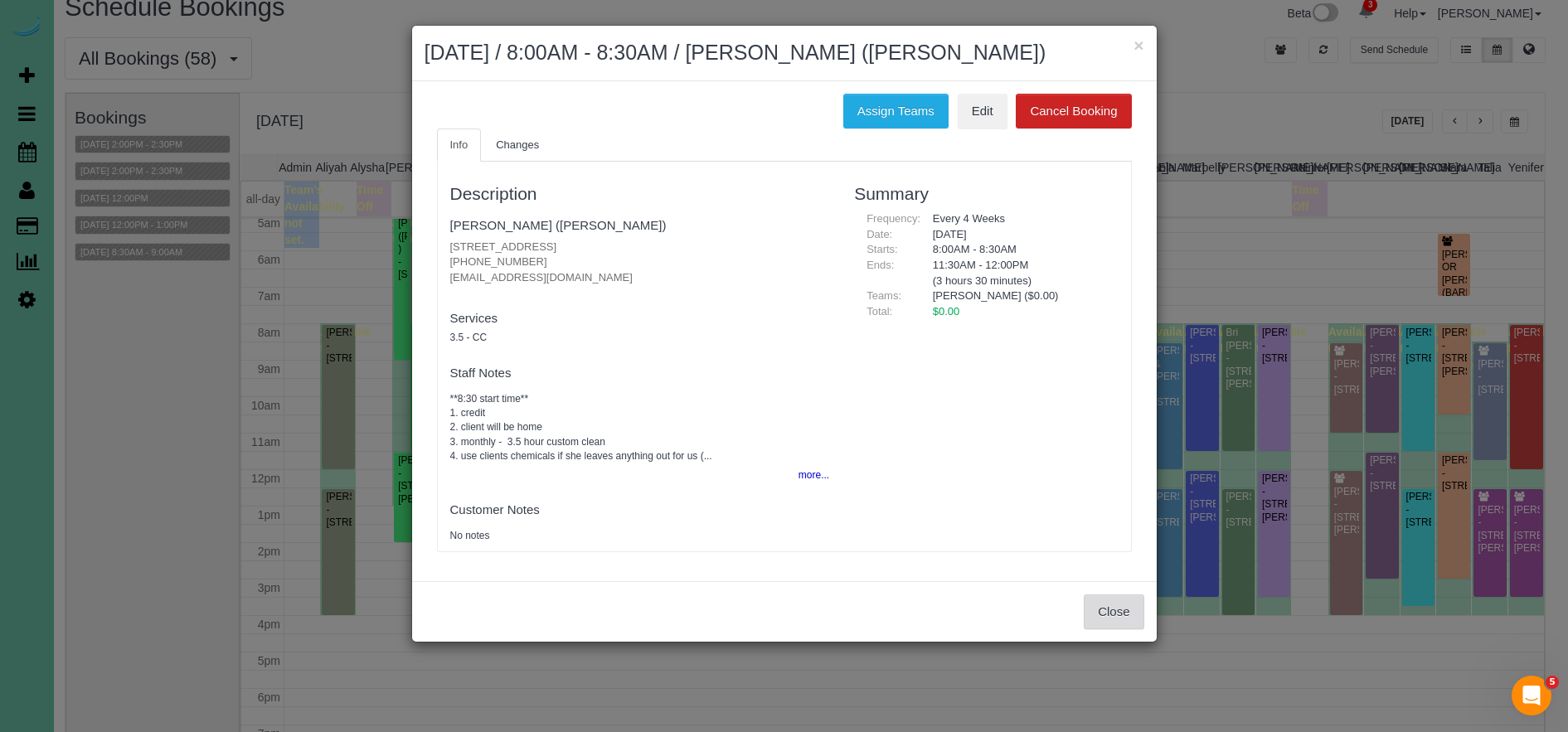
click at [1111, 601] on button "Close" at bounding box center [1113, 611] width 60 height 35
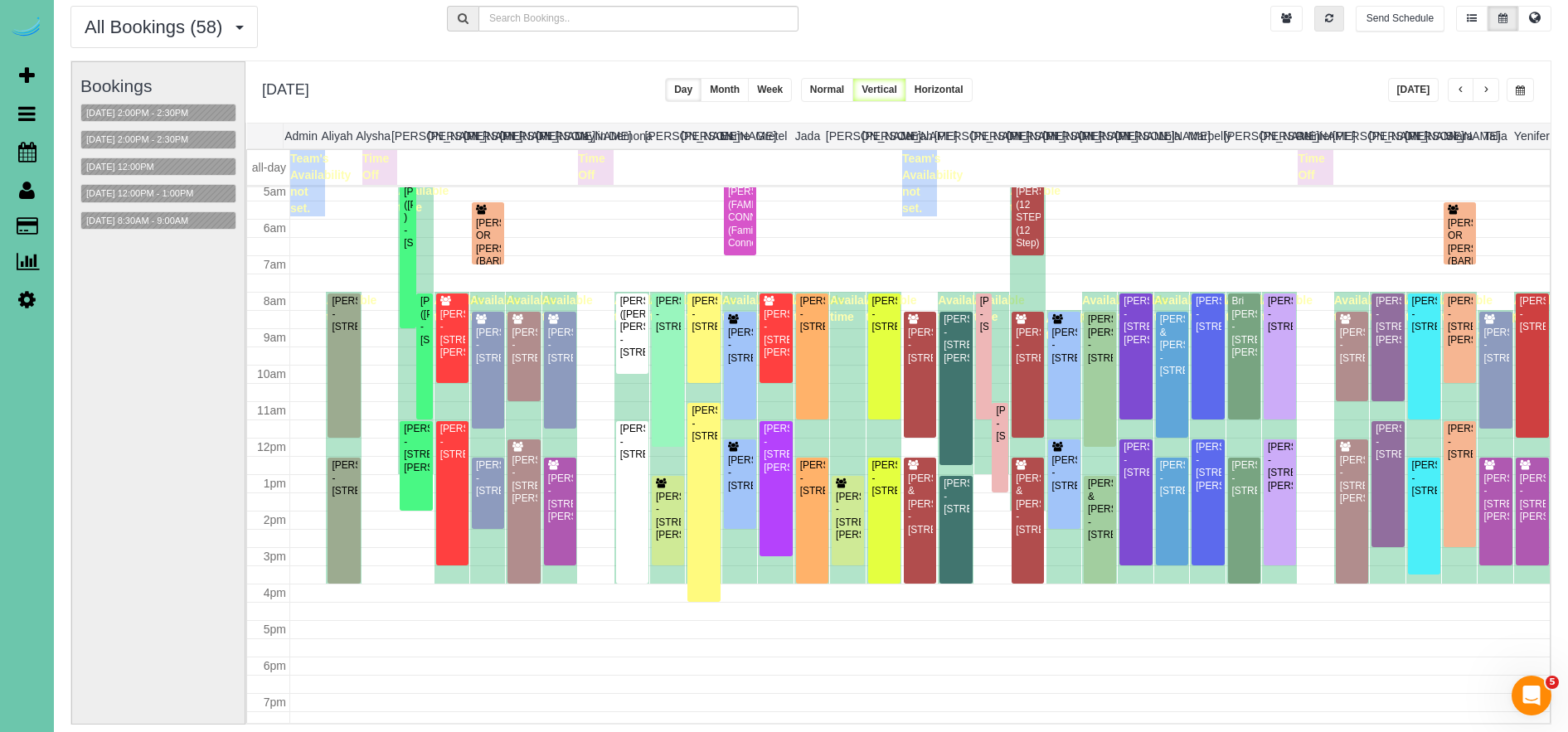
scroll to position [62, 0]
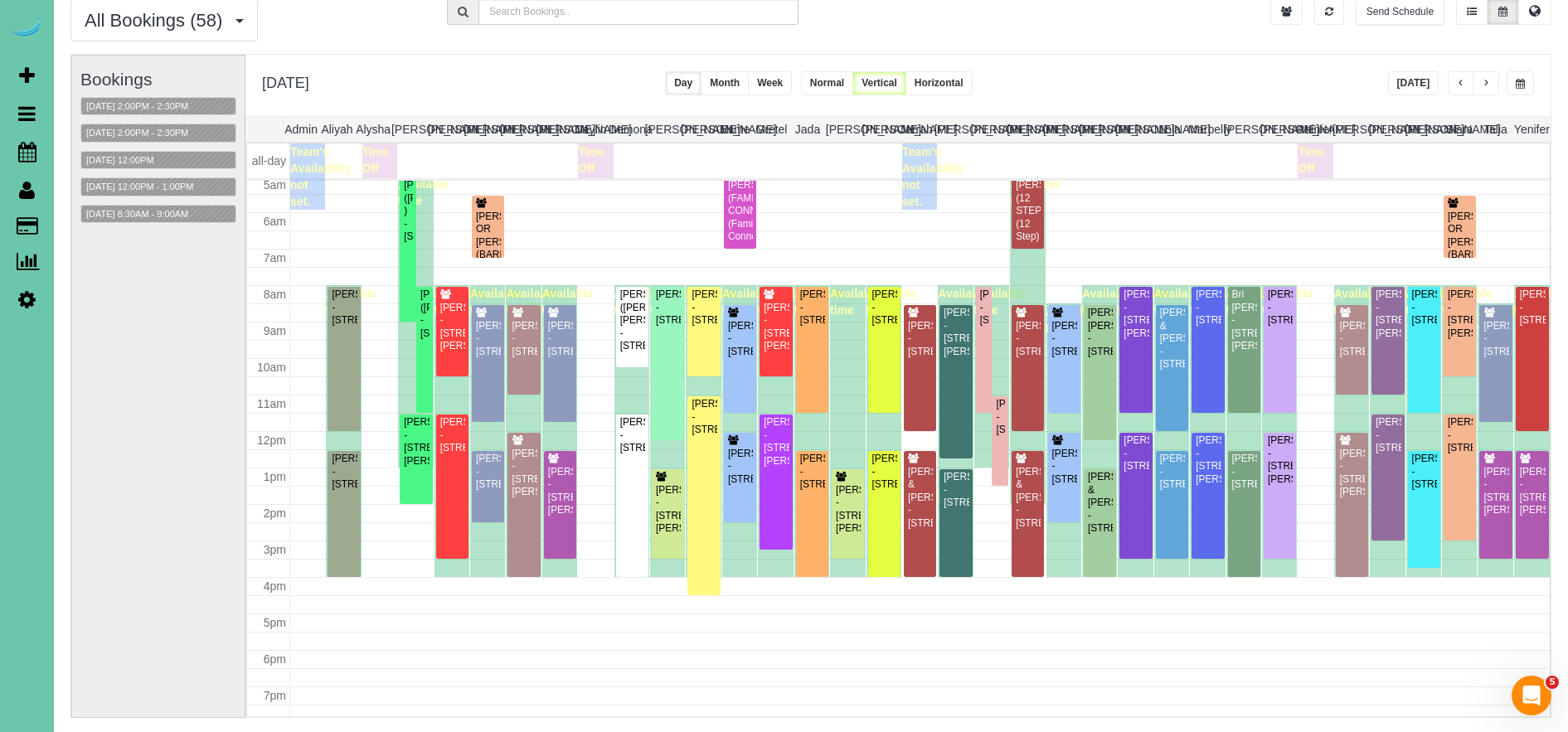
click at [1493, 80] on button "button" at bounding box center [1486, 83] width 27 height 24
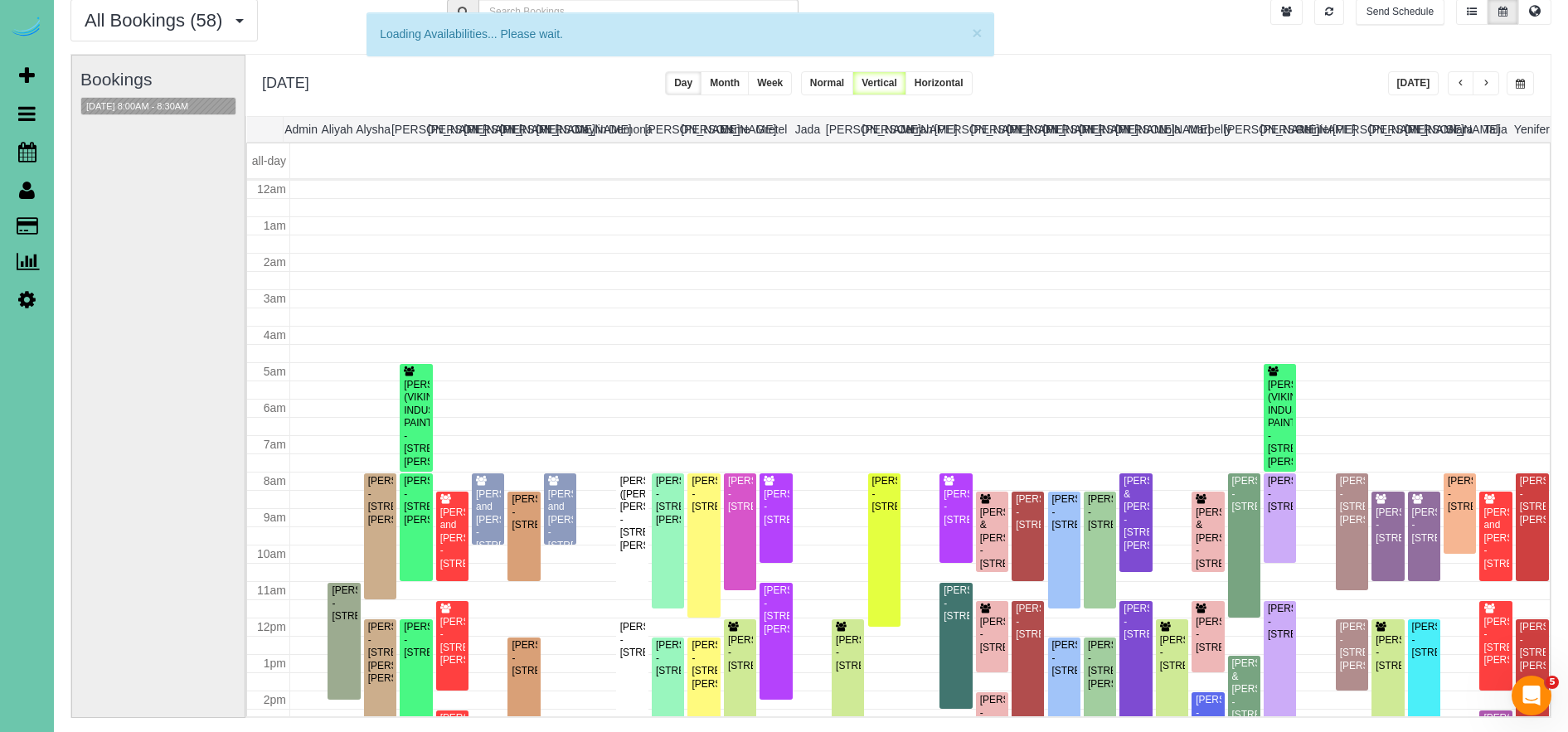
scroll to position [219, 0]
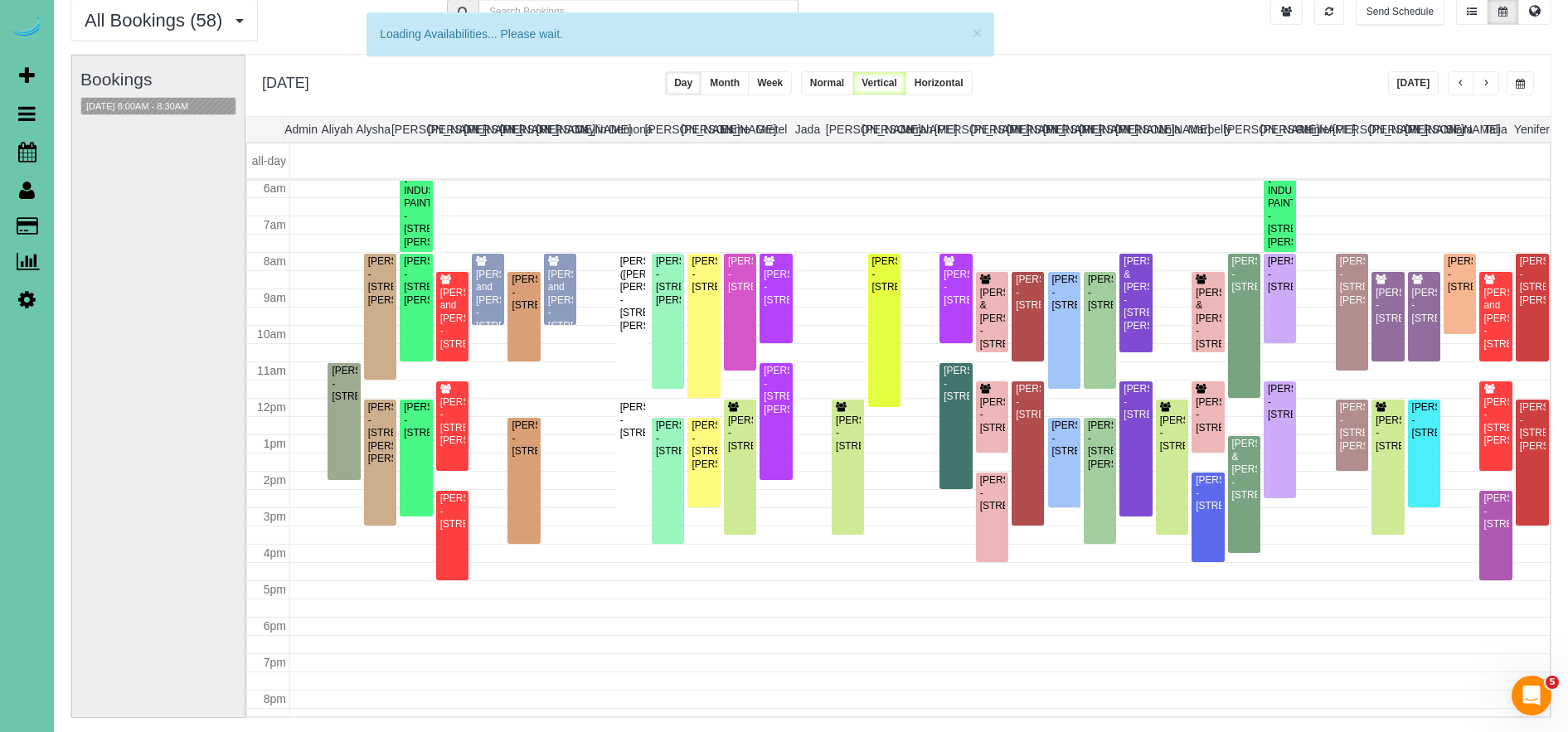
click at [1467, 84] on button "button" at bounding box center [1460, 83] width 27 height 24
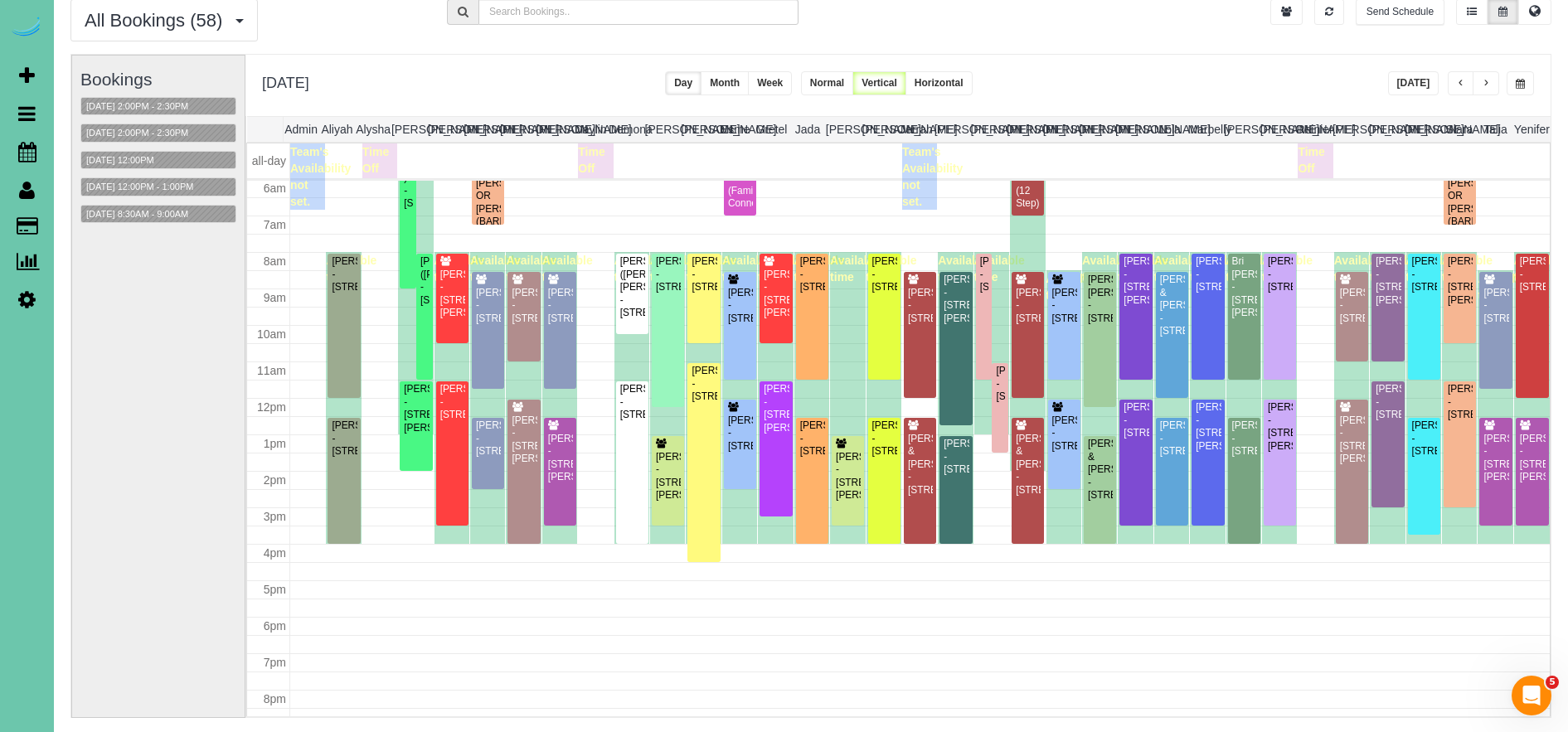
click at [1489, 87] on span "button" at bounding box center [1486, 83] width 9 height 10
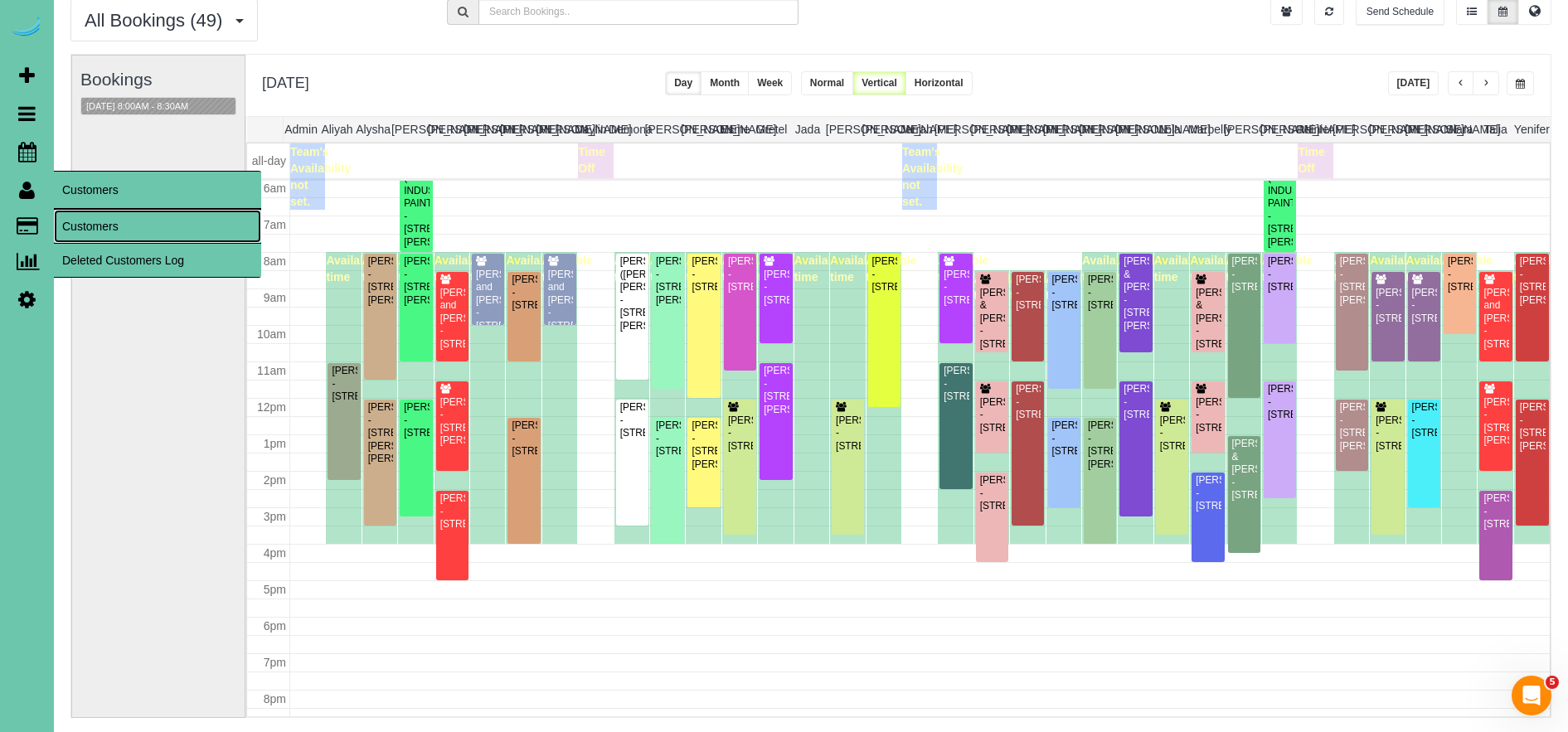
click at [88, 225] on link "Customers" at bounding box center [157, 226] width 207 height 33
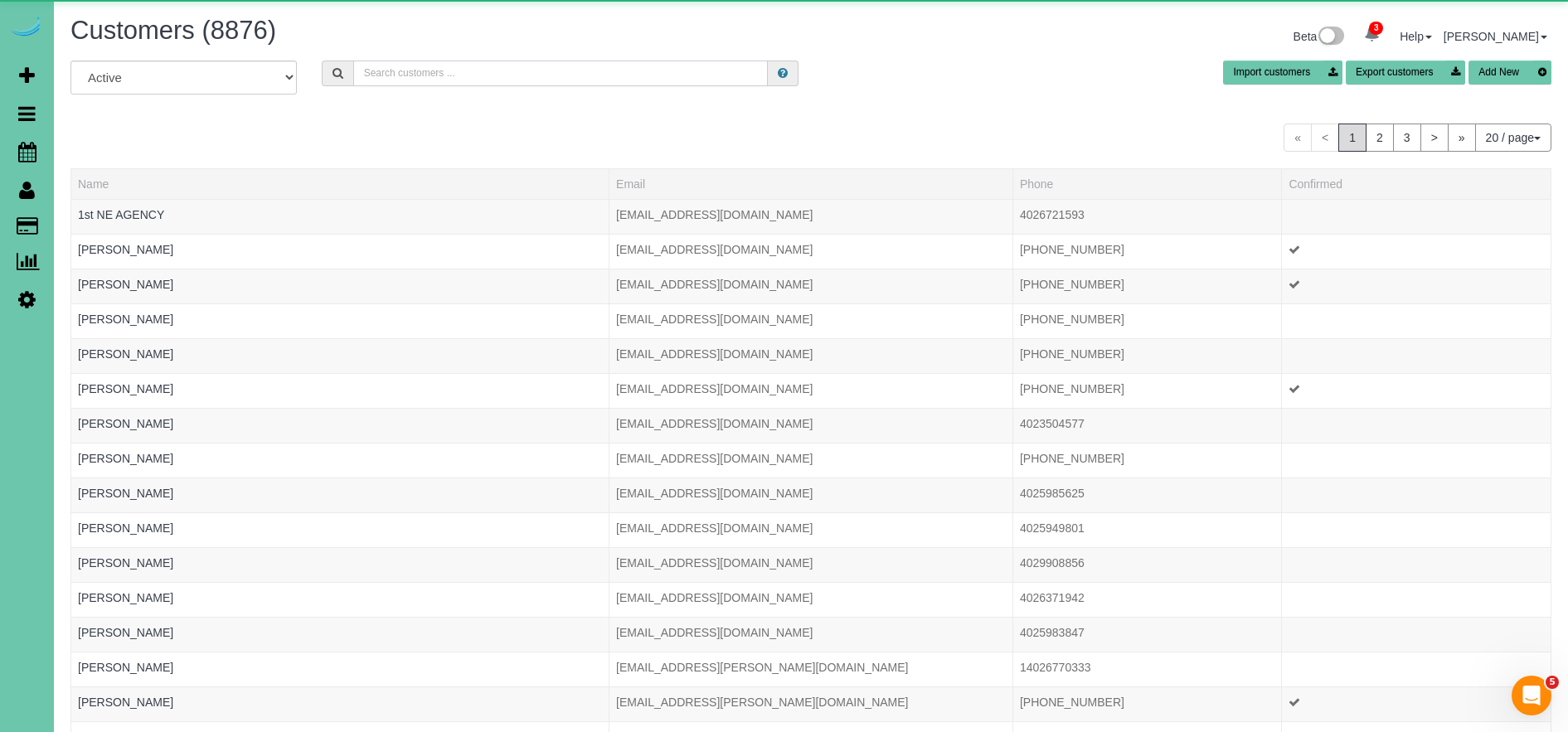
click at [550, 72] on input "text" at bounding box center [561, 74] width 415 height 26
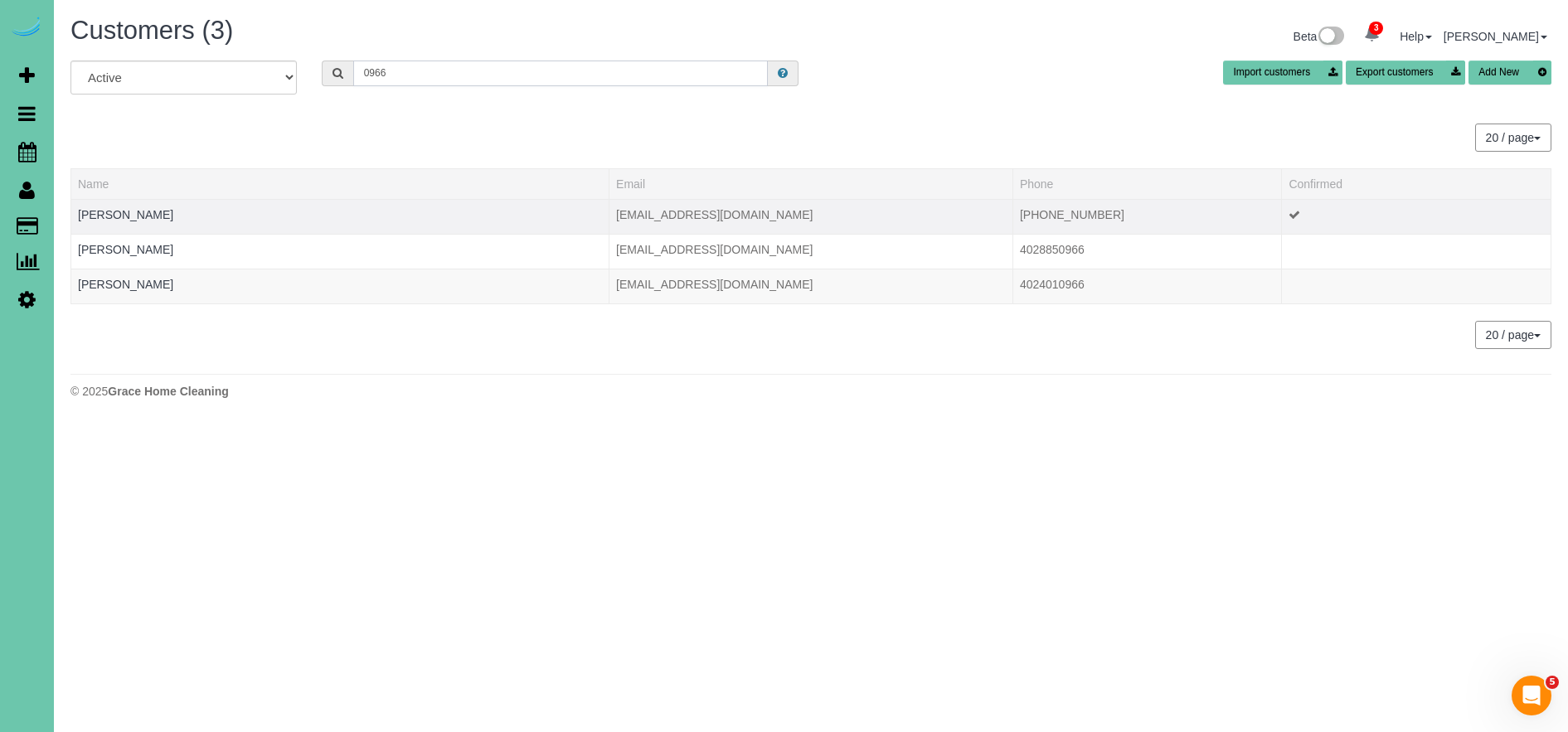
type input "0966"
click at [148, 222] on td "[PERSON_NAME]" at bounding box center [340, 216] width 538 height 35
click at [149, 212] on link "[PERSON_NAME]" at bounding box center [126, 214] width 95 height 13
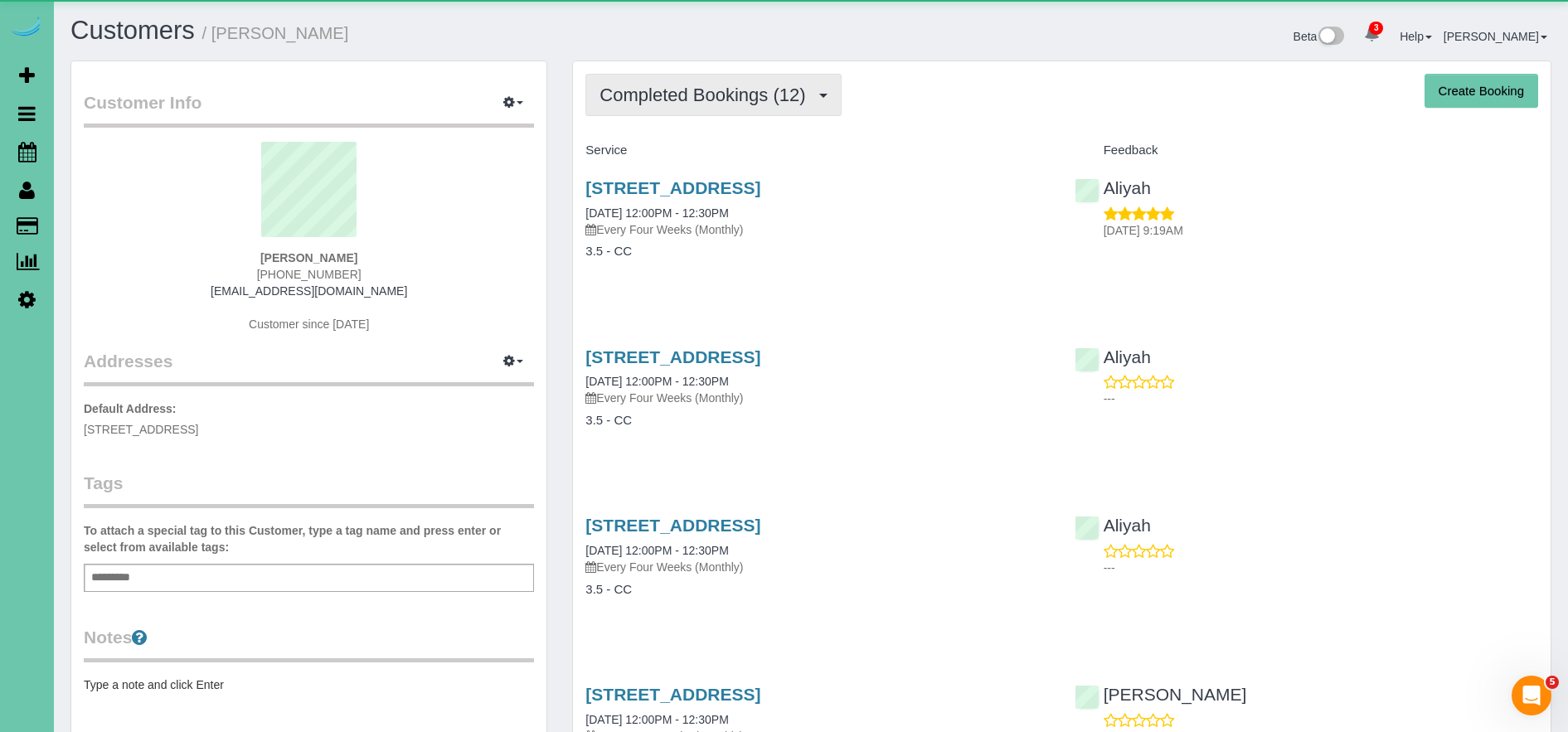
click at [654, 102] on span "Completed Bookings (12)" at bounding box center [706, 95] width 214 height 21
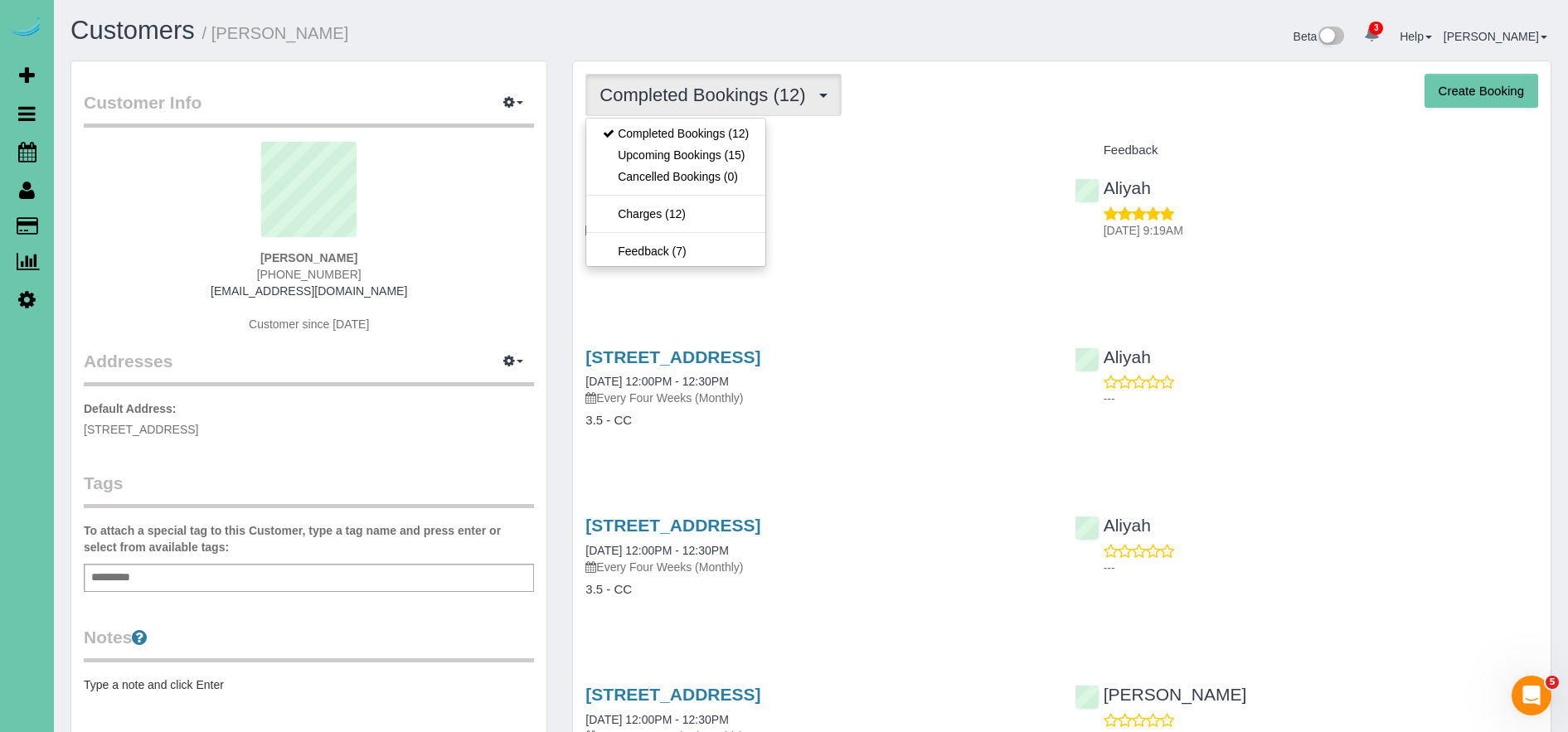
click at [874, 154] on h4 "Service" at bounding box center [817, 150] width 463 height 14
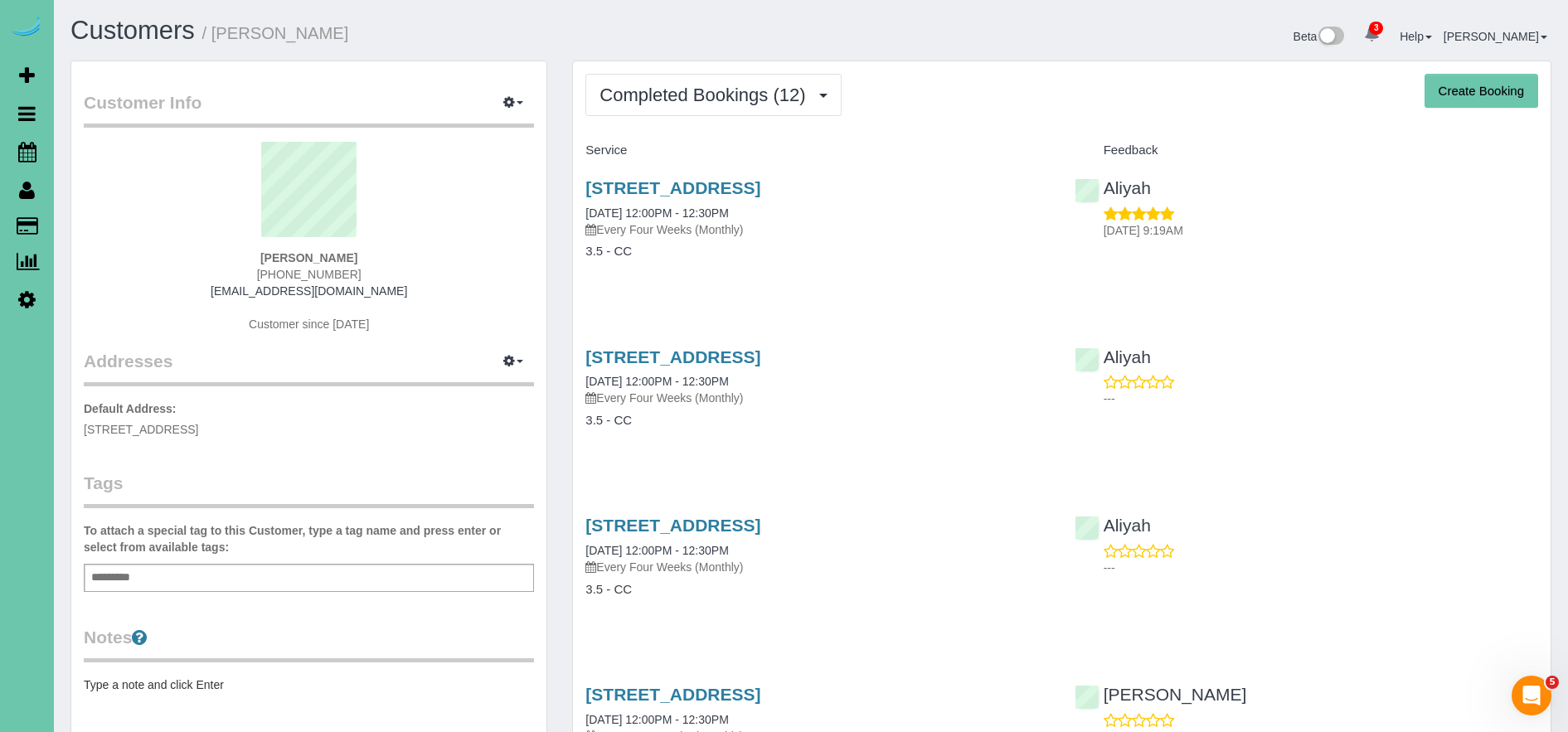
scroll to position [20, 0]
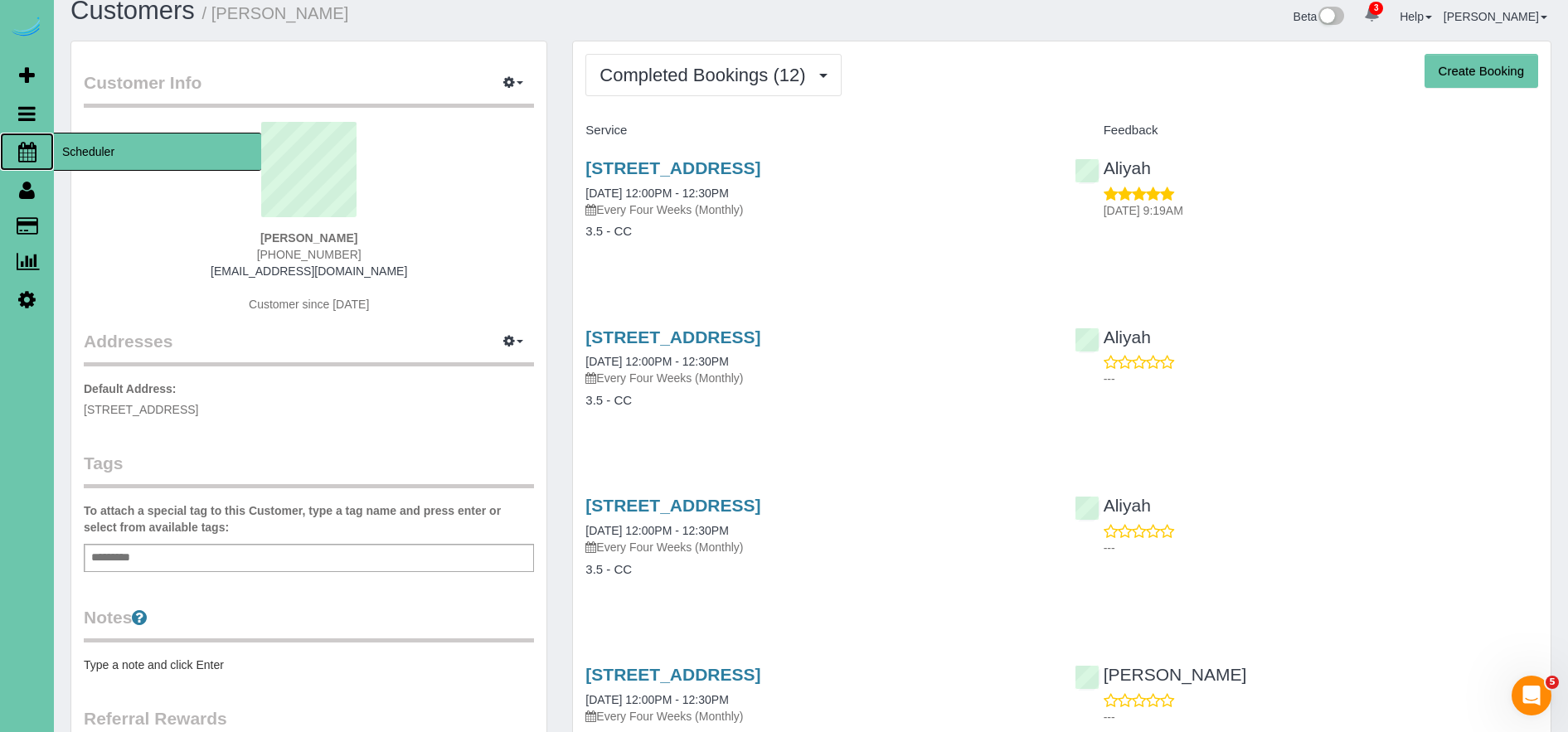
click at [84, 155] on span "Scheduler" at bounding box center [157, 152] width 207 height 38
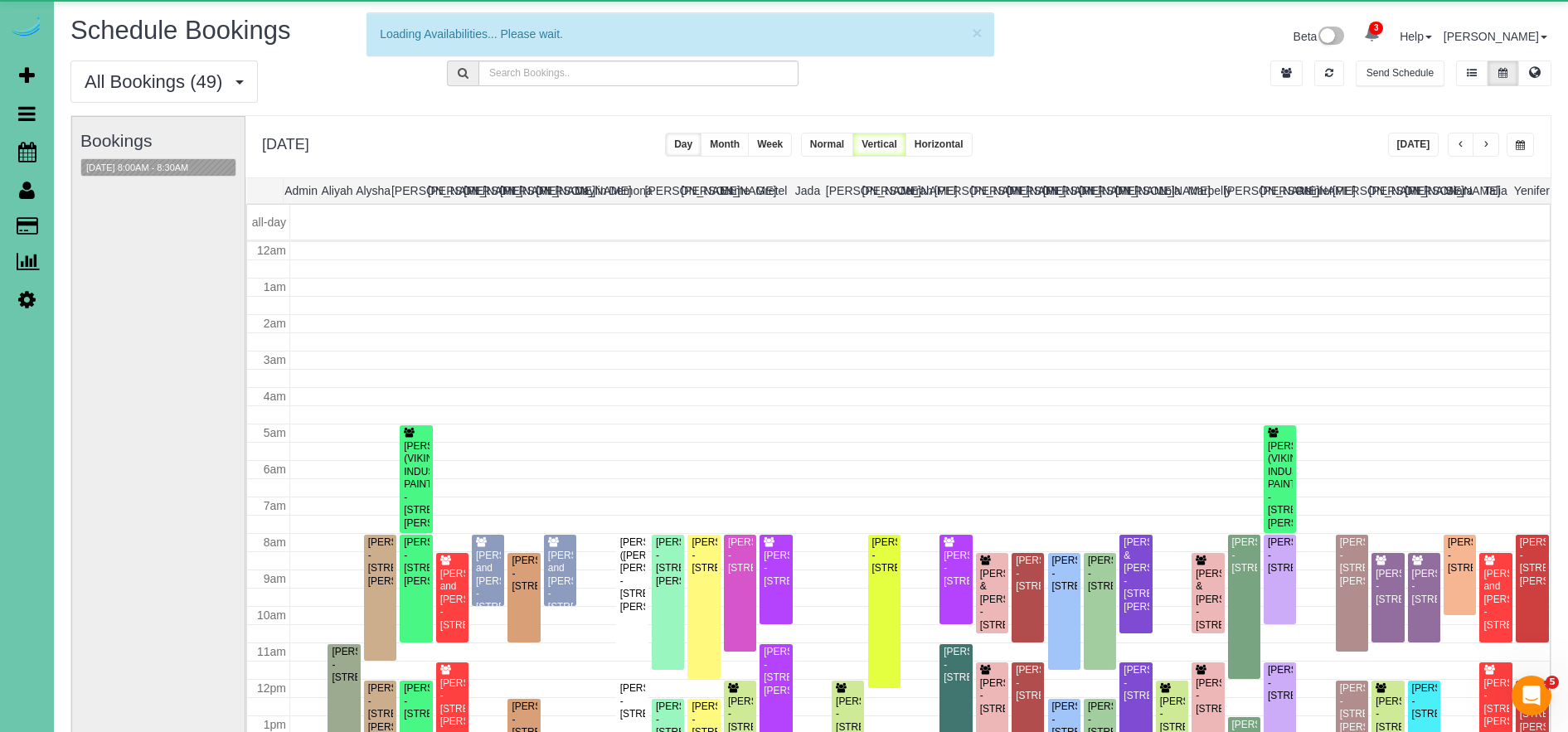
scroll to position [219, 0]
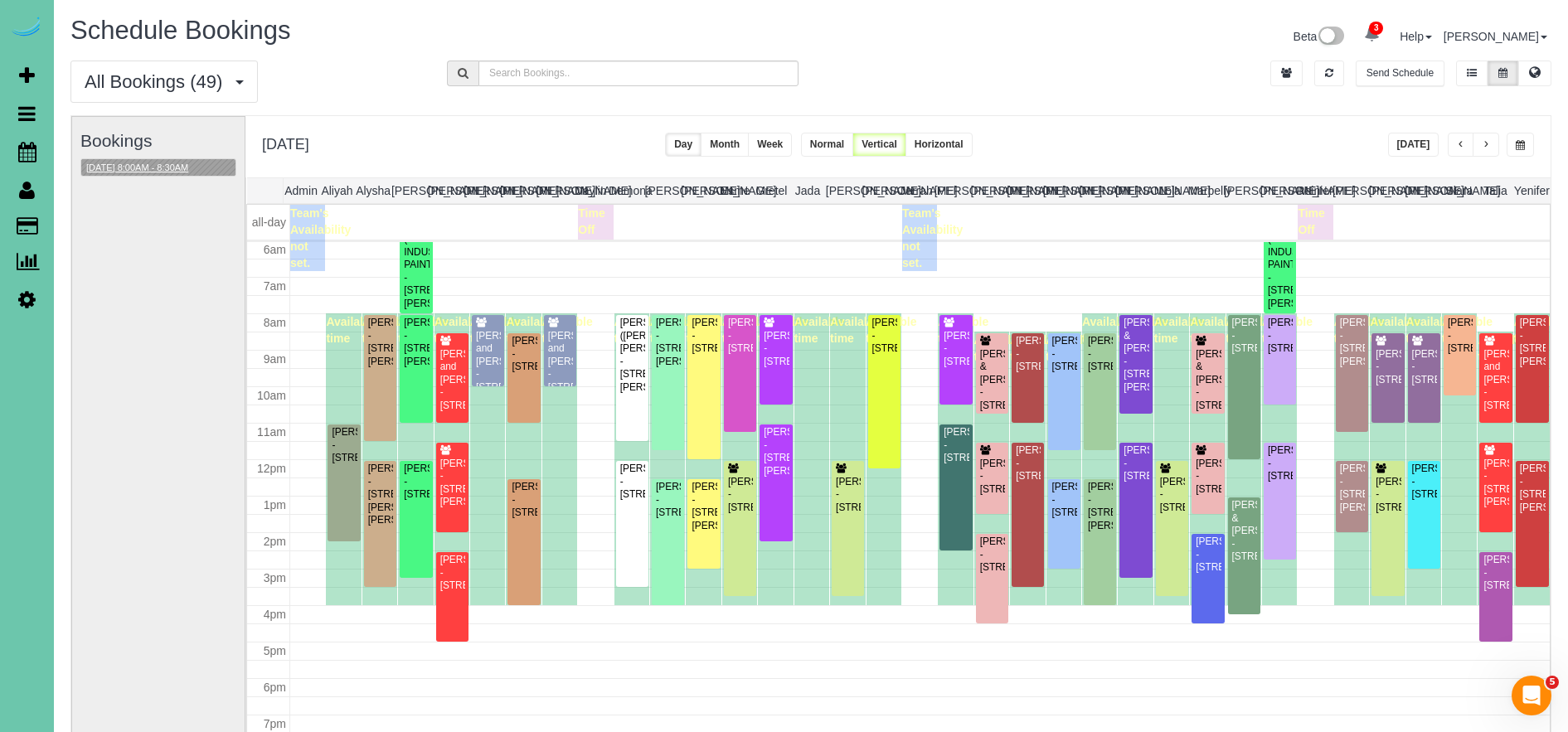
click at [143, 170] on button "[DATE] 8:00AM - 8:30AM" at bounding box center [137, 167] width 112 height 17
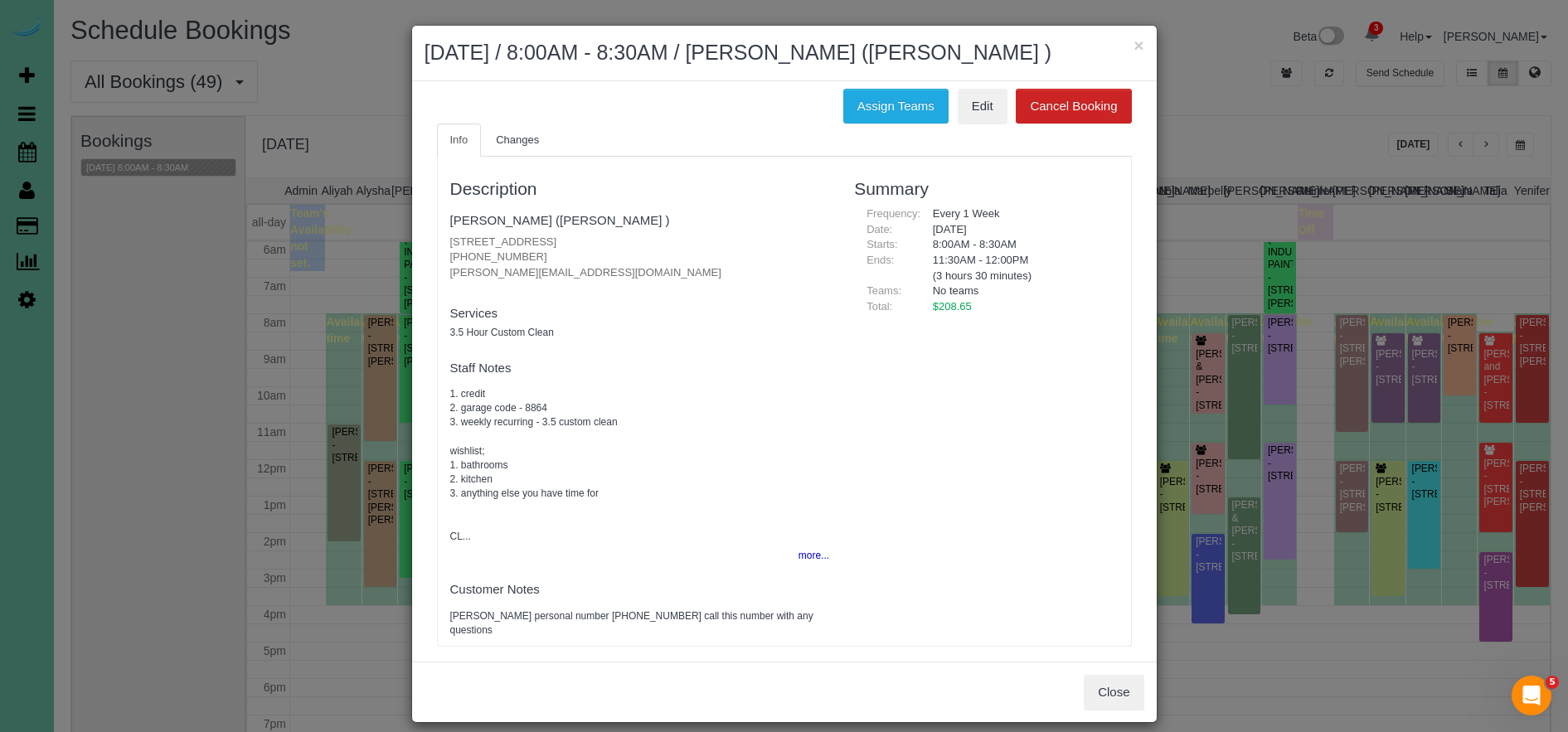
scroll to position [45, 0]
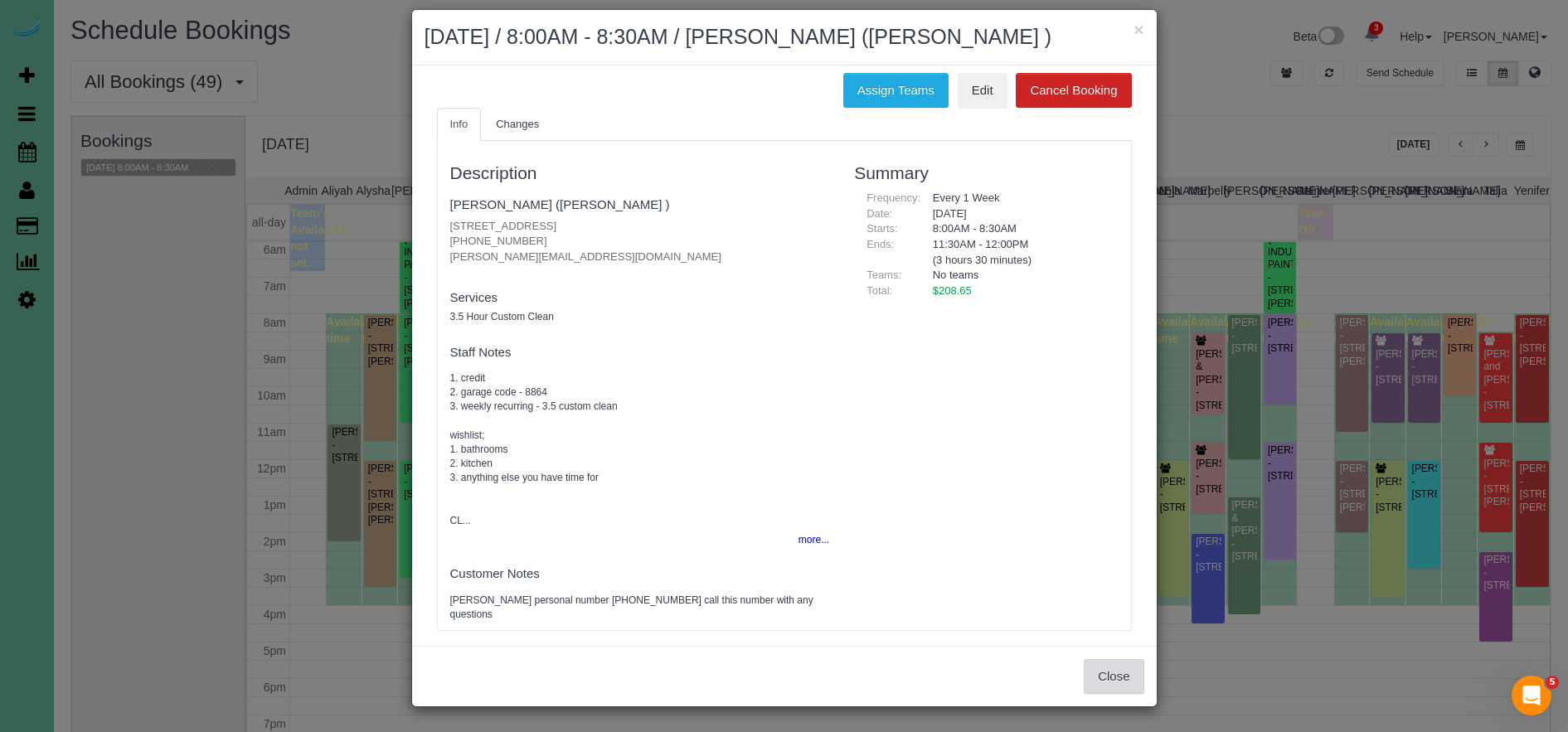
drag, startPoint x: 1122, startPoint y: 679, endPoint x: 1107, endPoint y: 680, distance: 15.0
click at [1122, 679] on button "Close" at bounding box center [1113, 676] width 60 height 35
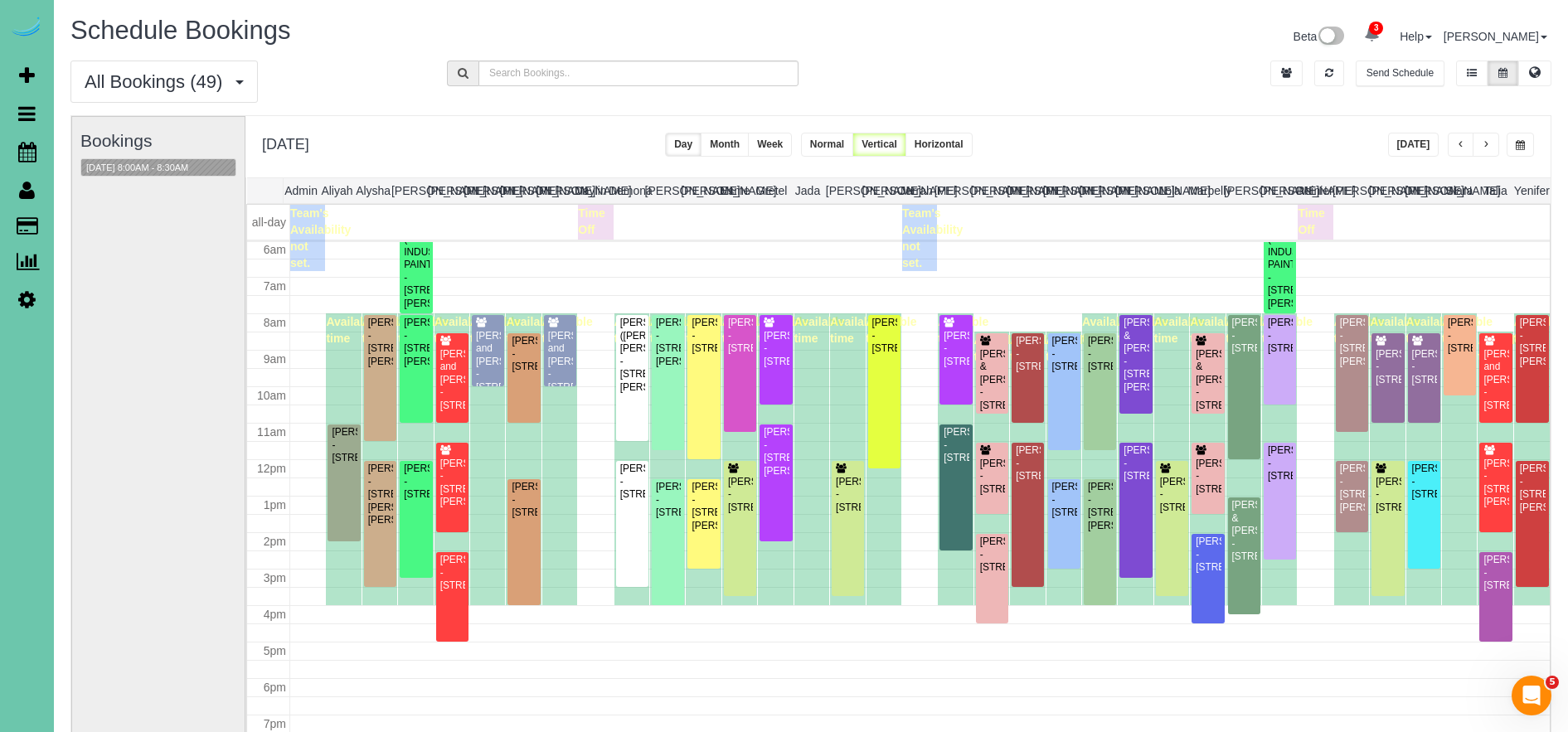
click at [1461, 145] on span "button" at bounding box center [1461, 144] width 9 height 10
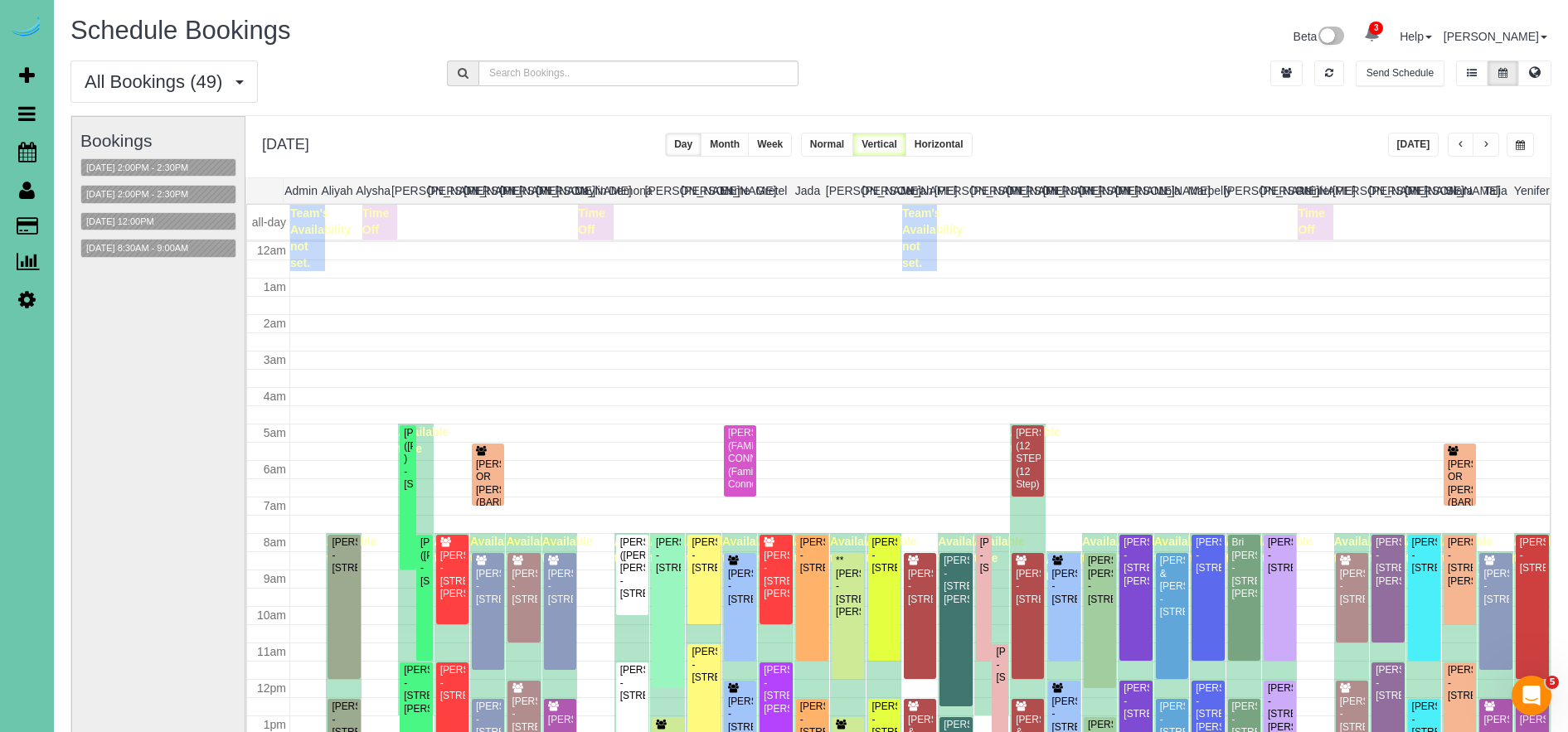
scroll to position [219, 0]
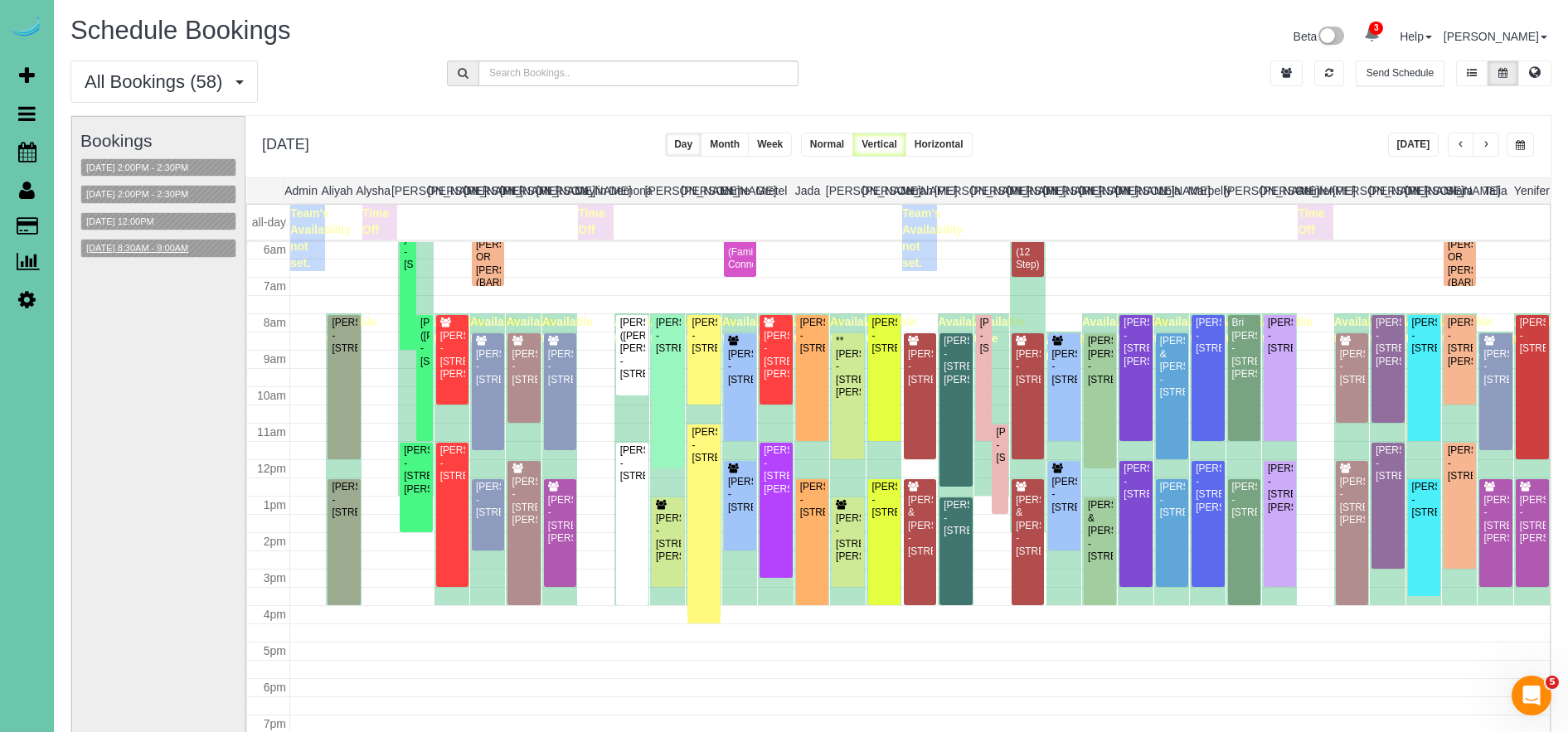
click at [145, 256] on button "[DATE] 8:30AM - 9:00AM" at bounding box center [137, 248] width 112 height 17
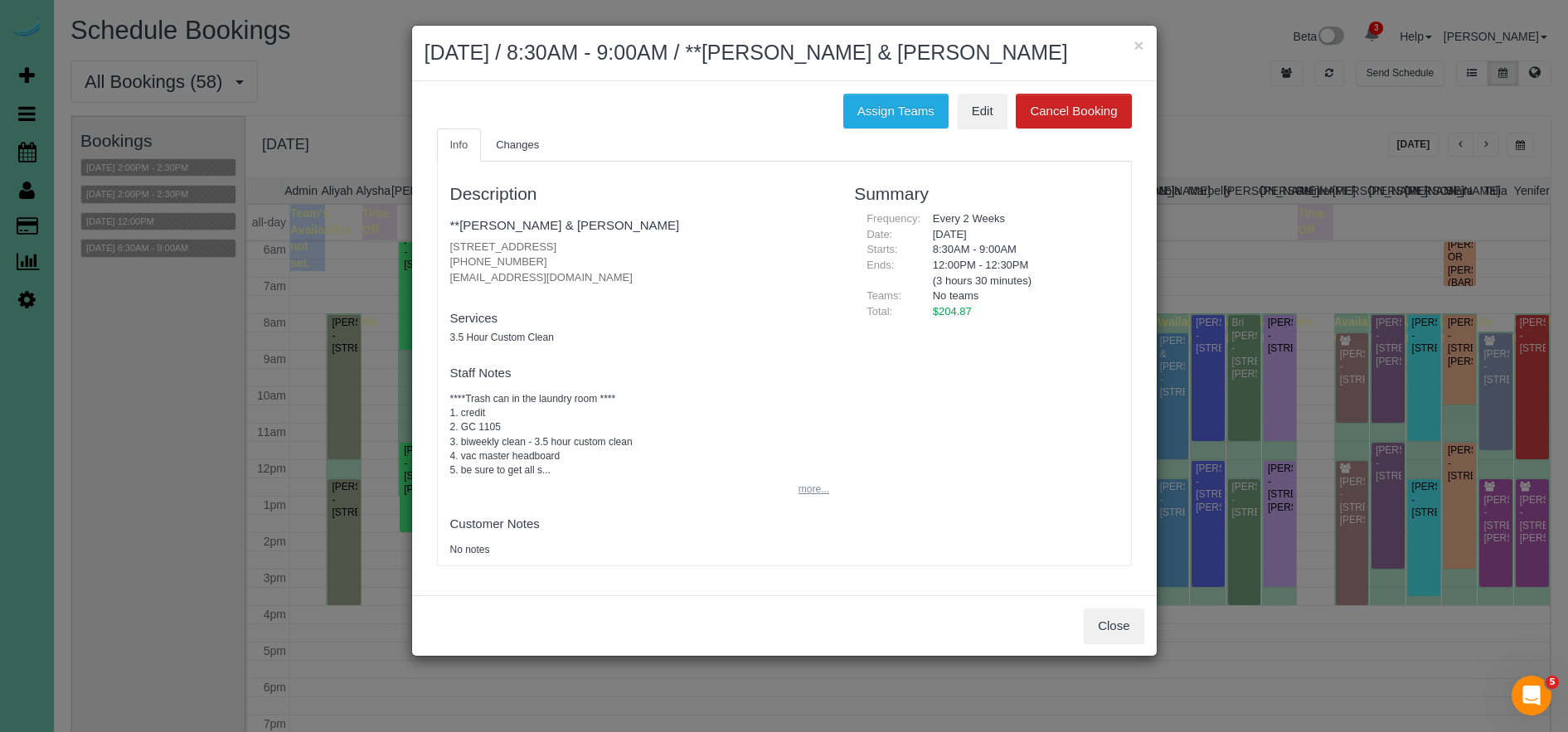
click at [817, 481] on button "more..." at bounding box center [809, 489] width 41 height 24
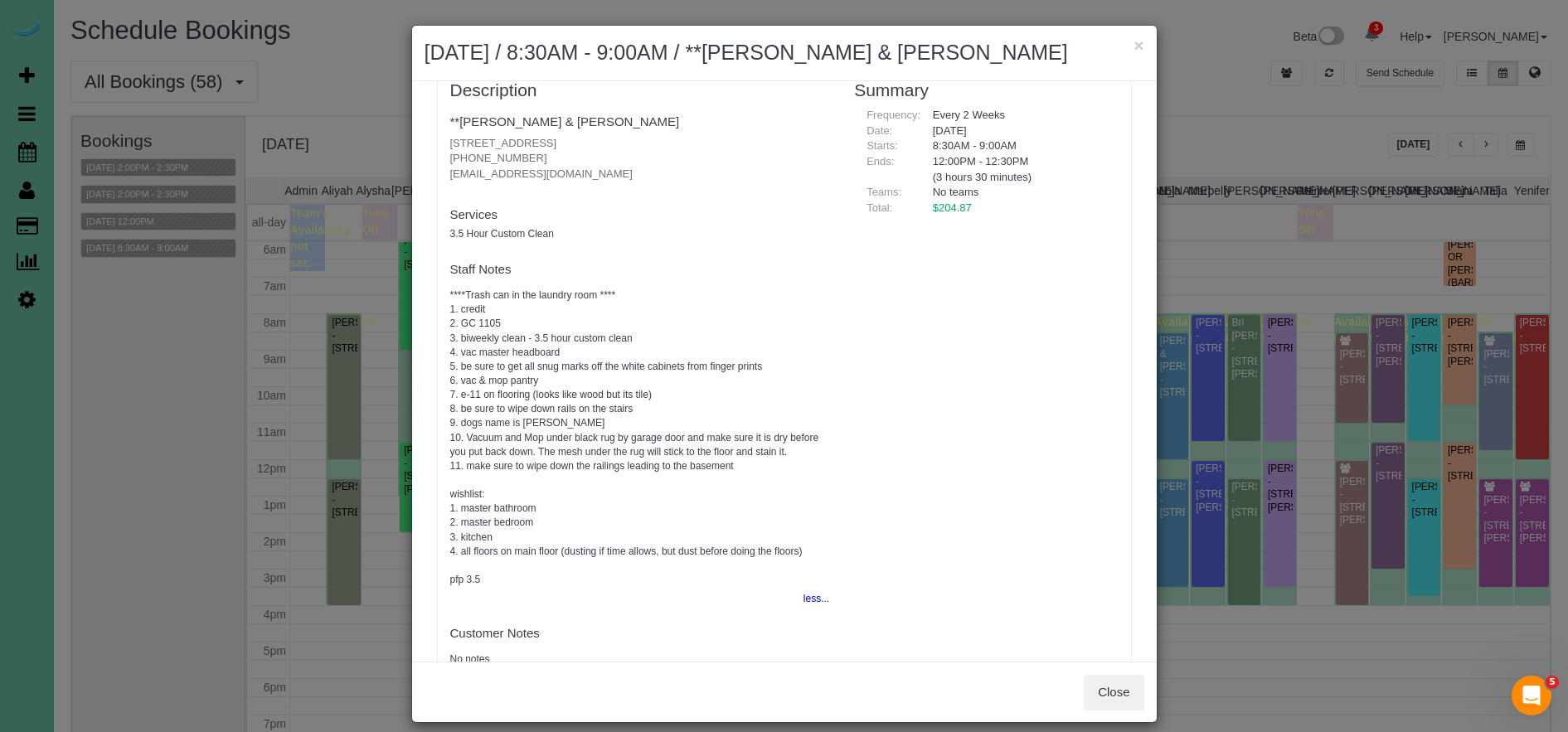
scroll to position [104, 0]
click at [1096, 683] on button "Close" at bounding box center [1113, 692] width 60 height 35
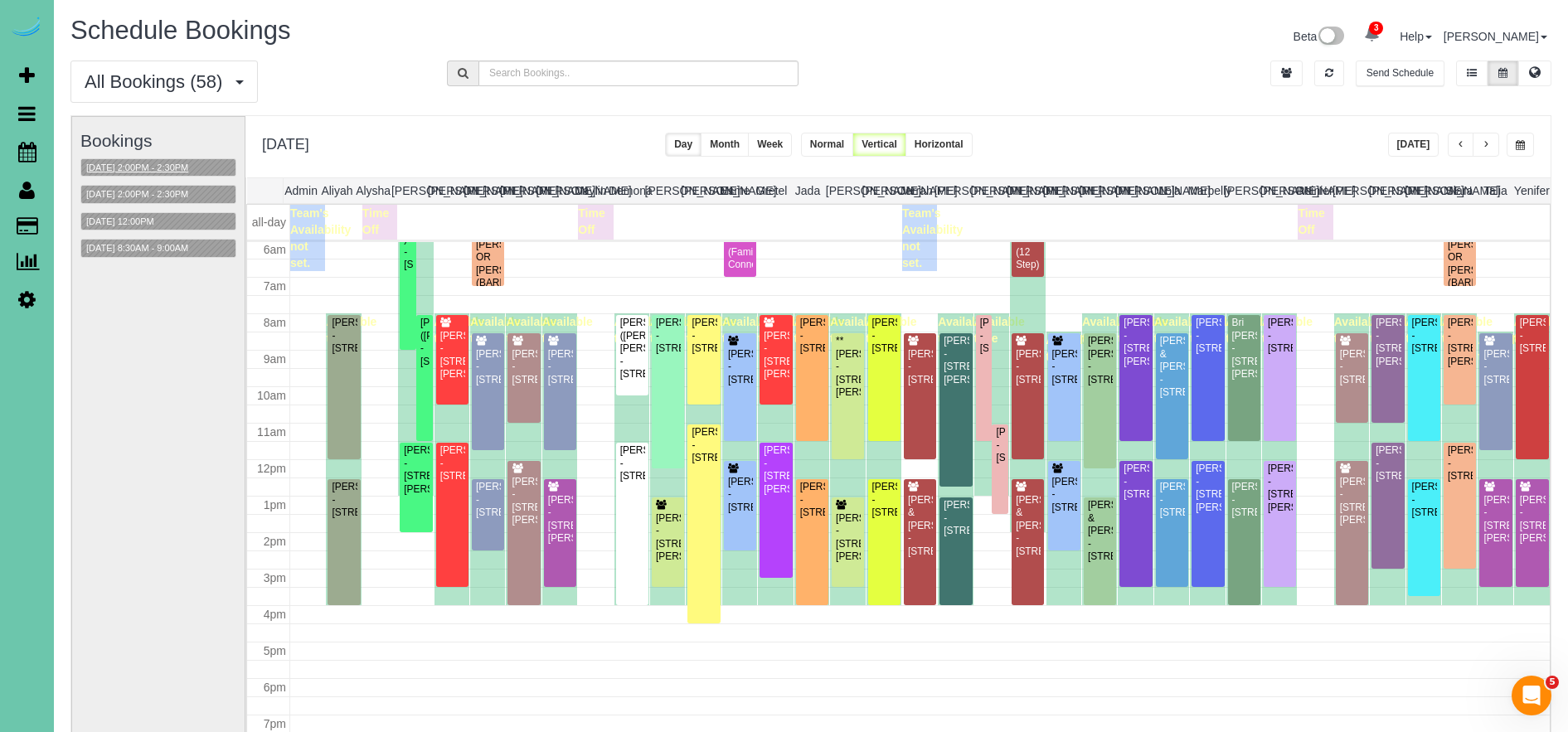
click at [188, 169] on button "[DATE] 2:00PM - 2:30PM" at bounding box center [137, 167] width 112 height 17
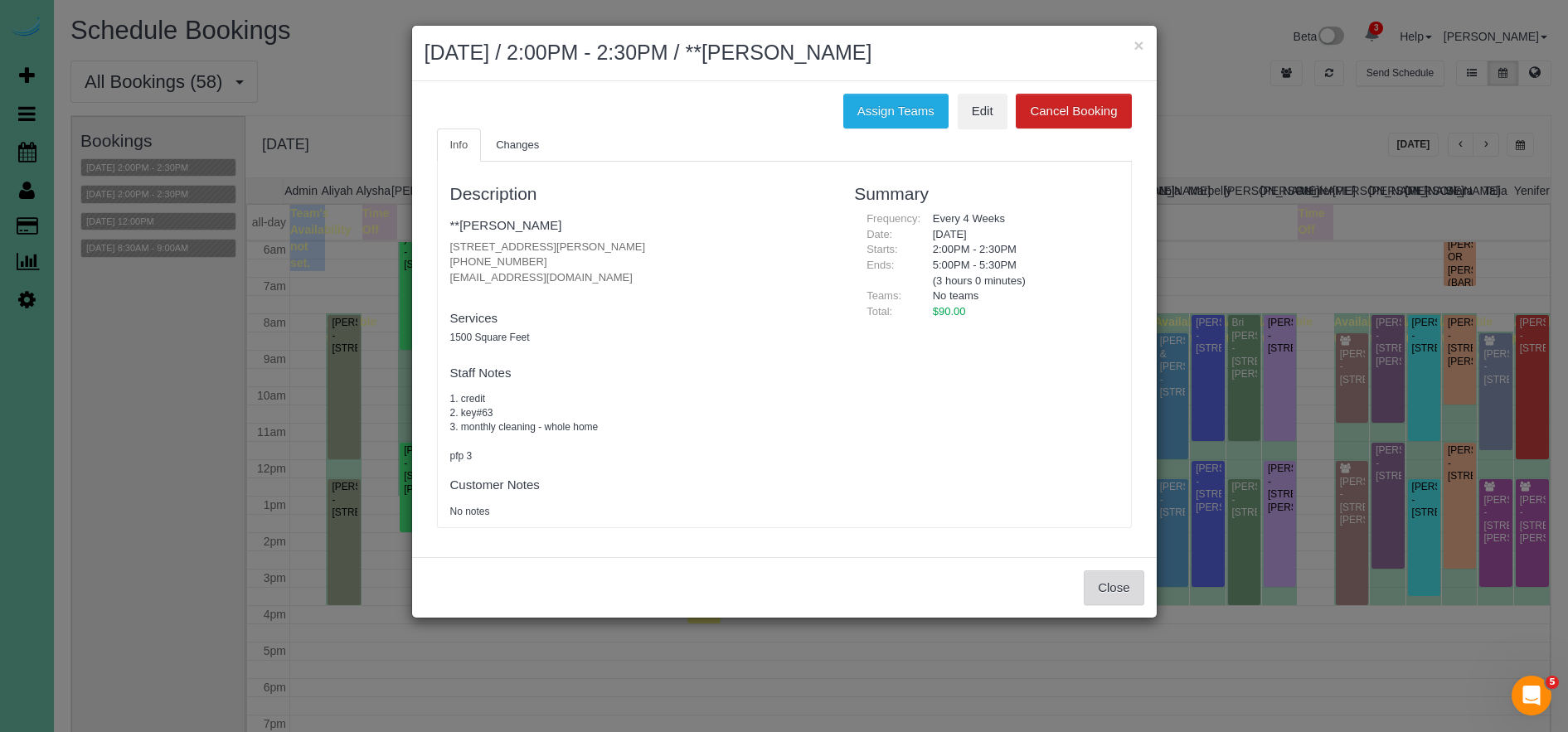
click at [1125, 593] on button "Close" at bounding box center [1113, 587] width 60 height 35
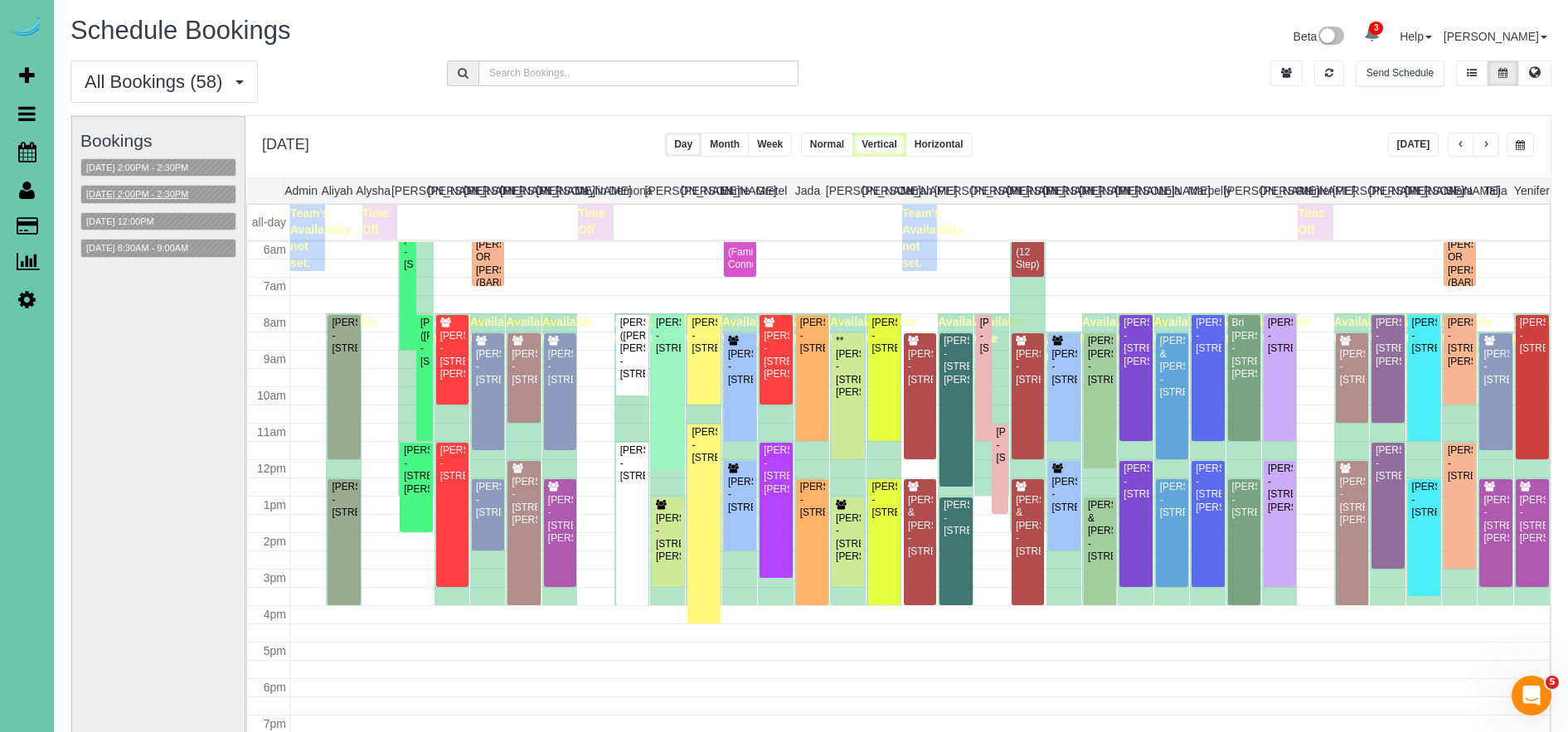
click at [167, 189] on button "[DATE] 2:00PM - 2:30PM" at bounding box center [137, 194] width 112 height 17
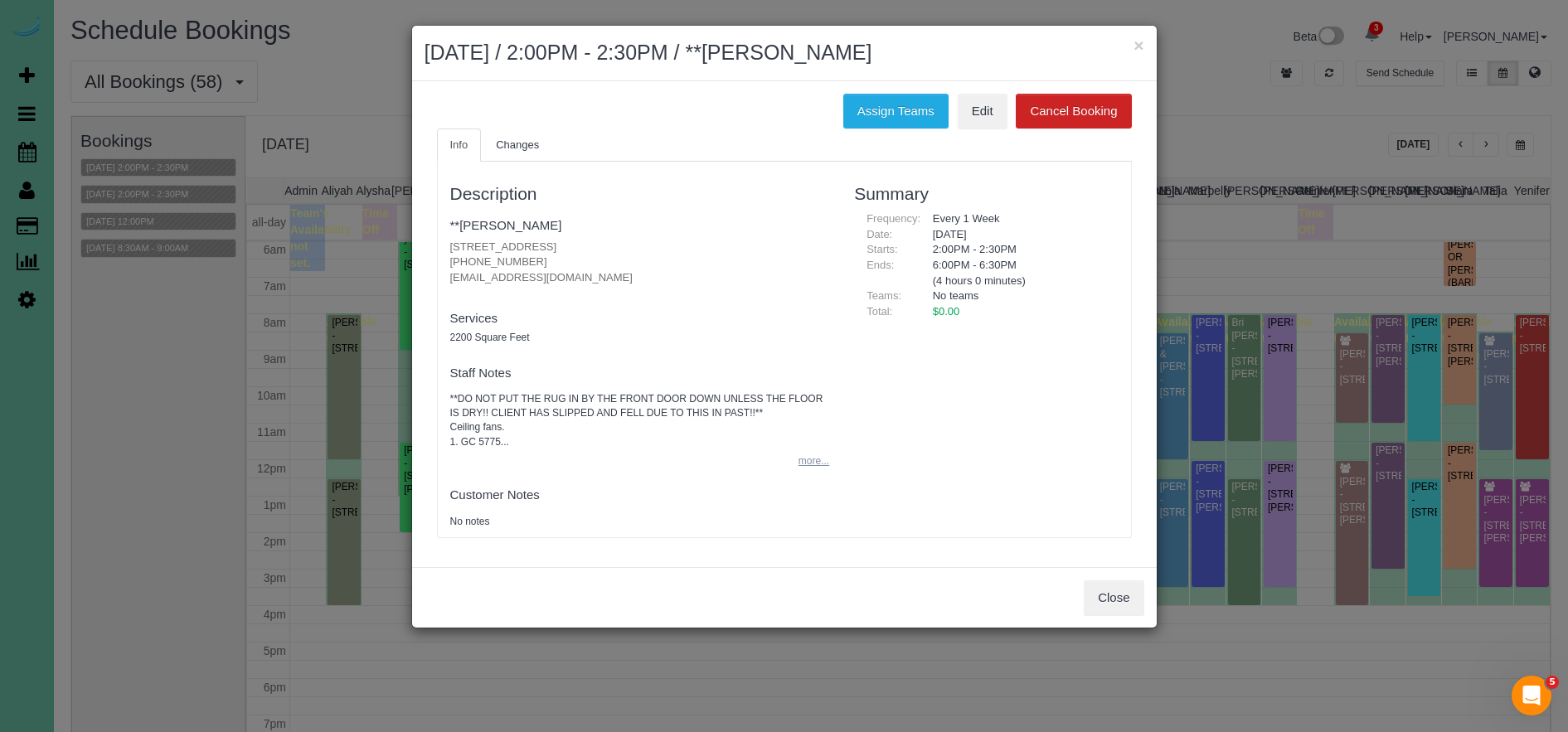
click at [799, 460] on button "more..." at bounding box center [809, 461] width 41 height 24
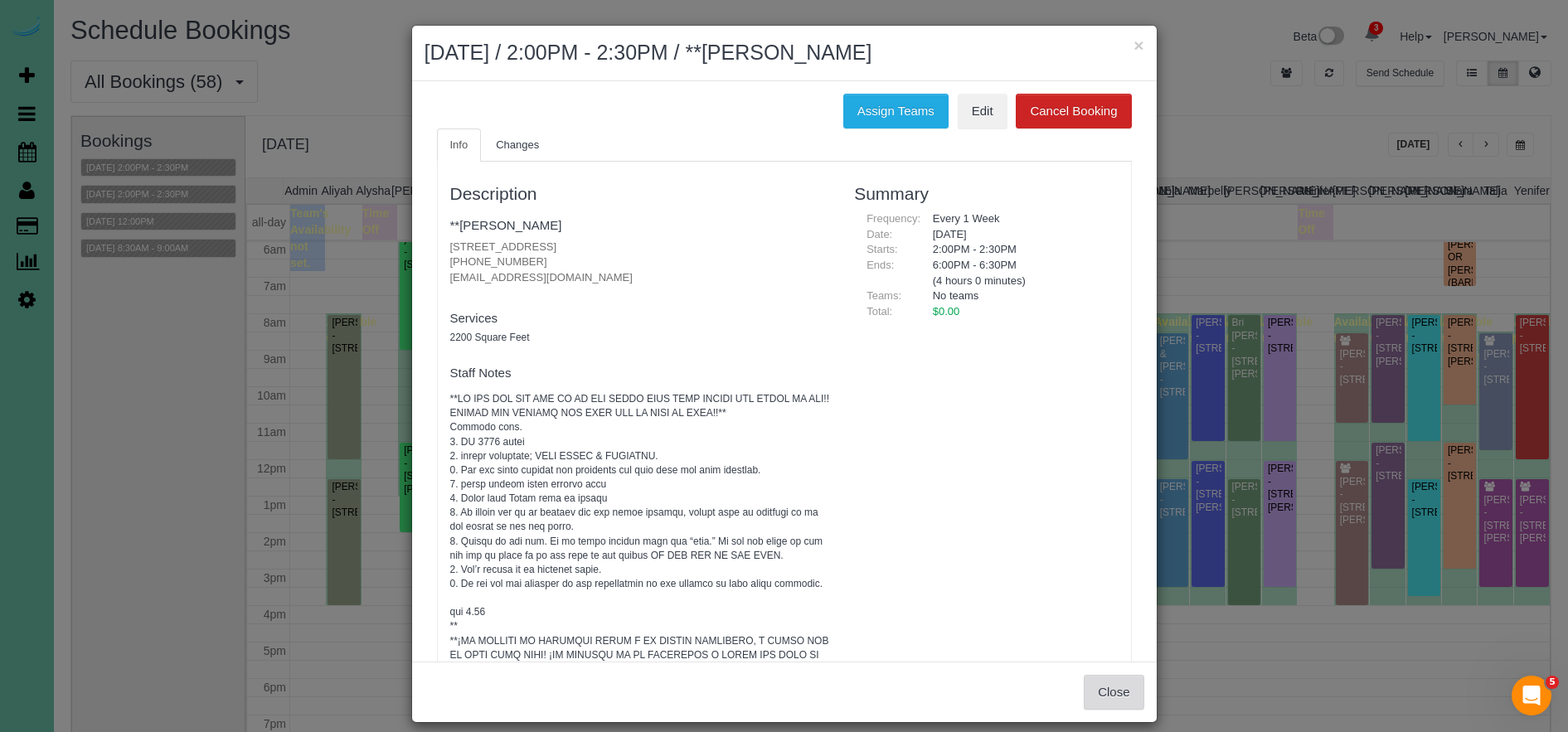
drag, startPoint x: 1109, startPoint y: 680, endPoint x: 808, endPoint y: 441, distance: 384.3
click at [1108, 679] on button "Close" at bounding box center [1113, 692] width 60 height 35
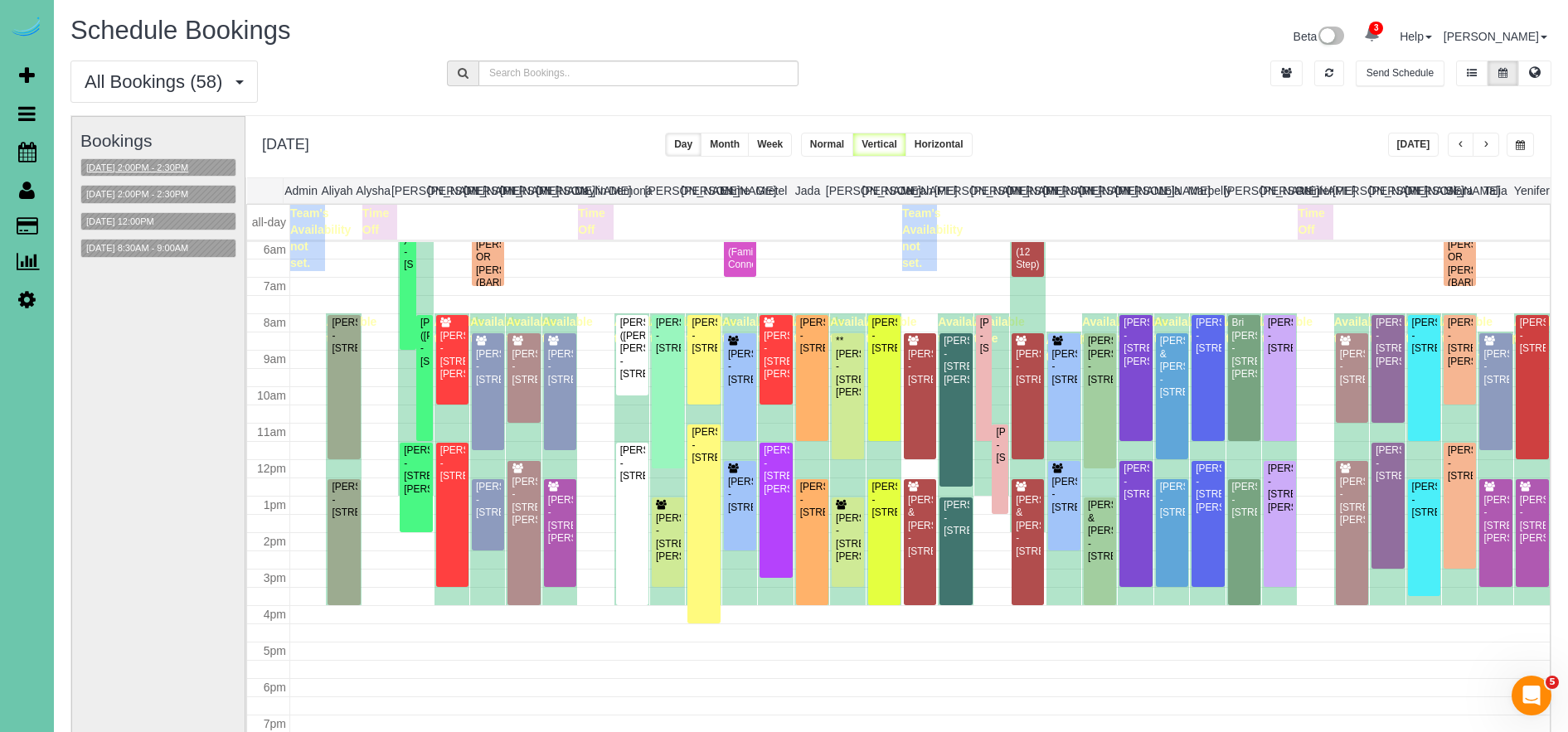
click at [192, 174] on button "[DATE] 2:00PM - 2:30PM" at bounding box center [137, 167] width 112 height 17
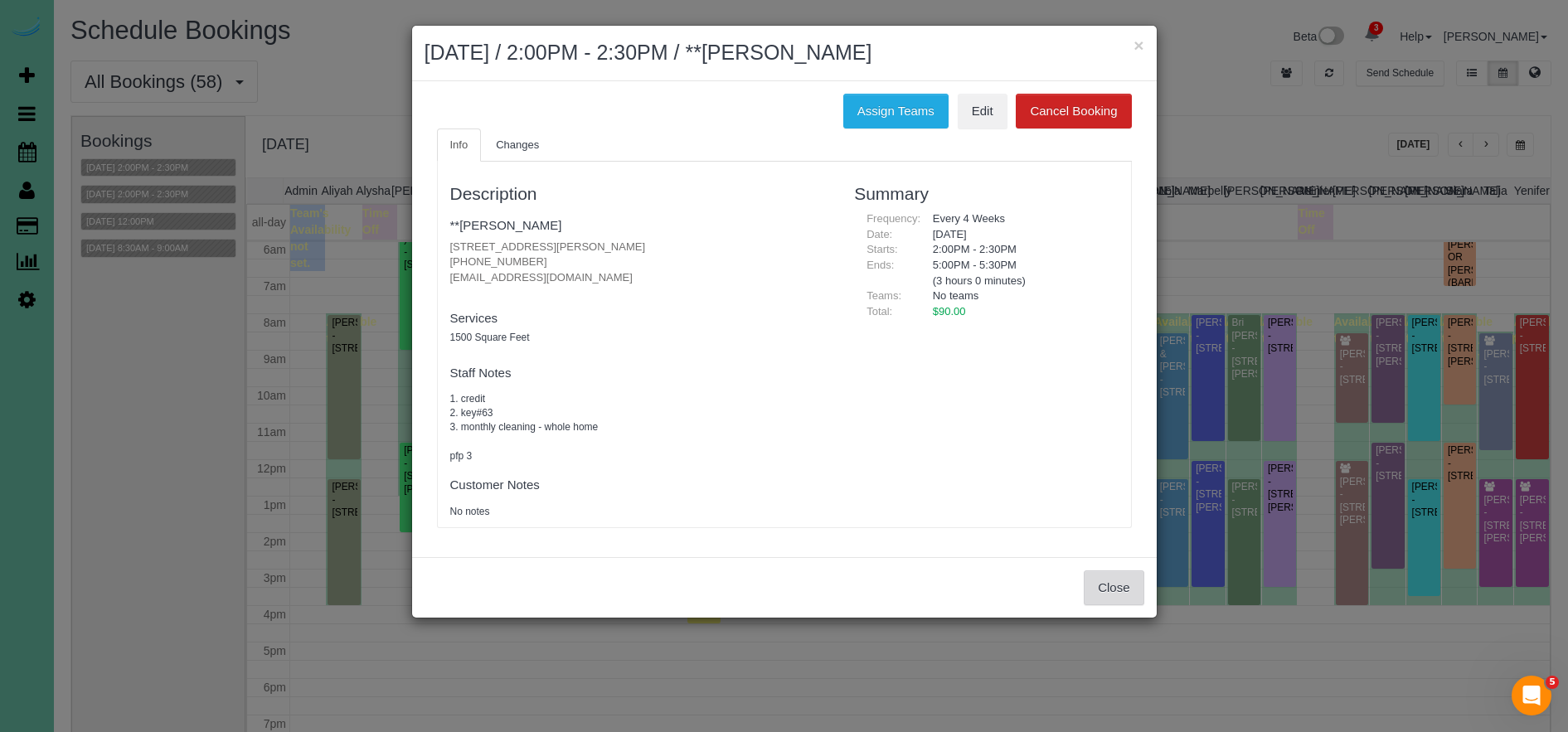
click at [1124, 576] on button "Close" at bounding box center [1113, 587] width 60 height 35
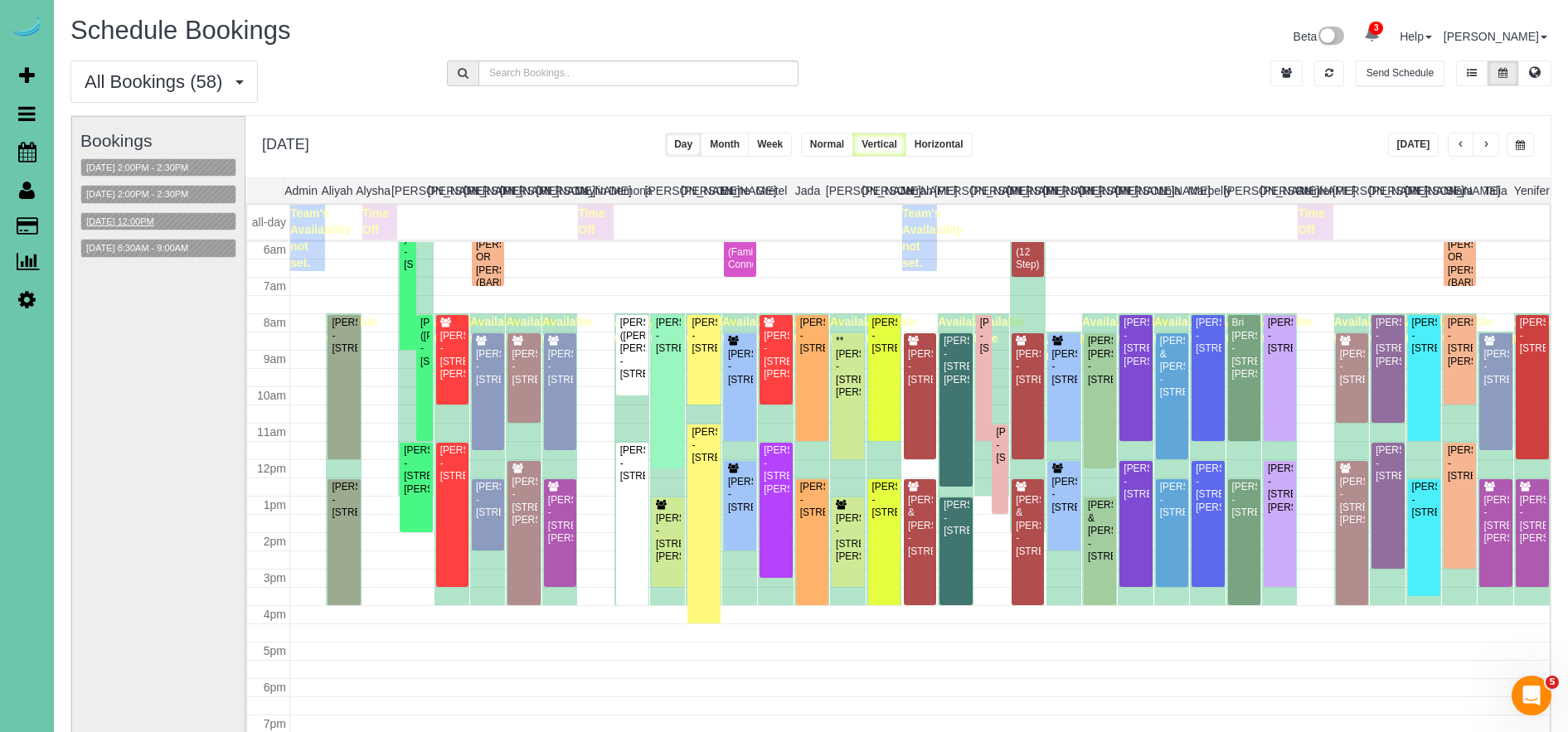
click at [134, 213] on button "[DATE] 12:00PM" at bounding box center [121, 222] width 78 height 17
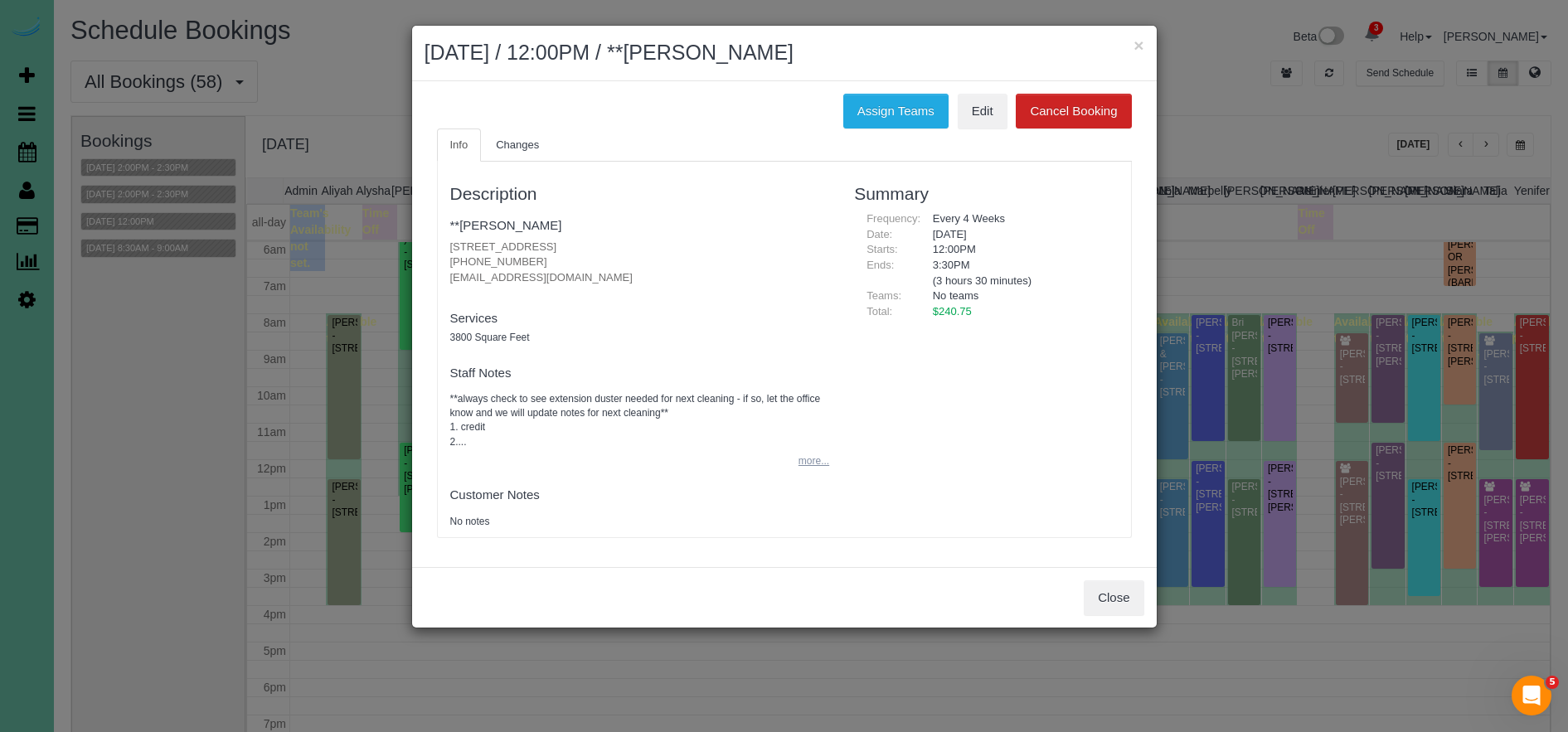
click at [816, 449] on button "more..." at bounding box center [809, 461] width 41 height 24
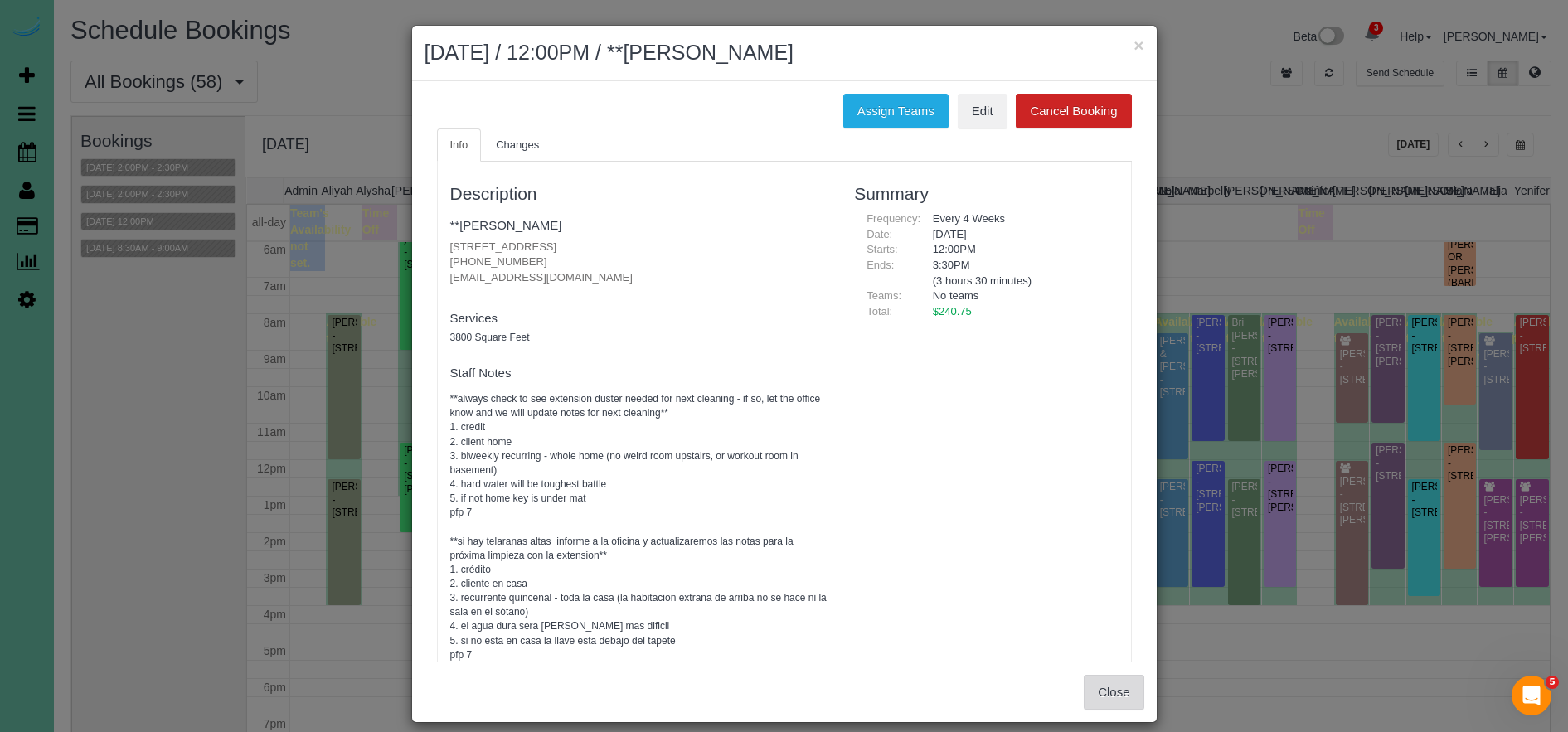
drag, startPoint x: 1119, startPoint y: 686, endPoint x: 1101, endPoint y: 679, distance: 19.3
click at [1119, 686] on button "Close" at bounding box center [1113, 692] width 60 height 35
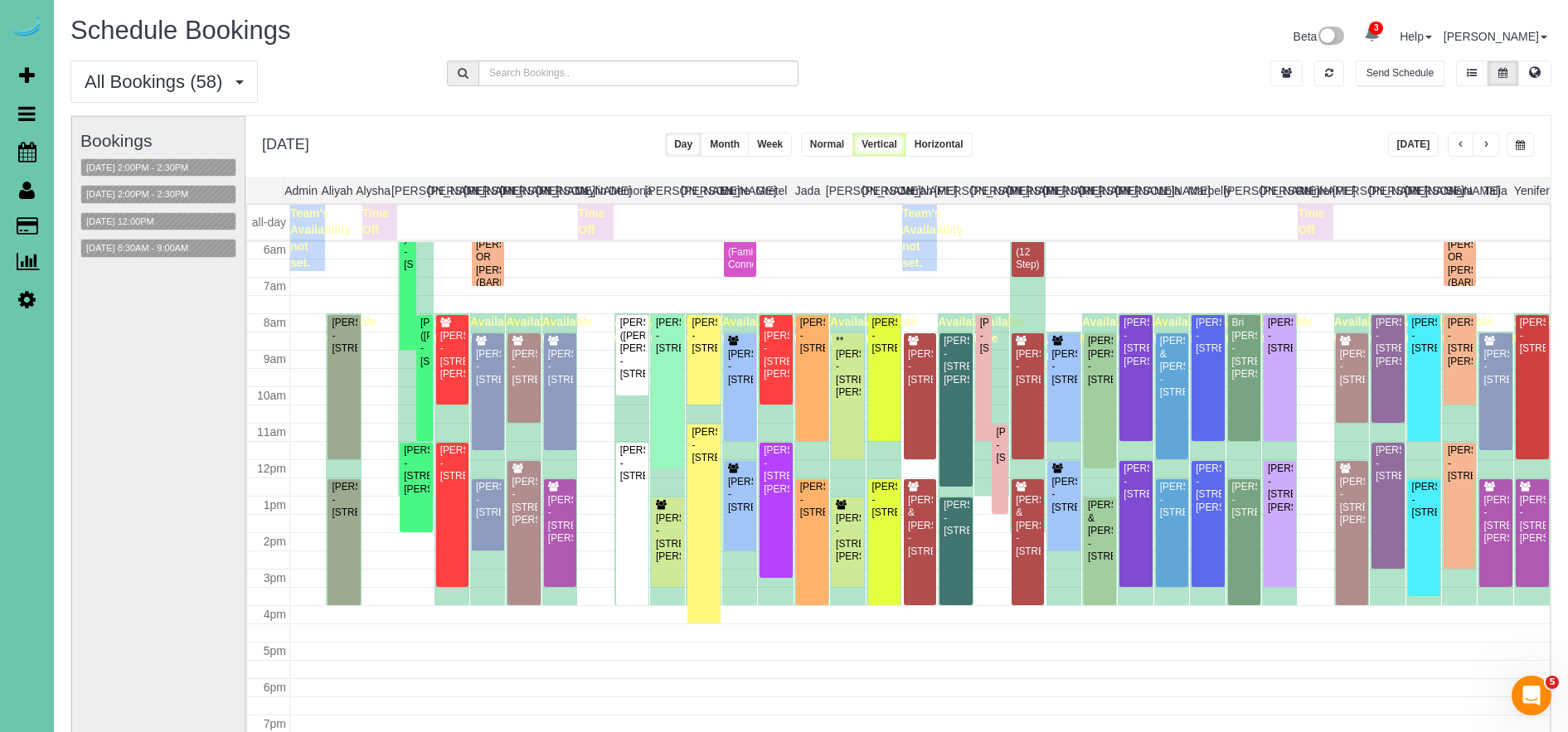
click at [1495, 142] on button "button" at bounding box center [1486, 145] width 27 height 24
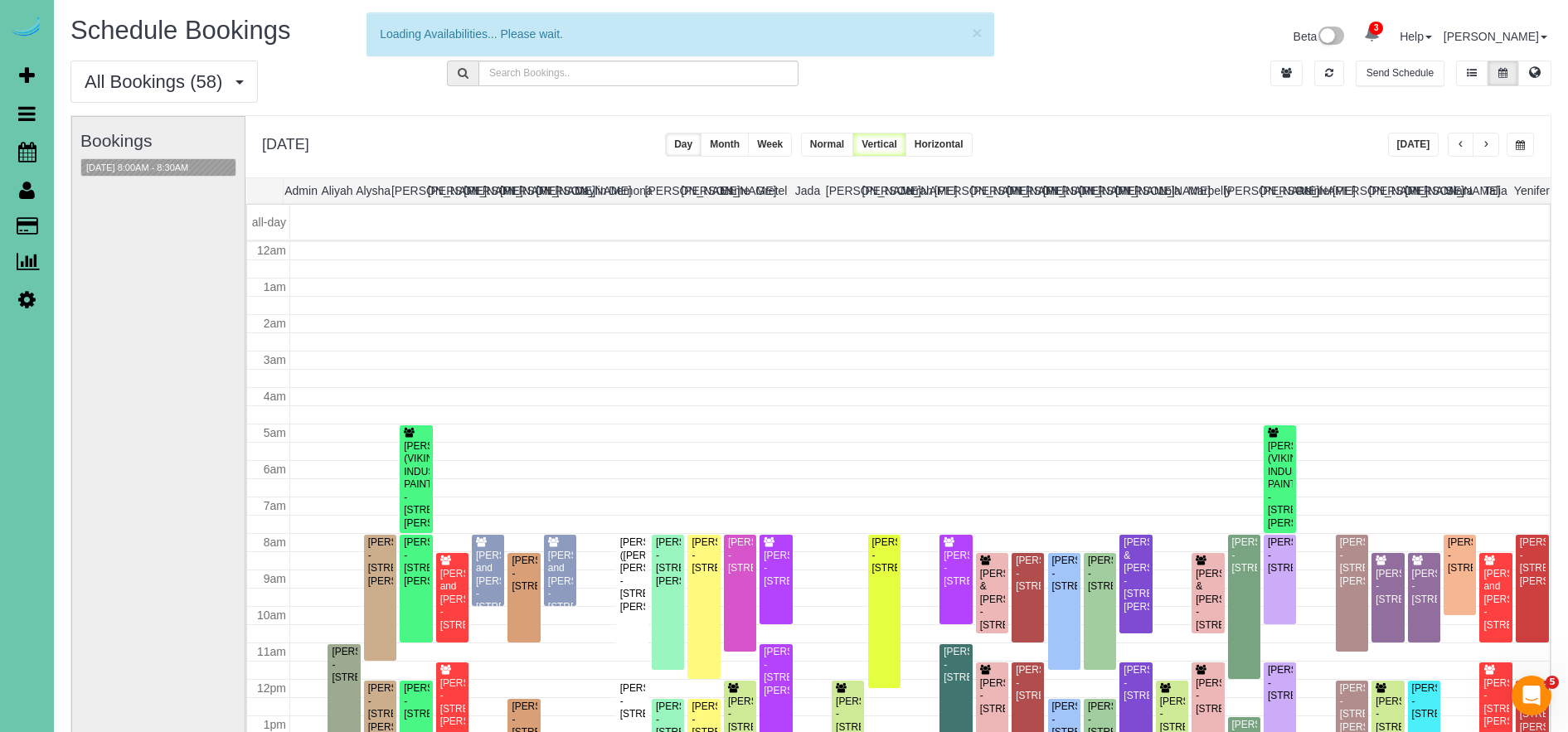
scroll to position [219, 0]
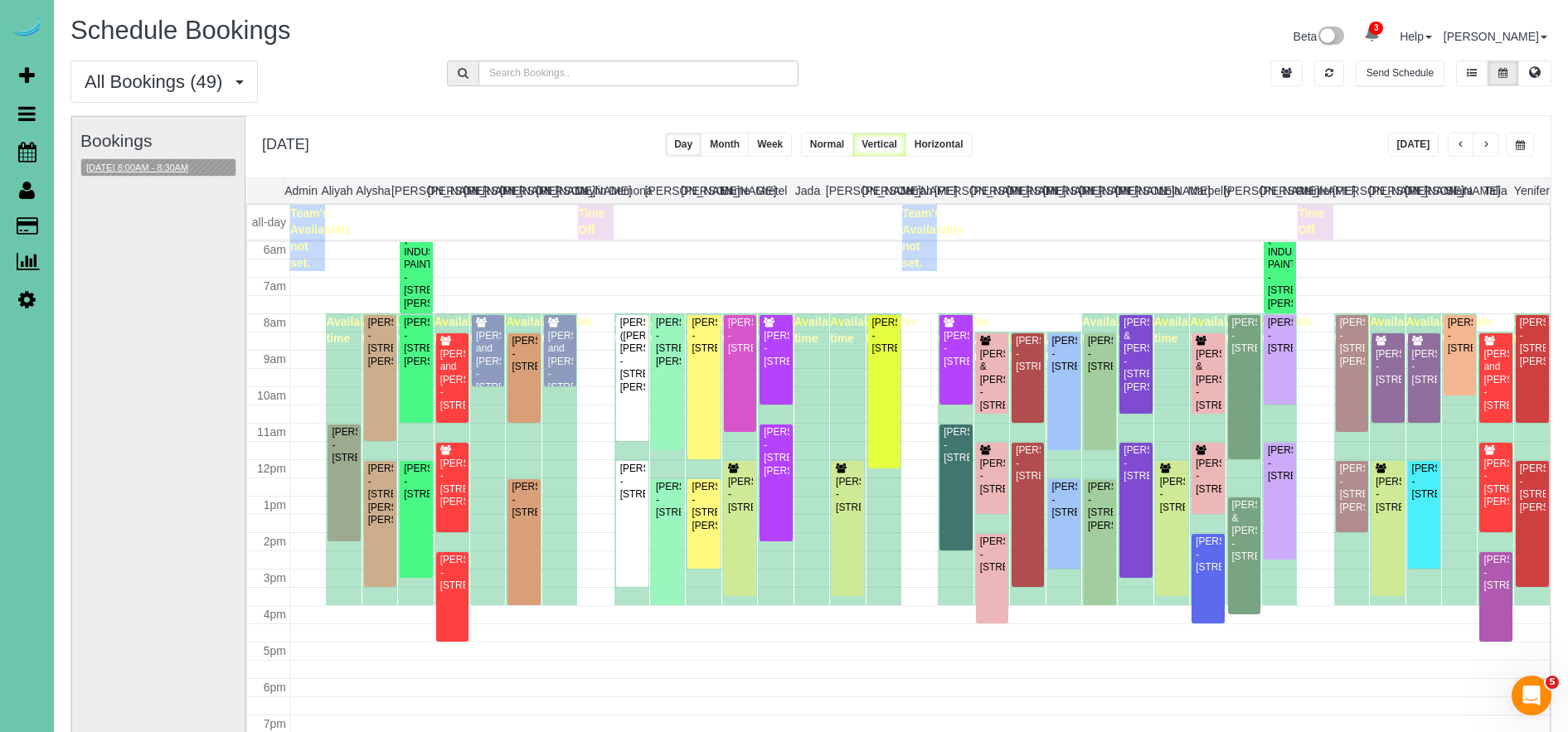
click at [180, 172] on button "[DATE] 8:00AM - 8:30AM" at bounding box center [137, 167] width 112 height 17
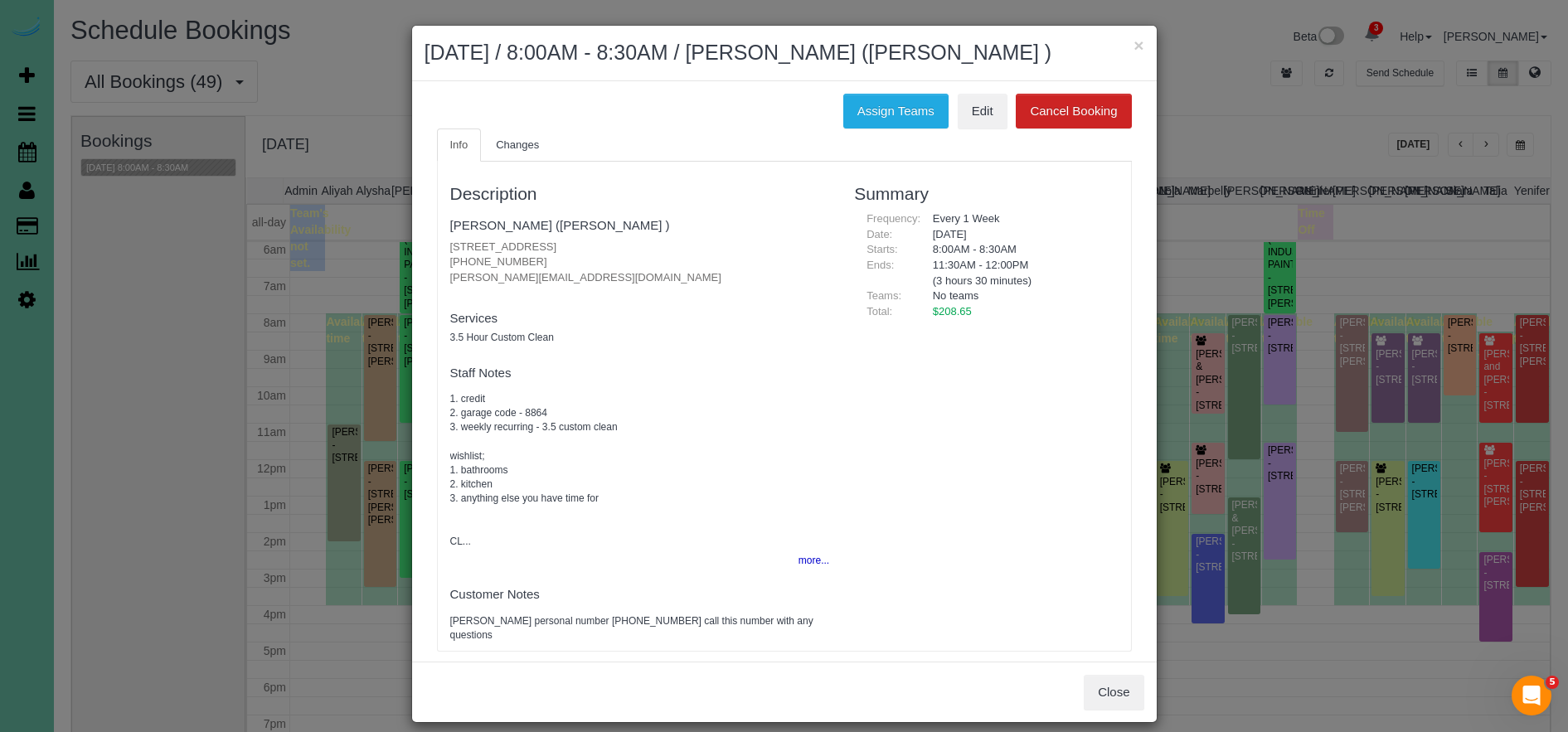
scroll to position [5, 0]
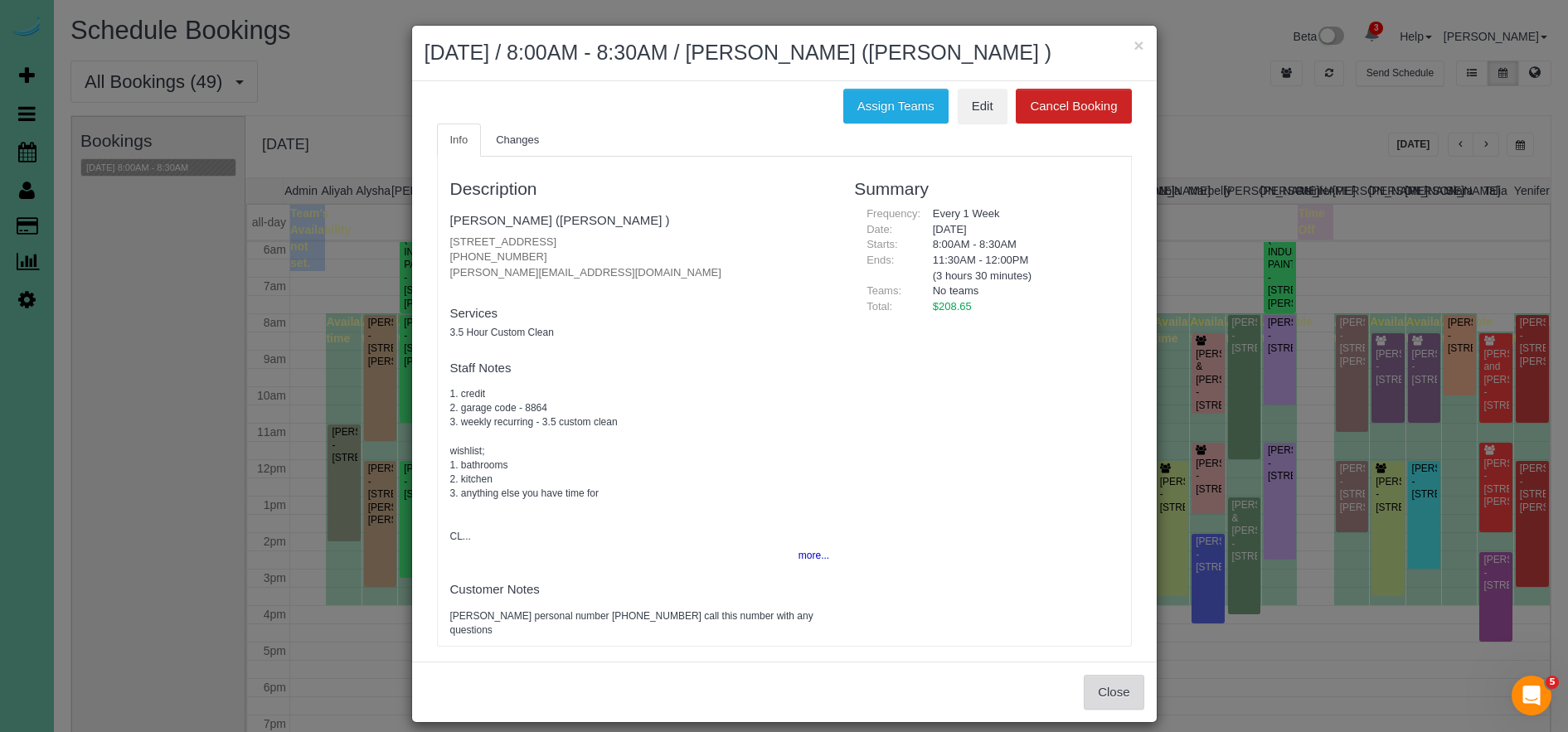
click at [1115, 709] on button "Close" at bounding box center [1113, 692] width 60 height 35
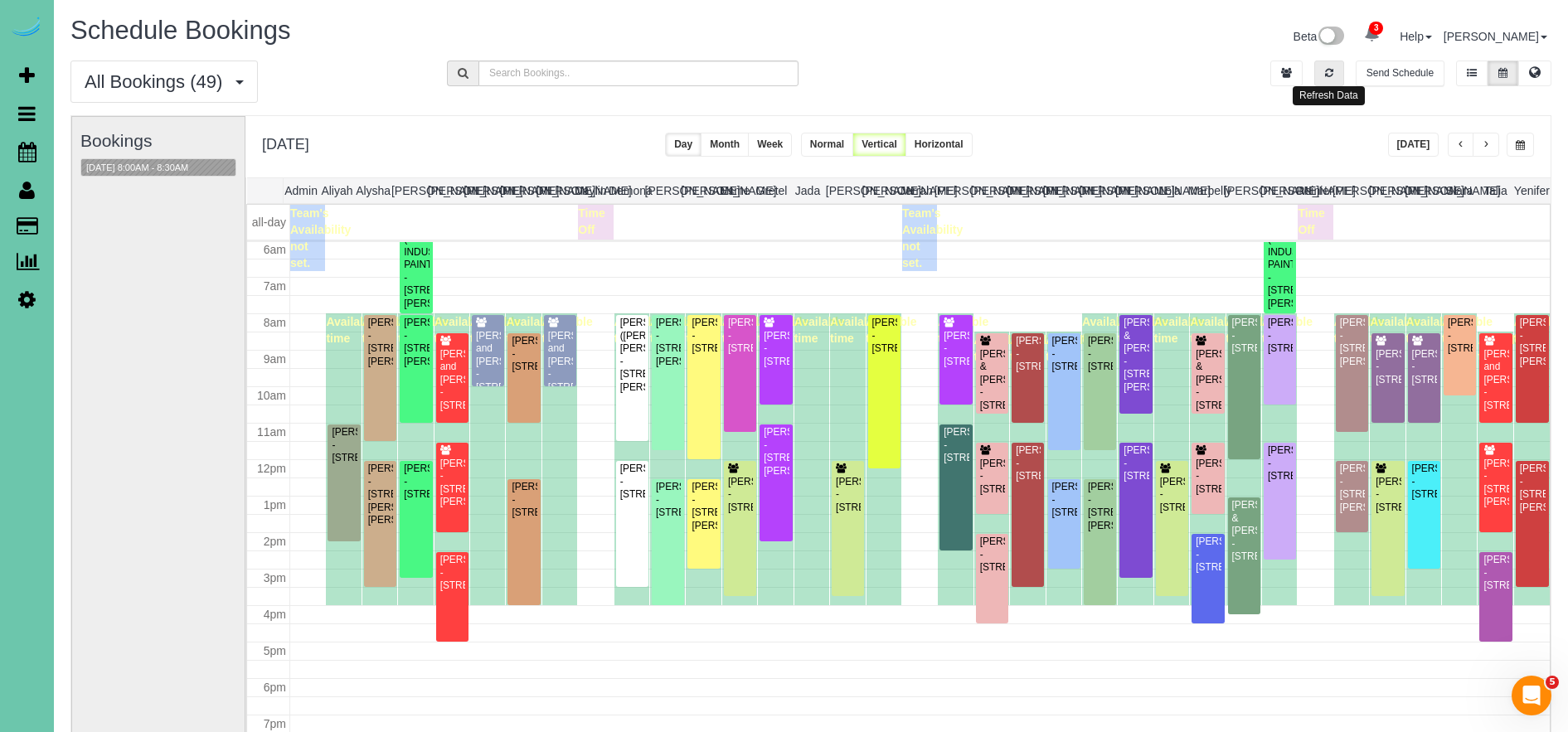
click at [1325, 83] on button "button" at bounding box center [1329, 74] width 30 height 26
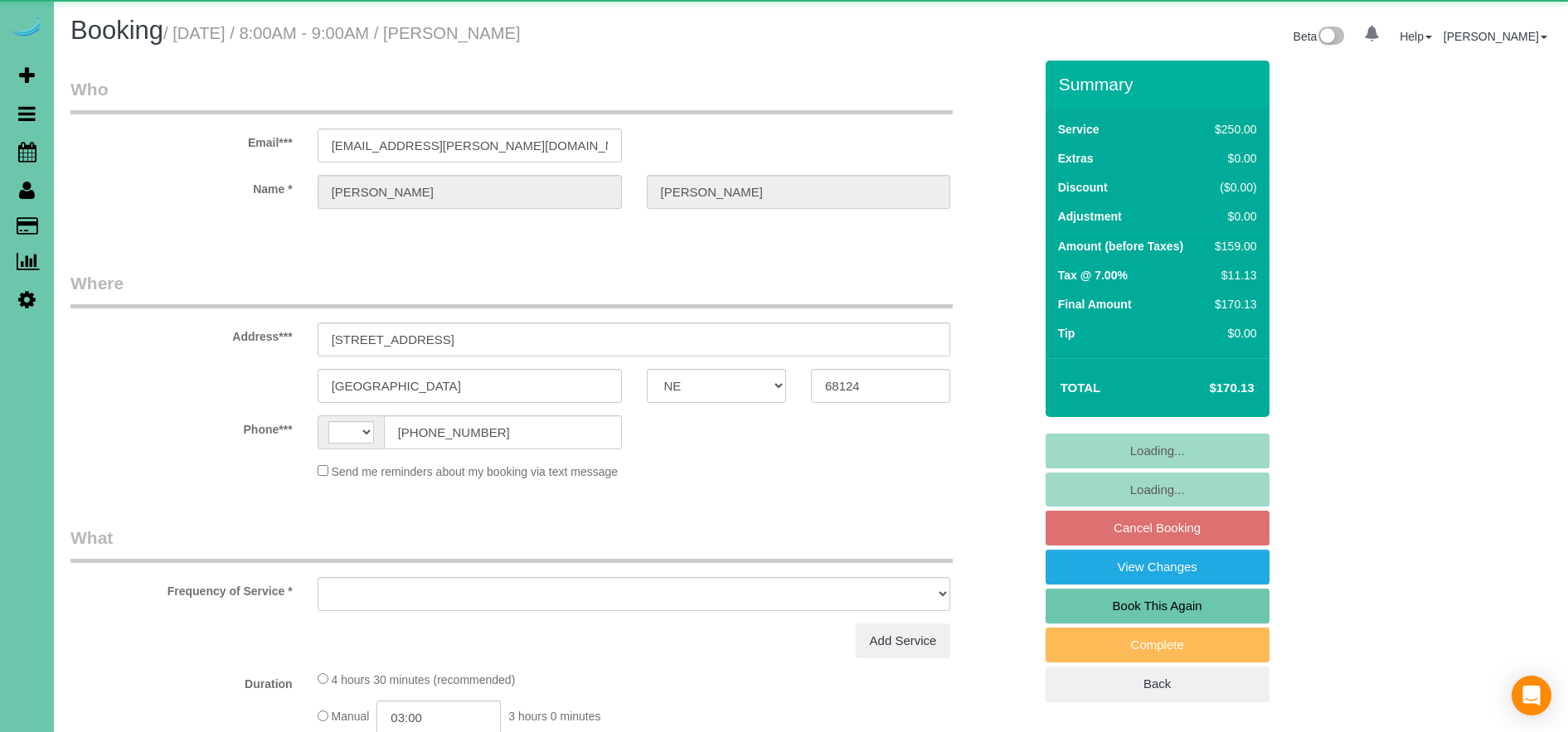
select select "NE"
select select "string:US"
select select "object:644"
select select "string:fspay-fc3da4e3-0f4f-434e-8655-f2ba427e6719"
select select "object:931"
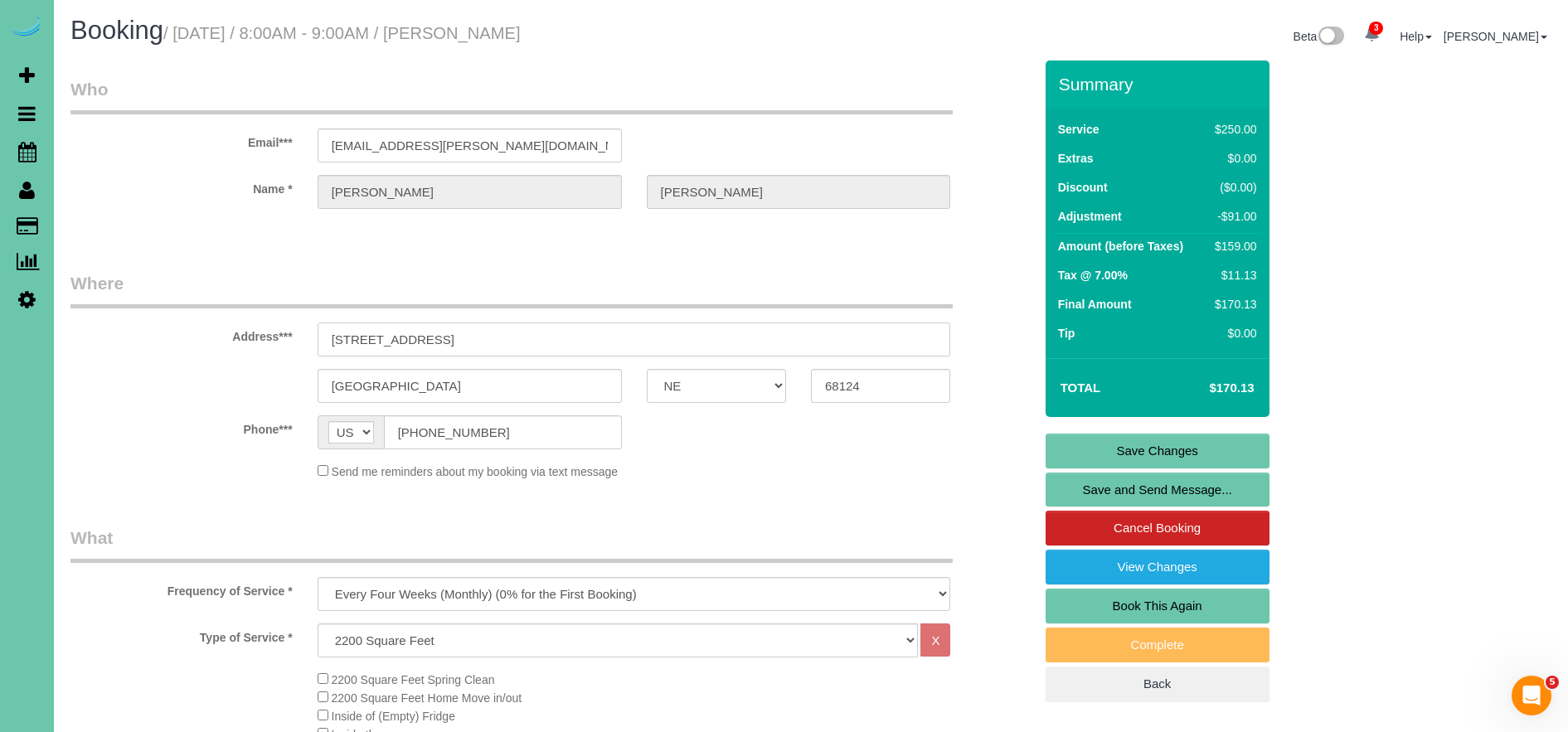
drag, startPoint x: 536, startPoint y: 345, endPoint x: 252, endPoint y: 334, distance: 284.2
click at [252, 334] on div "Address*** 2515 S 105th Avenue" at bounding box center [552, 313] width 987 height 85
click at [111, 162] on span "Scheduler" at bounding box center [157, 152] width 207 height 38
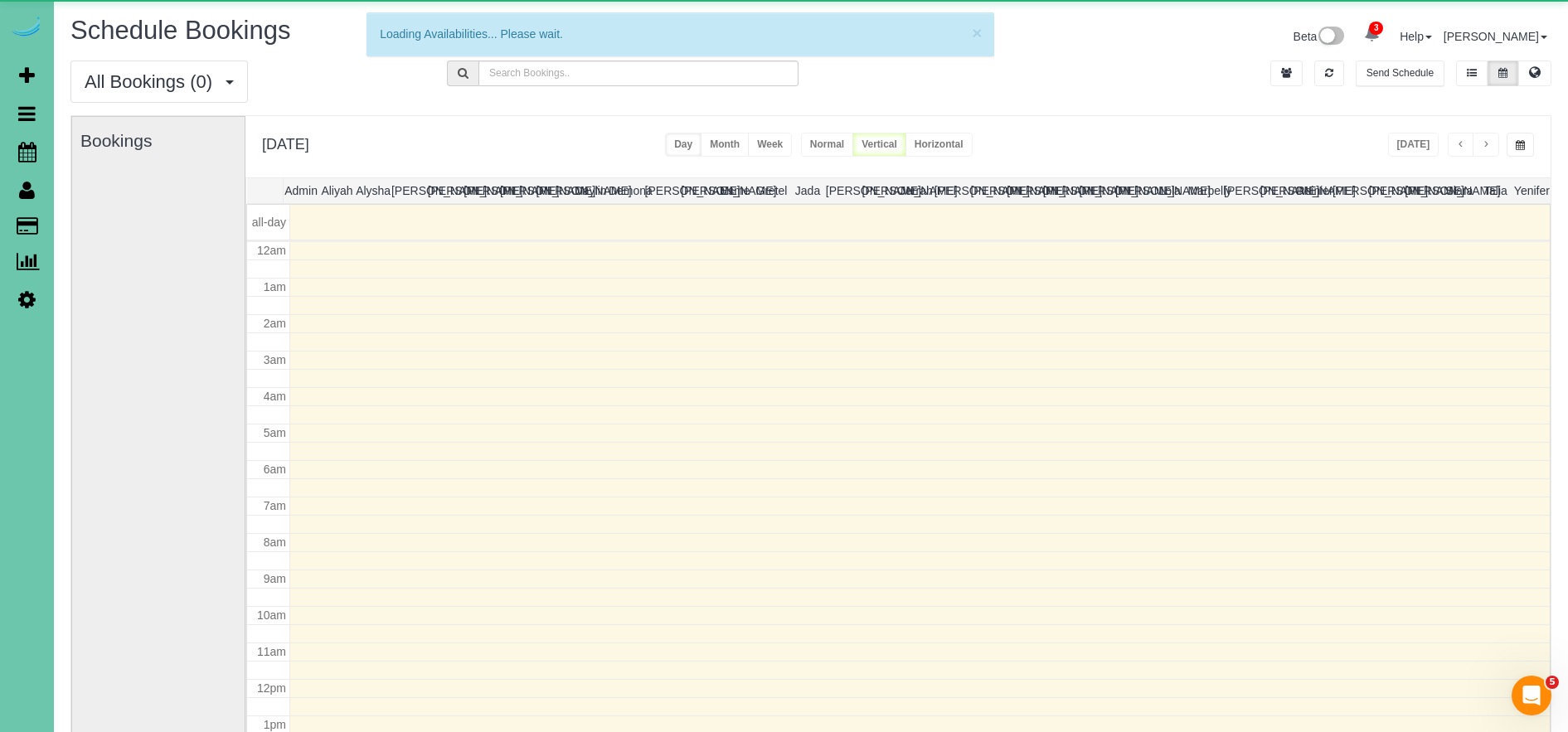
scroll to position [219, 0]
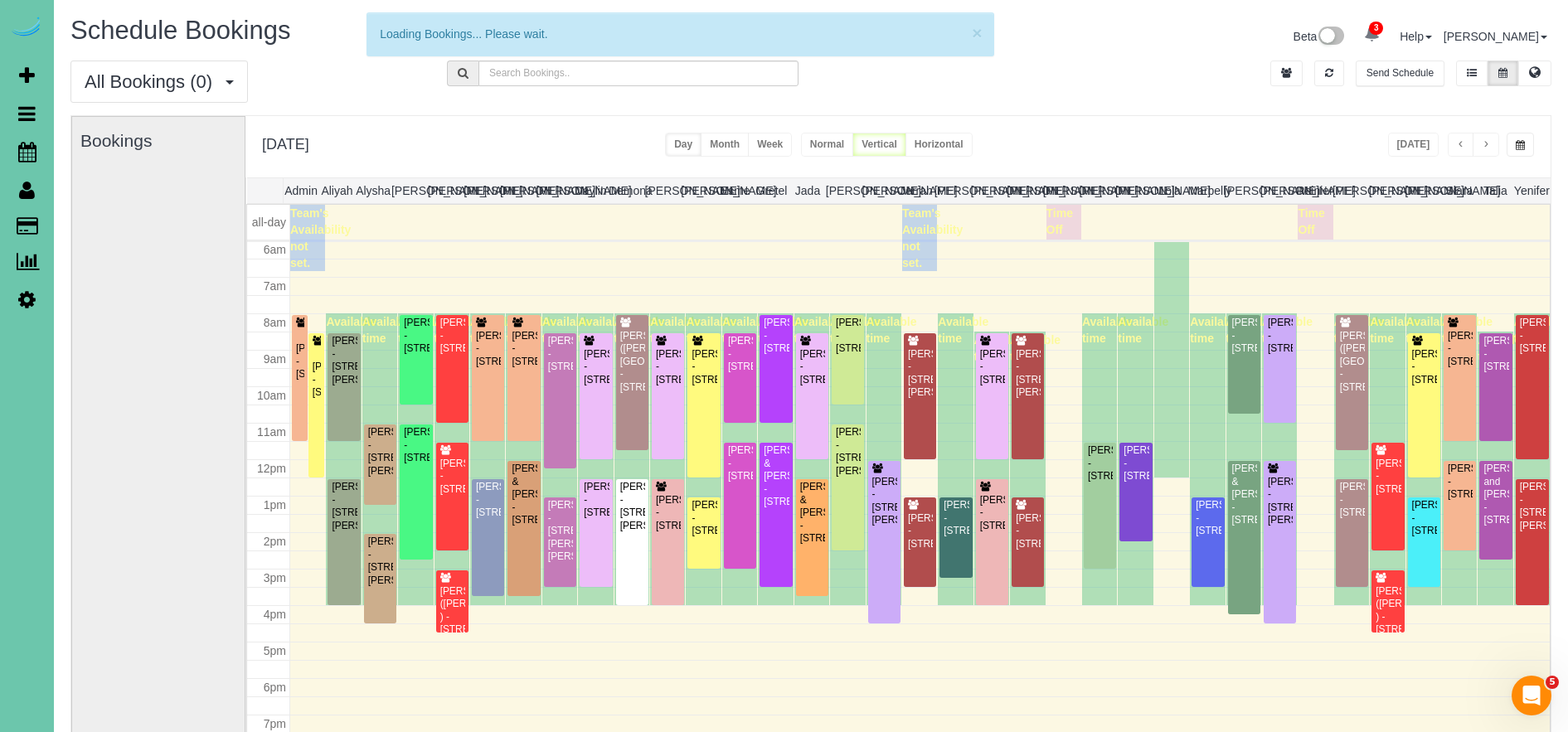
click at [1533, 144] on button "button" at bounding box center [1520, 145] width 28 height 24
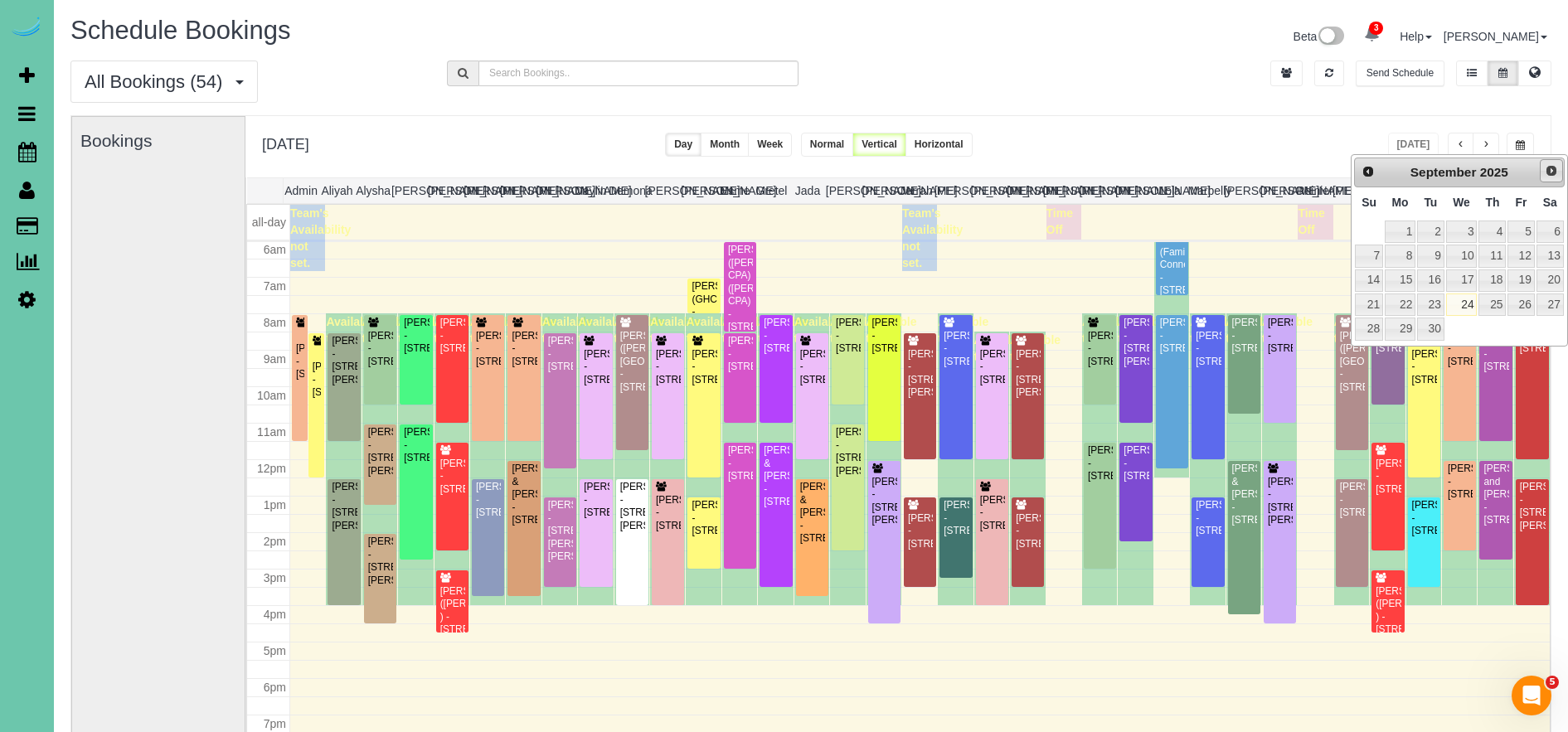
click at [1552, 173] on span "Next" at bounding box center [1551, 170] width 13 height 13
click at [1404, 324] on link "27" at bounding box center [1400, 329] width 30 height 23
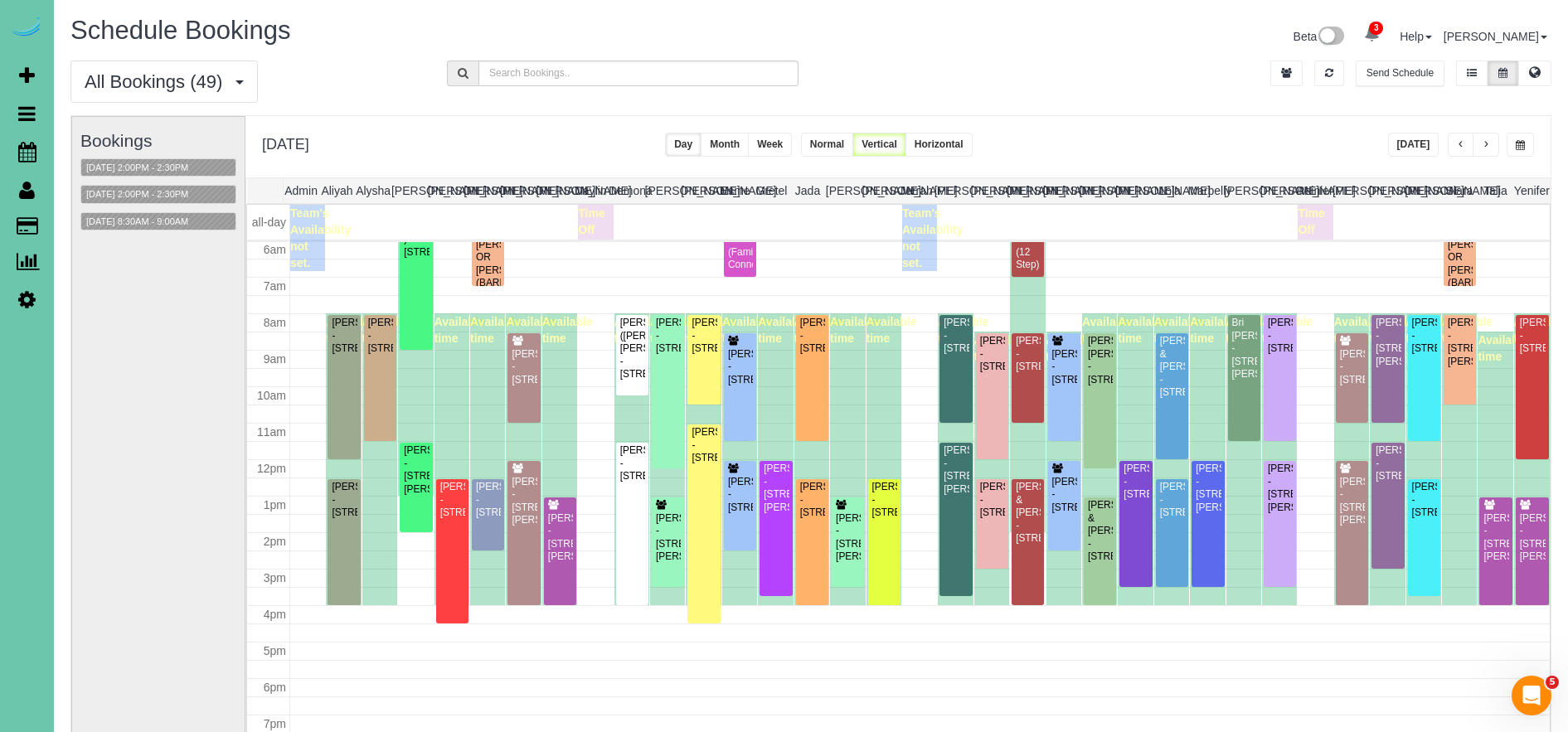
click at [1488, 142] on span "button" at bounding box center [1486, 144] width 9 height 10
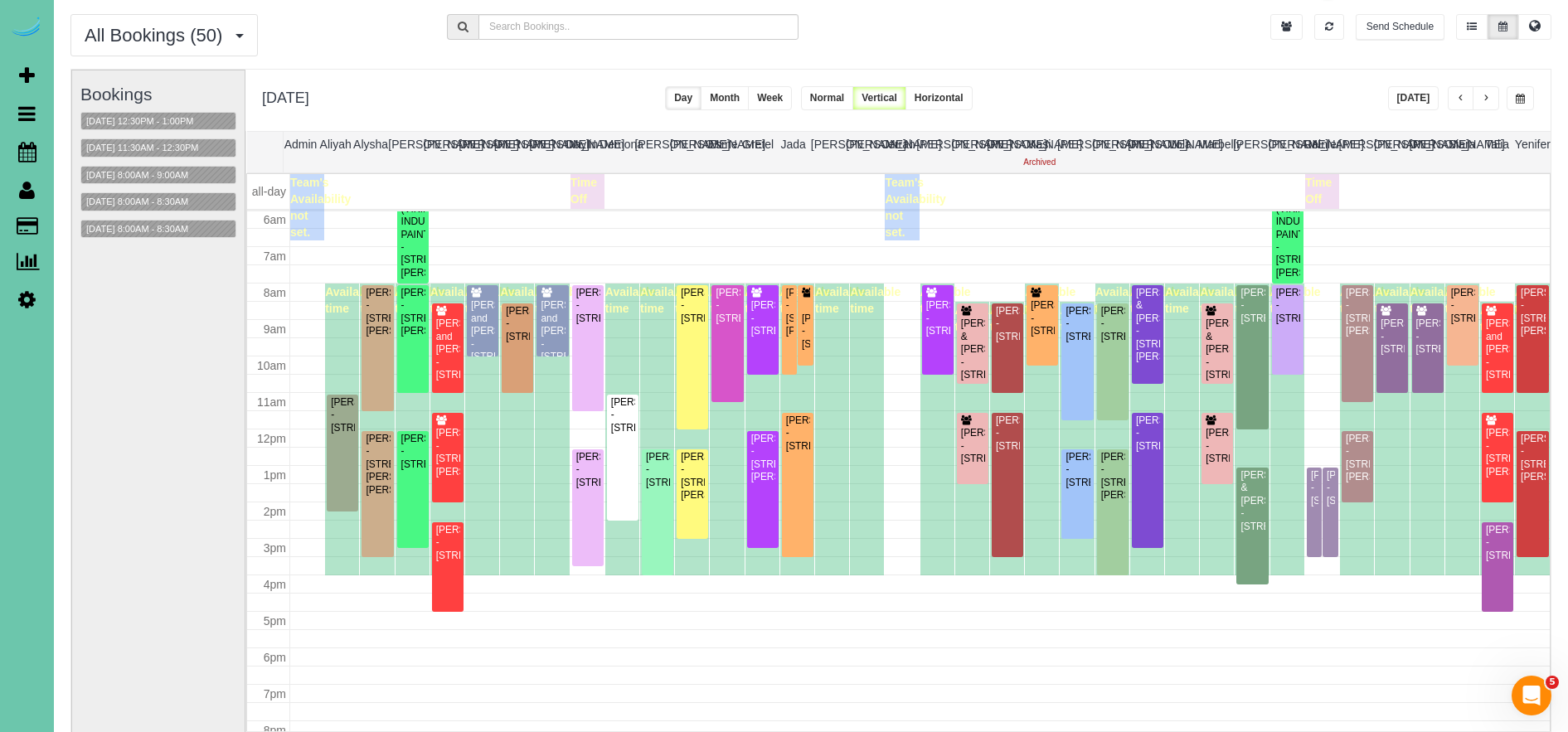
scroll to position [63, 0]
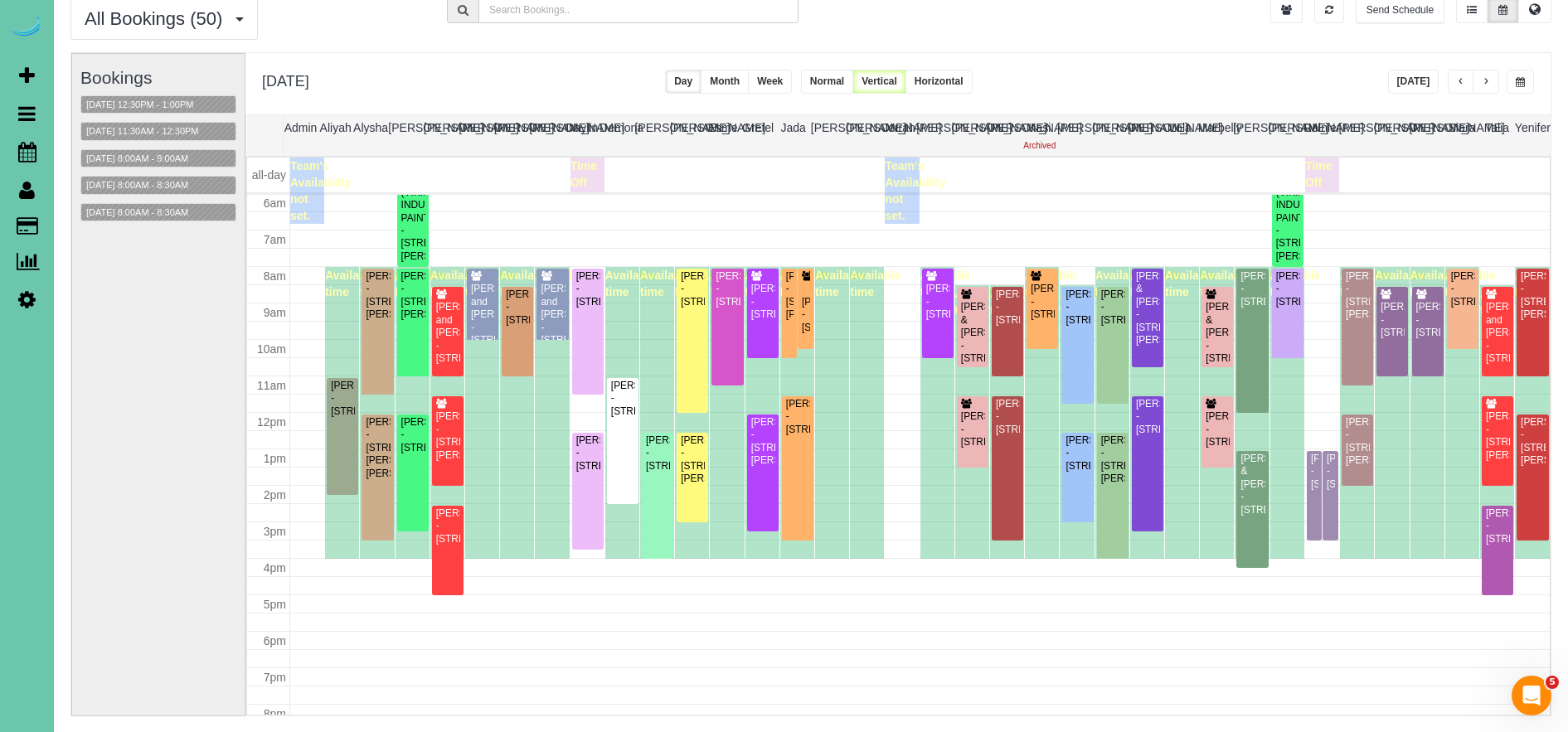
click at [1524, 86] on span "button" at bounding box center [1520, 82] width 10 height 10
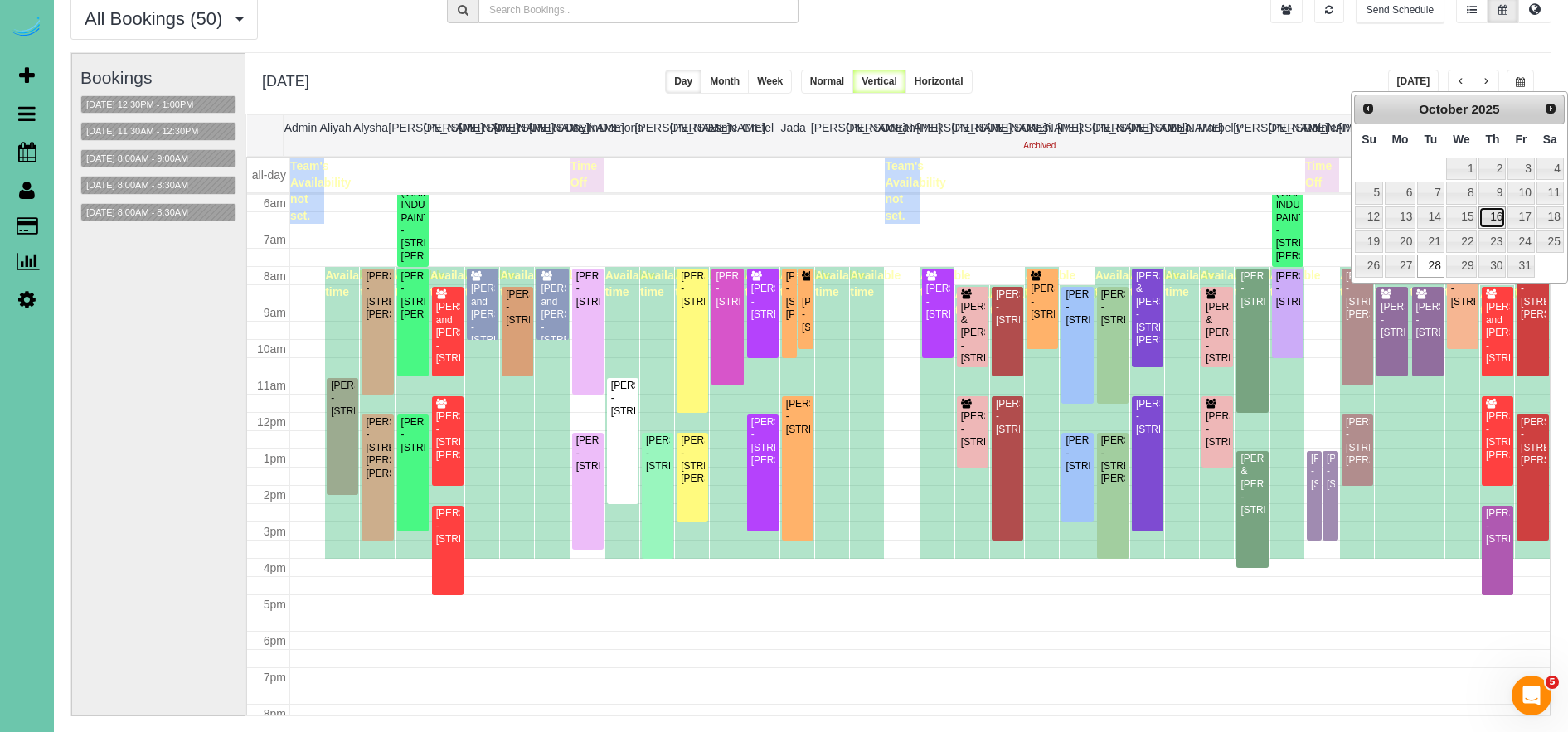
click at [1500, 217] on link "16" at bounding box center [1493, 218] width 28 height 23
type input "**********"
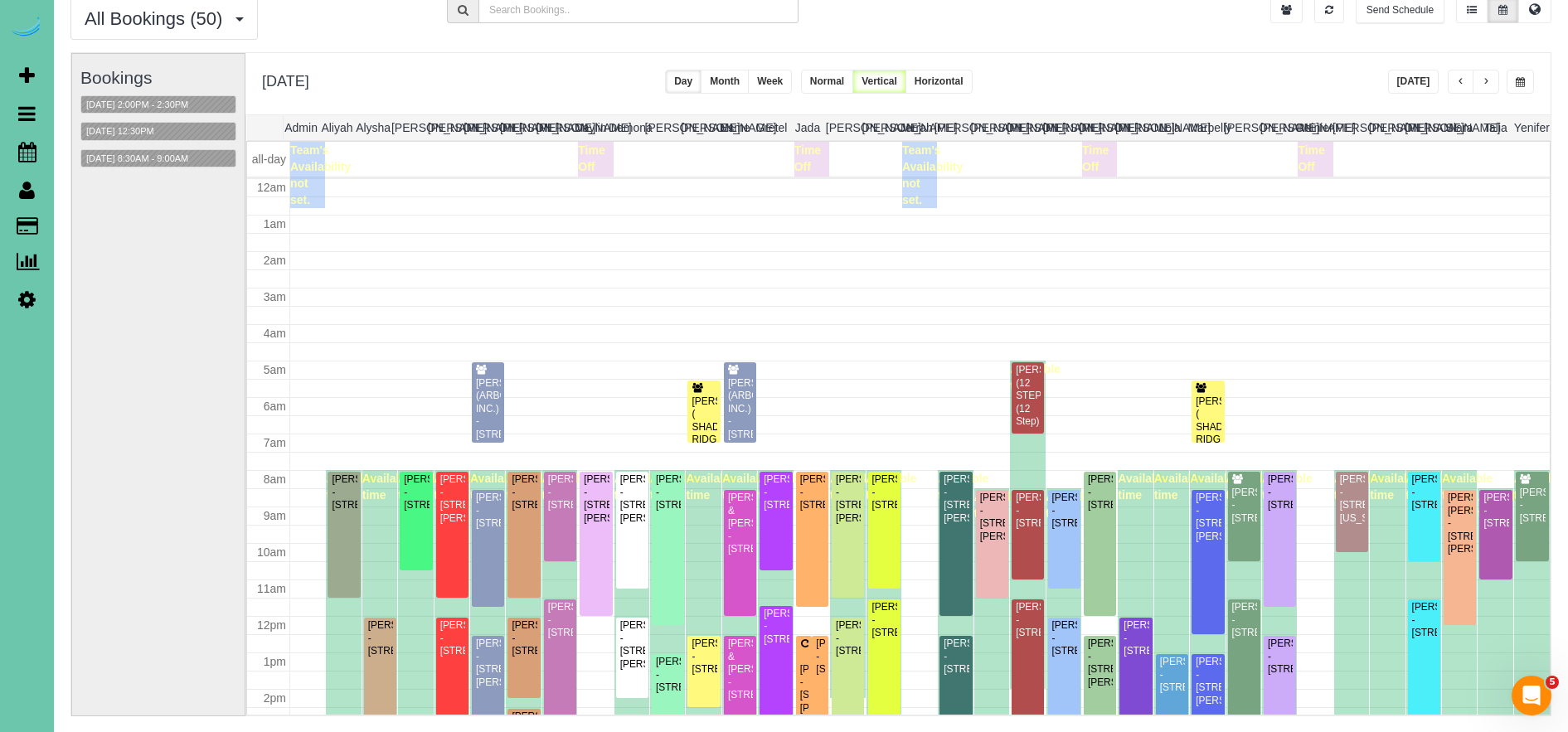
scroll to position [219, 0]
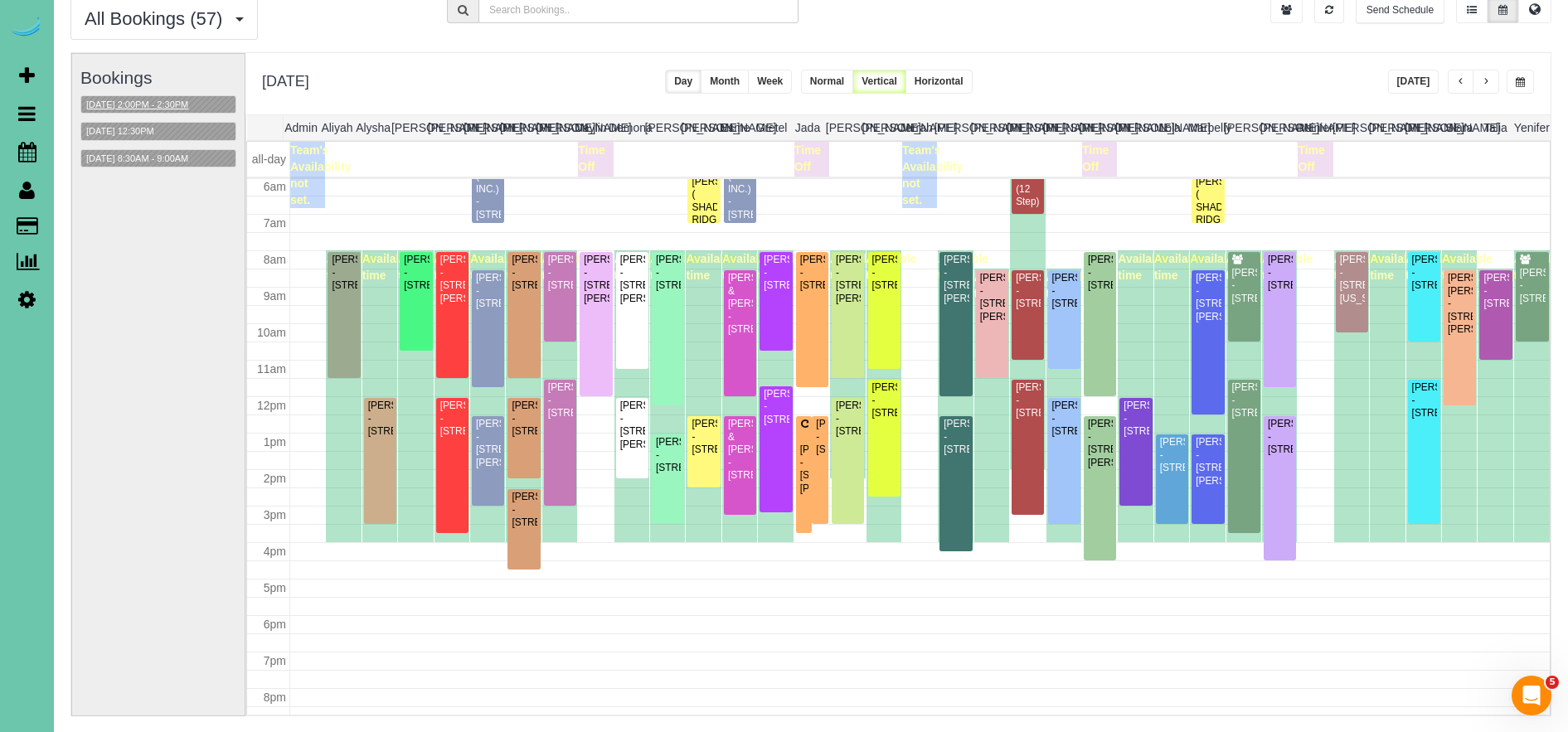
click at [161, 101] on button "10/16/2025 2:00PM - 2:30PM" at bounding box center [137, 105] width 112 height 17
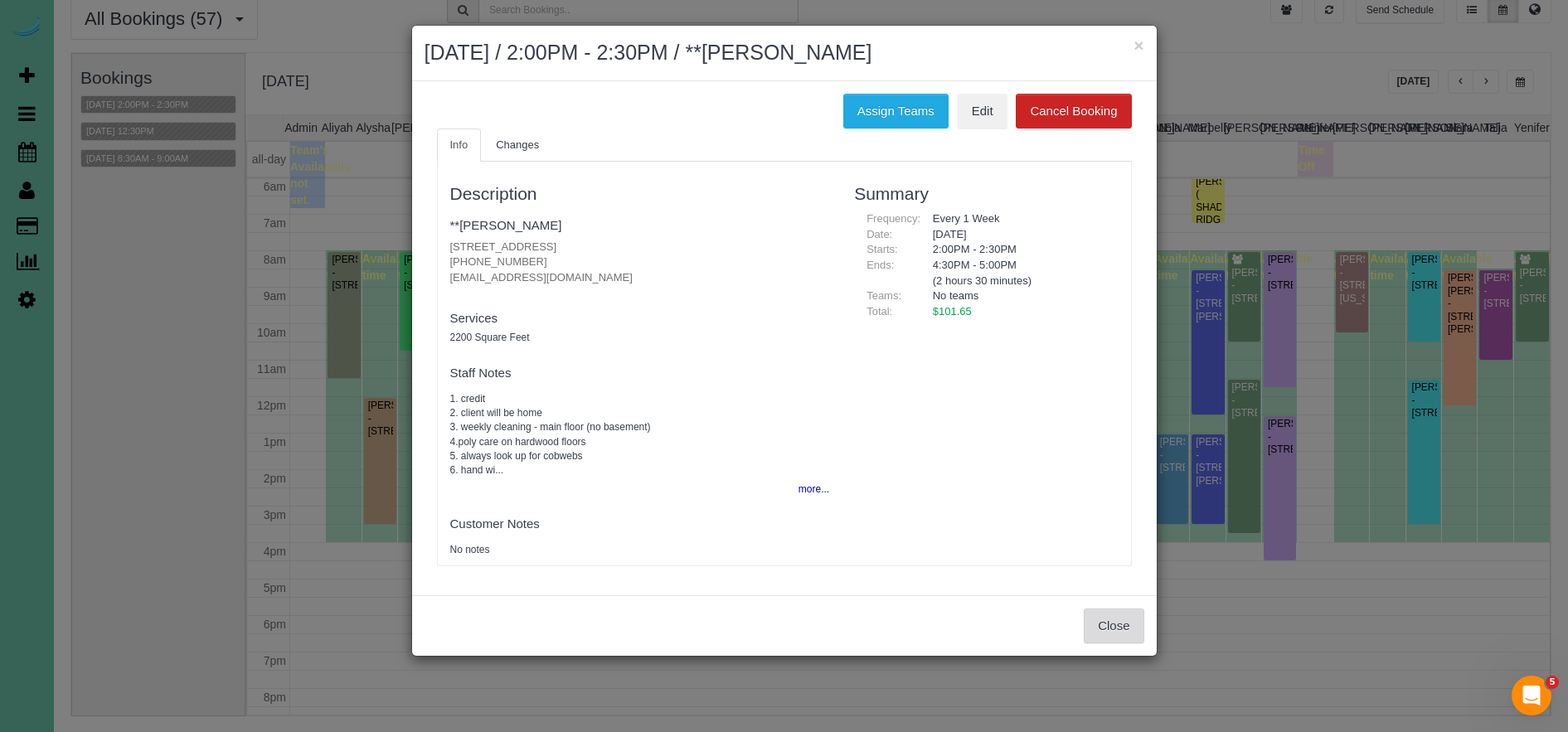
drag, startPoint x: 1110, startPoint y: 631, endPoint x: 1047, endPoint y: 593, distance: 73.6
click at [1109, 629] on button "Close" at bounding box center [1113, 625] width 60 height 35
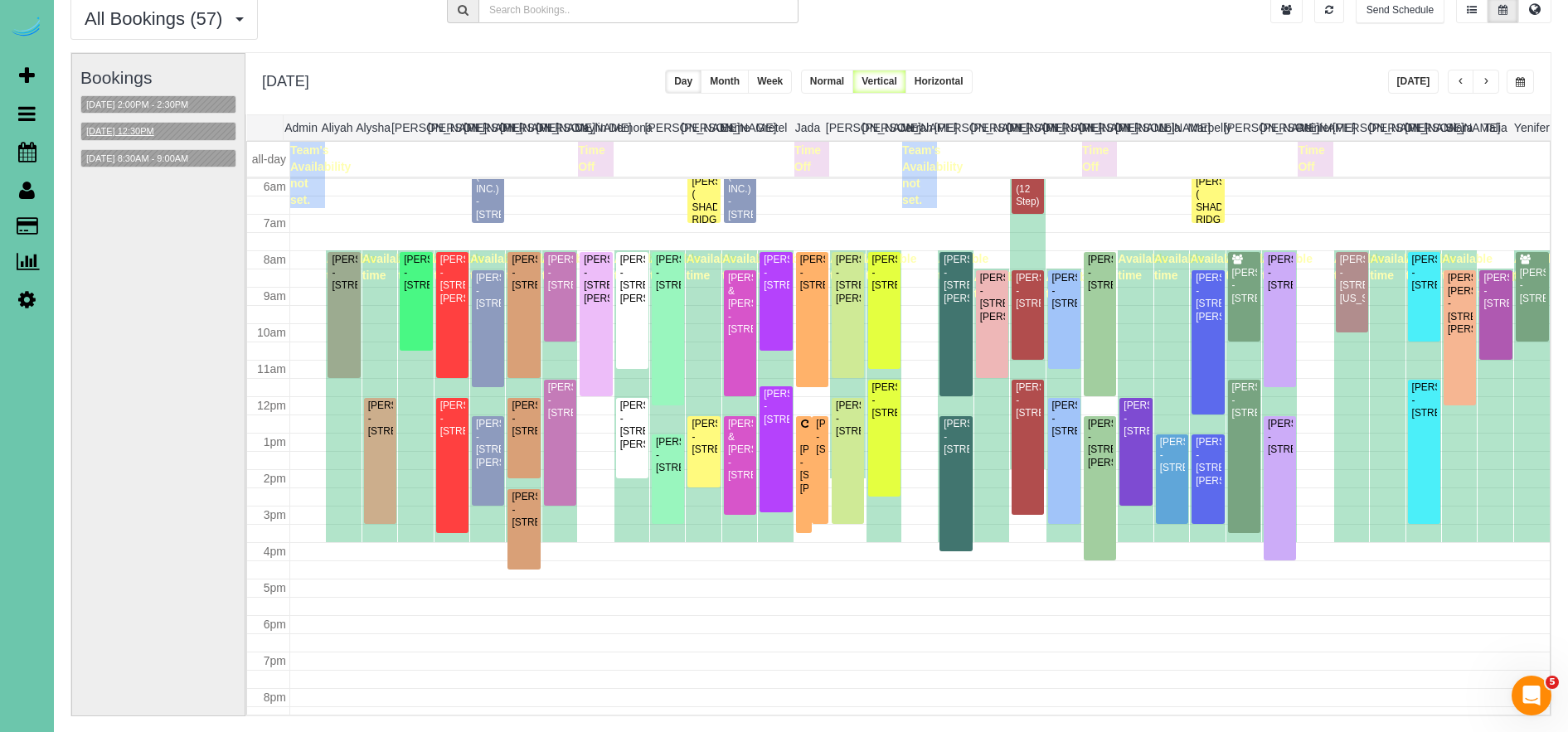
click at [144, 133] on button "10/16/2025 12:30PM" at bounding box center [121, 131] width 78 height 17
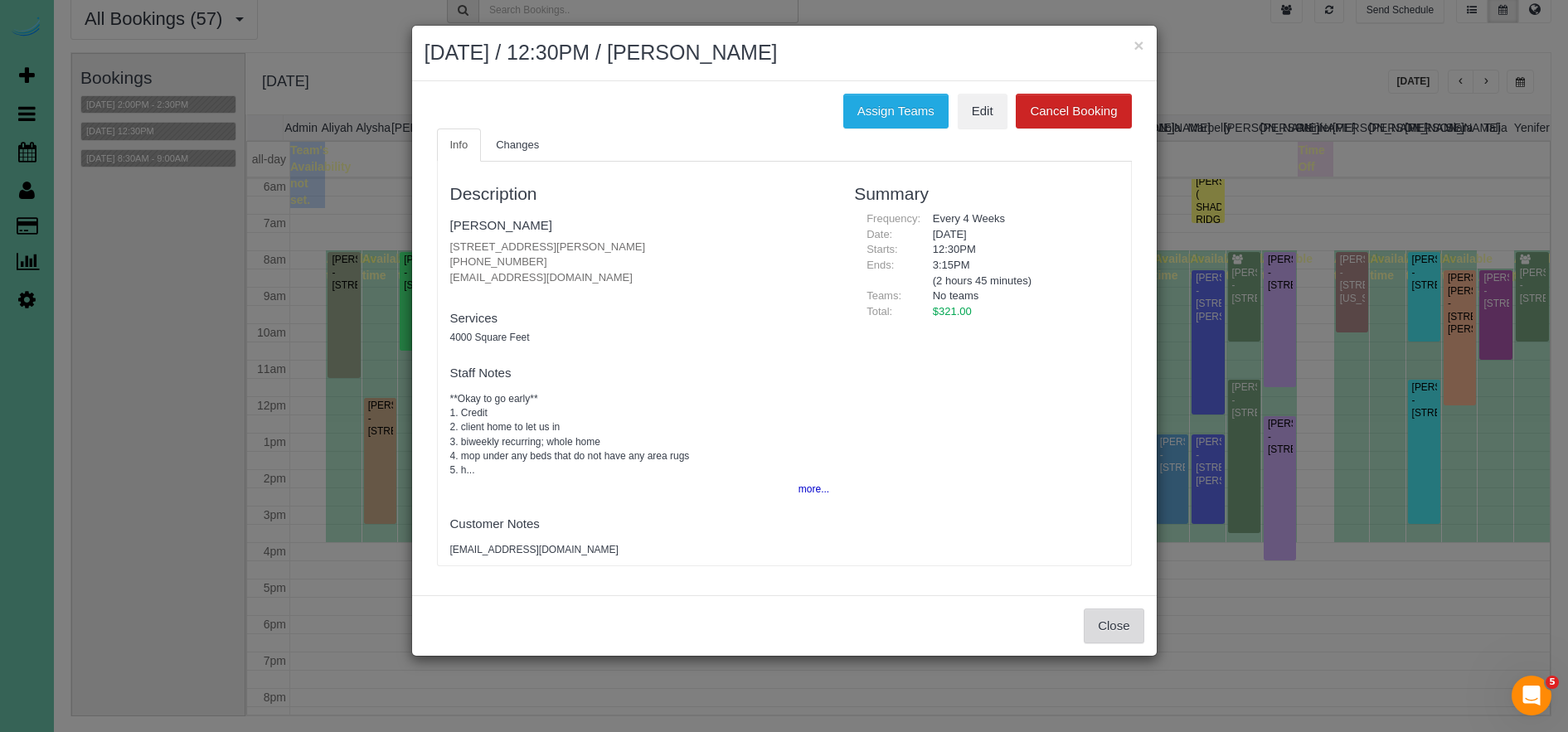
click at [1107, 624] on button "Close" at bounding box center [1113, 625] width 60 height 35
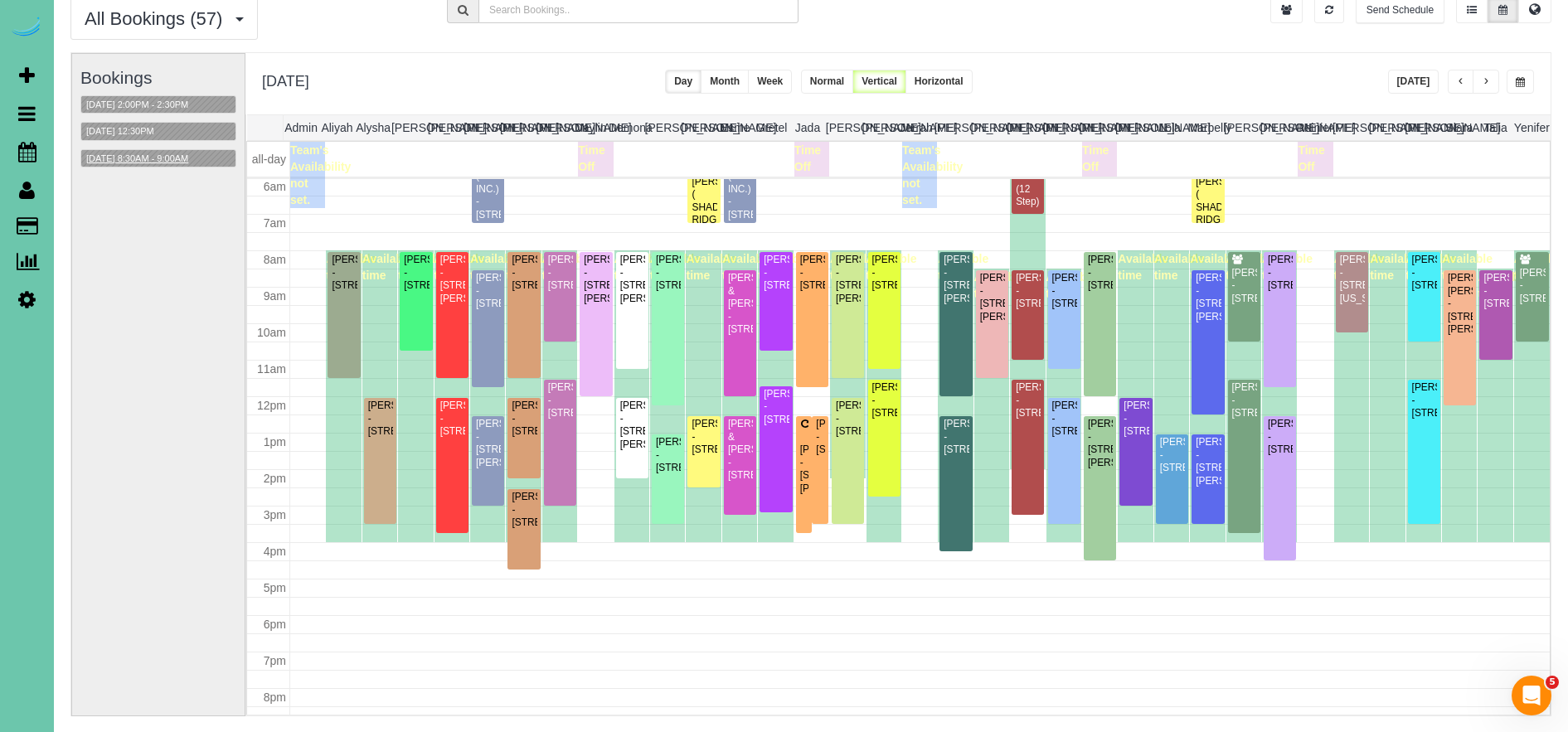
click at [167, 162] on button "10/16/2025 8:30AM - 9:00AM" at bounding box center [137, 159] width 112 height 17
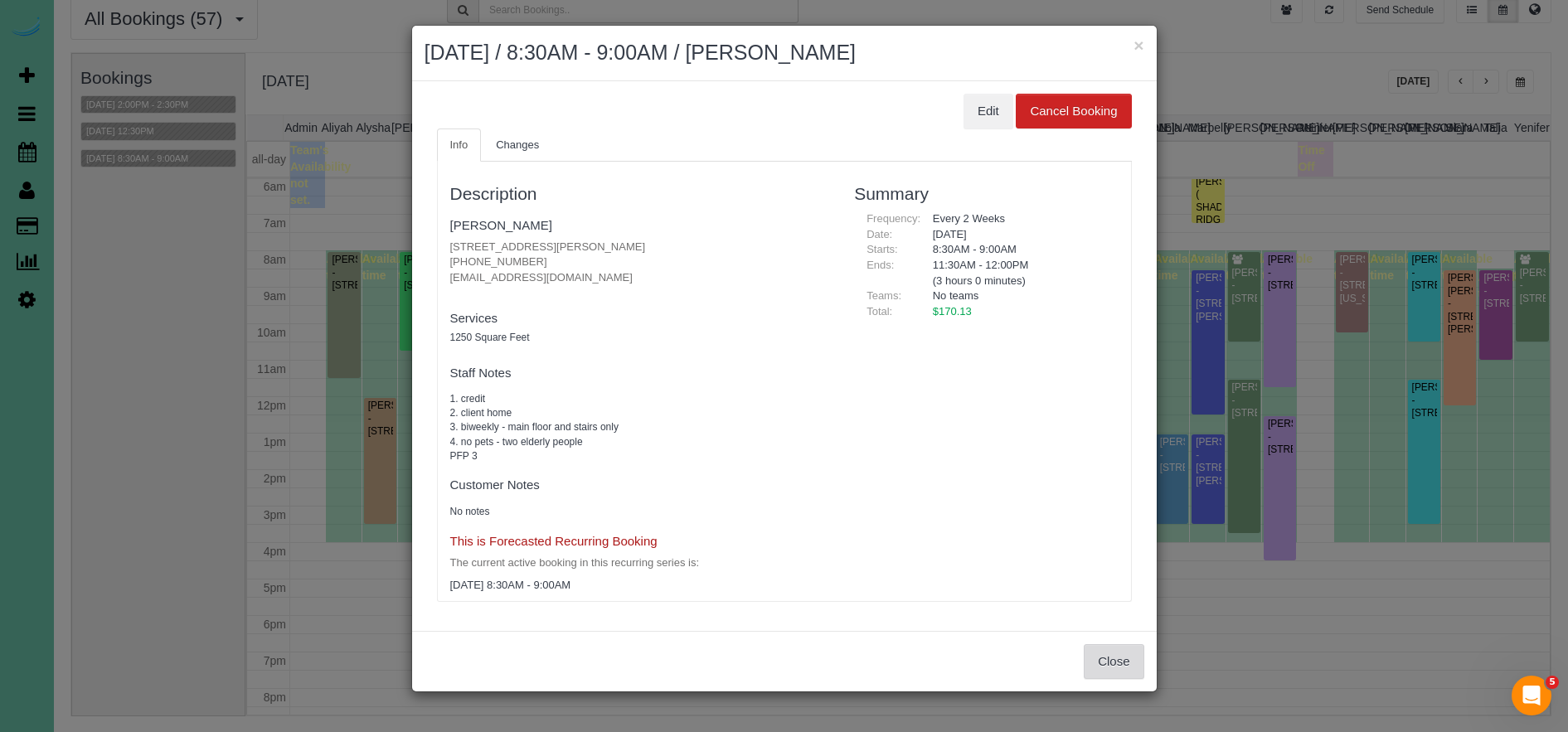
click at [1106, 665] on button "Close" at bounding box center [1113, 661] width 60 height 35
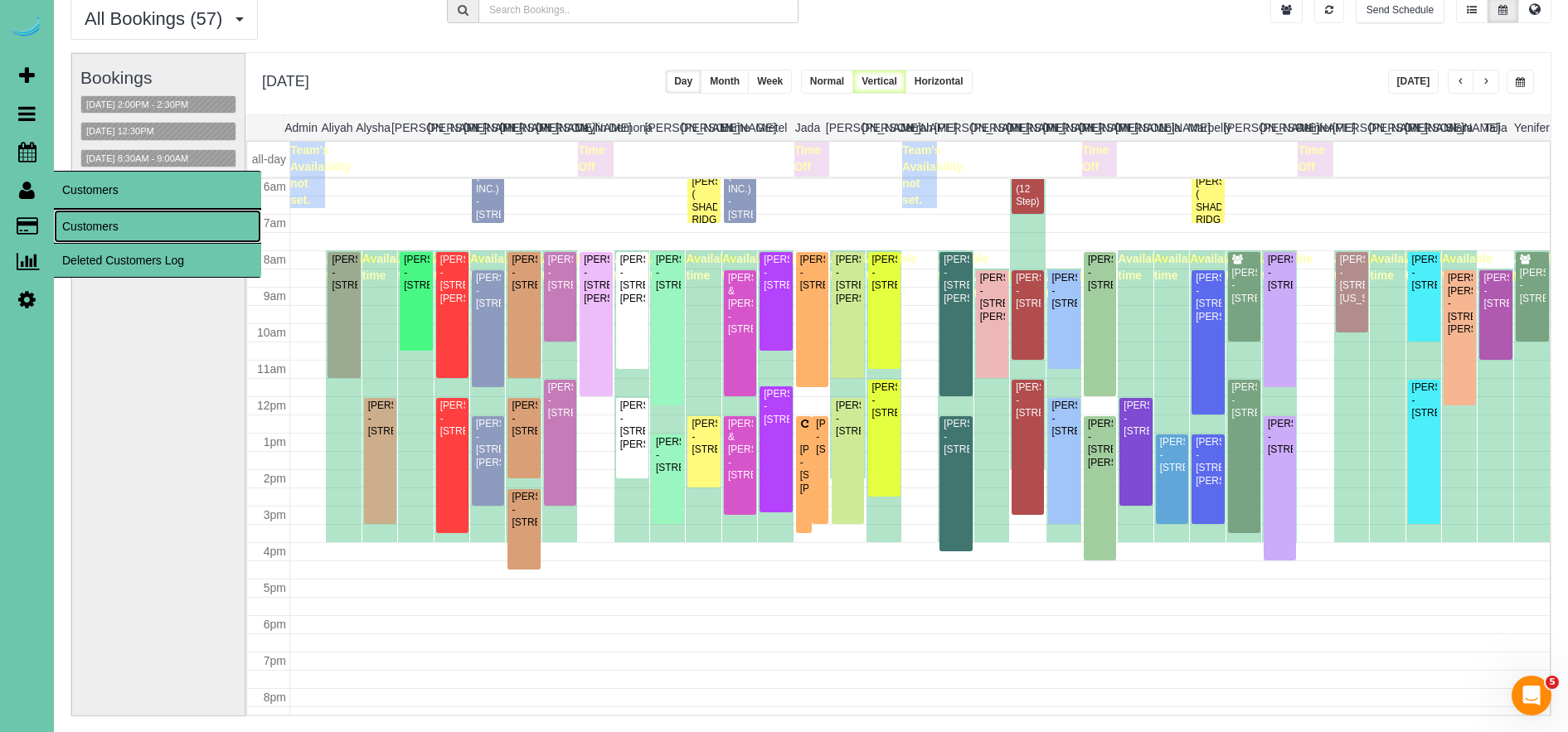
click at [111, 219] on link "Customers" at bounding box center [157, 226] width 207 height 33
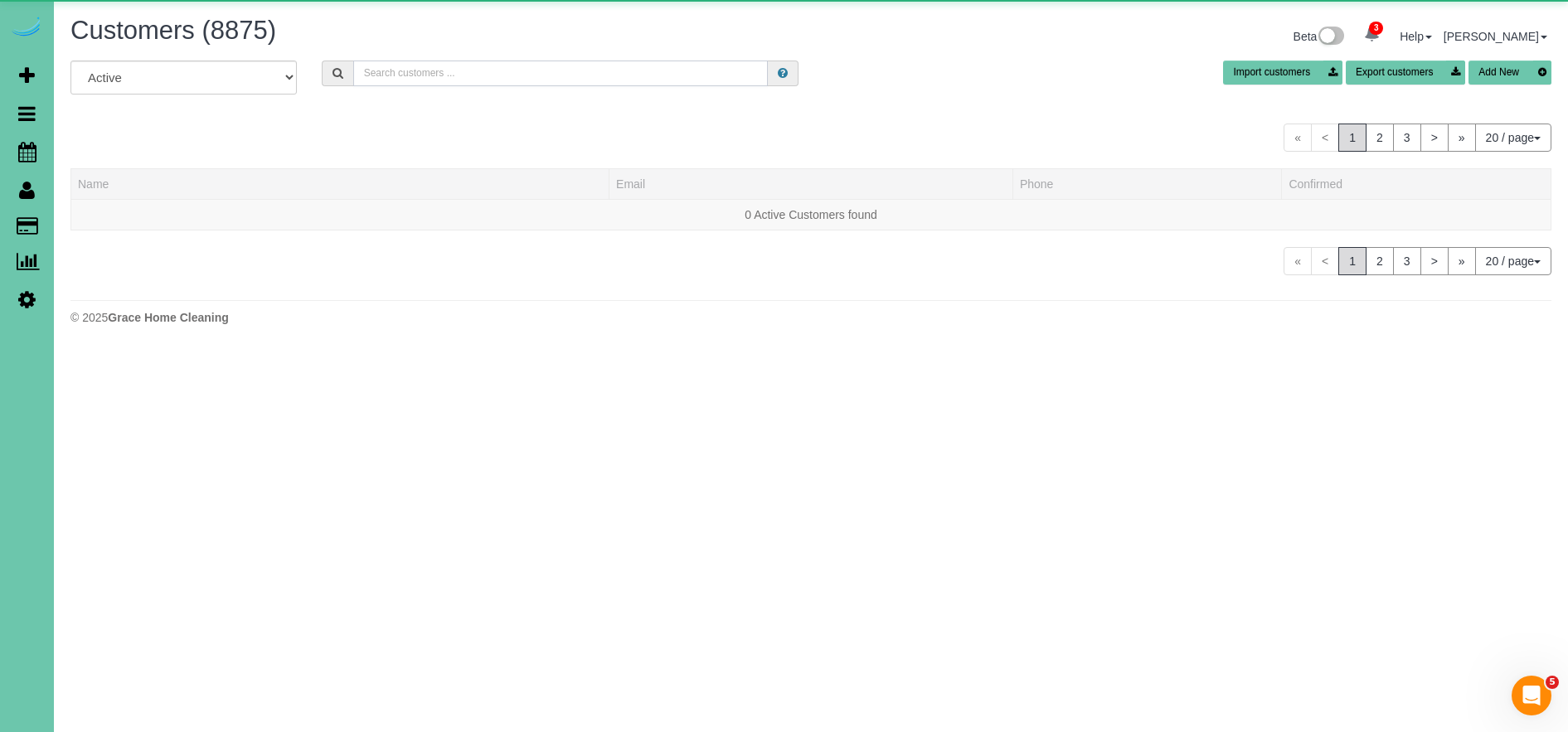
click at [510, 72] on input "text" at bounding box center [561, 74] width 415 height 26
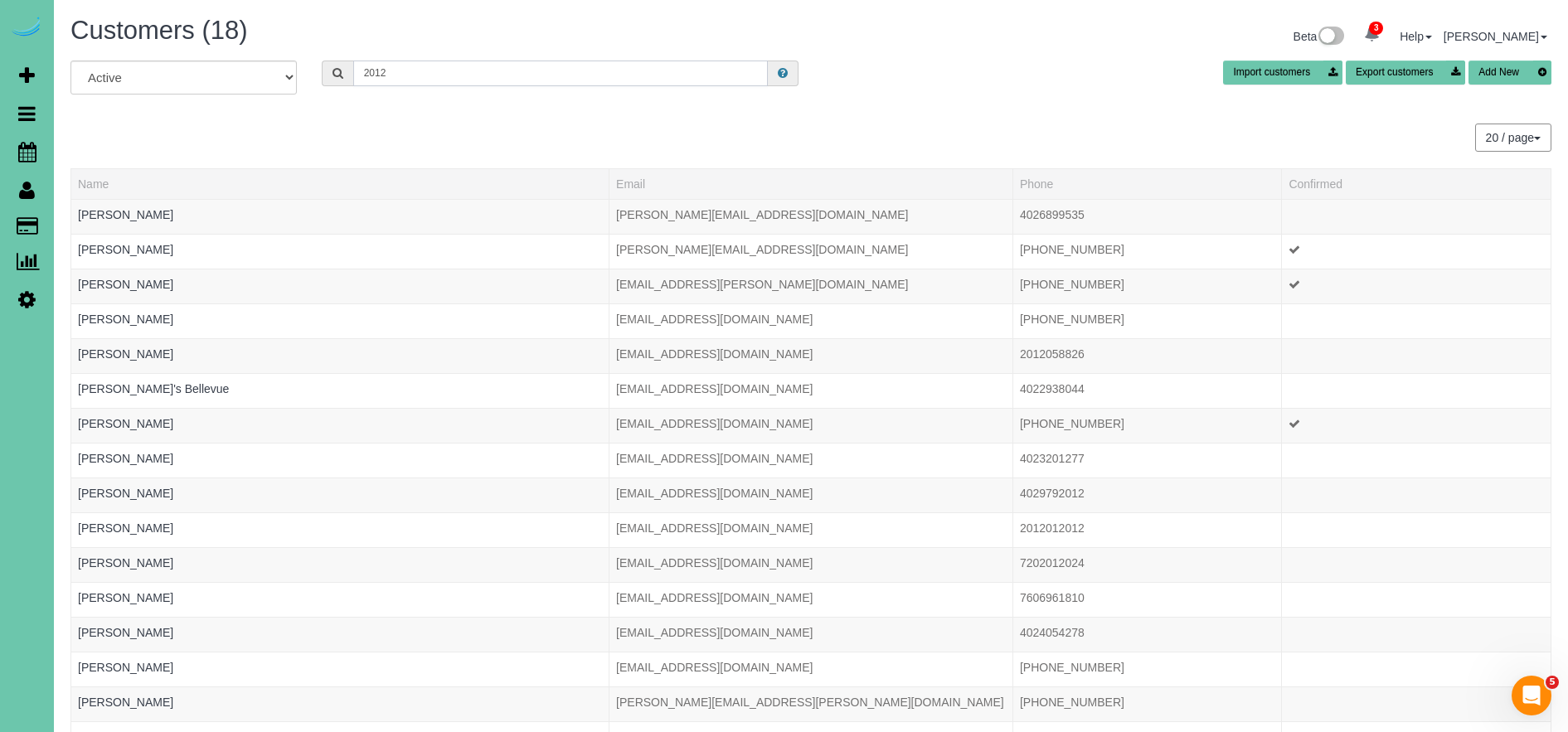
type input "2012"
click at [1523, 69] on button "Add New" at bounding box center [1510, 73] width 83 height 24
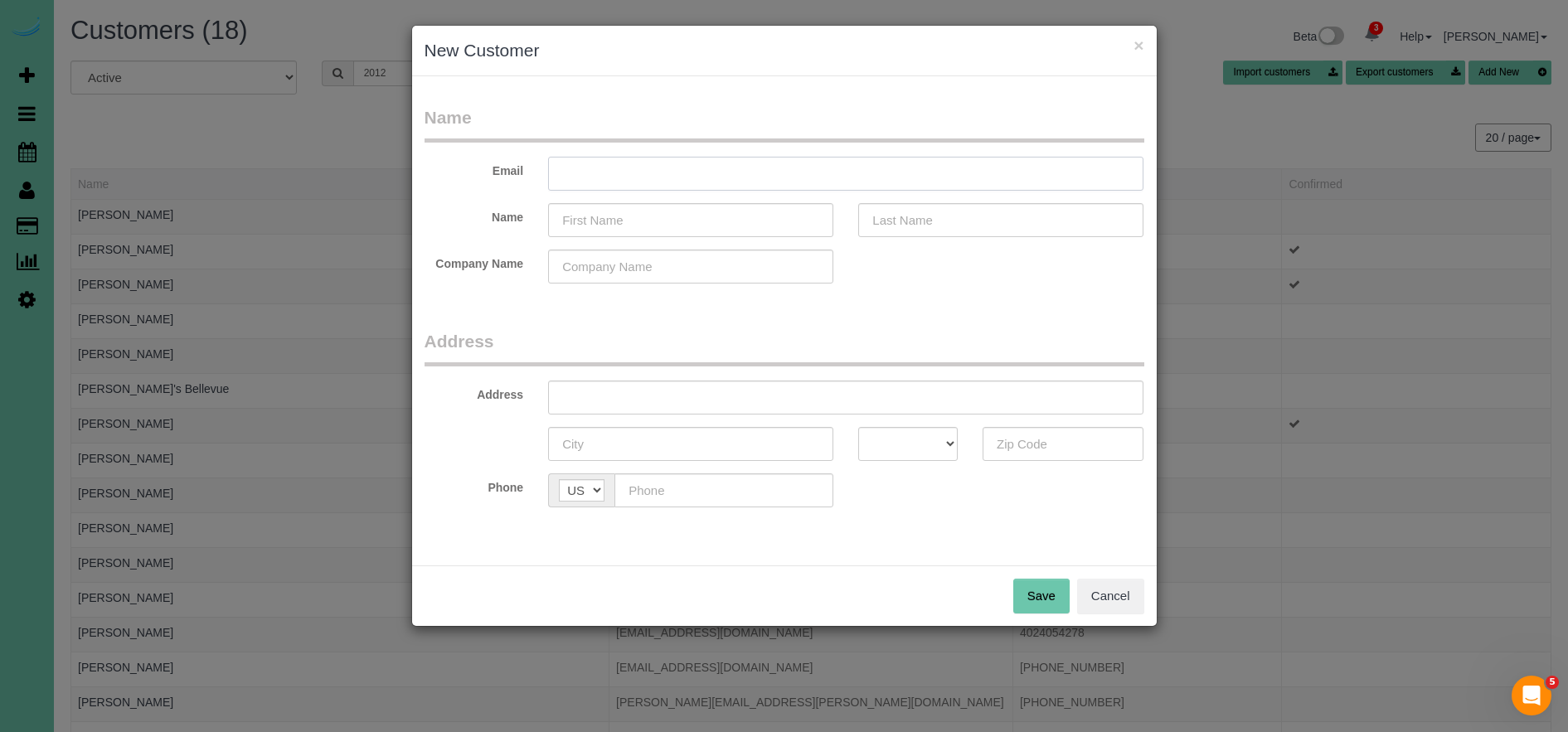
click at [785, 184] on input "text" at bounding box center [846, 173] width 595 height 34
type input "[EMAIL_ADDRESS][DOMAIN_NAME]"
click at [633, 225] on input "text" at bounding box center [691, 219] width 285 height 34
type input "Sky"
type input "Boteman"
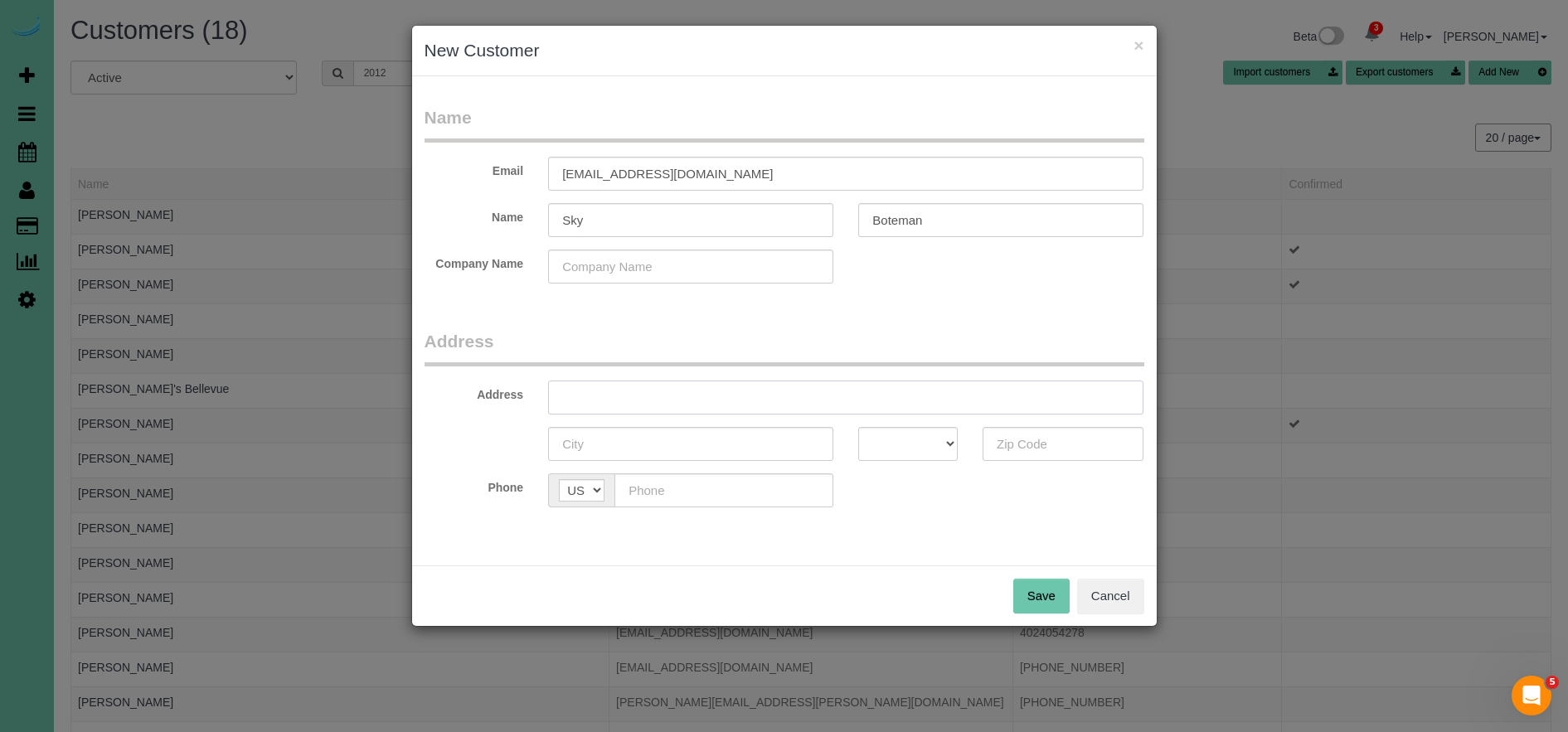
click at [699, 400] on input "text" at bounding box center [846, 397] width 595 height 34
type input "[STREET_ADDRESS]"
click at [681, 438] on input "text" at bounding box center [691, 443] width 285 height 34
type input "La Vista"
click at [907, 442] on select "AK AL AR AZ CA CO CT DC DE FL GA HI IA ID IL IN KS KY LA MA MD ME MI MN MO MS M…" at bounding box center [908, 443] width 100 height 34
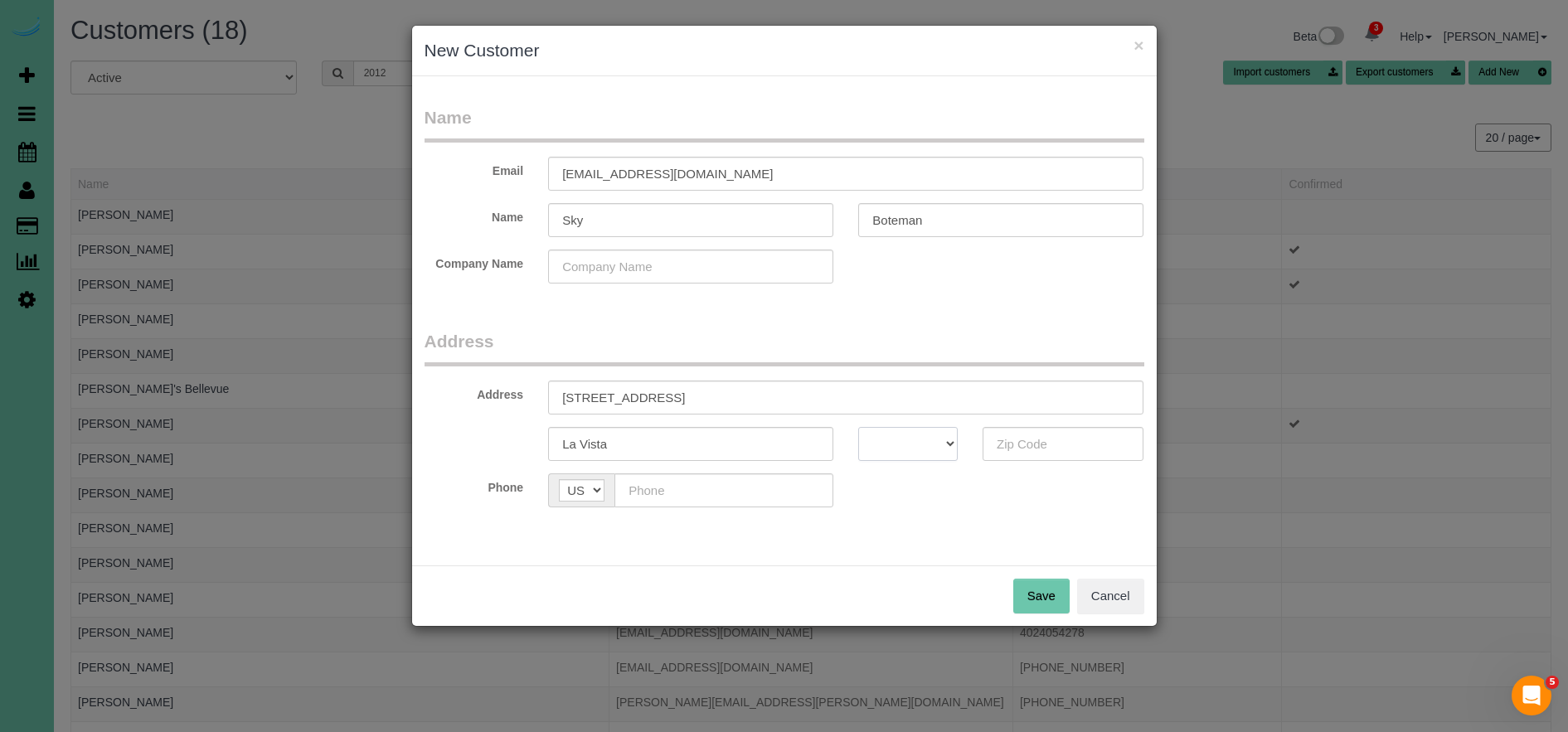
select select "NE"
click at [858, 427] on select "AK AL AR AZ CA CO CT DC DE FL GA HI IA ID IL IN KS KY LA MA MD ME MI MN MO MS M…" at bounding box center [908, 443] width 100 height 34
click at [1068, 439] on input "text" at bounding box center [1063, 443] width 161 height 34
type input "68128"
click at [746, 488] on input "text" at bounding box center [724, 490] width 219 height 34
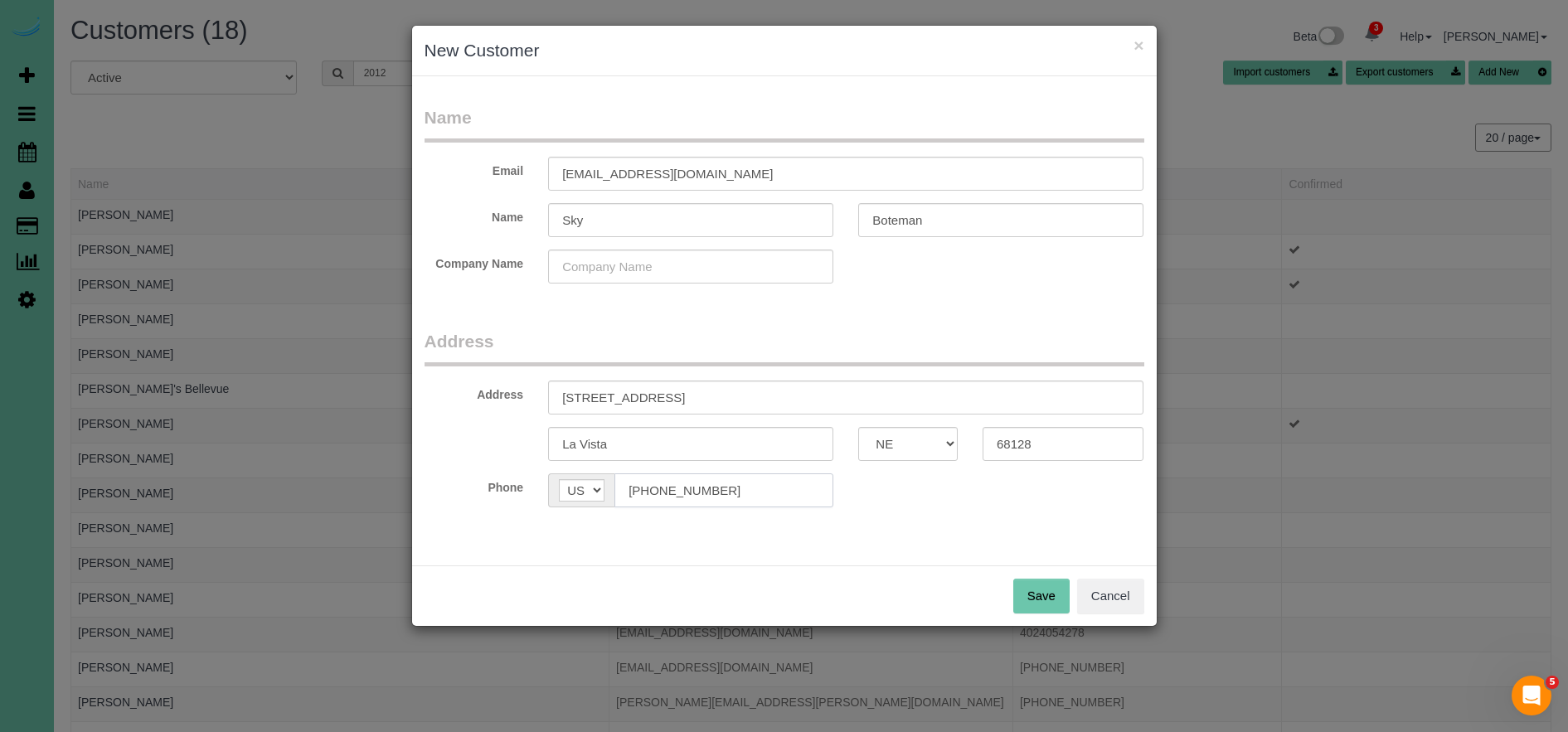
type input "[PHONE_NUMBER]"
click at [1040, 603] on button "Save" at bounding box center [1041, 596] width 56 height 35
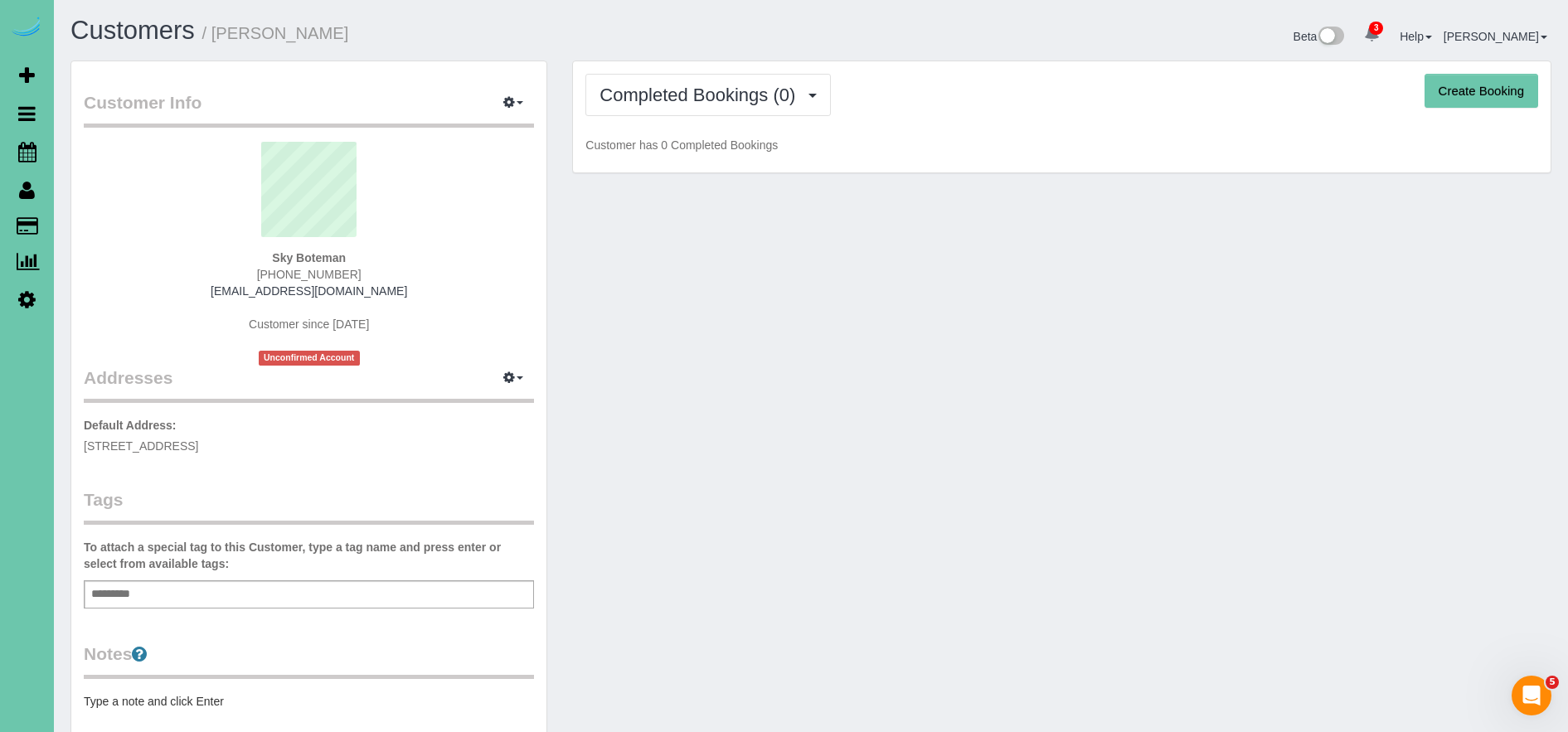
scroll to position [346, 0]
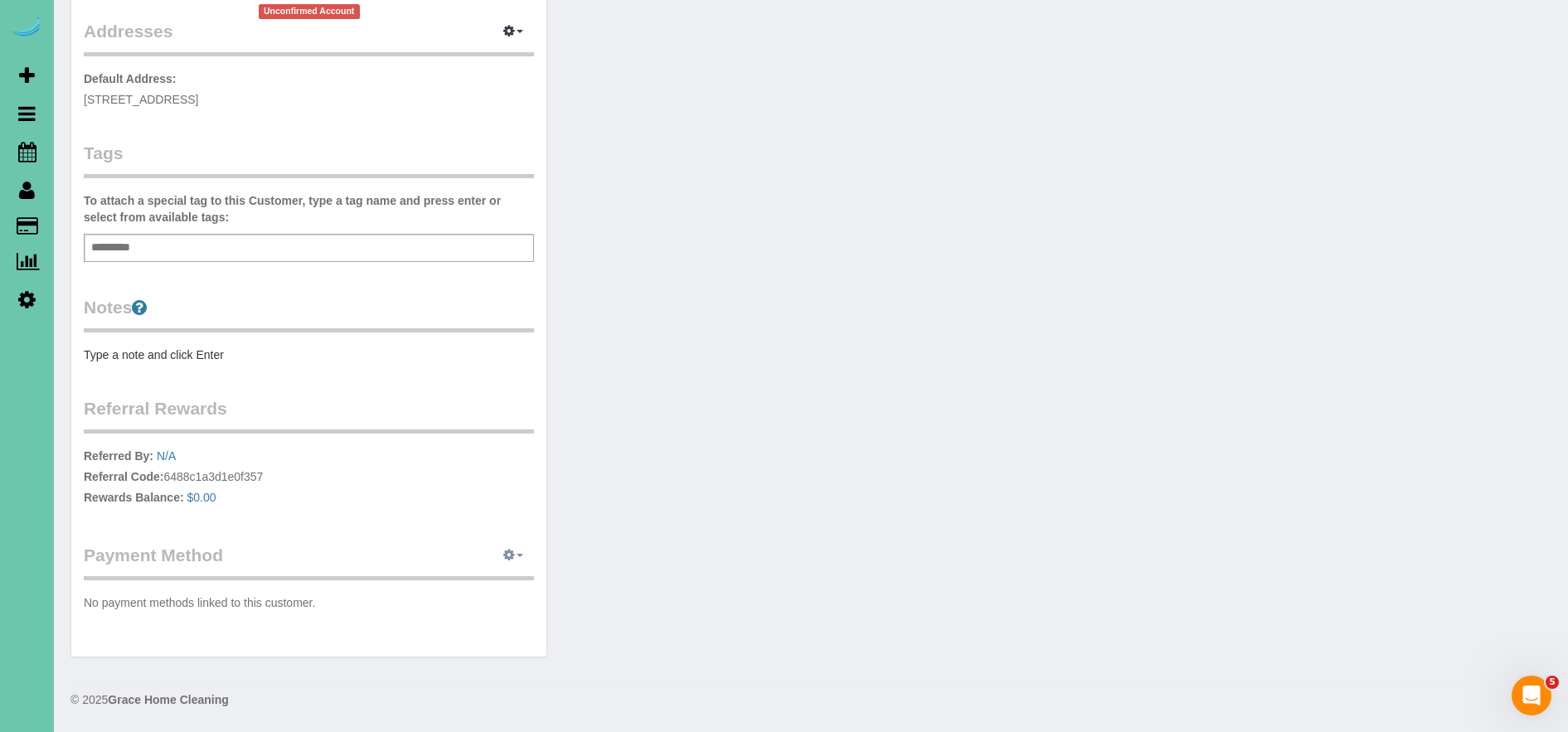
drag, startPoint x: 515, startPoint y: 552, endPoint x: 472, endPoint y: 627, distance: 86.5
click at [515, 552] on button "button" at bounding box center [514, 556] width 42 height 26
click at [480, 609] on link "Add Credit/Debit Card" at bounding box center [456, 607] width 155 height 22
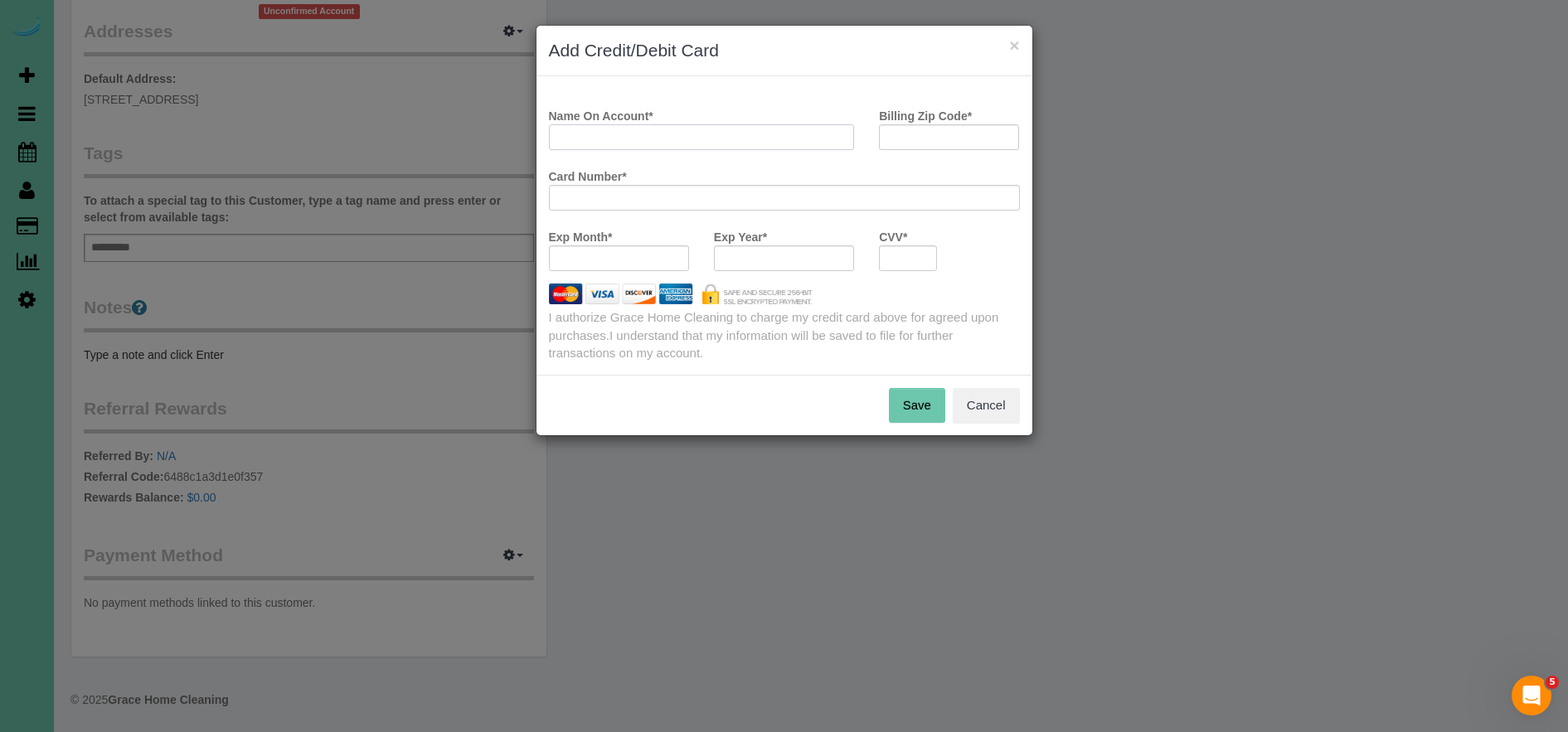
click at [646, 125] on input "Name On Account *" at bounding box center [702, 137] width 306 height 26
type input "Sky Boteman"
click at [936, 141] on input "Billing Zip Code *" at bounding box center [948, 137] width 140 height 26
type input "68128"
click at [744, 212] on div "Card Number *" at bounding box center [784, 193] width 495 height 61
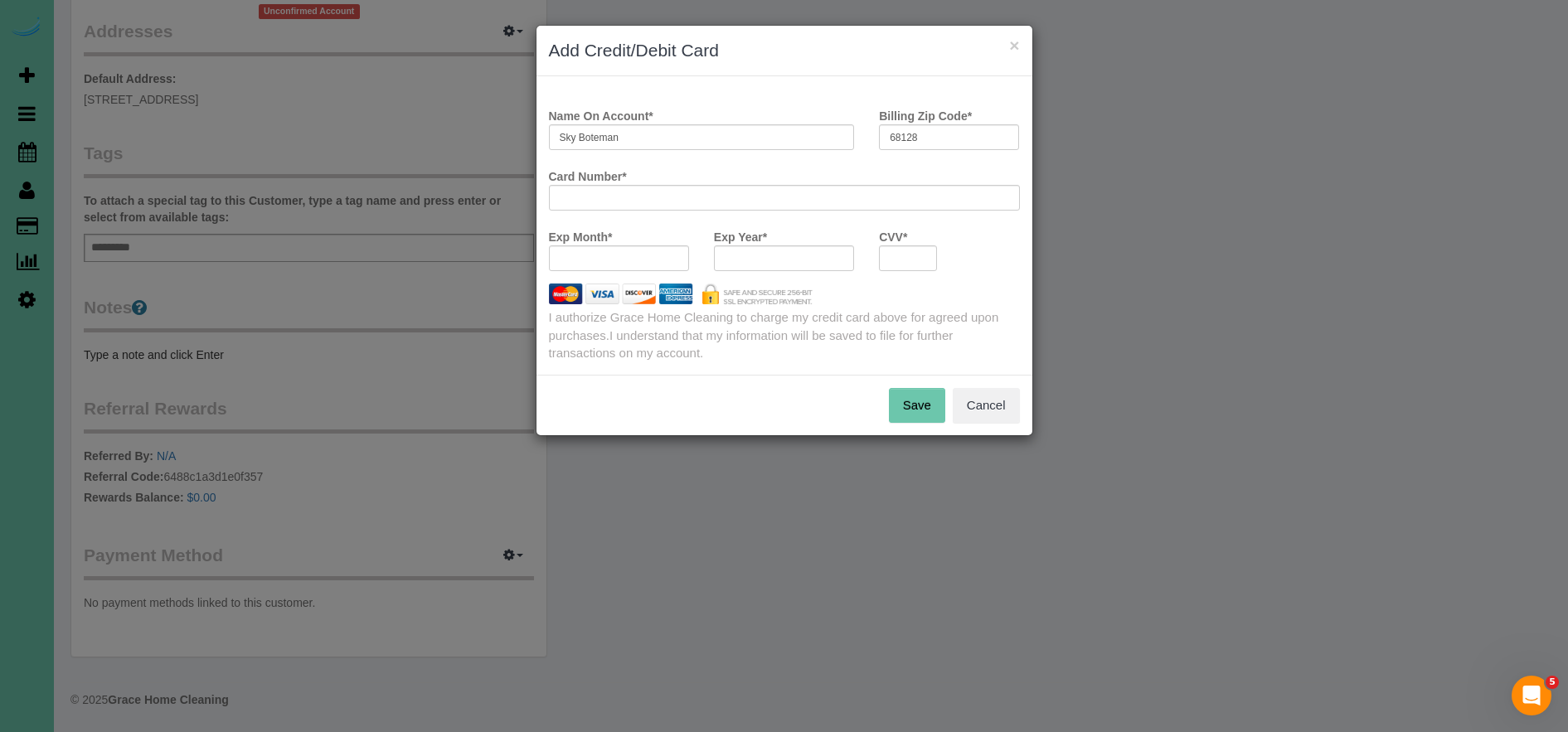
click at [636, 267] on div at bounding box center [619, 258] width 140 height 26
click at [646, 248] on div at bounding box center [619, 258] width 140 height 26
click at [924, 396] on button "Save" at bounding box center [916, 405] width 56 height 35
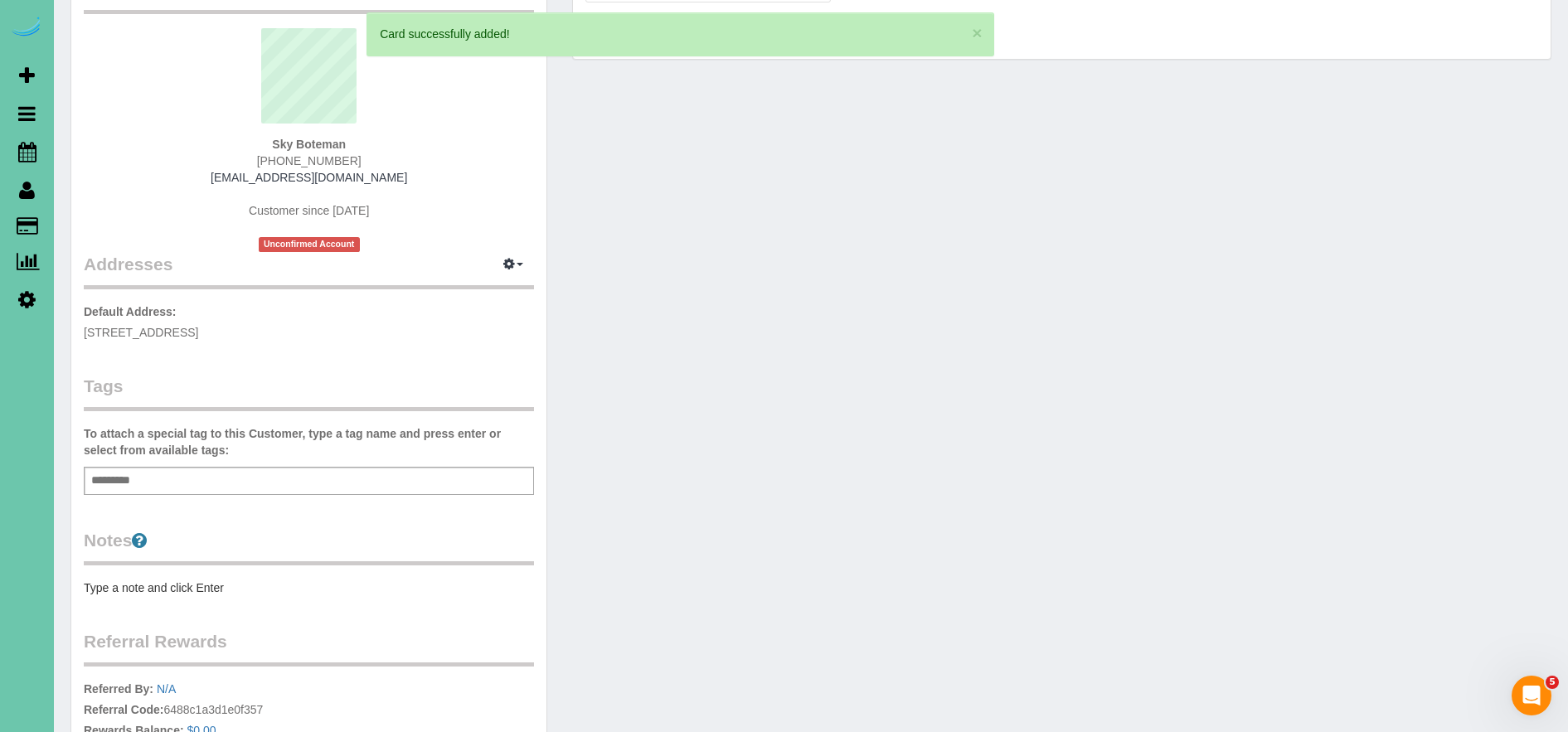
scroll to position [0, 0]
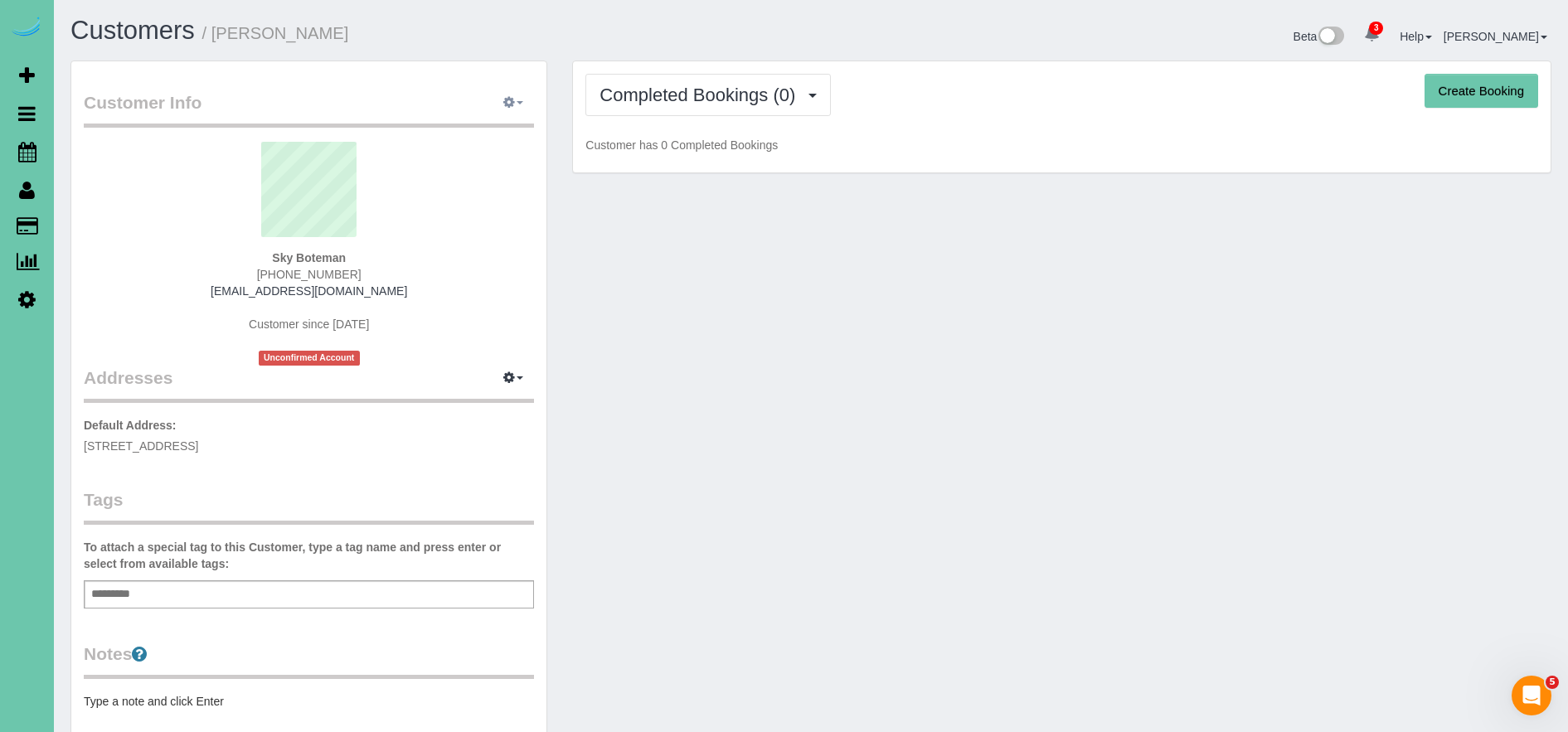
click at [513, 102] on icon "button" at bounding box center [508, 101] width 11 height 10
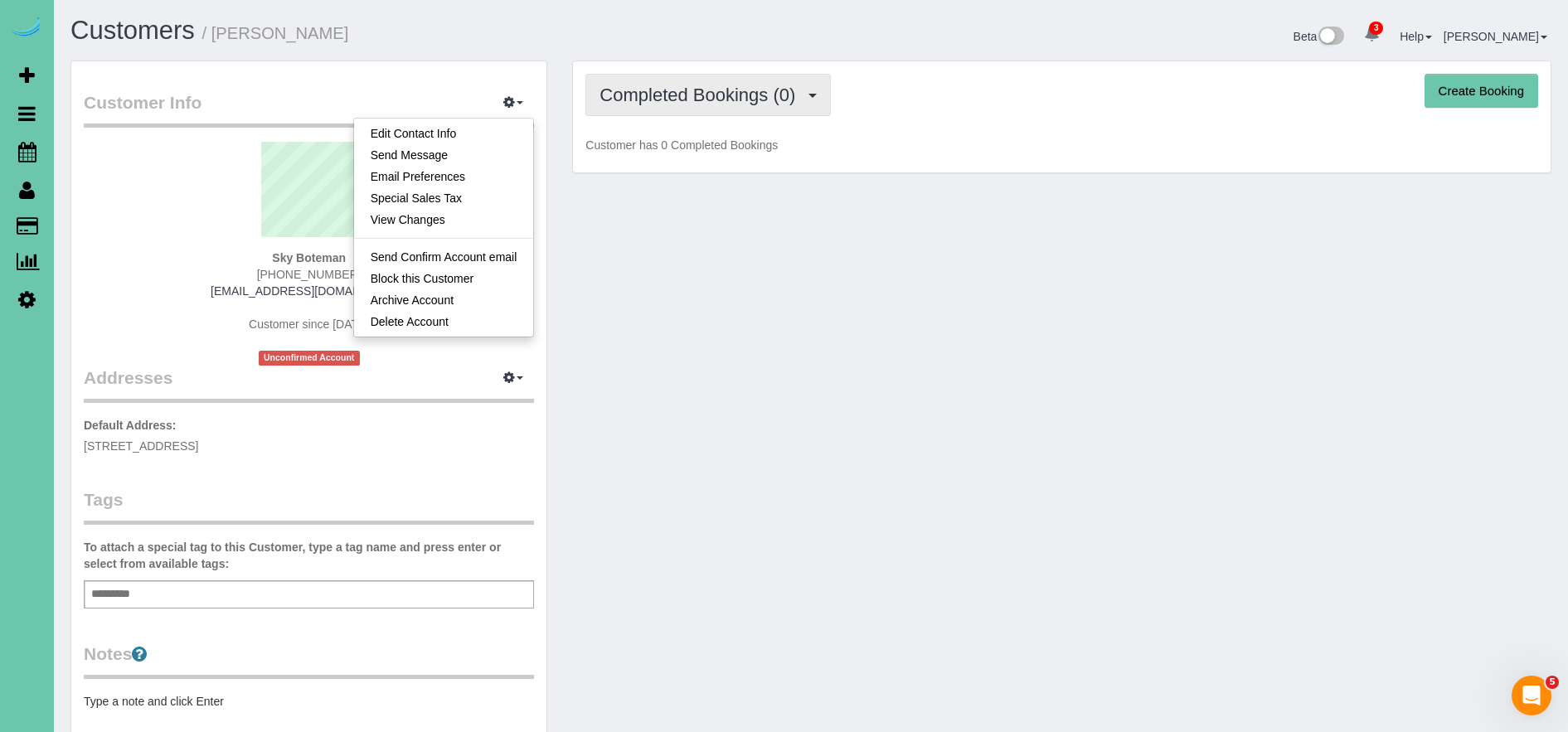
click at [670, 94] on span "Completed Bookings (0)" at bounding box center [701, 95] width 204 height 21
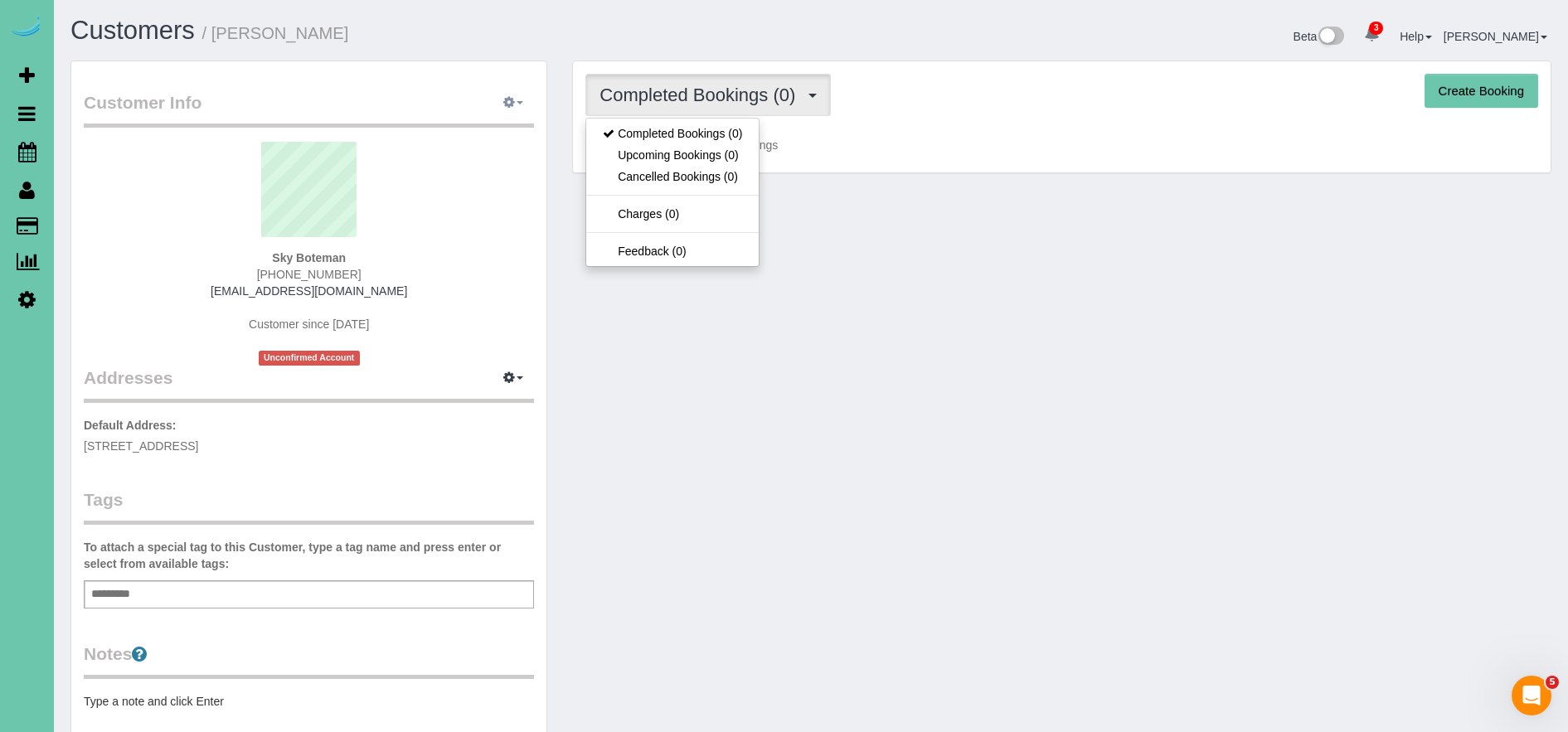
click at [513, 108] on button "button" at bounding box center [514, 103] width 42 height 26
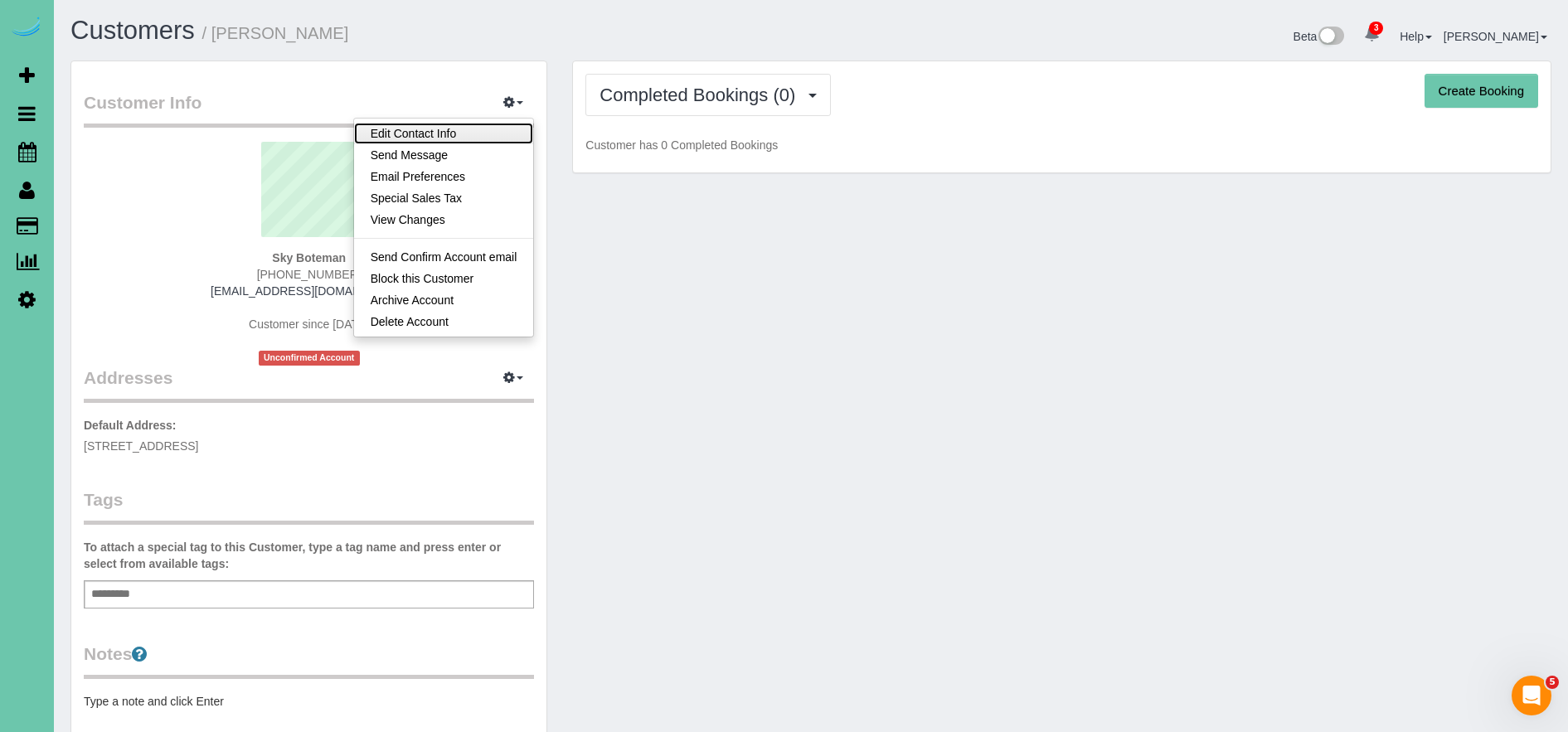
click at [476, 140] on link "Edit Contact Info" at bounding box center [443, 133] width 180 height 22
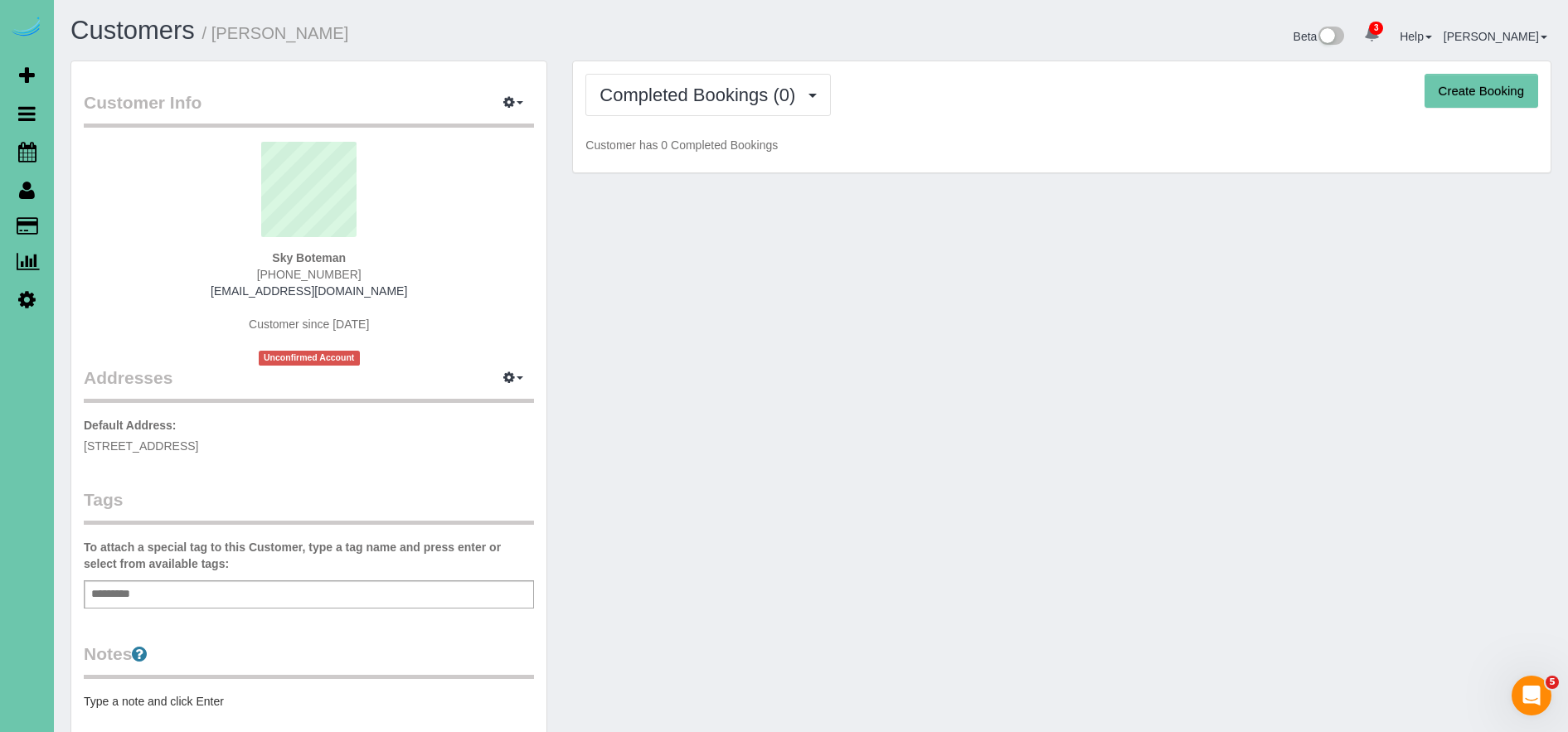
select select "NE"
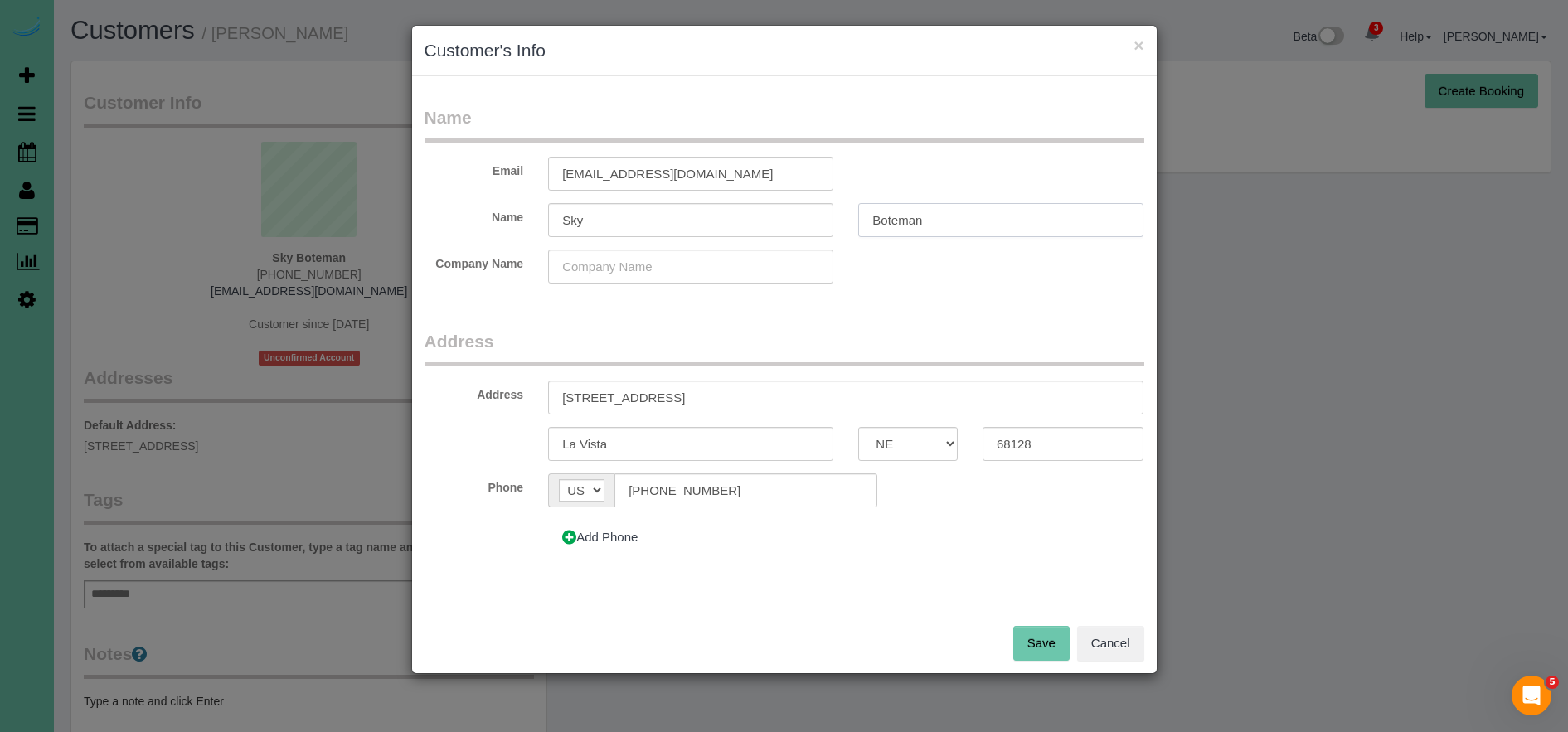
drag, startPoint x: 958, startPoint y: 219, endPoint x: 861, endPoint y: 224, distance: 97.1
click at [861, 224] on input "Boteman" at bounding box center [1001, 219] width 285 height 34
click at [966, 227] on input "Boteman" at bounding box center [1001, 219] width 285 height 34
type input "Botemarkle"
click at [953, 310] on form "Name Email fordfx2013@gmail.com Name Sky Botemarkle Company Name Address Addres…" at bounding box center [784, 336] width 719 height 461
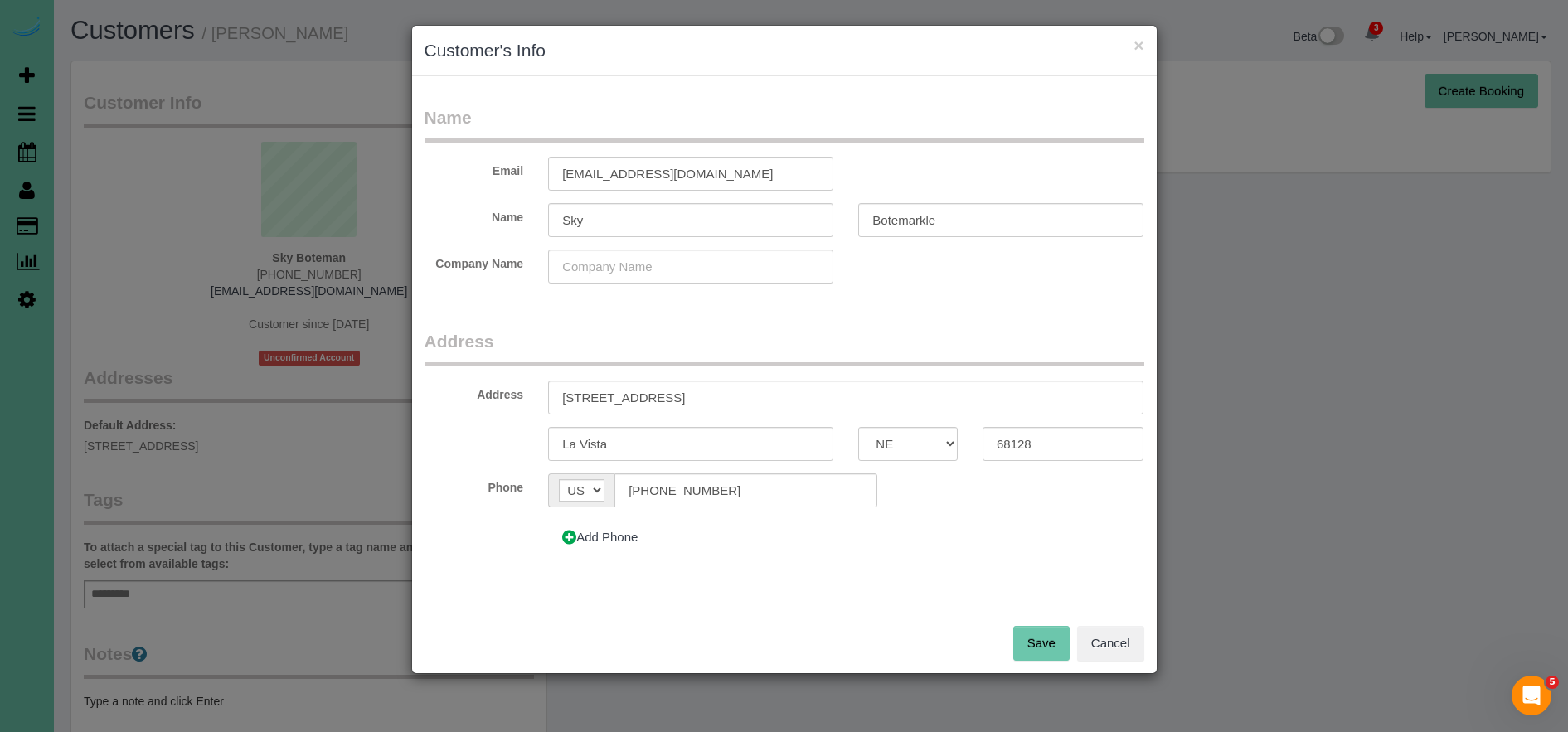
click at [1054, 662] on div "Save Cancel" at bounding box center [784, 643] width 745 height 61
click at [1034, 628] on button "Save" at bounding box center [1041, 643] width 56 height 35
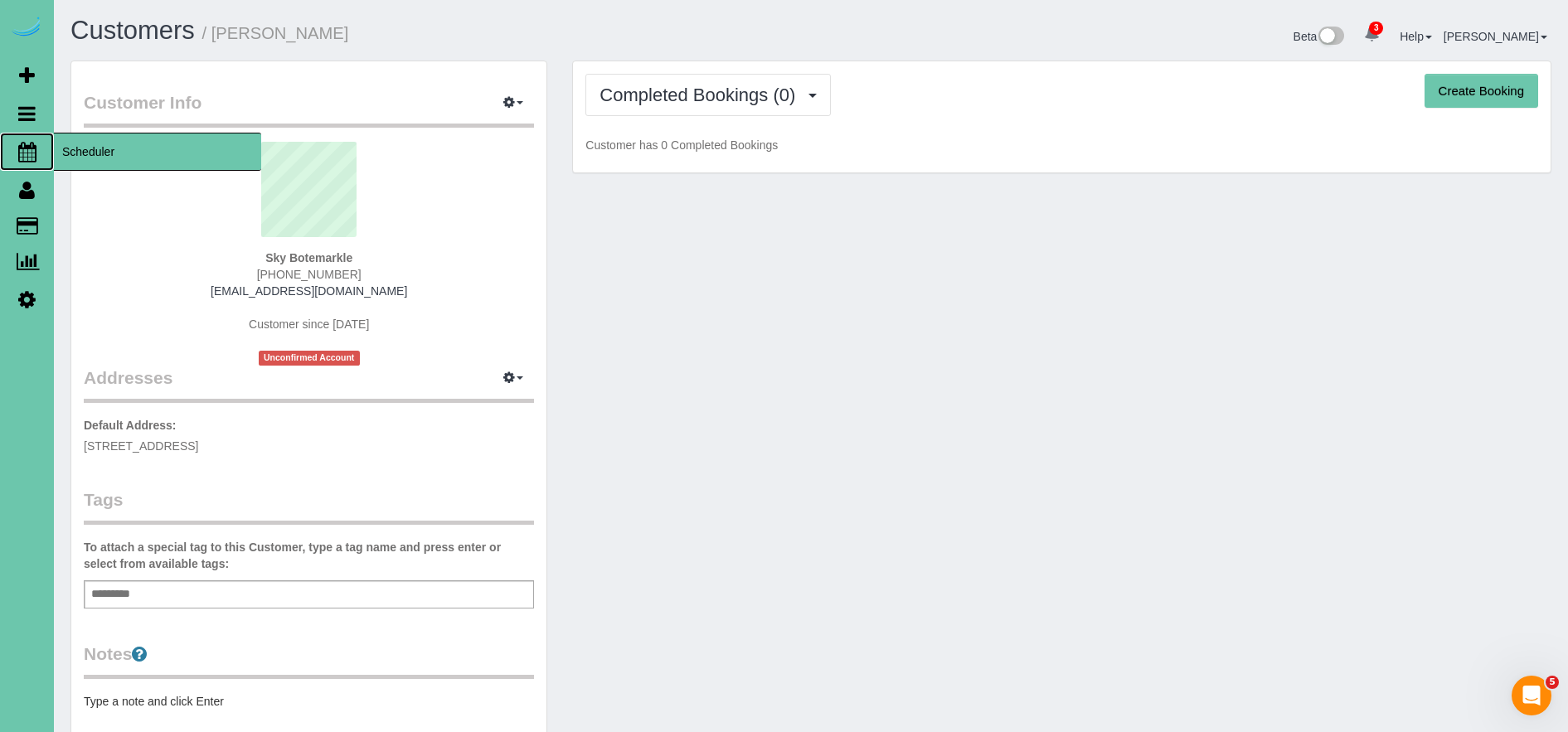
click at [99, 149] on span "Scheduler" at bounding box center [157, 152] width 207 height 38
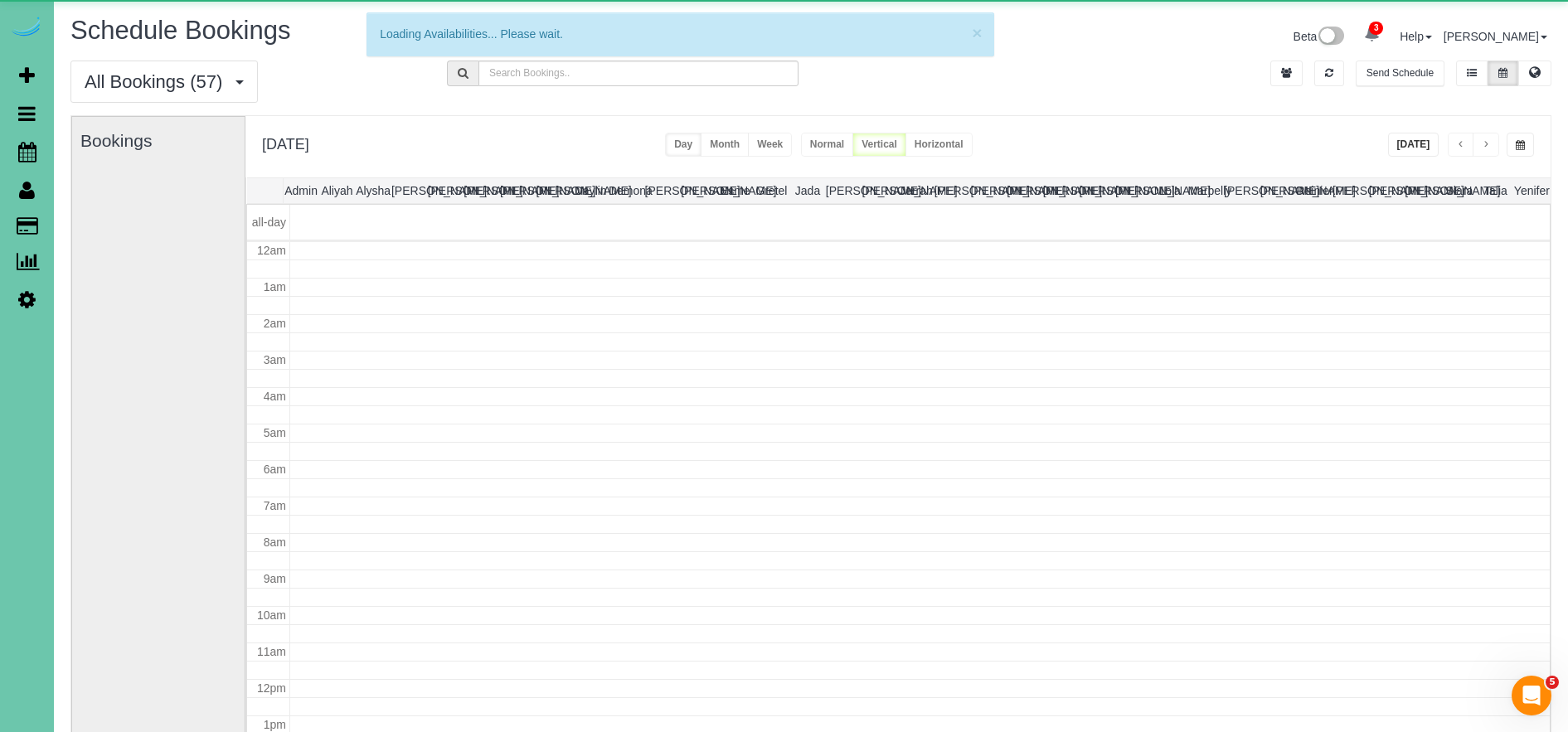
scroll to position [219, 0]
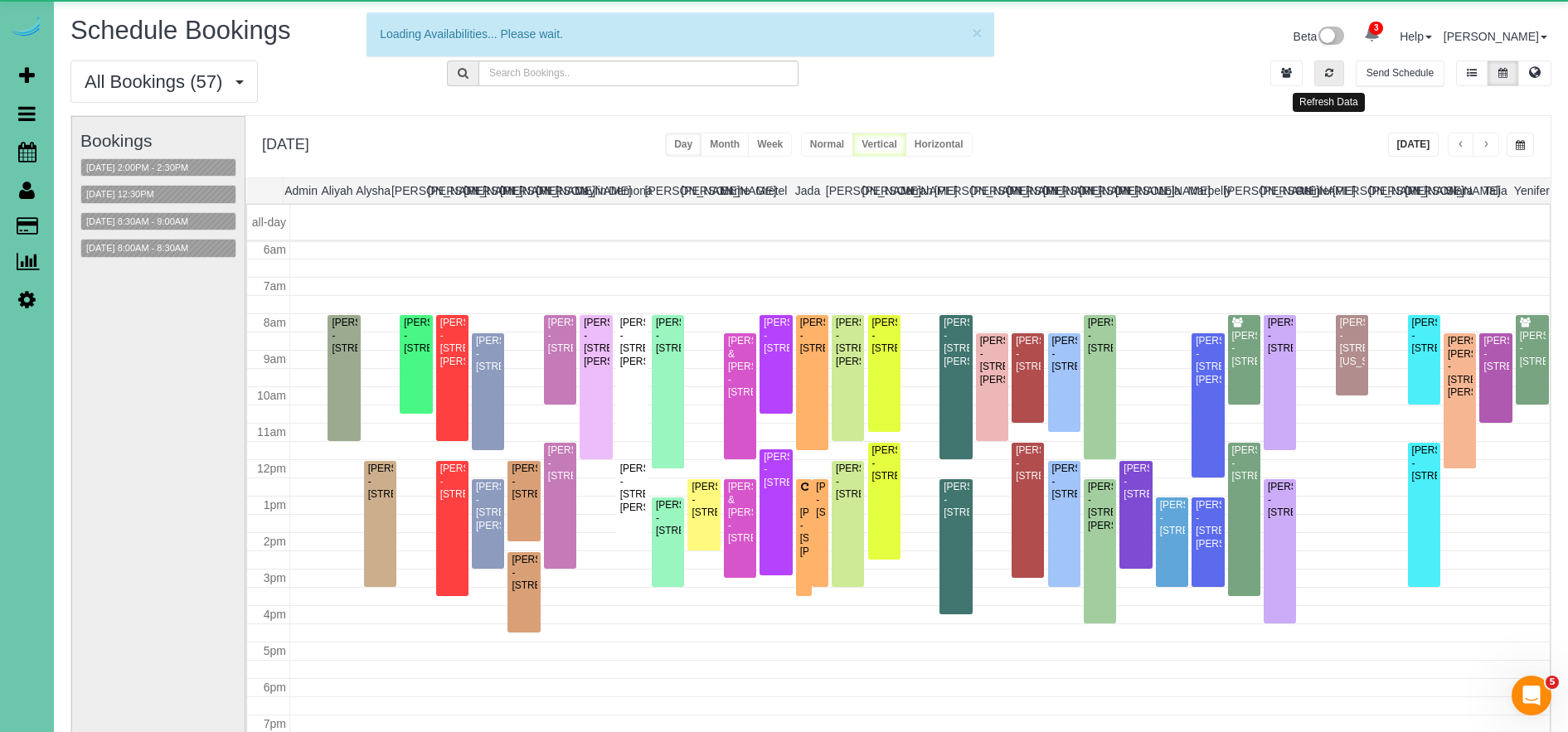
click at [1322, 72] on button "button" at bounding box center [1329, 74] width 30 height 26
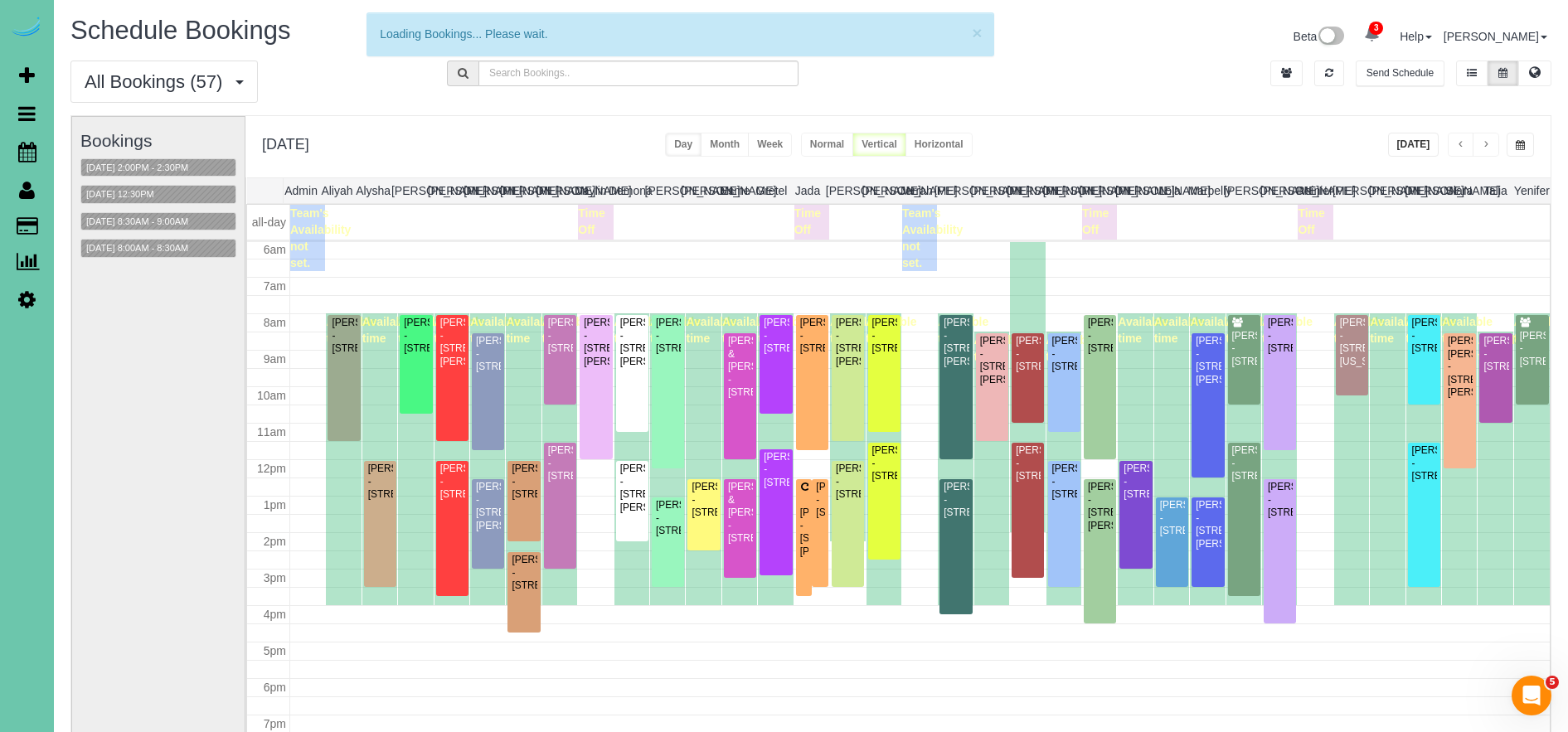
click at [1413, 147] on button "[DATE]" at bounding box center [1414, 145] width 51 height 24
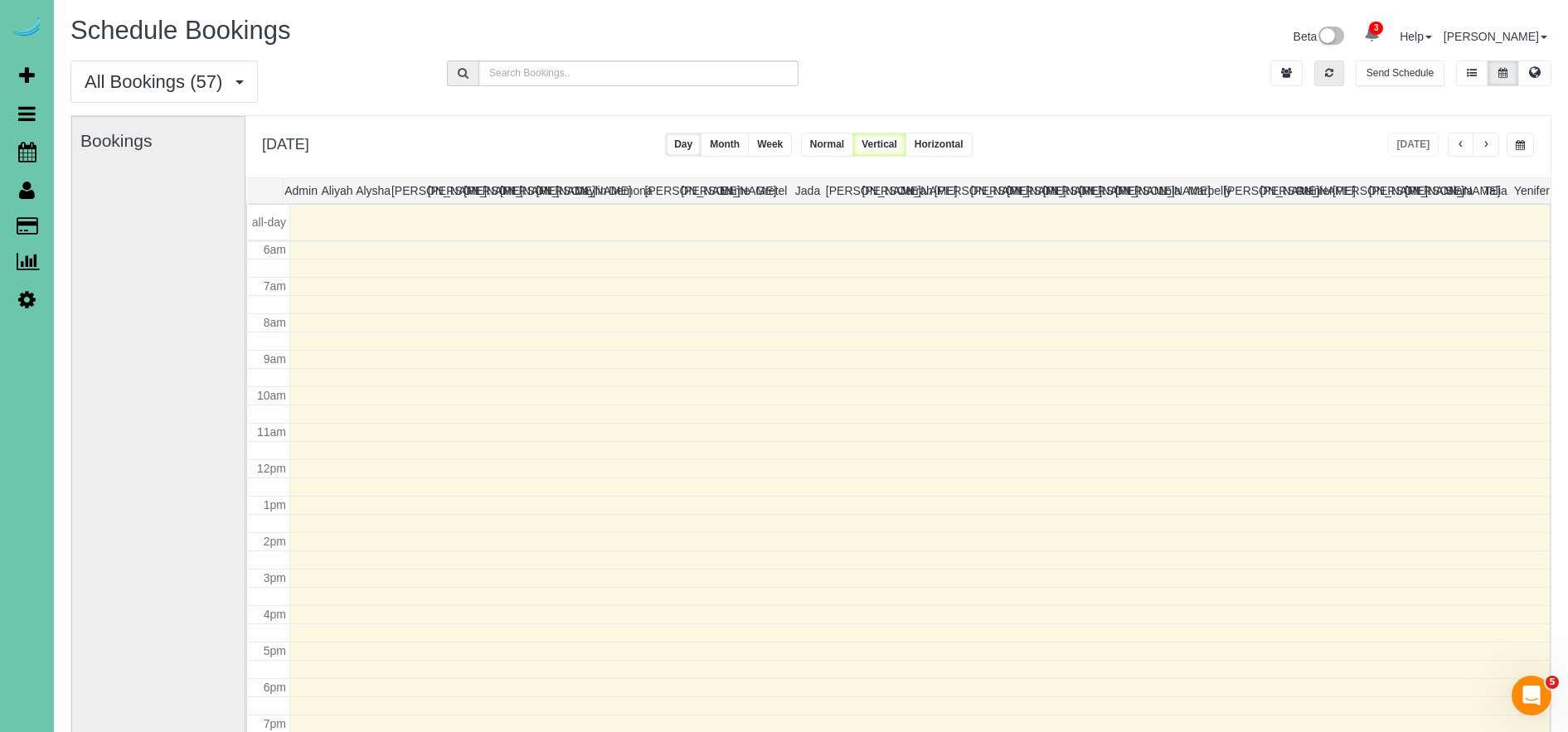
drag, startPoint x: 1327, startPoint y: 80, endPoint x: 1342, endPoint y: 101, distance: 25.8
click at [1327, 81] on button "button" at bounding box center [1329, 74] width 30 height 26
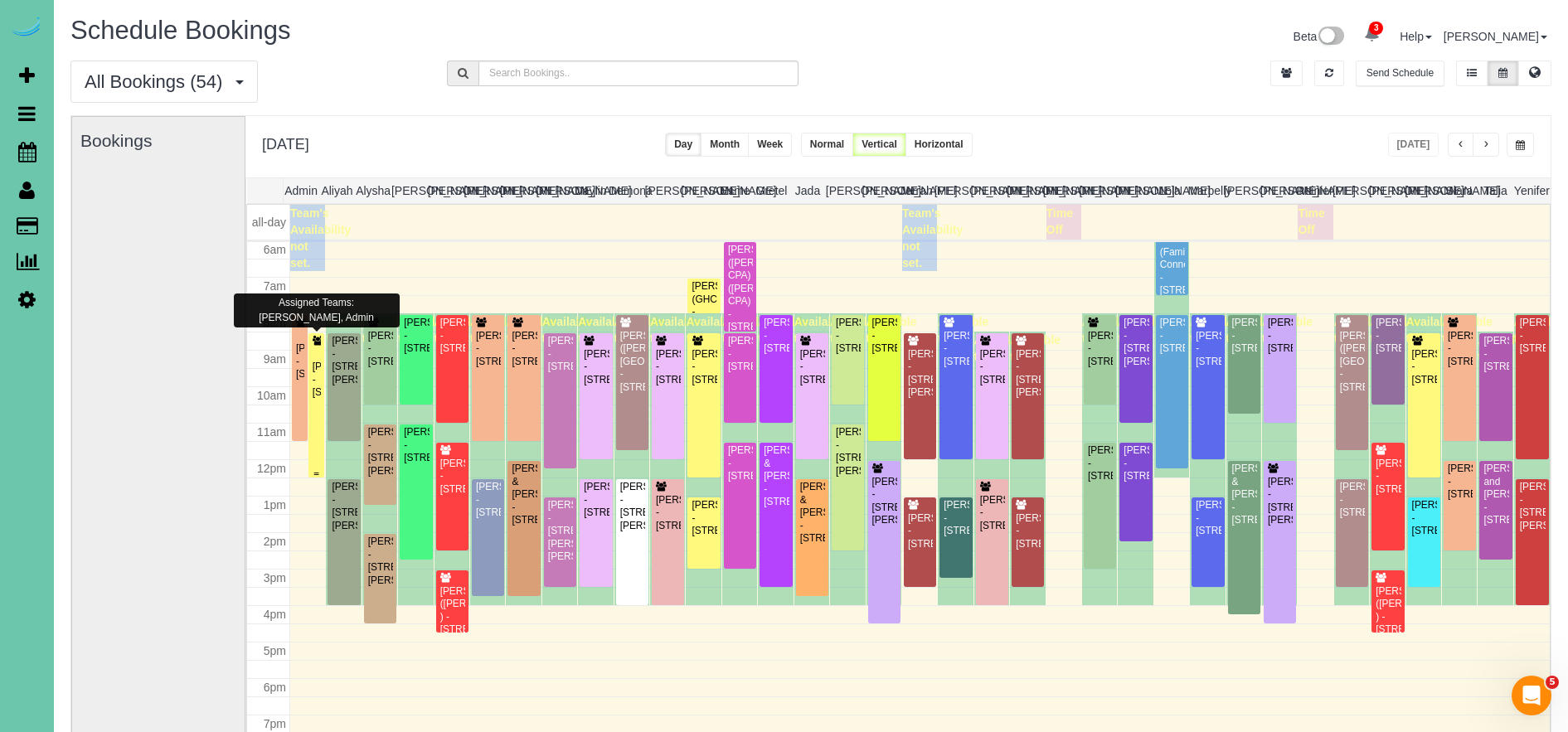
click at [315, 374] on div "[PERSON_NAME] - [STREET_ADDRESS]" at bounding box center [316, 380] width 10 height 38
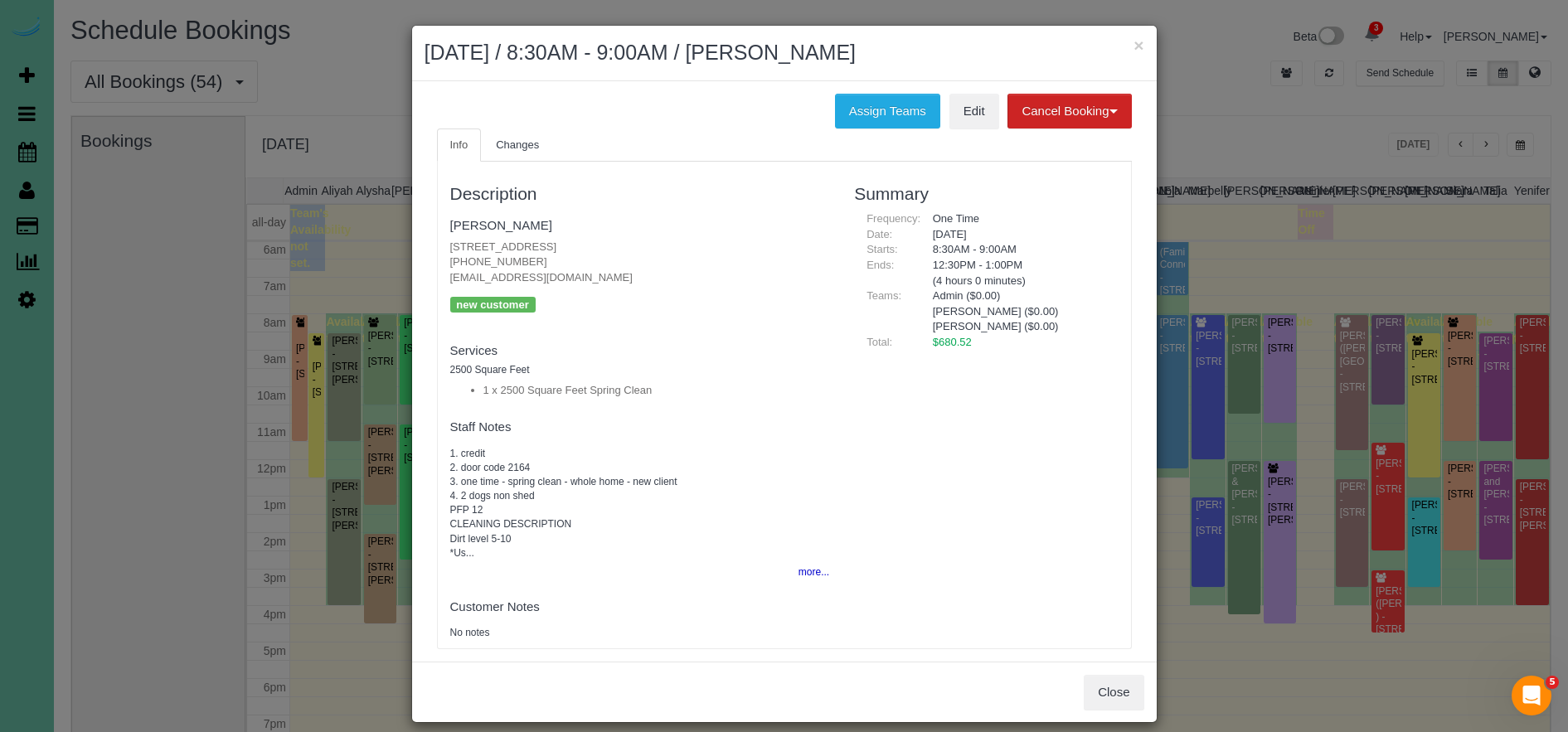
scroll to position [16, 0]
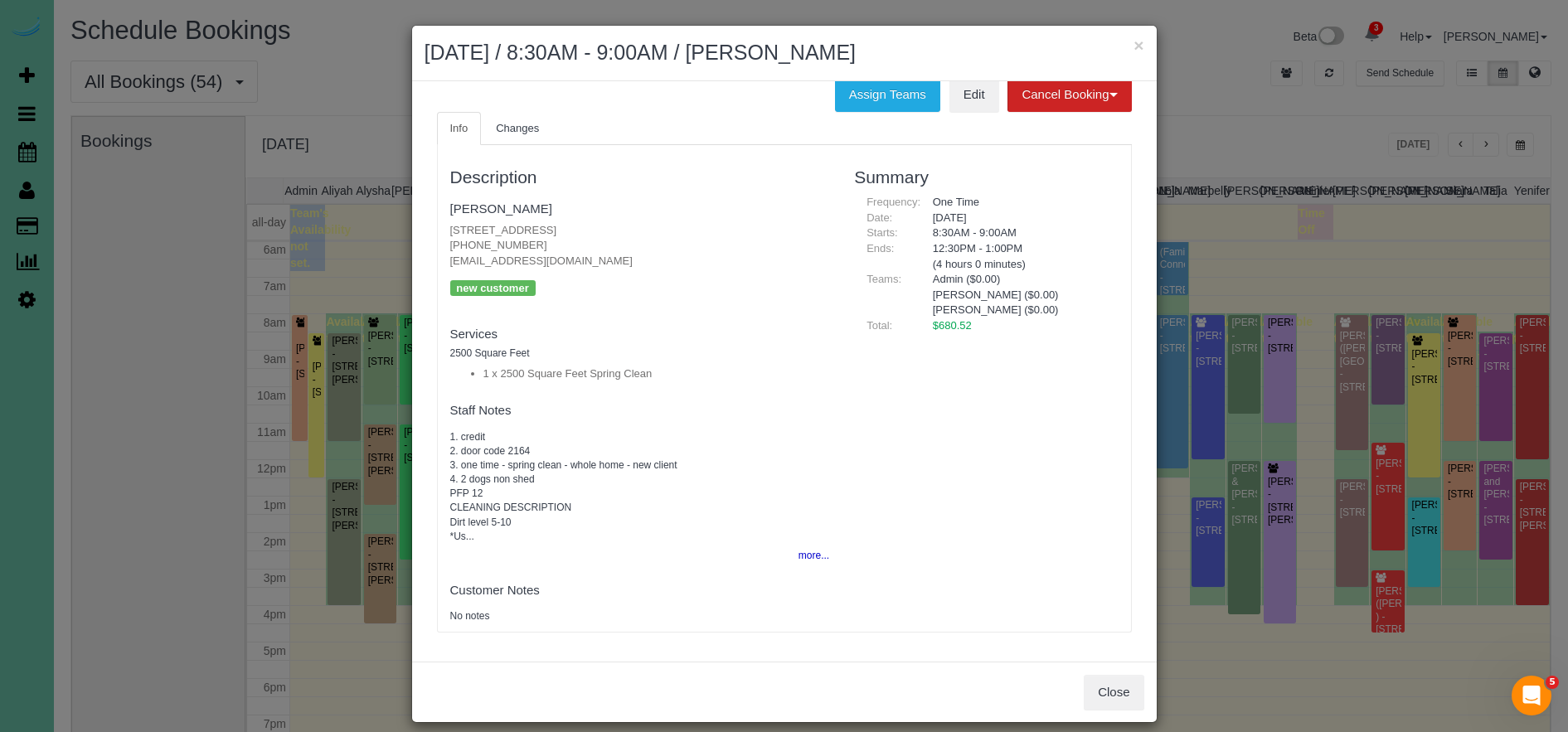
drag, startPoint x: 29, startPoint y: 202, endPoint x: 30, endPoint y: 192, distance: 10.0
click at [28, 201] on div "× [DATE] / 8:30AM - 9:00AM / [PERSON_NAME] Assign Teams Edit Cancel Booking Wit…" at bounding box center [784, 366] width 1568 height 732
click at [1140, 42] on button "×" at bounding box center [1138, 45] width 10 height 17
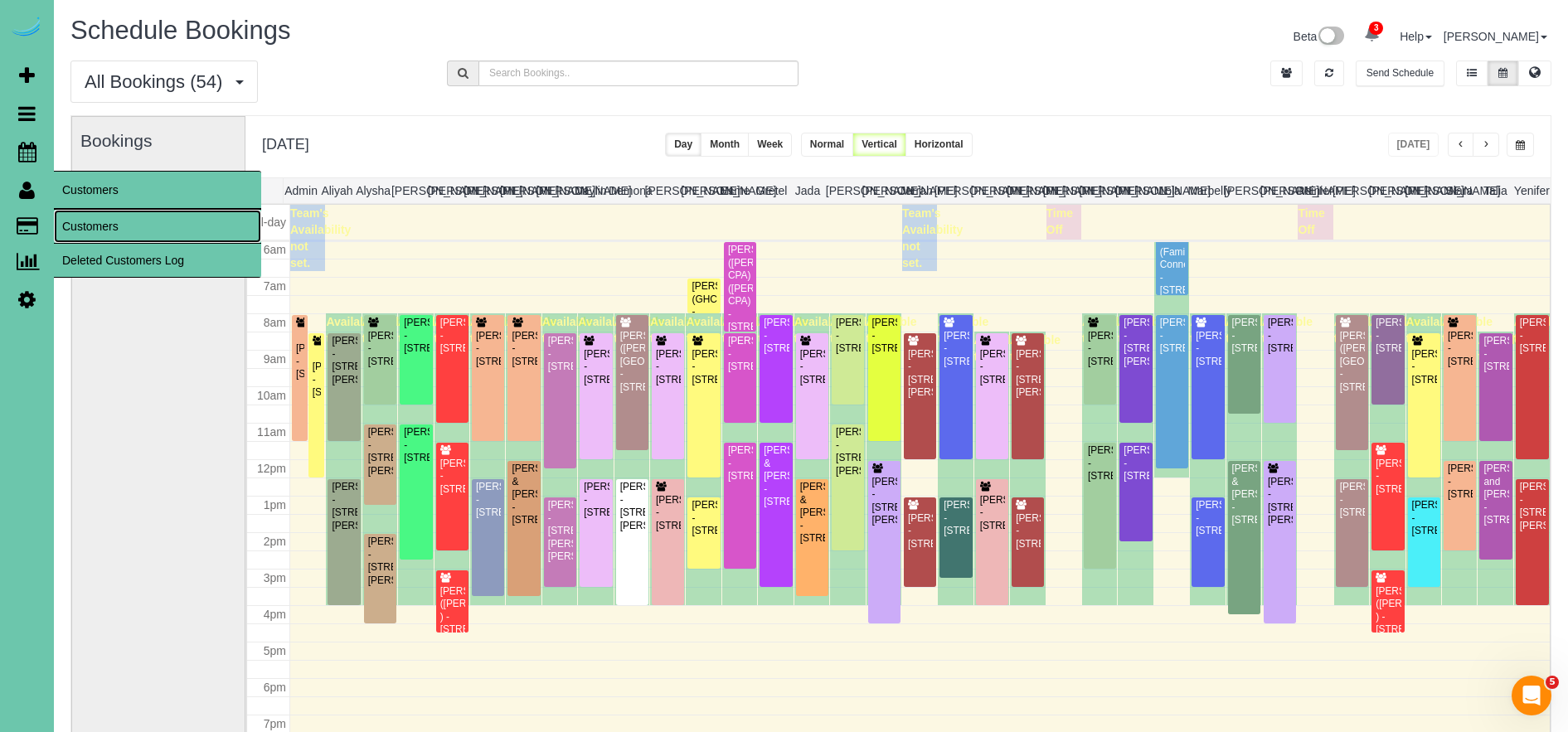
click at [115, 231] on link "Customers" at bounding box center [157, 226] width 207 height 33
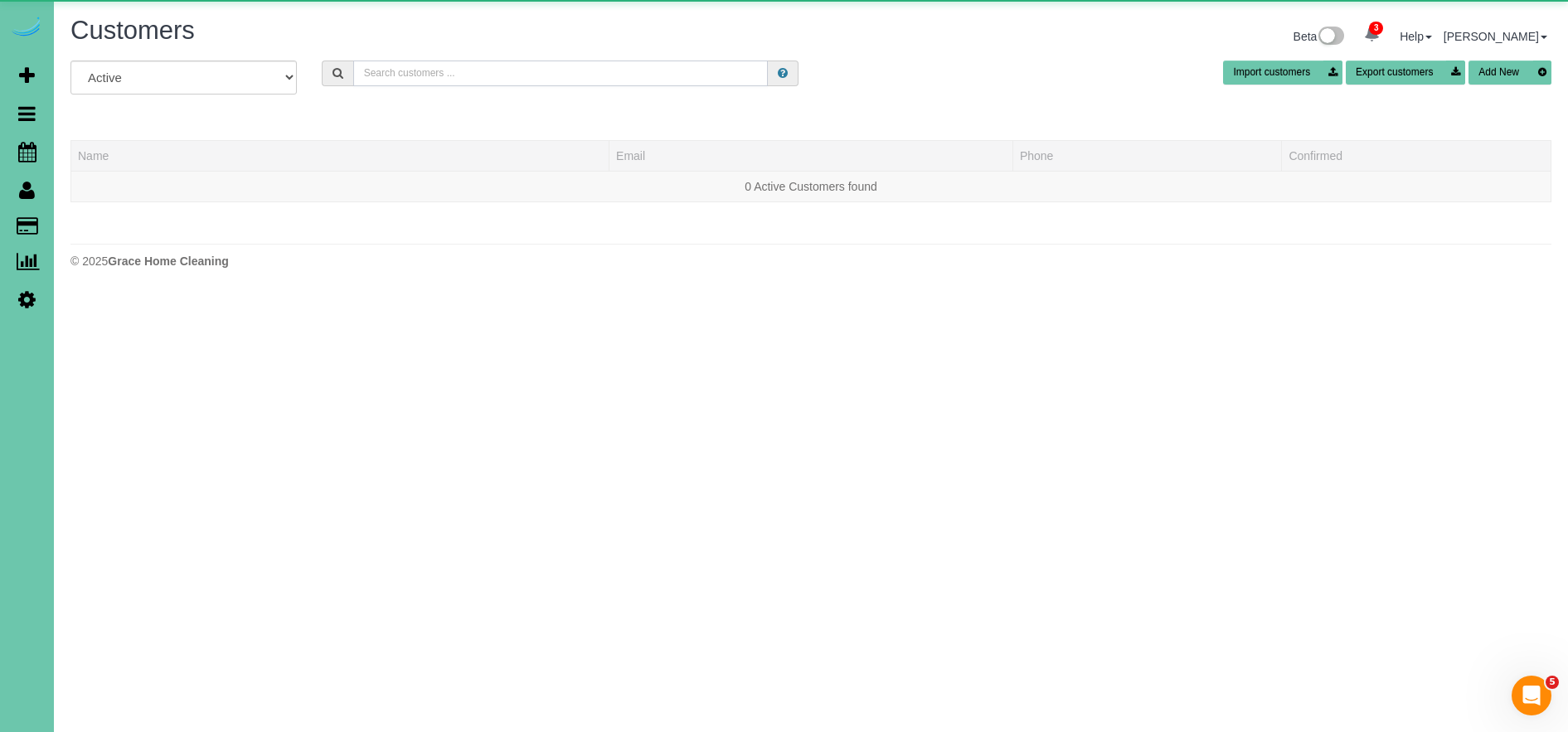
click at [434, 74] on input "text" at bounding box center [561, 74] width 415 height 26
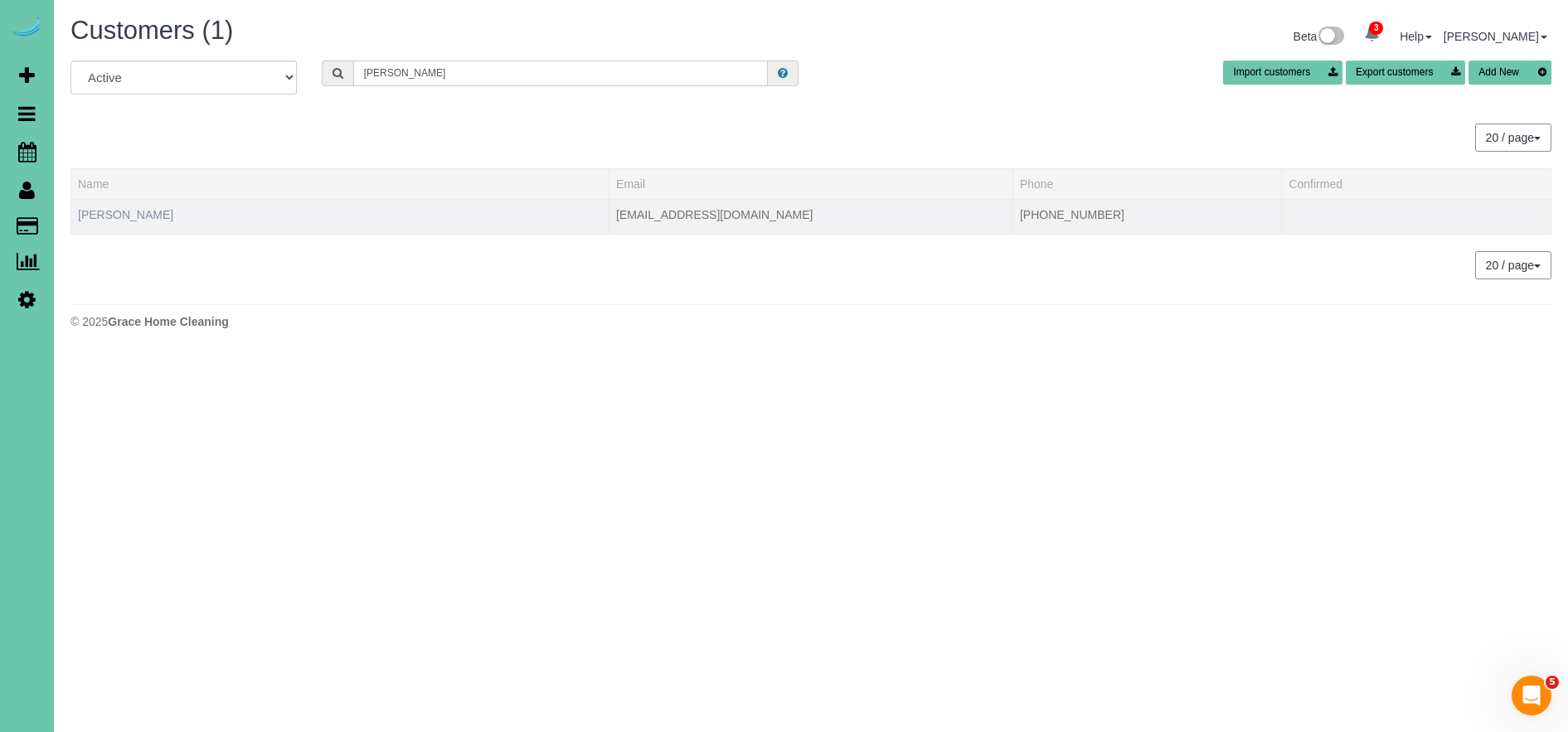
type input "[PERSON_NAME]"
click at [119, 213] on link "[PERSON_NAME]" at bounding box center [126, 214] width 95 height 13
